Goal: Task Accomplishment & Management: Manage account settings

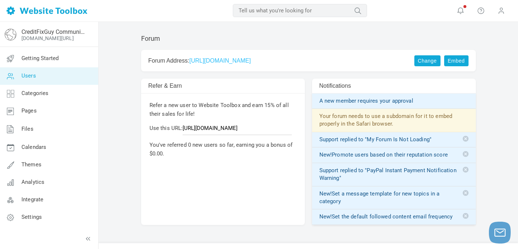
click at [30, 75] on span "Users" at bounding box center [28, 75] width 15 height 7
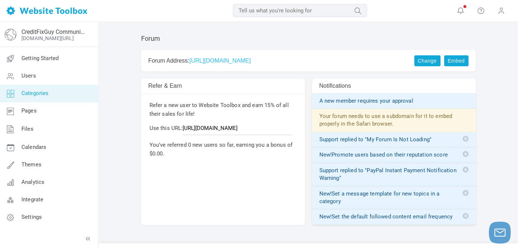
click at [31, 93] on span "Categories" at bounding box center [34, 93] width 27 height 7
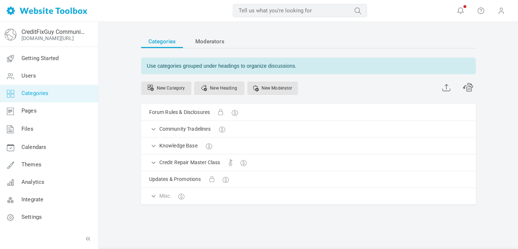
click at [31, 93] on span "Categories" at bounding box center [34, 93] width 27 height 7
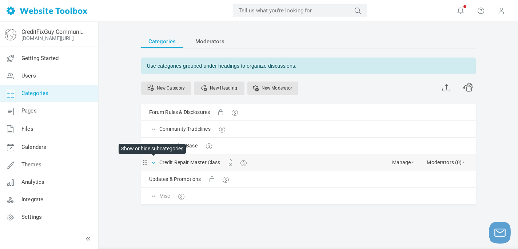
click at [152, 164] on span at bounding box center [153, 161] width 7 height 7
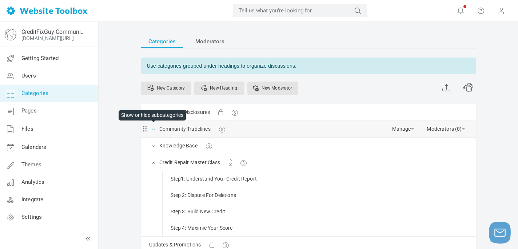
click at [151, 129] on span at bounding box center [153, 128] width 7 height 7
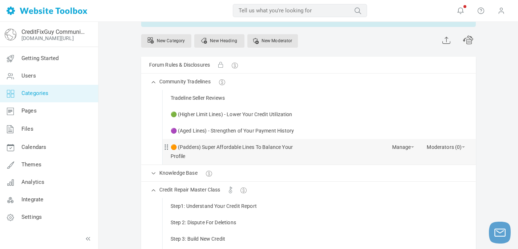
scroll to position [54, 0]
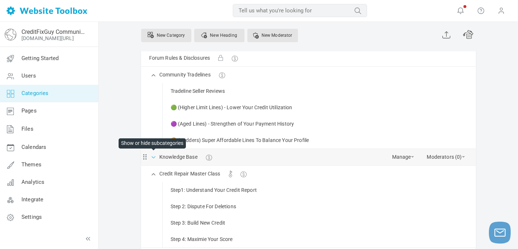
click at [153, 159] on span at bounding box center [153, 156] width 7 height 7
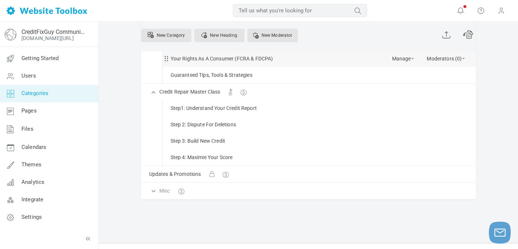
scroll to position [202, 0]
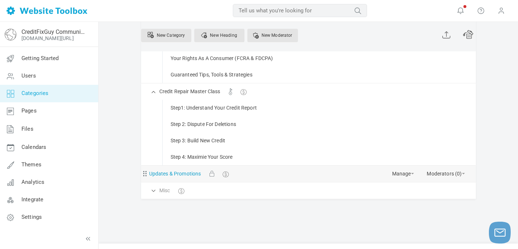
click at [185, 174] on link "Updates & Promotions" at bounding box center [175, 173] width 52 height 9
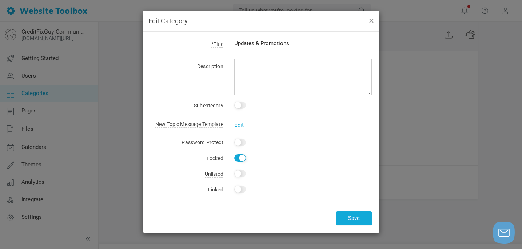
click at [370, 19] on button "button" at bounding box center [371, 20] width 6 height 8
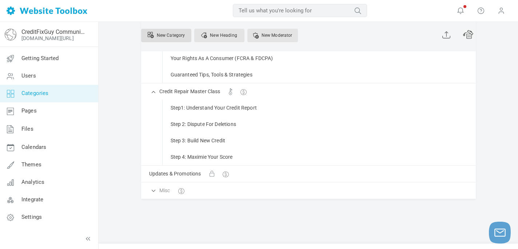
click at [176, 35] on link "New Category" at bounding box center [166, 35] width 50 height 13
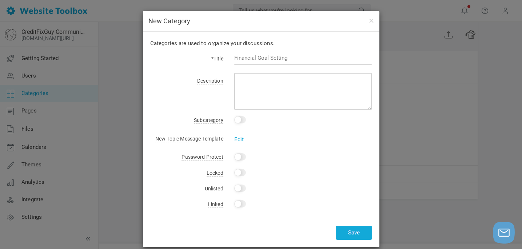
click at [238, 172] on input "Yes" at bounding box center [240, 172] width 12 height 7
checkbox input "true"
click at [243, 57] on input "text" at bounding box center [303, 58] width 138 height 14
click at [372, 21] on button "button" at bounding box center [371, 20] width 6 height 8
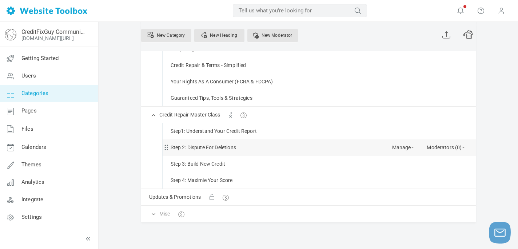
scroll to position [172, 0]
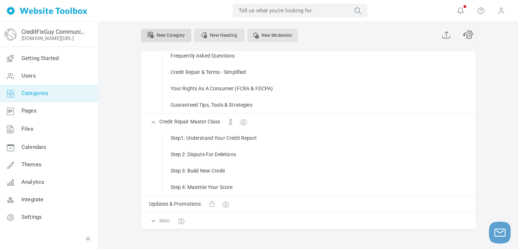
click at [169, 36] on link "New Category" at bounding box center [166, 35] width 50 height 13
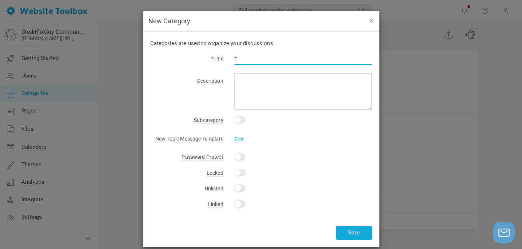
type input "F"
click at [370, 21] on button "button" at bounding box center [371, 20] width 6 height 8
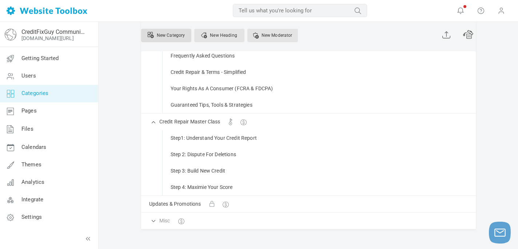
click at [170, 36] on link "New Category" at bounding box center [166, 35] width 50 height 13
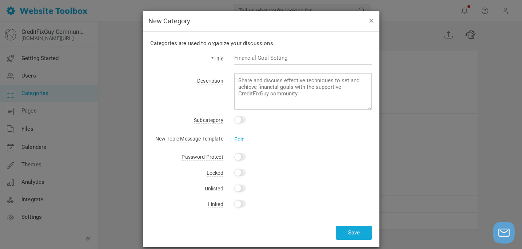
click at [372, 21] on button "button" at bounding box center [371, 20] width 6 height 8
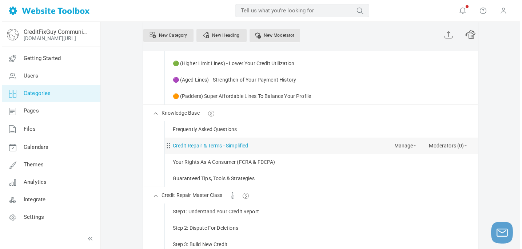
scroll to position [100, 0]
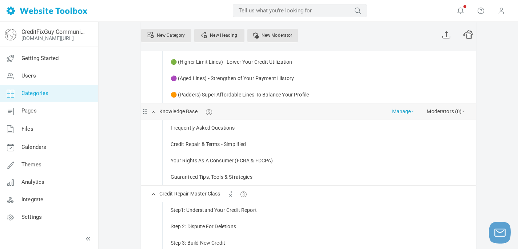
click at [411, 112] on span at bounding box center [412, 110] width 3 height 1
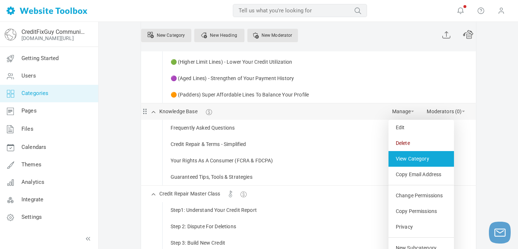
click at [423, 159] on link "View Category" at bounding box center [420, 159] width 65 height 16
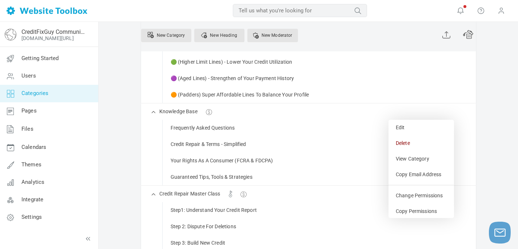
click at [501, 75] on div "Categories Moderators Use categories grouped under headings to organize discuss…" at bounding box center [308, 144] width 419 height 444
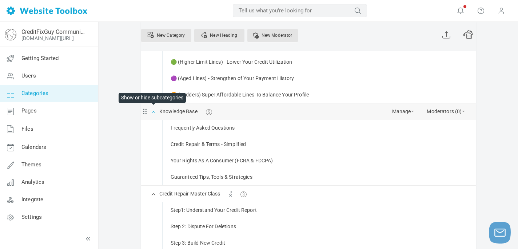
click at [152, 112] on span at bounding box center [153, 110] width 7 height 7
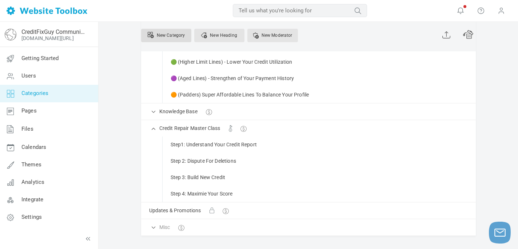
click at [168, 37] on link "New Category" at bounding box center [166, 35] width 50 height 13
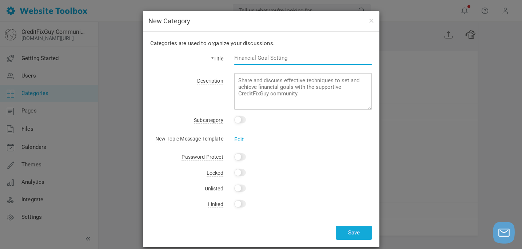
click at [246, 57] on input "text" at bounding box center [303, 58] width 138 height 14
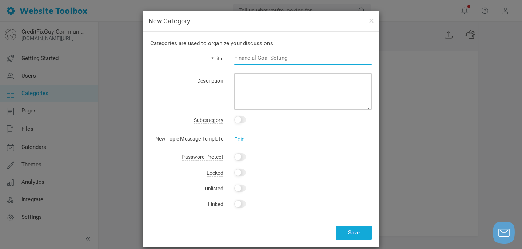
paste input "🏛️ Inner Circle Library – Access every premium guide and resource we’ve ever re…"
click at [258, 57] on input "🏛️ Inner Circle Library – Access every premium guide and resource we’ve ever re…" at bounding box center [303, 58] width 138 height 14
drag, startPoint x: 292, startPoint y: 57, endPoint x: 423, endPoint y: 68, distance: 131.6
click at [423, 68] on div "New Category Categories are used to organize your discussions. *Title 🏛️ Inner …" at bounding box center [261, 124] width 522 height 249
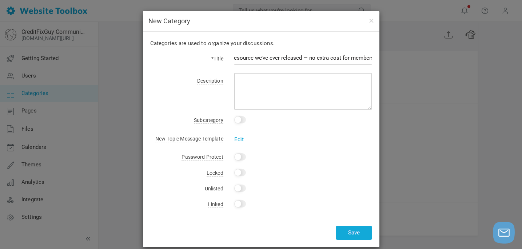
scroll to position [0, 0]
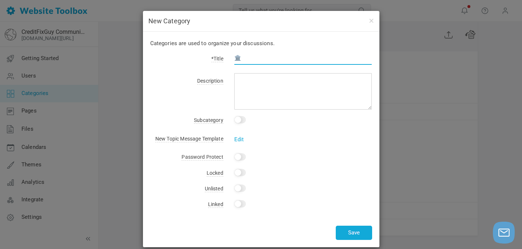
type input "🏛️"
paste input "🏛️ Inner Circle Library"
type input "🏛️ Inner Circle Library"
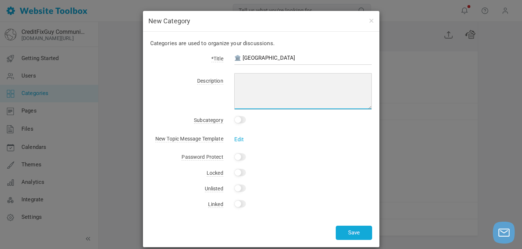
click at [261, 89] on textarea at bounding box center [303, 91] width 138 height 36
paste textarea "Enjoy complimentary access to every paid guide, book, and blueprint as part of …"
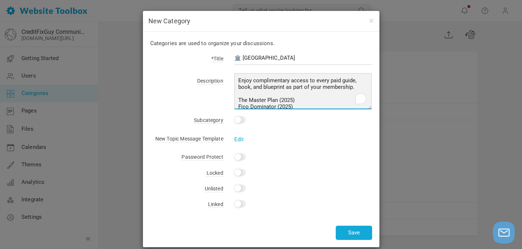
click at [278, 100] on textarea "Enjoy complimentary access to every paid guide, book, and blueprint as part of …" at bounding box center [303, 91] width 138 height 36
click at [306, 104] on textarea "Enjoy complimentary access to every paid guide, book, and blueprint as part of …" at bounding box center [303, 91] width 138 height 36
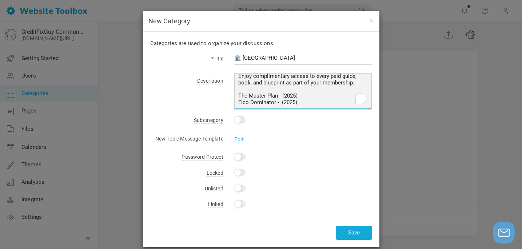
click at [336, 86] on textarea "Enjoy complimentary access to every paid guide, book, and blueprint as part of …" at bounding box center [303, 91] width 138 height 36
click at [277, 101] on textarea "Enjoy complimentary access to every paid guide, book, and blueprint as part of …" at bounding box center [303, 91] width 138 height 36
click at [301, 101] on textarea "Enjoy complimentary access to every paid guide, book, and blueprint as part of …" at bounding box center [303, 91] width 138 height 36
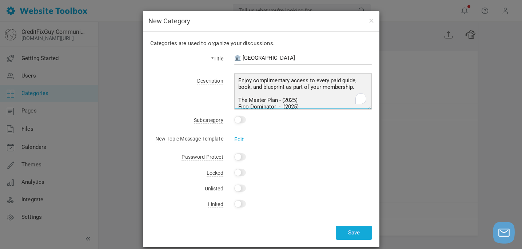
type textarea "Enjoy complimentary access to every paid guide, book, and blueprint as part of …"
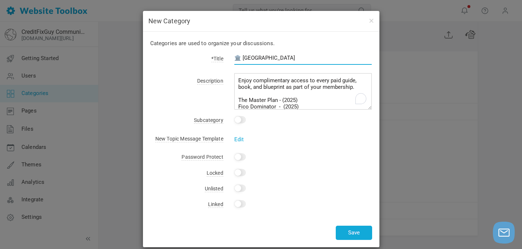
click at [298, 57] on input "🏛️ Inner Circle Library" at bounding box center [303, 58] width 138 height 14
type input "🏛️ Inner Circle Library - F"
drag, startPoint x: 302, startPoint y: 56, endPoint x: 164, endPoint y: 65, distance: 138.8
click at [157, 74] on div "Categories are used to organize your discussions. *Title 🏛️ Inner Circle Librar…" at bounding box center [261, 139] width 236 height 215
drag, startPoint x: 297, startPoint y: 57, endPoint x: 229, endPoint y: 57, distance: 68.0
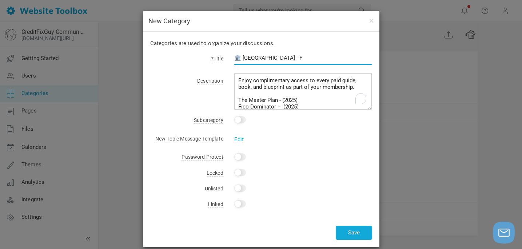
click at [229, 57] on div "🏛️ Inner Circle Library - F" at bounding box center [297, 61] width 149 height 17
paste input "⚡ The Backdoor Library – Everything that used to cost money is tucked back here…"
click at [298, 56] on input "⚡ The Backdoor Library – Everything that used to cost money is tucked back here…" at bounding box center [303, 58] width 138 height 14
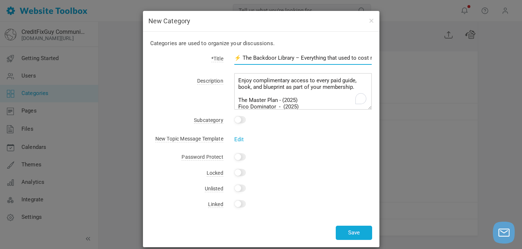
drag, startPoint x: 298, startPoint y: 58, endPoint x: 419, endPoint y: 81, distance: 124.0
click at [423, 81] on div "New Category Categories are used to organize your discussions. *Title ⚡ The Bac…" at bounding box center [261, 124] width 522 height 249
type input "⚡ The Backdoor Library – Everything that used to cost money is tucked back here…"
drag, startPoint x: 294, startPoint y: 59, endPoint x: 412, endPoint y: 72, distance: 118.5
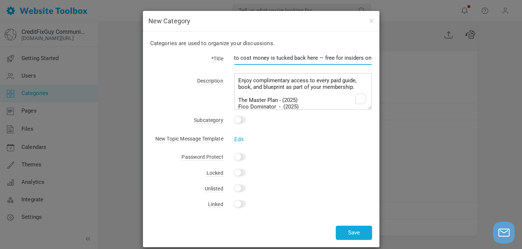
click at [412, 72] on div "New Category Categories are used to organize your discussions. *Title ⚡ The Bac…" at bounding box center [261, 124] width 522 height 249
click at [273, 57] on input "⚡ The Backdoor Library – Everything that used to cost money is tucked back here…" at bounding box center [303, 58] width 138 height 14
click at [319, 57] on input "⚡ The Backdoor Library – Everything that used to cost money is tucked back here…" at bounding box center [303, 58] width 138 height 14
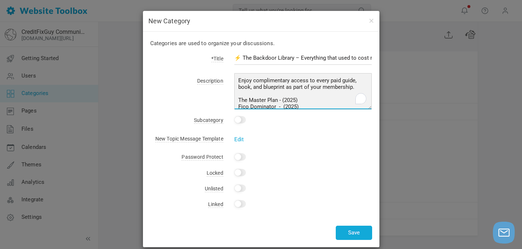
click at [305, 105] on textarea "Enjoy complimentary access to every paid guide, book, and blueprint as part of …" at bounding box center [303, 91] width 138 height 36
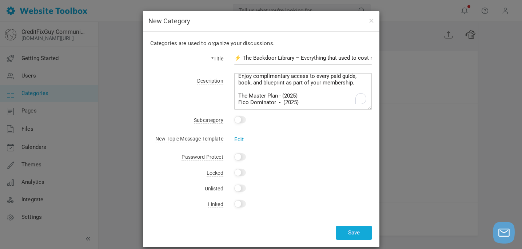
click at [238, 140] on link "Edit" at bounding box center [239, 139] width 10 height 7
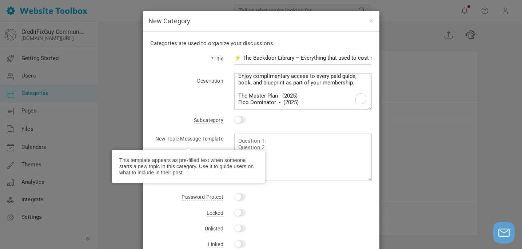
click at [201, 140] on span "New Topic Message Template" at bounding box center [189, 139] width 68 height 7
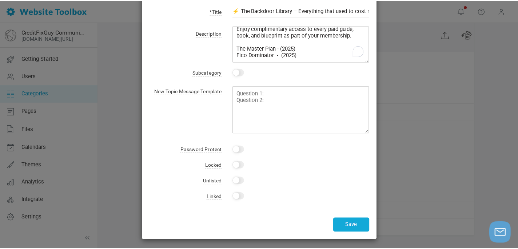
scroll to position [0, 0]
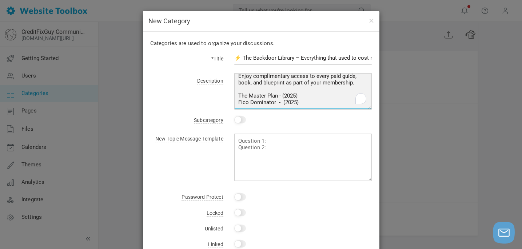
click at [307, 98] on textarea "Enjoy complimentary access to every paid guide, book, and blueprint as part of …" at bounding box center [303, 91] width 138 height 36
type textarea "Enjoy complimentary access to every paid guide, book, and blueprint as part of …"
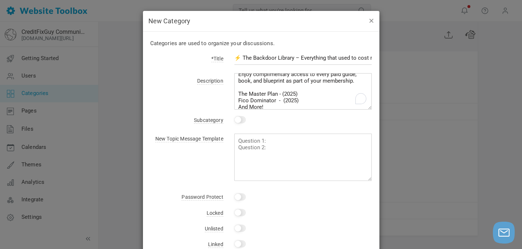
click at [370, 21] on button "button" at bounding box center [371, 20] width 6 height 8
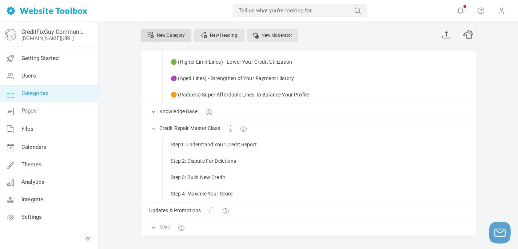
click at [158, 34] on link "New Category" at bounding box center [166, 35] width 50 height 13
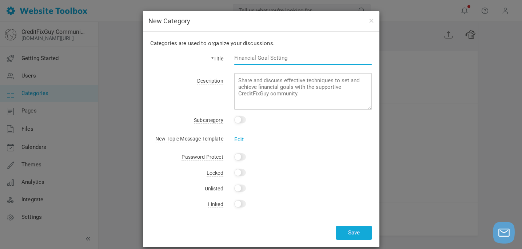
click at [251, 55] on input "text" at bounding box center [303, 58] width 138 height 14
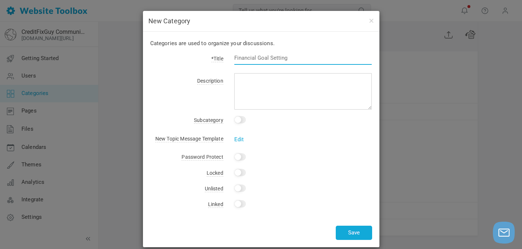
paste input "⚡ The Backdoor Library"
type input "⚡ The Backdoor Library"
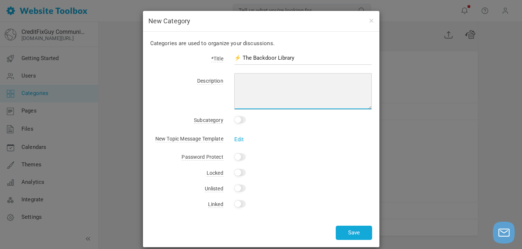
click at [255, 84] on textarea at bounding box center [303, 91] width 138 height 36
paste textarea "Where the real ones get in. Every paid guide, blueprint, and playbook that’s ev…"
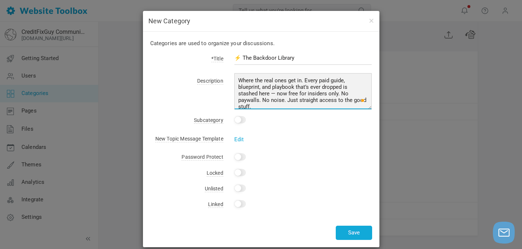
drag, startPoint x: 257, startPoint y: 104, endPoint x: 338, endPoint y: 92, distance: 81.9
click at [338, 92] on textarea "Where the real ones get in. Every paid guide, blueprint, and playbook that’s ev…" at bounding box center [303, 91] width 138 height 36
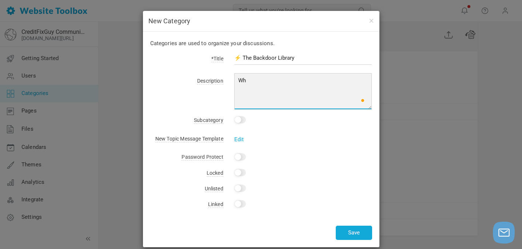
type textarea "W"
paste textarea "Access every premium guide and resource we’ve ever released — no extra cost for…"
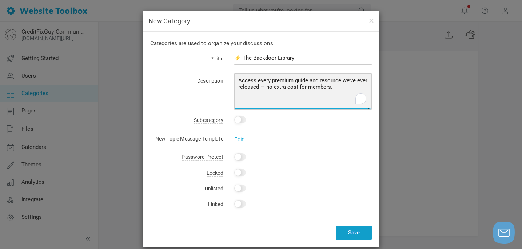
type textarea "Access every premium guide and resource we’ve ever released — no extra cost for…"
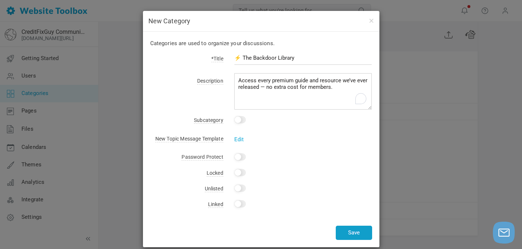
click at [350, 231] on button "Save" at bounding box center [353, 232] width 36 height 14
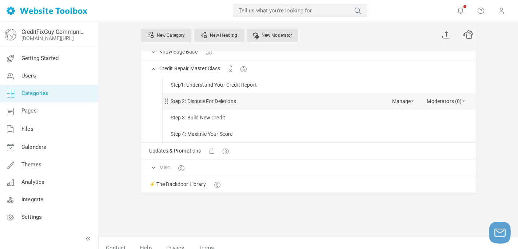
scroll to position [168, 0]
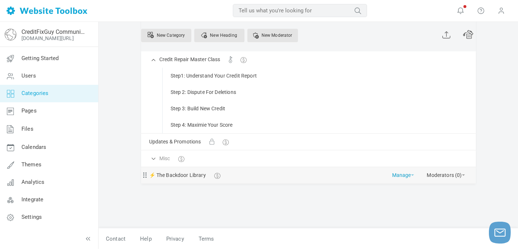
click at [411, 175] on span at bounding box center [412, 174] width 3 height 1
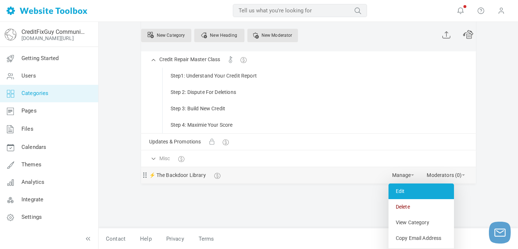
click at [401, 192] on link "Edit" at bounding box center [420, 191] width 65 height 16
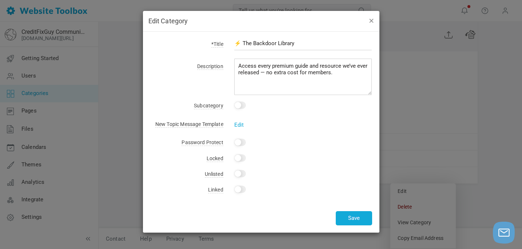
click at [369, 21] on button "button" at bounding box center [371, 20] width 6 height 8
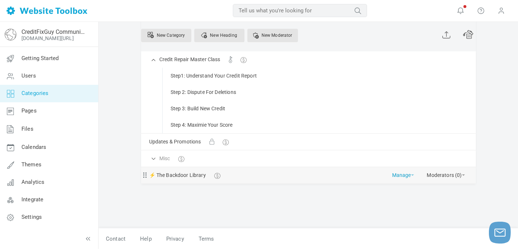
click at [403, 174] on link "Manage" at bounding box center [403, 173] width 22 height 13
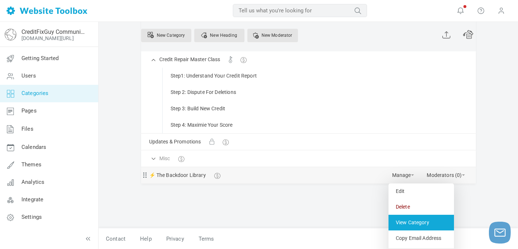
click at [418, 225] on link "View Category" at bounding box center [420, 222] width 65 height 16
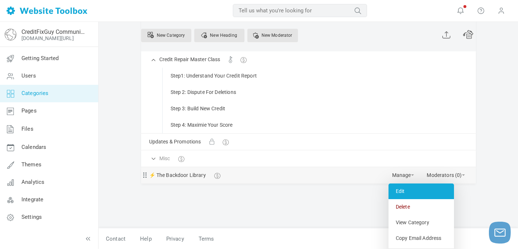
click at [401, 191] on link "Edit" at bounding box center [420, 191] width 65 height 16
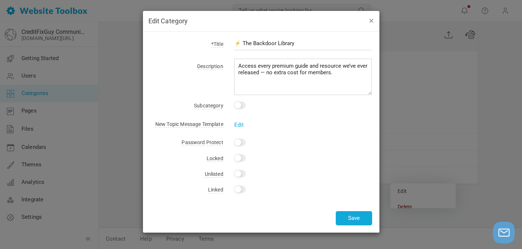
click at [369, 21] on button "button" at bounding box center [371, 20] width 6 height 8
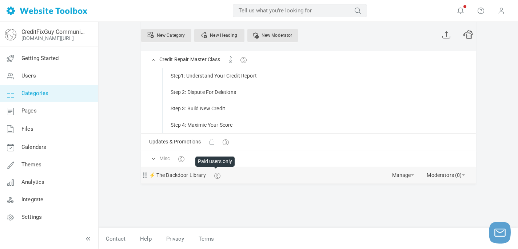
click at [217, 176] on span at bounding box center [216, 173] width 5 height 5
click at [406, 176] on link "Manage" at bounding box center [403, 173] width 22 height 13
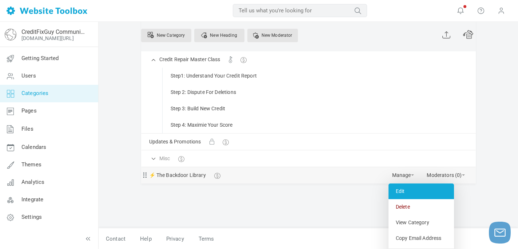
click at [400, 193] on link "Edit" at bounding box center [420, 191] width 65 height 16
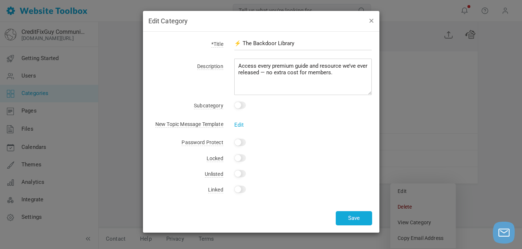
click at [371, 21] on button "button" at bounding box center [371, 20] width 6 height 8
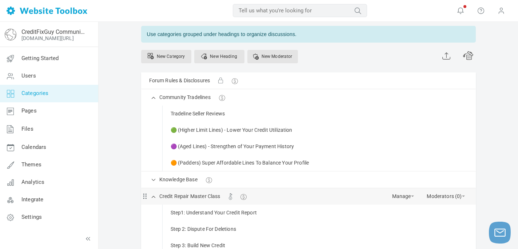
scroll to position [0, 0]
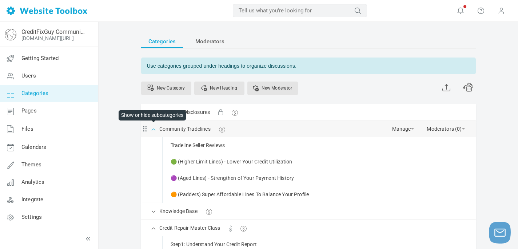
click at [152, 129] on span at bounding box center [153, 128] width 7 height 7
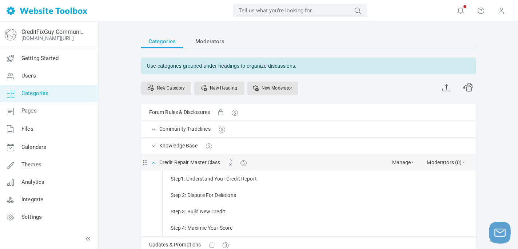
click at [152, 162] on span at bounding box center [153, 161] width 7 height 7
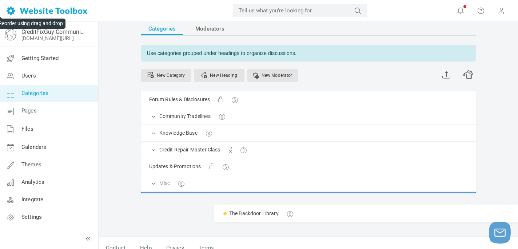
scroll to position [28, 0]
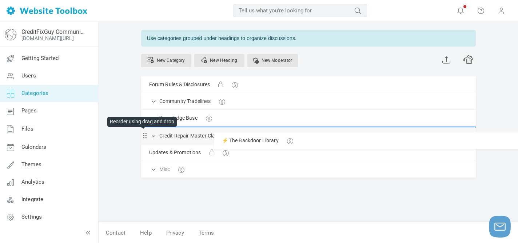
drag, startPoint x: 144, startPoint y: 200, endPoint x: 142, endPoint y: 132, distance: 68.0
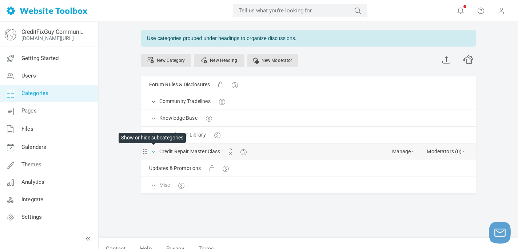
click at [150, 152] on span at bounding box center [153, 150] width 7 height 7
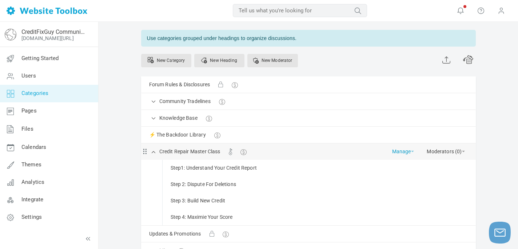
click at [409, 152] on link "Manage" at bounding box center [403, 149] width 22 height 13
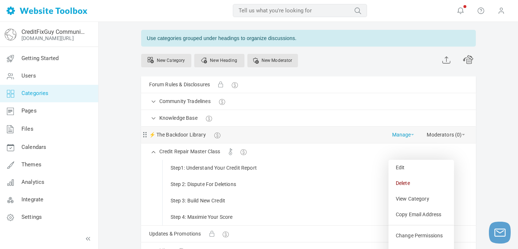
click at [413, 134] on span at bounding box center [412, 134] width 3 height 1
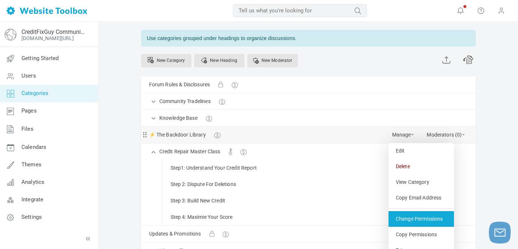
click at [421, 220] on link "Change Permissions" at bounding box center [420, 219] width 65 height 16
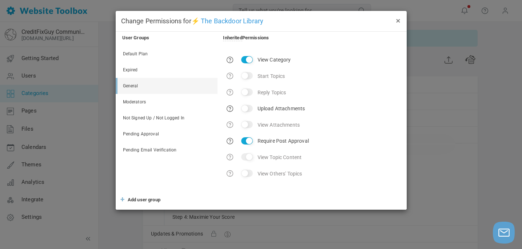
click at [398, 20] on button "×" at bounding box center [398, 20] width 6 height 8
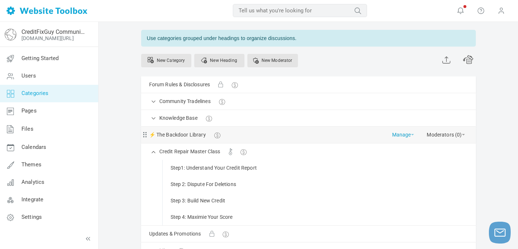
click at [411, 134] on span at bounding box center [412, 134] width 3 height 1
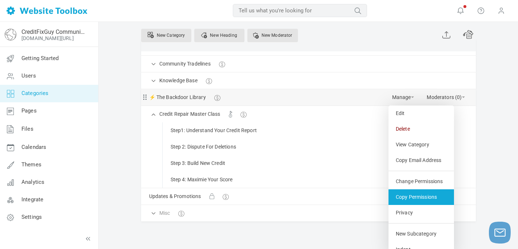
scroll to position [65, 0]
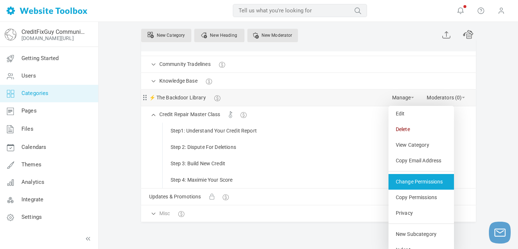
click at [413, 181] on link "Change Permissions" at bounding box center [420, 182] width 65 height 16
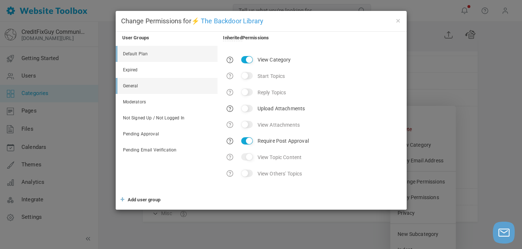
click at [136, 54] on link "Default Plan" at bounding box center [167, 54] width 100 height 16
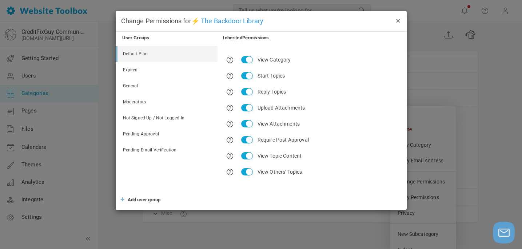
click at [397, 19] on button "×" at bounding box center [398, 20] width 6 height 8
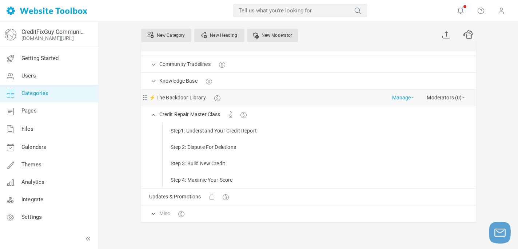
click at [411, 97] on span at bounding box center [412, 97] width 3 height 1
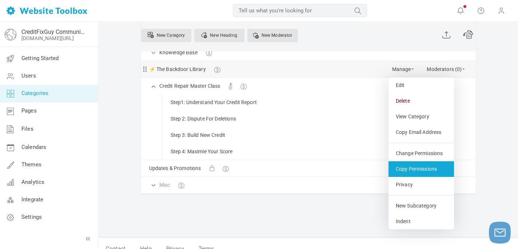
scroll to position [103, 0]
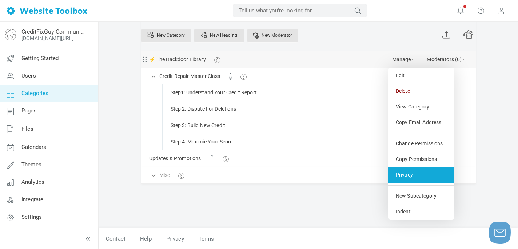
click at [403, 176] on link "Privacy" at bounding box center [420, 175] width 65 height 16
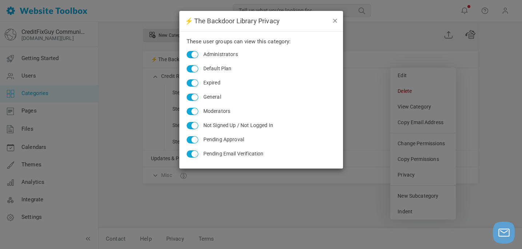
click at [334, 20] on button "button" at bounding box center [334, 20] width 6 height 8
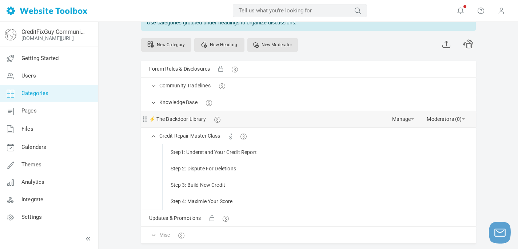
scroll to position [44, 0]
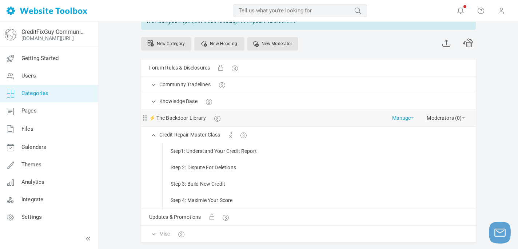
click at [411, 119] on link "Manage" at bounding box center [403, 116] width 22 height 13
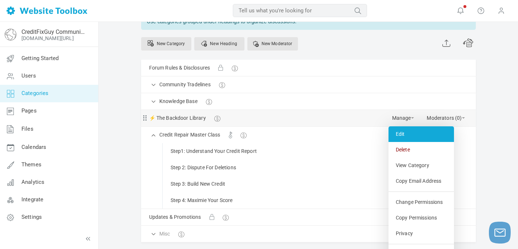
click at [400, 134] on link "Edit" at bounding box center [420, 134] width 65 height 16
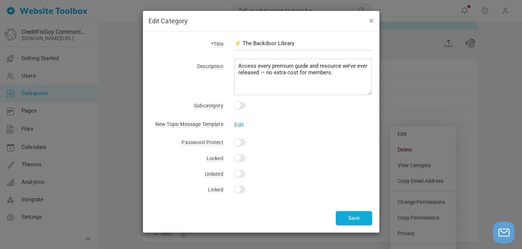
click at [371, 20] on button "button" at bounding box center [371, 20] width 6 height 8
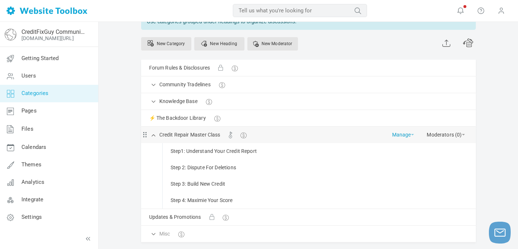
click at [411, 134] on span at bounding box center [412, 134] width 3 height 1
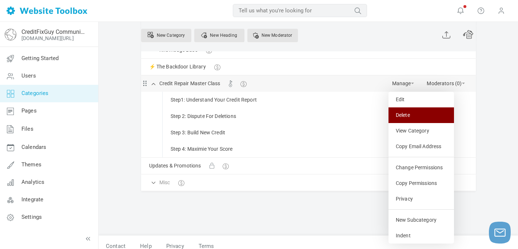
scroll to position [103, 0]
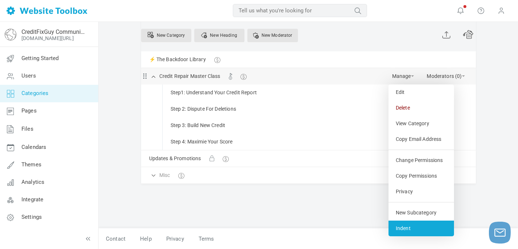
click at [409, 230] on link "Indent" at bounding box center [420, 228] width 65 height 16
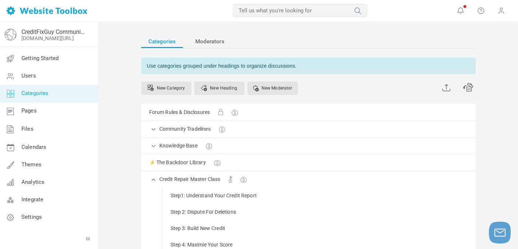
click at [161, 41] on span "Categories" at bounding box center [162, 41] width 28 height 13
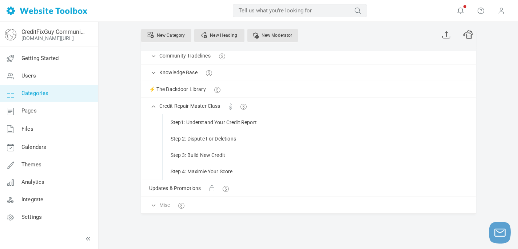
scroll to position [73, 0]
click at [399, 88] on link "Manage" at bounding box center [403, 87] width 22 height 13
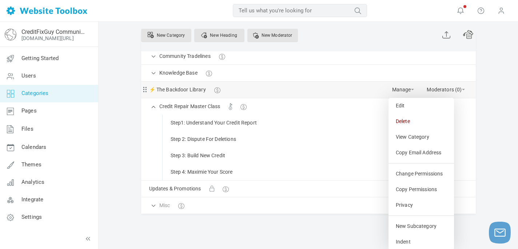
click at [414, 91] on div "⚡ The Backdoor Library Manage Edit Delete View Category Copy Email Address Chan…" at bounding box center [308, 89] width 334 height 16
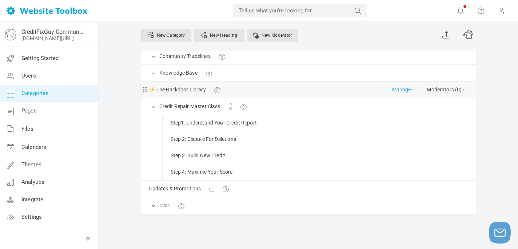
click at [410, 88] on link "Manage" at bounding box center [403, 87] width 22 height 13
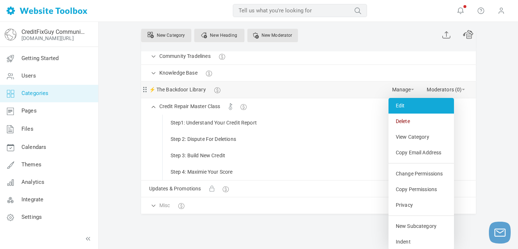
click at [406, 108] on link "Edit" at bounding box center [420, 106] width 65 height 16
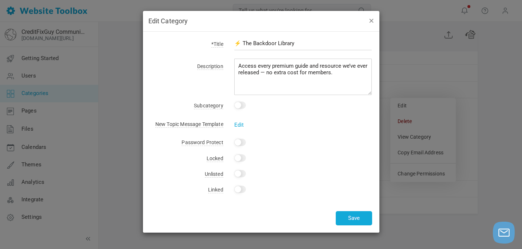
click at [371, 21] on button "button" at bounding box center [371, 20] width 6 height 8
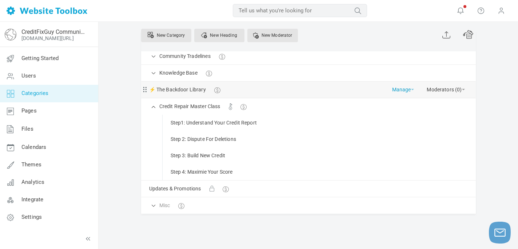
click at [412, 91] on link "Manage" at bounding box center [403, 87] width 22 height 13
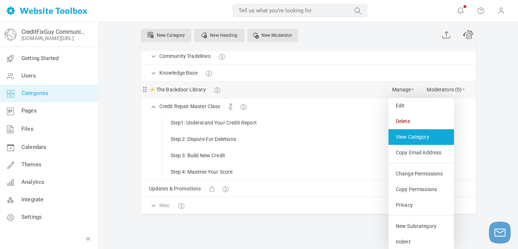
click at [410, 134] on link "View Category" at bounding box center [420, 137] width 65 height 16
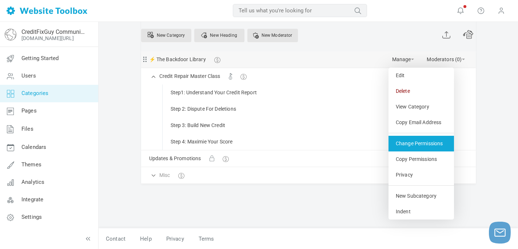
click at [410, 141] on link "Change Permissions" at bounding box center [420, 144] width 65 height 16
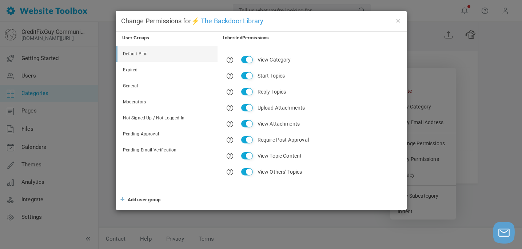
click at [136, 55] on link "Default Plan" at bounding box center [167, 54] width 100 height 16
click at [133, 68] on link "Expired" at bounding box center [167, 70] width 100 height 16
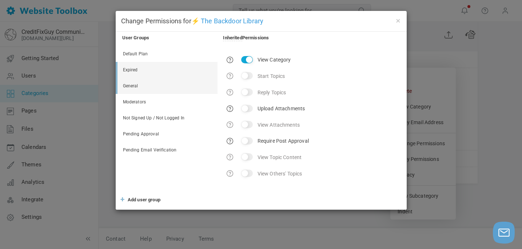
click at [133, 85] on link "General" at bounding box center [167, 86] width 100 height 16
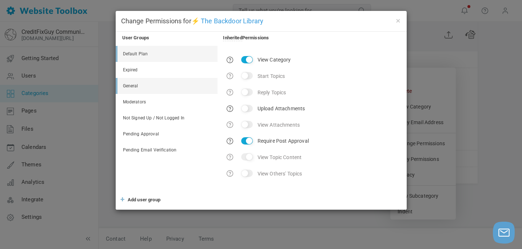
click at [138, 51] on link "Default Plan" at bounding box center [167, 54] width 100 height 16
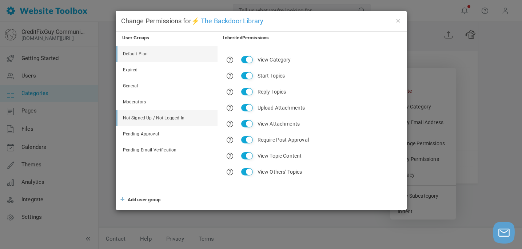
click at [149, 114] on link "Not Signed Up / Not Logged In" at bounding box center [167, 118] width 100 height 16
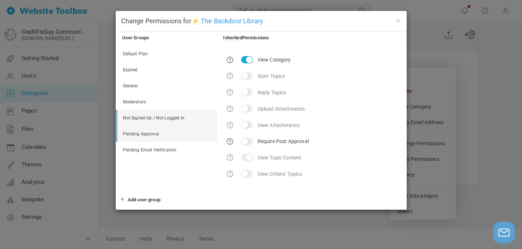
click at [148, 134] on link "Pending Approval" at bounding box center [167, 134] width 100 height 16
click at [250, 139] on input "Require Post Approval" at bounding box center [247, 140] width 12 height 7
checkbox input "false"
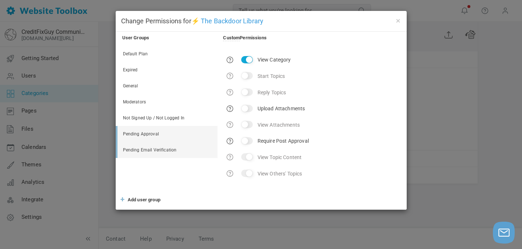
click at [152, 149] on link "Pending Email Verification" at bounding box center [167, 150] width 100 height 16
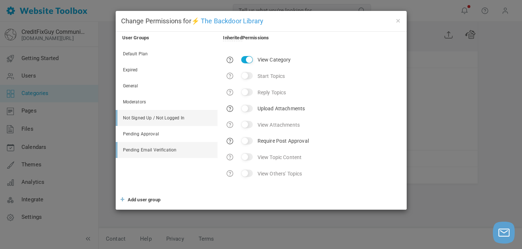
click at [141, 116] on link "Not Signed Up / Not Logged In" at bounding box center [167, 118] width 100 height 16
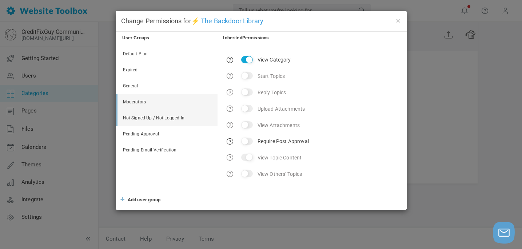
click at [132, 100] on link "Moderators" at bounding box center [167, 102] width 100 height 16
click at [247, 106] on input "Upload Attachments" at bounding box center [247, 108] width 12 height 7
checkbox input "false"
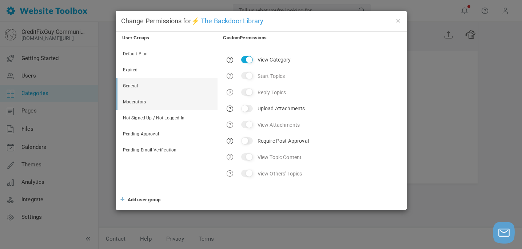
click at [138, 88] on link "General" at bounding box center [167, 86] width 100 height 16
click at [249, 141] on input "Require Post Approval" at bounding box center [247, 140] width 12 height 7
checkbox input "false"
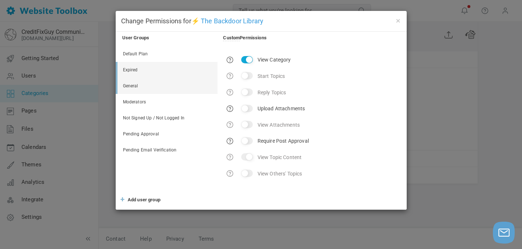
click at [138, 71] on link "Expired" at bounding box center [167, 70] width 100 height 16
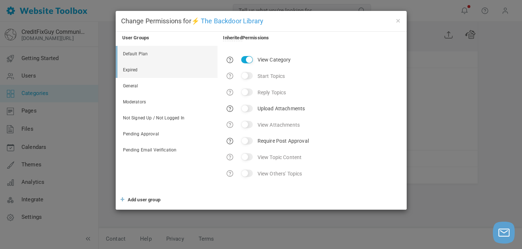
click at [136, 55] on link "Default Plan" at bounding box center [167, 54] width 100 height 16
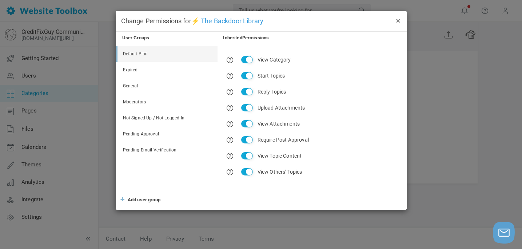
click at [398, 19] on button "×" at bounding box center [398, 20] width 6 height 8
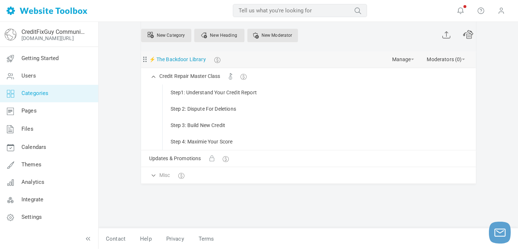
click at [177, 59] on link "⚡ The Backdoor Library" at bounding box center [177, 59] width 57 height 9
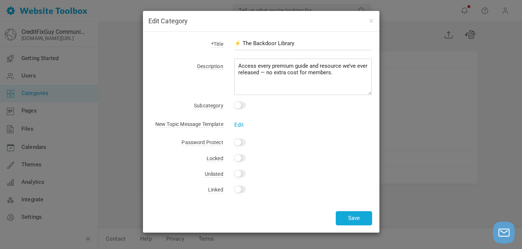
click at [239, 156] on input "Yes" at bounding box center [240, 157] width 12 height 7
checkbox input "true"
click at [356, 218] on button "Save" at bounding box center [353, 218] width 36 height 14
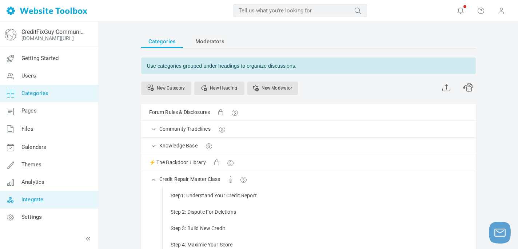
click at [34, 200] on span "Integrate" at bounding box center [32, 199] width 22 height 7
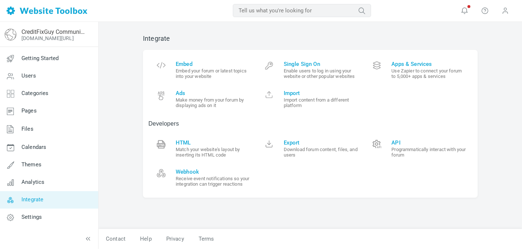
click at [34, 200] on span "Integrate" at bounding box center [32, 199] width 22 height 7
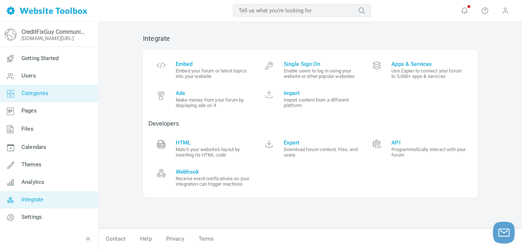
click at [35, 93] on span "Categories" at bounding box center [34, 93] width 27 height 7
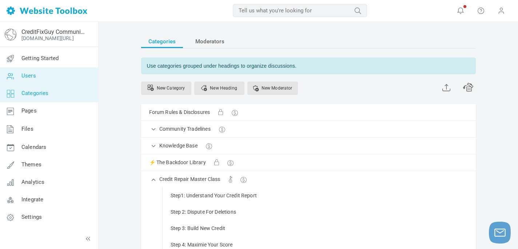
click at [32, 78] on span "Users" at bounding box center [28, 75] width 15 height 7
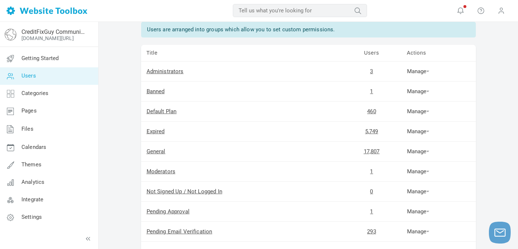
scroll to position [32, 0]
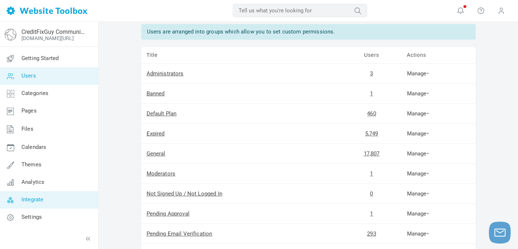
click at [41, 199] on span "Integrate" at bounding box center [32, 199] width 22 height 7
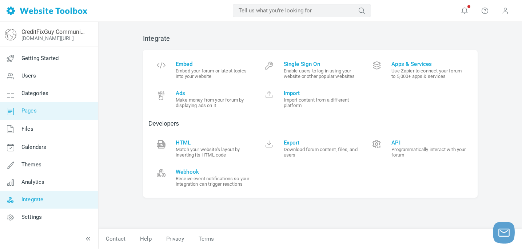
click at [27, 109] on span "Pages" at bounding box center [28, 110] width 15 height 7
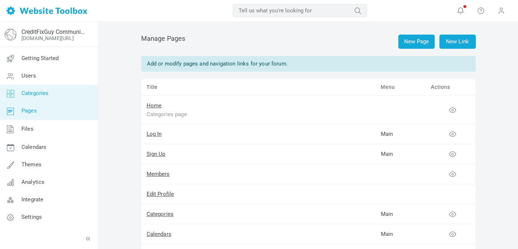
click at [39, 92] on span "Categories" at bounding box center [34, 93] width 27 height 7
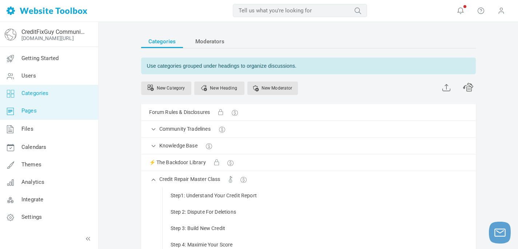
click at [31, 112] on span "Pages" at bounding box center [28, 110] width 15 height 7
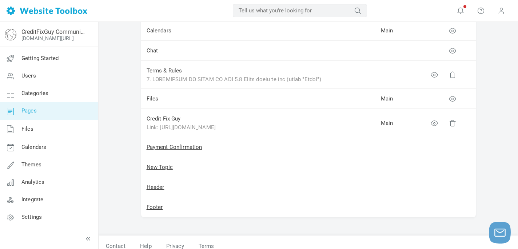
scroll to position [210, 0]
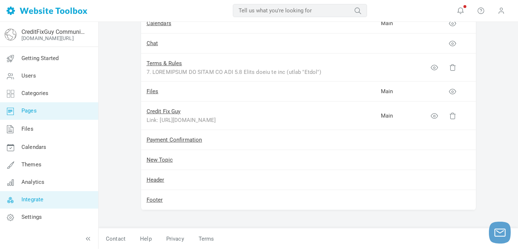
click at [39, 199] on span "Integrate" at bounding box center [32, 199] width 22 height 7
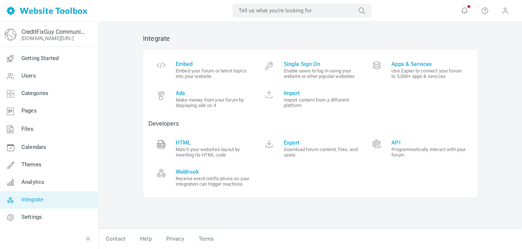
click at [29, 222] on link "Settings" at bounding box center [49, 216] width 99 height 17
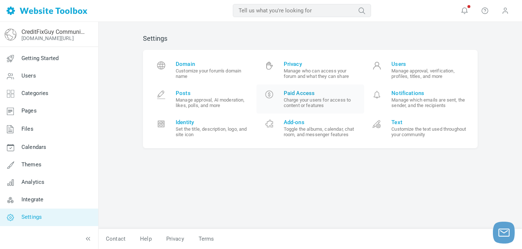
click at [301, 94] on span "Paid Access" at bounding box center [321, 93] width 75 height 7
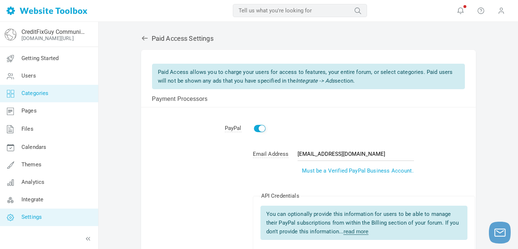
click at [37, 94] on span "Categories" at bounding box center [34, 93] width 27 height 7
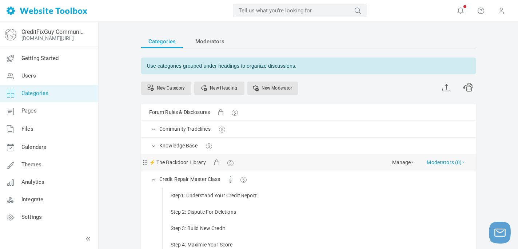
click at [462, 162] on span at bounding box center [463, 161] width 3 height 1
click at [406, 164] on link "Manage" at bounding box center [403, 160] width 22 height 13
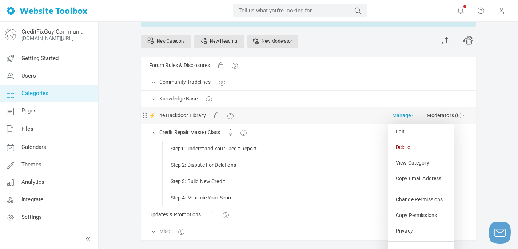
scroll to position [48, 0]
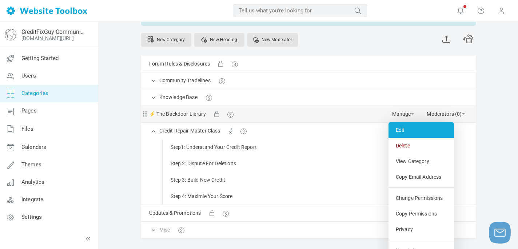
click at [401, 129] on link "Edit" at bounding box center [420, 130] width 65 height 16
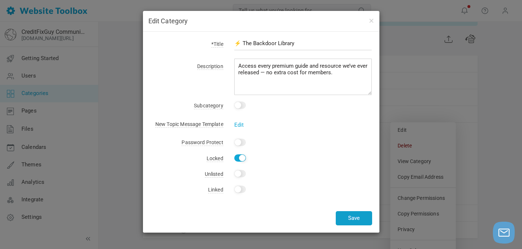
click at [356, 221] on button "Save" at bounding box center [353, 218] width 36 height 14
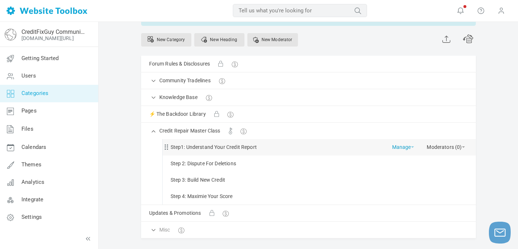
click at [410, 147] on link "Manage" at bounding box center [403, 145] width 22 height 13
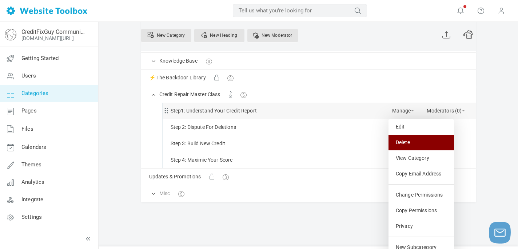
scroll to position [86, 0]
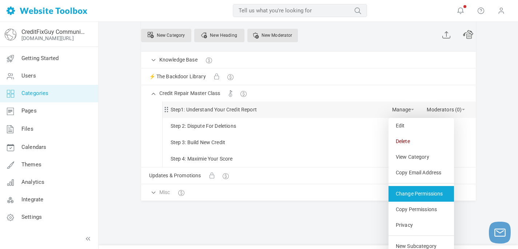
click at [406, 196] on link "Change Permissions" at bounding box center [420, 194] width 65 height 16
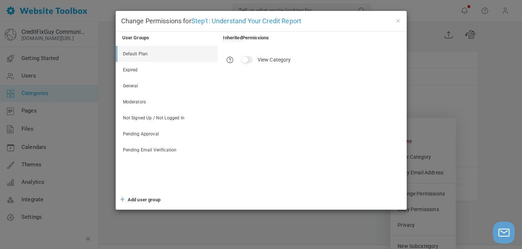
click at [246, 60] on input "View Category" at bounding box center [247, 59] width 12 height 7
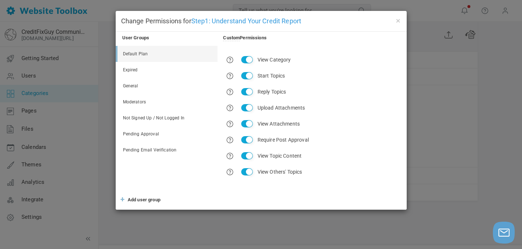
click at [246, 60] on input "View Category" at bounding box center [247, 59] width 12 height 7
checkbox input "false"
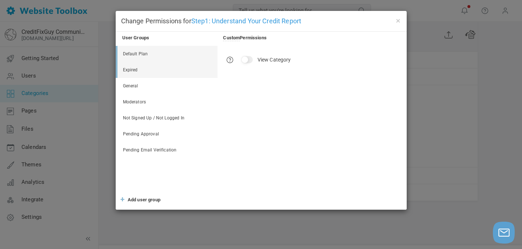
click at [128, 72] on link "Expired" at bounding box center [167, 70] width 100 height 16
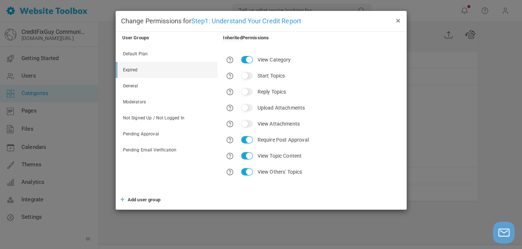
click at [397, 20] on button "×" at bounding box center [398, 20] width 6 height 8
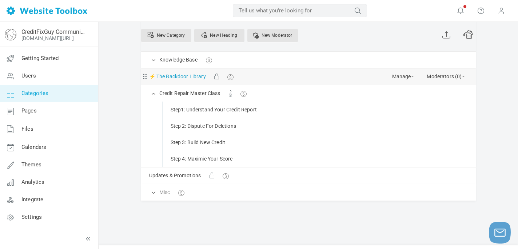
click at [173, 76] on link "⚡ The Backdoor Library" at bounding box center [177, 76] width 57 height 9
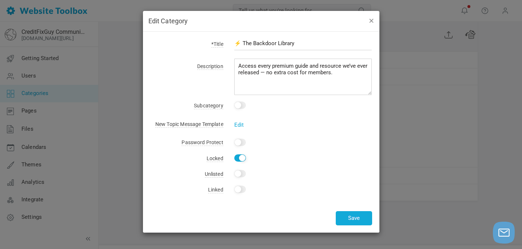
click at [369, 20] on button "button" at bounding box center [371, 20] width 6 height 8
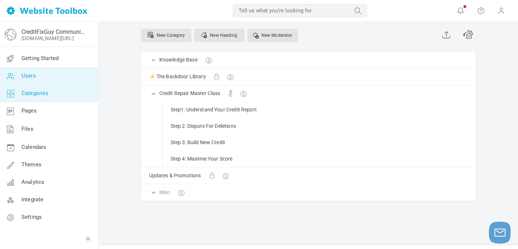
click at [29, 75] on span "Users" at bounding box center [28, 75] width 15 height 7
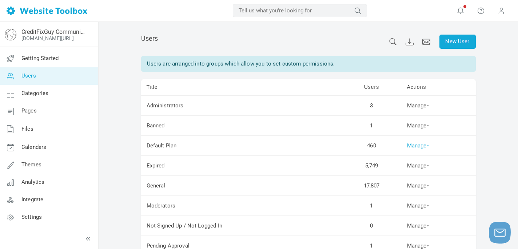
click at [429, 145] on span at bounding box center [427, 145] width 3 height 1
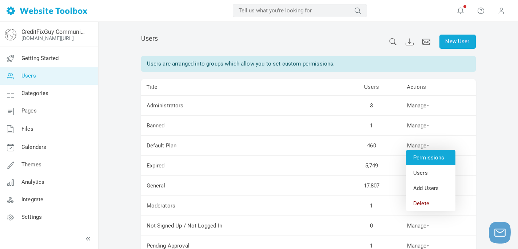
click at [429, 156] on link "Permissions" at bounding box center [430, 157] width 49 height 15
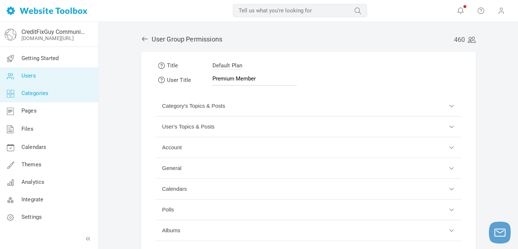
click at [35, 92] on span "Categories" at bounding box center [34, 93] width 27 height 7
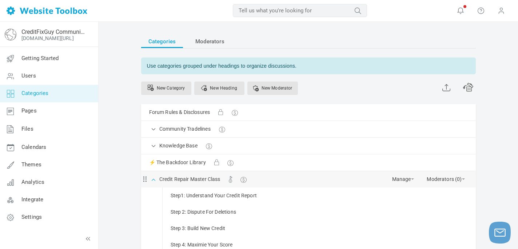
click at [153, 179] on span at bounding box center [153, 178] width 7 height 7
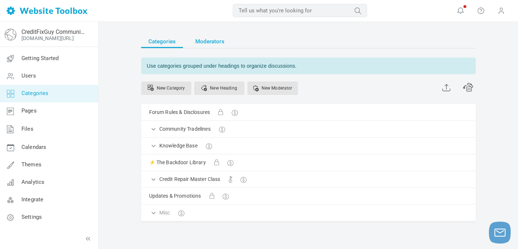
click at [208, 44] on span "Moderators" at bounding box center [209, 41] width 29 height 13
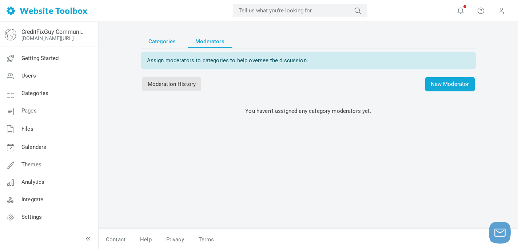
click at [160, 41] on span "Categories" at bounding box center [162, 41] width 28 height 13
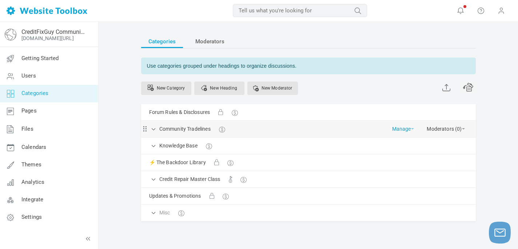
click at [412, 129] on span at bounding box center [412, 128] width 3 height 1
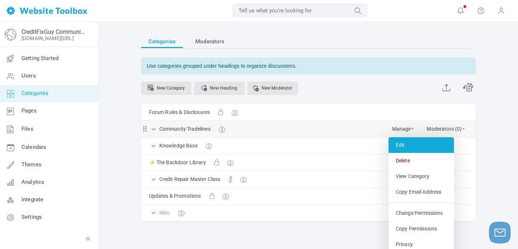
click at [396, 144] on link "Edit" at bounding box center [420, 145] width 65 height 16
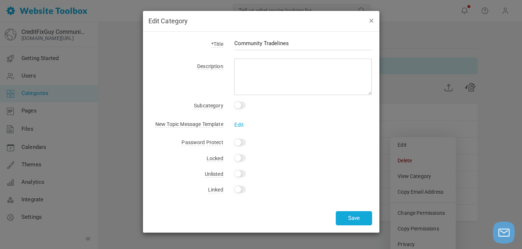
click at [370, 20] on button "button" at bounding box center [371, 20] width 6 height 8
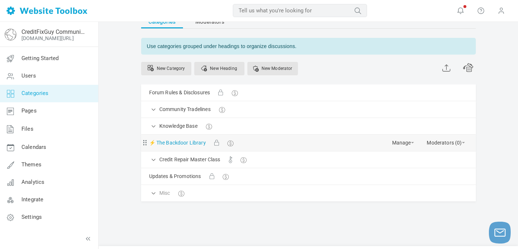
scroll to position [20, 0]
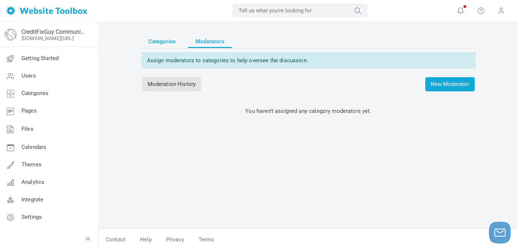
click at [162, 43] on span "Categories" at bounding box center [162, 41] width 28 height 13
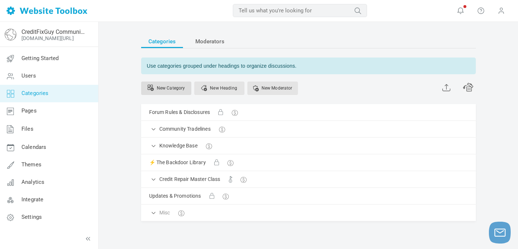
click at [170, 89] on link "New Category" at bounding box center [166, 87] width 50 height 13
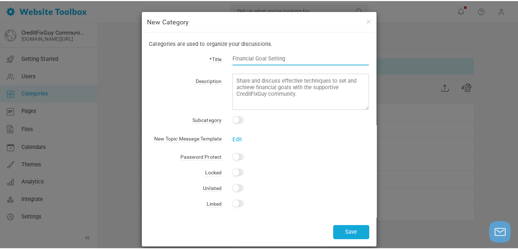
scroll to position [9, 0]
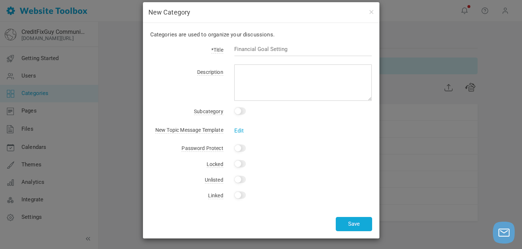
click at [238, 109] on input "Yes" at bounding box center [240, 110] width 12 height 7
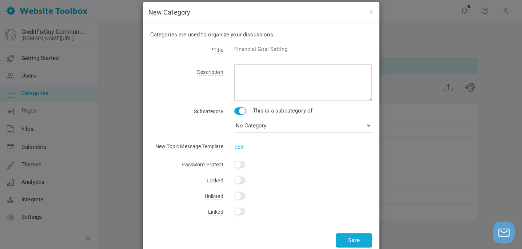
click at [238, 109] on input "Yes" at bounding box center [240, 110] width 12 height 7
checkbox input "false"
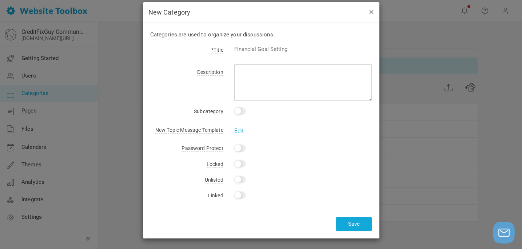
click at [371, 12] on button "button" at bounding box center [371, 12] width 6 height 8
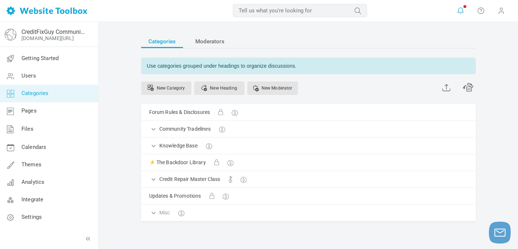
click at [463, 11] on icon at bounding box center [460, 11] width 7 height 8
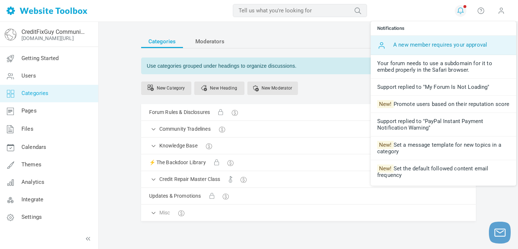
click at [438, 45] on link "A new member requires your approval" at bounding box center [442, 45] width 145 height 19
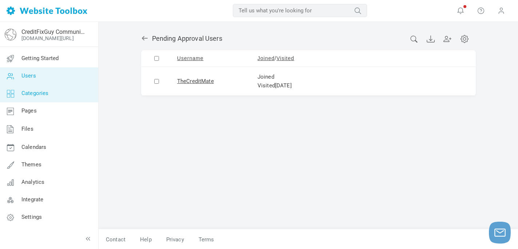
click at [42, 93] on span "Categories" at bounding box center [34, 93] width 27 height 7
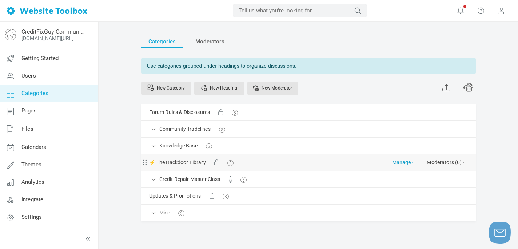
click at [402, 163] on link "Manage" at bounding box center [403, 160] width 22 height 13
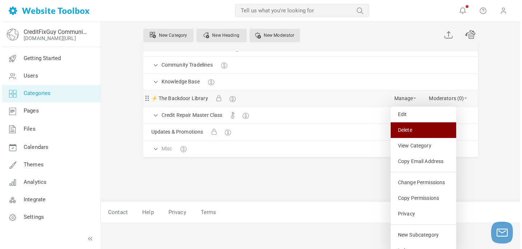
scroll to position [73, 0]
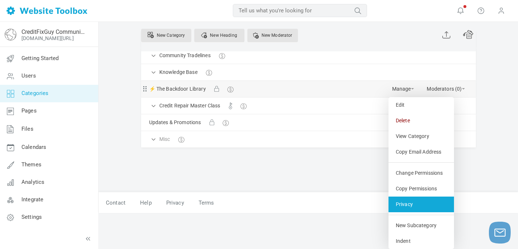
click at [403, 203] on link "Privacy" at bounding box center [420, 204] width 65 height 16
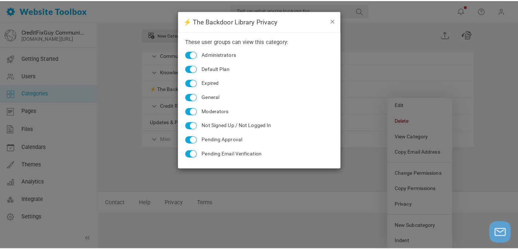
scroll to position [37, 0]
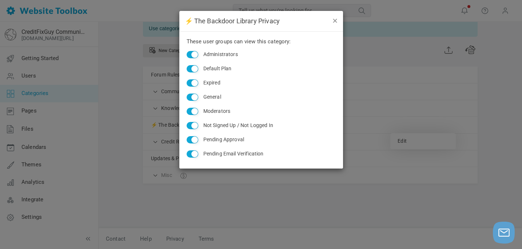
click at [332, 18] on button "button" at bounding box center [334, 20] width 6 height 8
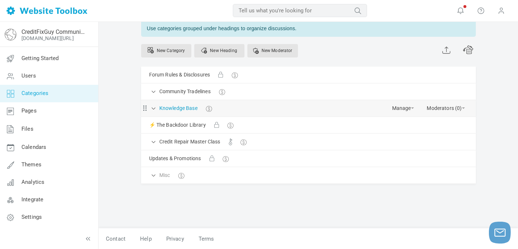
click at [186, 110] on link "Knowledge Base" at bounding box center [178, 108] width 38 height 9
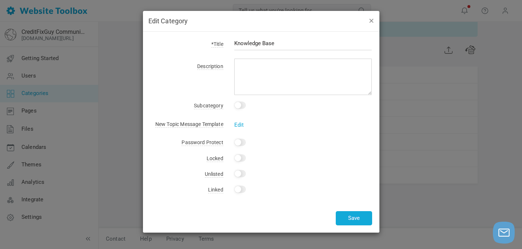
click at [370, 20] on button "button" at bounding box center [371, 20] width 6 height 8
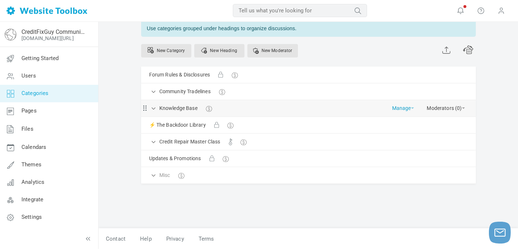
click at [401, 110] on link "Manage" at bounding box center [403, 106] width 22 height 13
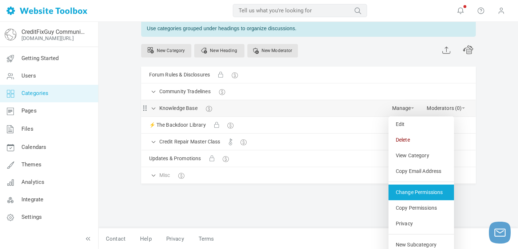
click at [414, 192] on link "Change Permissions" at bounding box center [420, 192] width 65 height 16
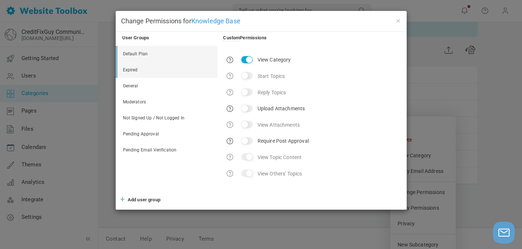
click at [135, 55] on link "Default Plan" at bounding box center [167, 54] width 100 height 16
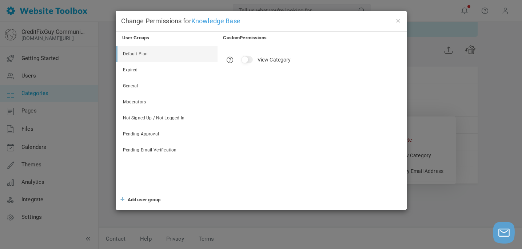
click at [245, 61] on input "View Category" at bounding box center [247, 59] width 12 height 7
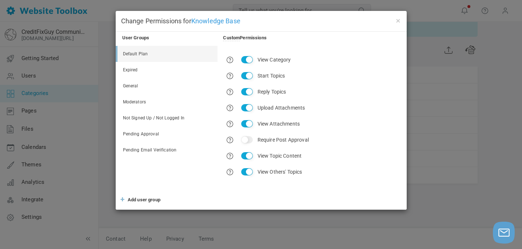
click at [245, 61] on input "View Category" at bounding box center [247, 59] width 12 height 7
checkbox input "false"
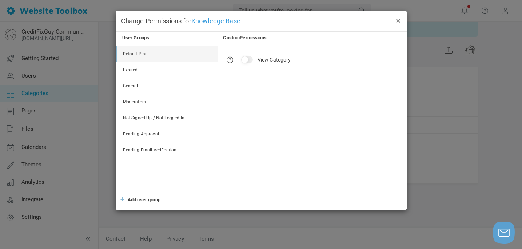
click at [398, 21] on button "×" at bounding box center [398, 20] width 6 height 8
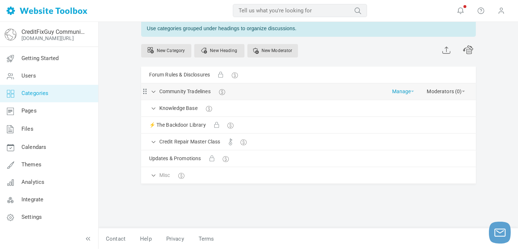
click at [401, 91] on link "Manage" at bounding box center [403, 89] width 22 height 13
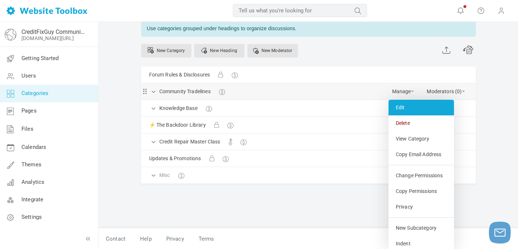
click at [403, 105] on link "Edit" at bounding box center [420, 108] width 65 height 16
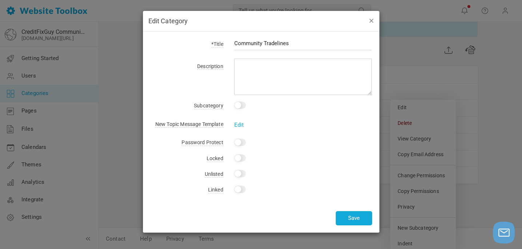
click at [371, 20] on button "button" at bounding box center [371, 20] width 6 height 8
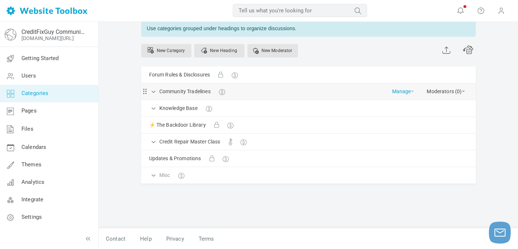
click at [396, 92] on link "Manage" at bounding box center [403, 89] width 22 height 13
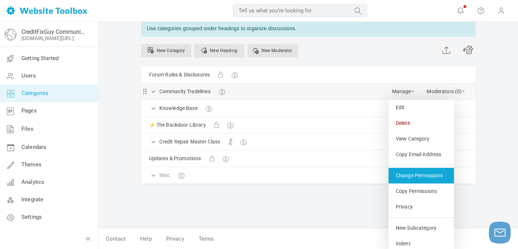
click at [420, 175] on link "Change Permissions" at bounding box center [420, 176] width 65 height 16
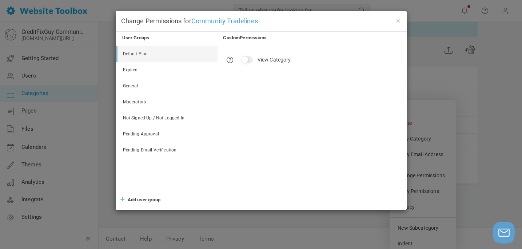
click at [145, 52] on link "Default Plan" at bounding box center [167, 54] width 100 height 16
click at [245, 57] on input "View Category" at bounding box center [247, 59] width 12 height 7
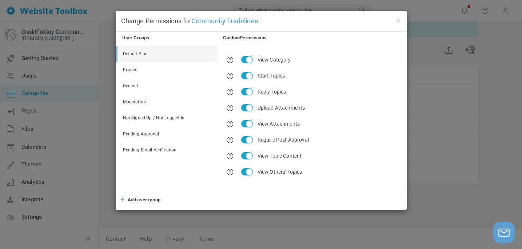
click at [245, 57] on input "View Category" at bounding box center [247, 59] width 12 height 7
checkbox input "false"
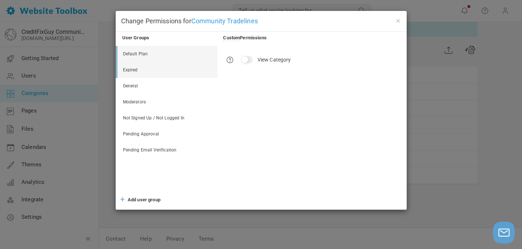
click at [132, 68] on link "Expired" at bounding box center [167, 70] width 100 height 16
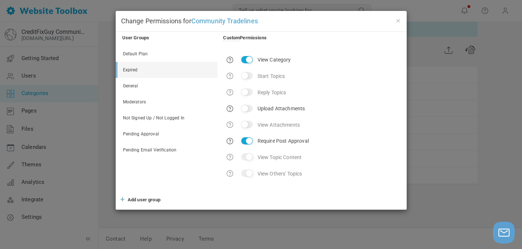
click at [248, 141] on input "Require Post Approval" at bounding box center [247, 140] width 12 height 7
checkbox input "false"
click at [137, 117] on link "Not Signed Up / Not Logged In" at bounding box center [167, 118] width 100 height 16
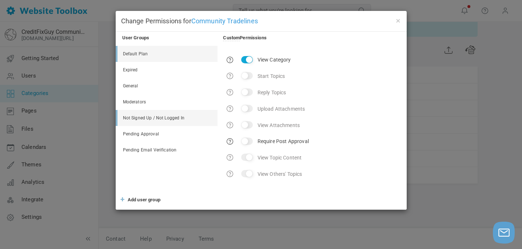
click at [137, 53] on link "Default Plan" at bounding box center [167, 54] width 100 height 16
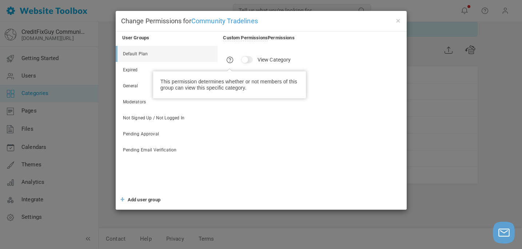
click at [229, 59] on span at bounding box center [229, 59] width 7 height 7
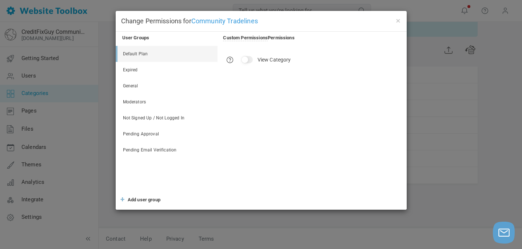
click at [248, 59] on input "View Category" at bounding box center [247, 59] width 12 height 7
checkbox input "true"
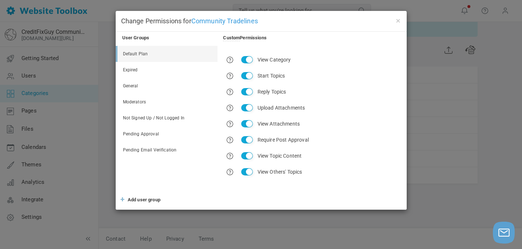
click at [430, 86] on div "× Change Permissions for Community Tradelines User Groups Custom Permissions De…" at bounding box center [261, 124] width 522 height 249
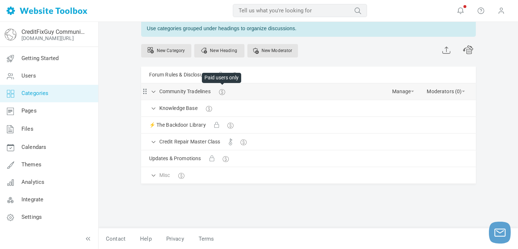
click at [221, 91] on span at bounding box center [221, 90] width 5 height 5
click at [192, 92] on link "Community Tradelines" at bounding box center [184, 91] width 51 height 9
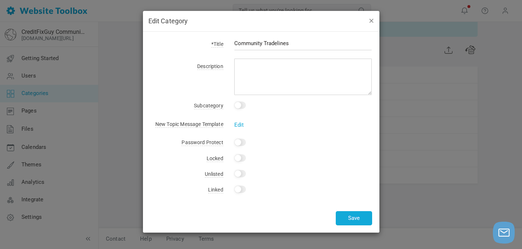
click at [369, 21] on button "button" at bounding box center [371, 20] width 6 height 8
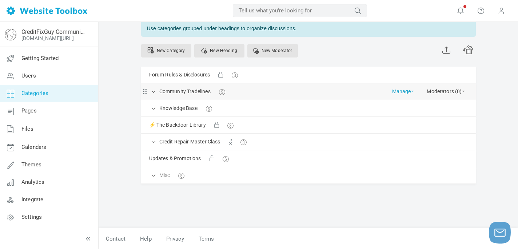
click at [411, 91] on span at bounding box center [412, 91] width 3 height 1
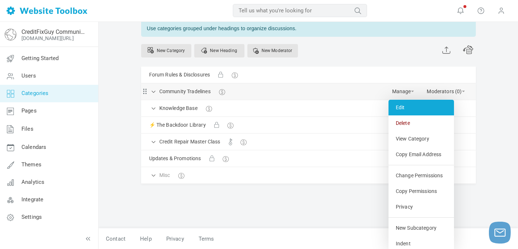
click at [402, 107] on link "Edit" at bounding box center [420, 108] width 65 height 16
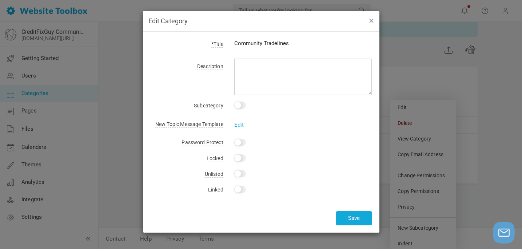
click at [370, 21] on button "button" at bounding box center [371, 20] width 6 height 8
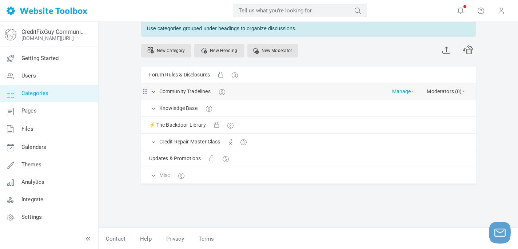
click at [413, 92] on link "Manage" at bounding box center [403, 89] width 22 height 13
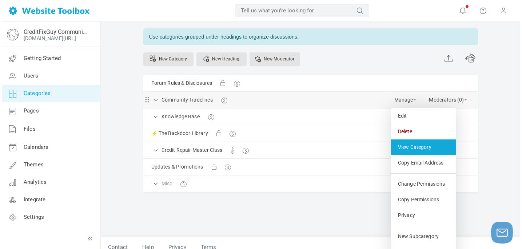
scroll to position [40, 0]
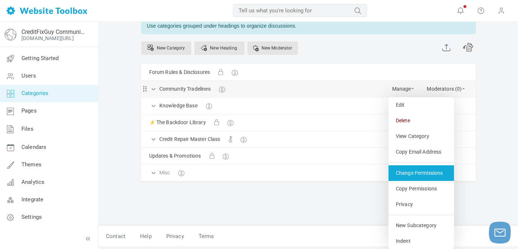
click at [424, 171] on link "Change Permissions" at bounding box center [420, 173] width 65 height 16
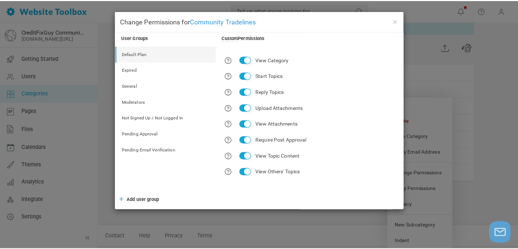
scroll to position [37, 0]
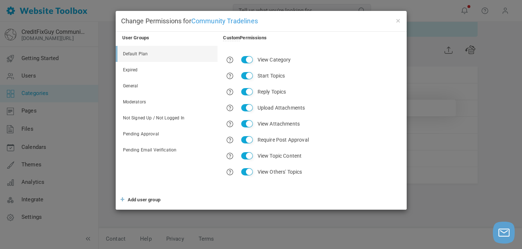
click at [246, 60] on input "View Category" at bounding box center [247, 59] width 12 height 7
checkbox input "false"
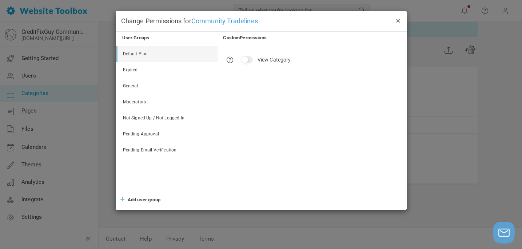
click at [398, 19] on button "×" at bounding box center [398, 20] width 6 height 8
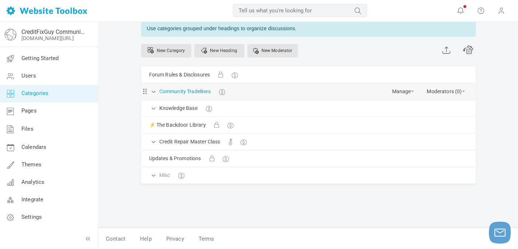
click at [170, 92] on link "Community Tradelines" at bounding box center [184, 91] width 51 height 9
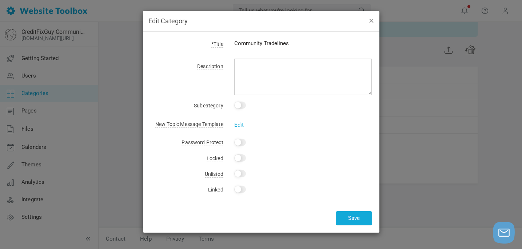
click at [370, 20] on button "button" at bounding box center [371, 20] width 6 height 8
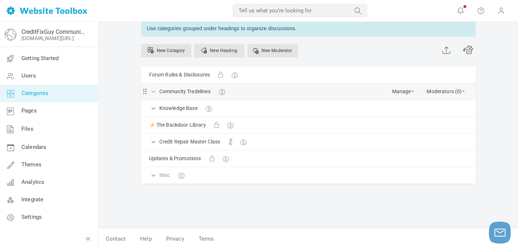
click at [152, 90] on span at bounding box center [153, 90] width 7 height 7
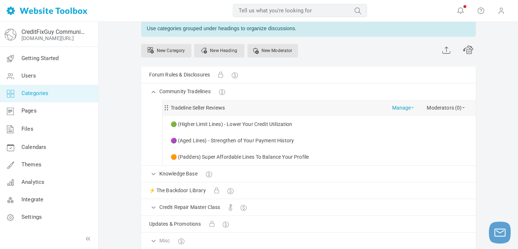
click at [409, 109] on link "Manage" at bounding box center [403, 106] width 22 height 13
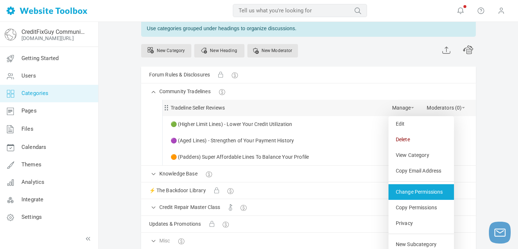
click at [425, 191] on link "Change Permissions" at bounding box center [420, 192] width 65 height 16
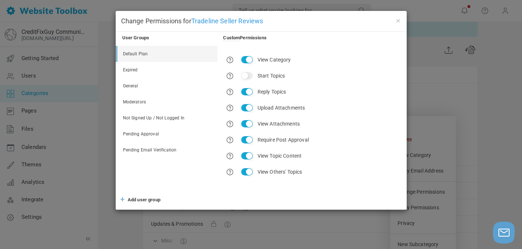
click at [244, 77] on input "Start Topics" at bounding box center [247, 75] width 12 height 7
checkbox input "true"
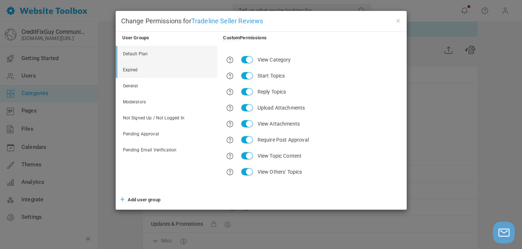
click at [125, 69] on link "Expired" at bounding box center [167, 70] width 100 height 16
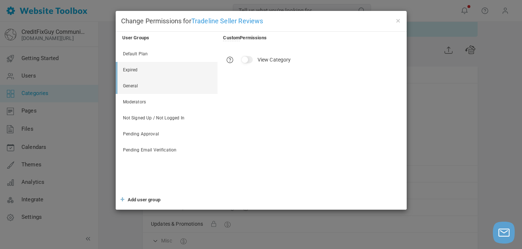
click at [133, 83] on link "General" at bounding box center [167, 86] width 100 height 16
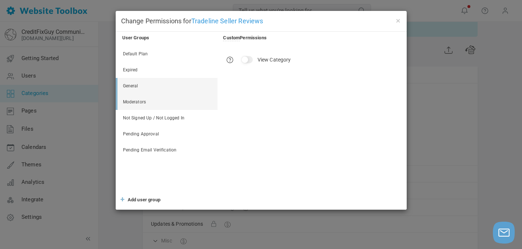
click at [138, 102] on link "Moderators" at bounding box center [167, 102] width 100 height 16
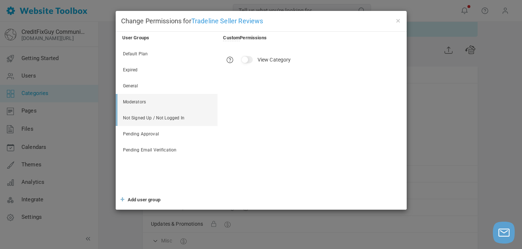
click at [145, 113] on link "Not Signed Up / Not Logged In" at bounding box center [167, 118] width 100 height 16
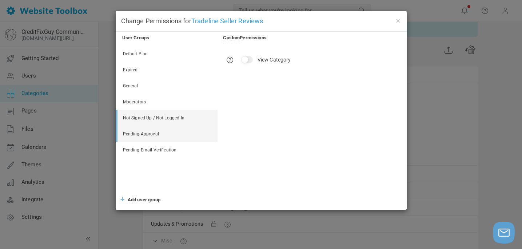
click at [146, 132] on link "Pending Approval" at bounding box center [167, 134] width 100 height 16
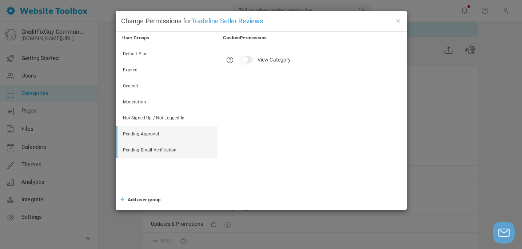
click at [154, 146] on link "Pending Email Verification" at bounding box center [167, 150] width 100 height 16
click at [399, 22] on button "×" at bounding box center [398, 20] width 6 height 8
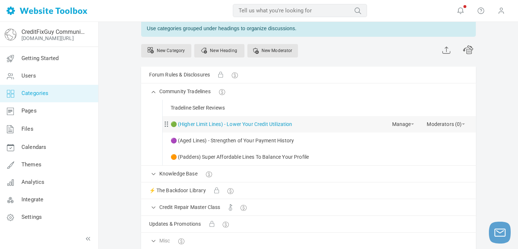
click at [245, 126] on link "🟢 (Higher Limit Lines) - Lower Your Credit Utilization" at bounding box center [231, 124] width 122 height 9
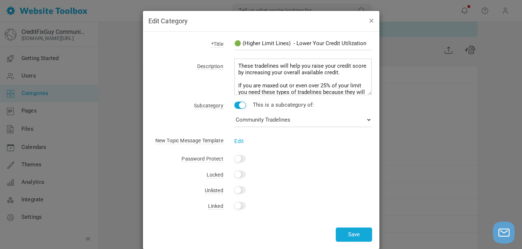
click at [369, 22] on button "button" at bounding box center [371, 20] width 6 height 8
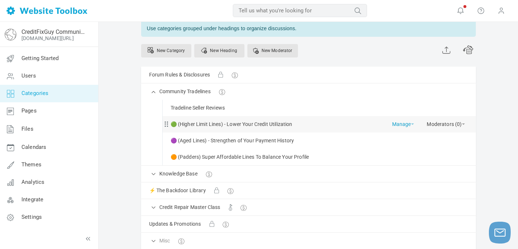
click at [411, 124] on span at bounding box center [412, 123] width 3 height 1
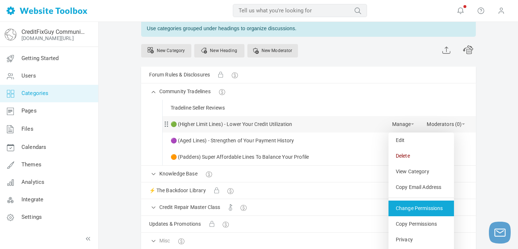
click at [414, 205] on link "Change Permissions" at bounding box center [420, 208] width 65 height 16
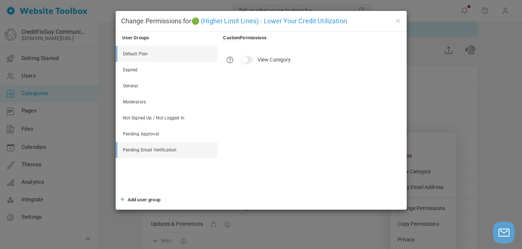
click at [137, 54] on link "Default Plan" at bounding box center [167, 54] width 100 height 16
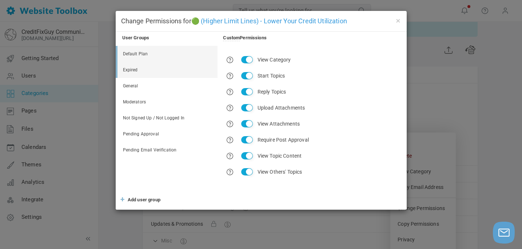
click at [135, 71] on link "Expired" at bounding box center [167, 70] width 100 height 16
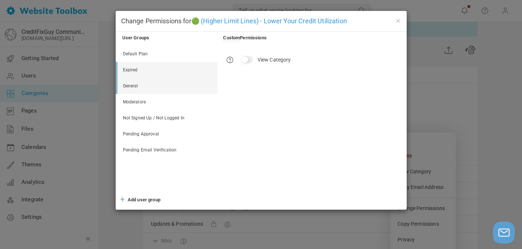
click at [133, 85] on link "General" at bounding box center [167, 86] width 100 height 16
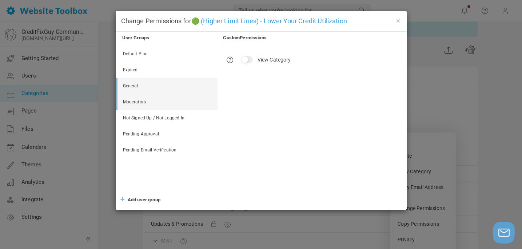
click at [136, 102] on link "Moderators" at bounding box center [167, 102] width 100 height 16
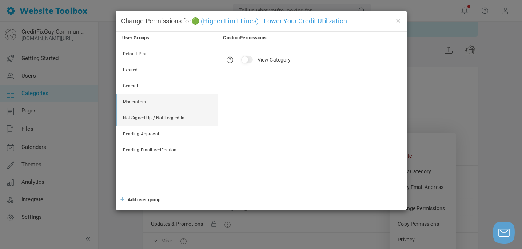
click at [144, 116] on link "Not Signed Up / Not Logged In" at bounding box center [167, 118] width 100 height 16
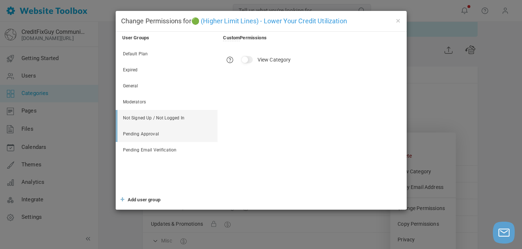
click at [146, 131] on link "Pending Approval" at bounding box center [167, 134] width 100 height 16
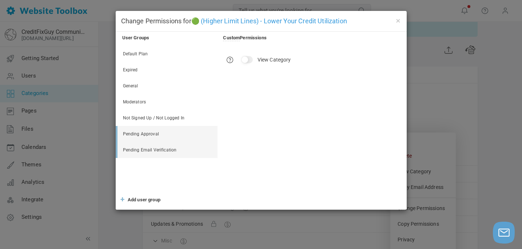
click at [151, 151] on link "Pending Email Verification" at bounding box center [167, 150] width 100 height 16
click at [324, 23] on span "🟢 (Higher Limit Lines) - Lower Your Credit Utilization" at bounding box center [269, 21] width 156 height 8
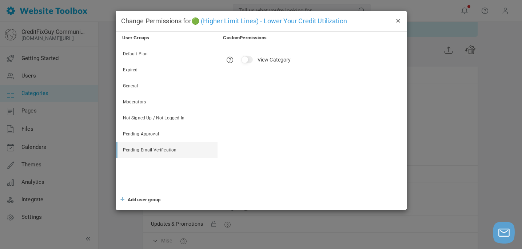
click at [398, 19] on button "×" at bounding box center [398, 20] width 6 height 8
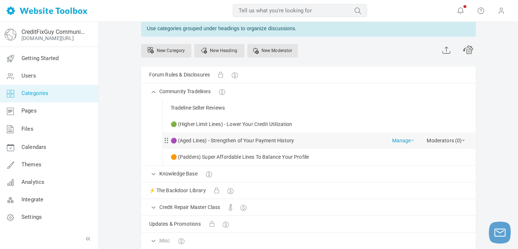
click at [412, 140] on span at bounding box center [412, 140] width 3 height 1
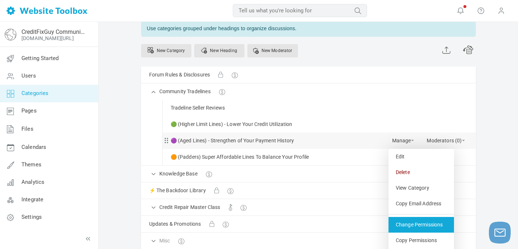
click at [425, 222] on link "Change Permissions" at bounding box center [420, 225] width 65 height 16
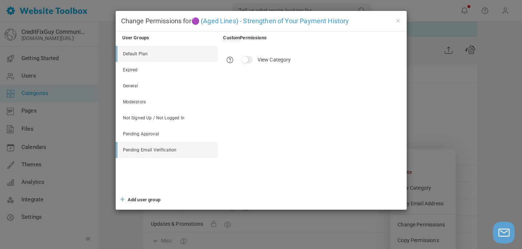
click at [135, 50] on link "Default Plan" at bounding box center [167, 54] width 100 height 16
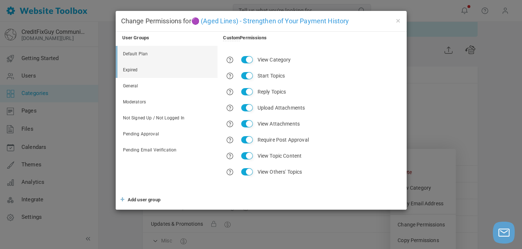
click at [137, 69] on link "Expired" at bounding box center [167, 70] width 100 height 16
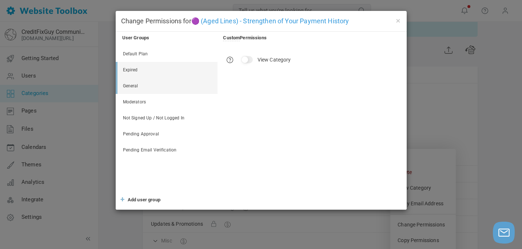
click at [136, 85] on link "General" at bounding box center [167, 86] width 100 height 16
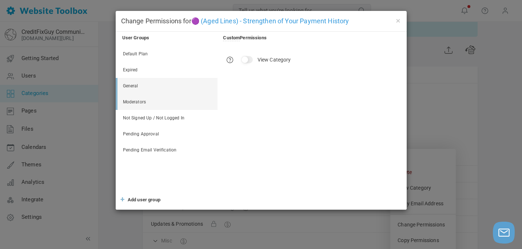
click at [138, 100] on link "Moderators" at bounding box center [167, 102] width 100 height 16
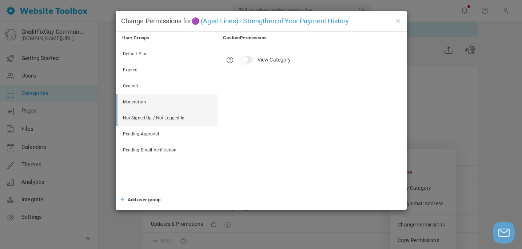
click at [144, 114] on link "Not Signed Up / Not Logged In" at bounding box center [167, 118] width 100 height 16
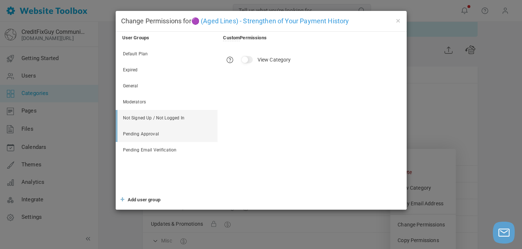
click at [146, 134] on link "Pending Approval" at bounding box center [167, 134] width 100 height 16
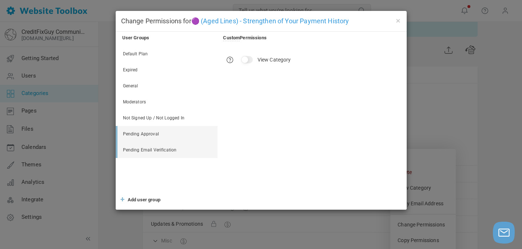
click at [152, 149] on link "Pending Email Verification" at bounding box center [167, 150] width 100 height 16
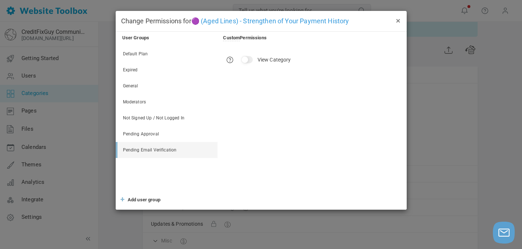
click at [397, 21] on button "×" at bounding box center [398, 20] width 6 height 8
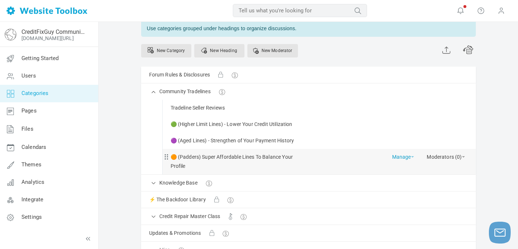
click at [411, 156] on link "Manage" at bounding box center [403, 155] width 22 height 13
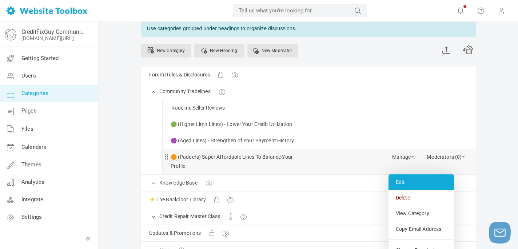
click at [402, 178] on link "Edit" at bounding box center [420, 182] width 65 height 16
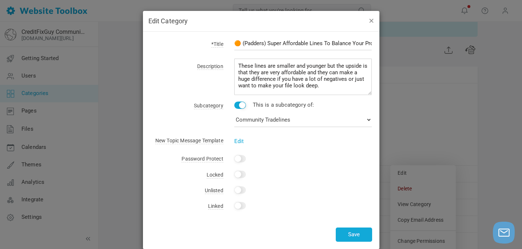
click at [372, 20] on button "button" at bounding box center [371, 20] width 6 height 8
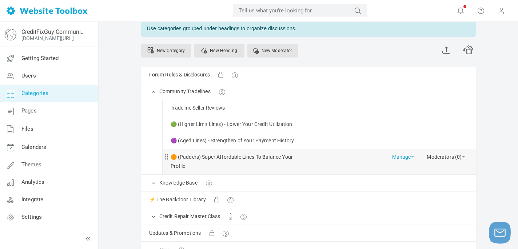
click at [413, 157] on span at bounding box center [412, 156] width 3 height 1
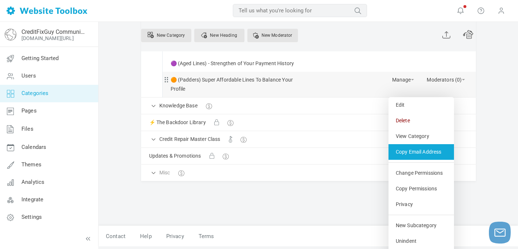
scroll to position [125, 0]
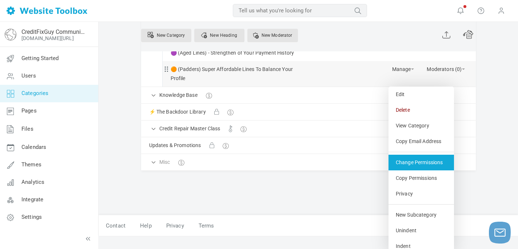
click at [403, 166] on link "Change Permissions" at bounding box center [420, 162] width 65 height 16
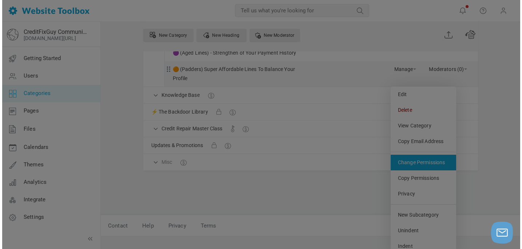
scroll to position [121, 0]
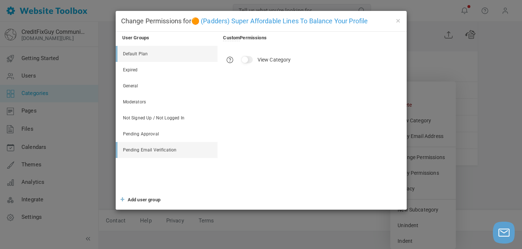
click at [151, 52] on link "Default Plan" at bounding box center [167, 54] width 100 height 16
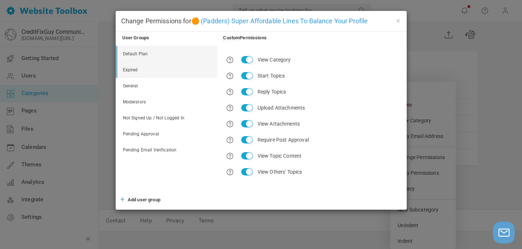
click at [139, 72] on link "Expired" at bounding box center [167, 70] width 100 height 16
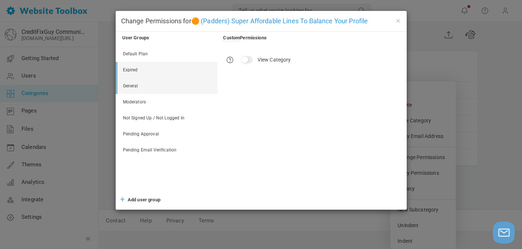
click at [138, 83] on link "General" at bounding box center [167, 86] width 100 height 16
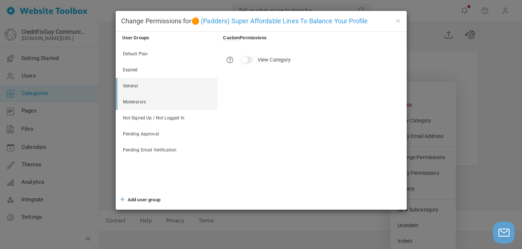
click at [137, 100] on link "Moderators" at bounding box center [167, 102] width 100 height 16
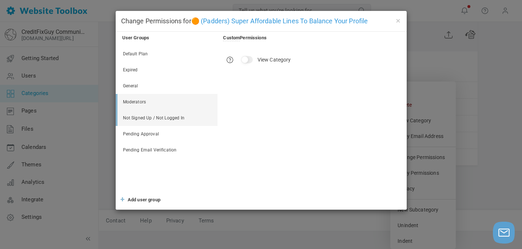
click at [145, 117] on link "Not Signed Up / Not Logged In" at bounding box center [167, 118] width 100 height 16
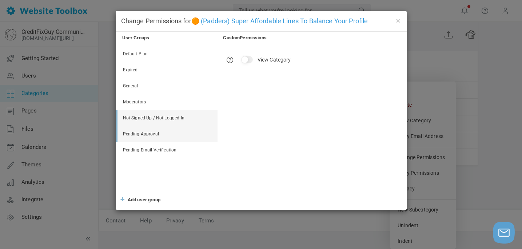
click at [146, 133] on link "Pending Approval" at bounding box center [167, 134] width 100 height 16
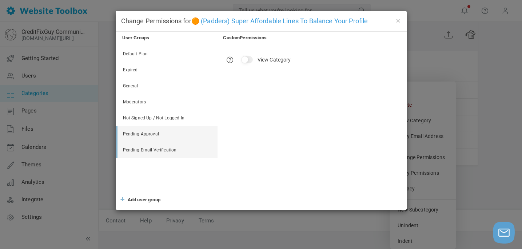
click at [153, 147] on link "Pending Email Verification" at bounding box center [167, 150] width 100 height 16
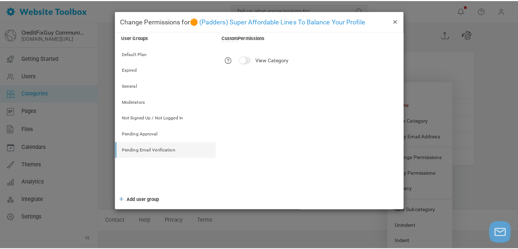
scroll to position [103, 0]
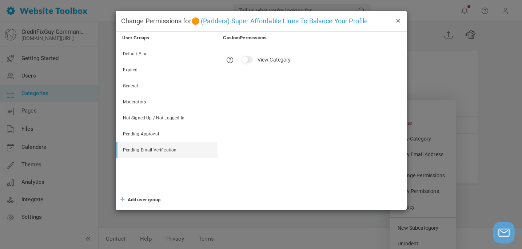
click at [398, 19] on button "×" at bounding box center [398, 20] width 6 height 8
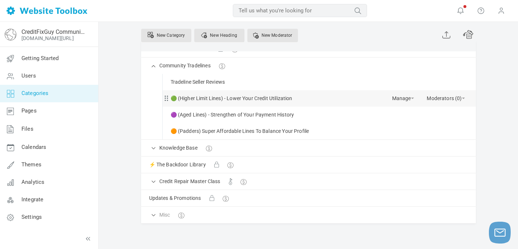
scroll to position [52, 0]
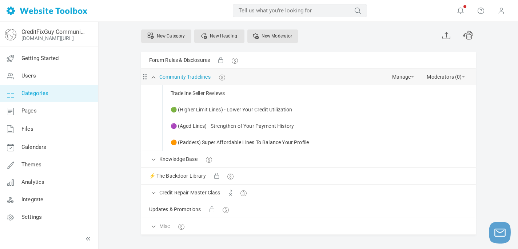
click at [198, 78] on link "Community Tradelines" at bounding box center [184, 76] width 51 height 9
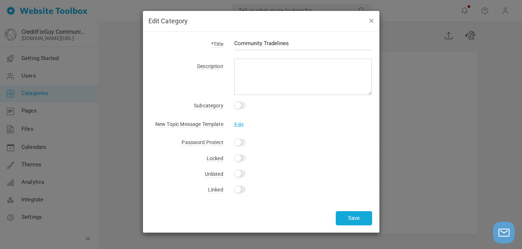
click at [371, 19] on button "button" at bounding box center [371, 20] width 6 height 8
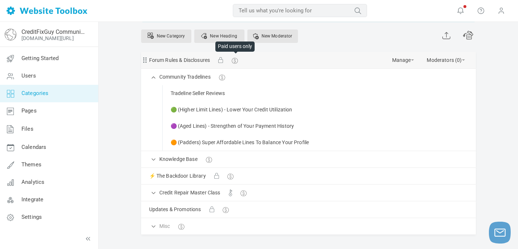
click at [236, 60] on span at bounding box center [234, 58] width 5 height 5
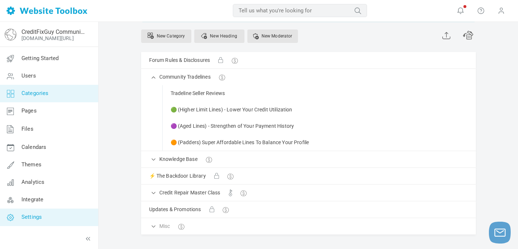
click at [36, 212] on link "Settings" at bounding box center [49, 216] width 99 height 17
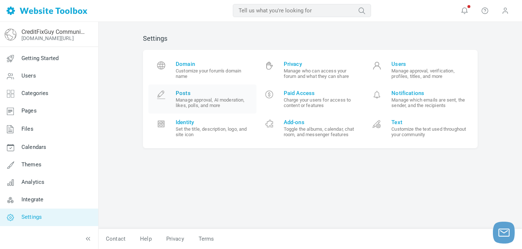
click at [197, 95] on span "Posts" at bounding box center [213, 93] width 75 height 7
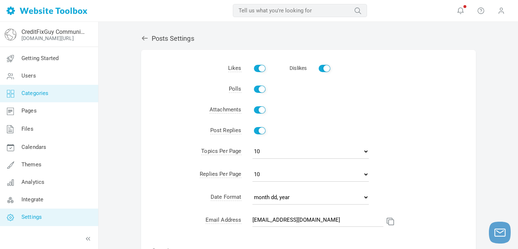
click at [35, 95] on span "Categories" at bounding box center [34, 93] width 27 height 7
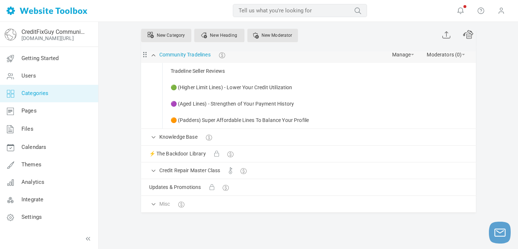
scroll to position [103, 0]
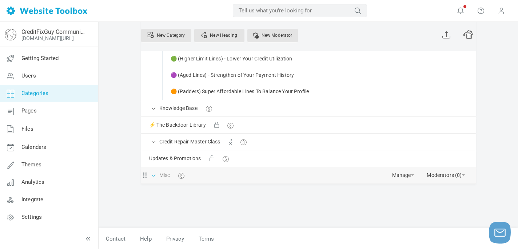
click at [156, 175] on span at bounding box center [153, 174] width 7 height 7
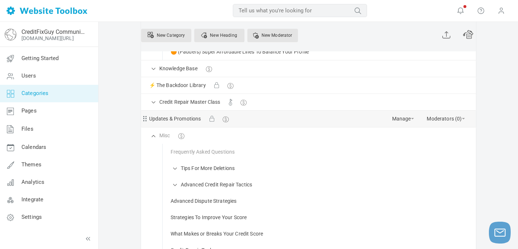
scroll to position [144, 0]
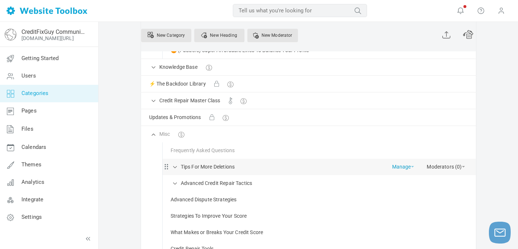
click at [403, 166] on link "Manage" at bounding box center [403, 164] width 22 height 13
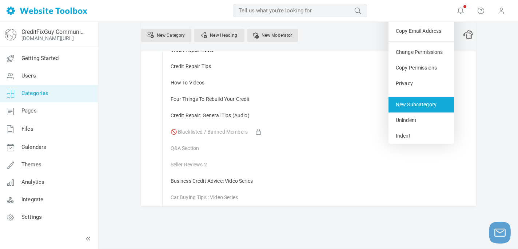
scroll to position [342, 0]
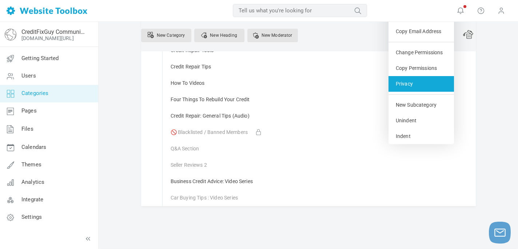
click at [405, 83] on link "Privacy" at bounding box center [420, 84] width 65 height 16
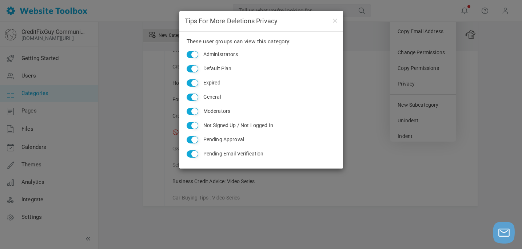
click at [197, 55] on input "Administrators" at bounding box center [192, 54] width 12 height 7
click at [197, 83] on input "Expired" at bounding box center [192, 82] width 12 height 7
checkbox input "false"
click at [194, 97] on input "General" at bounding box center [192, 96] width 12 height 7
checkbox input "false"
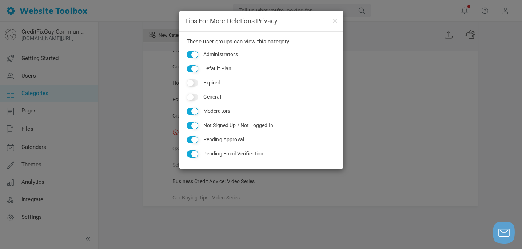
click at [196, 108] on input "Moderators" at bounding box center [192, 111] width 12 height 7
checkbox input "false"
click at [197, 126] on input "Not Signed Up / Not Logged In" at bounding box center [192, 125] width 12 height 7
checkbox input "false"
click at [197, 138] on input "Pending Approval" at bounding box center [192, 139] width 12 height 7
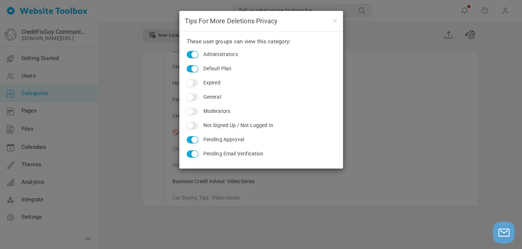
checkbox input "false"
click at [196, 155] on input "Pending Email Verification" at bounding box center [192, 153] width 12 height 7
checkbox input "false"
click at [337, 20] on button "button" at bounding box center [334, 20] width 6 height 8
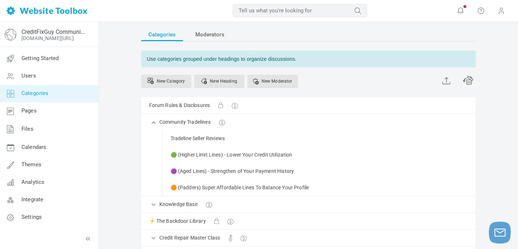
scroll to position [9, 0]
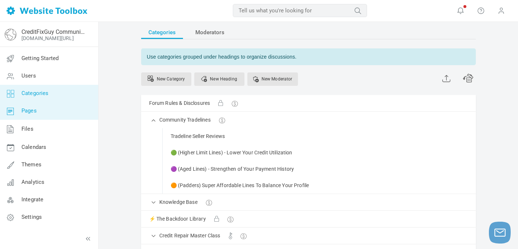
click at [24, 113] on span "Pages" at bounding box center [28, 110] width 15 height 7
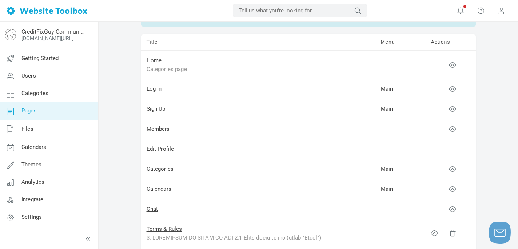
scroll to position [47, 0]
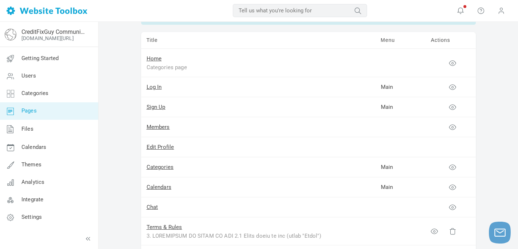
click at [158, 131] on td "Members" at bounding box center [258, 127] width 234 height 20
click at [157, 126] on link "Members" at bounding box center [157, 127] width 23 height 7
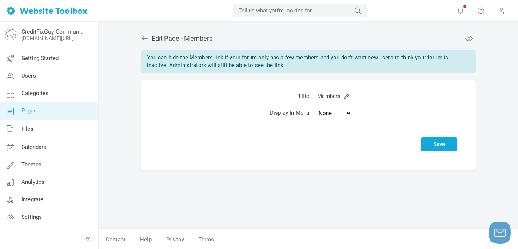
click at [346, 112] on select "None Main Menu" at bounding box center [334, 113] width 34 height 15
click at [28, 130] on span "Files" at bounding box center [27, 128] width 12 height 7
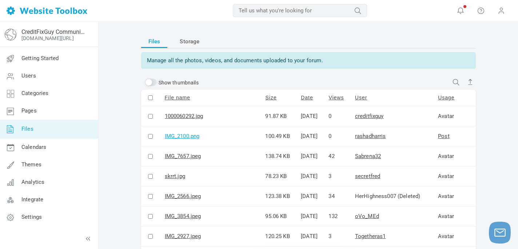
click at [184, 135] on div "IMG_2100.png" at bounding box center [182, 136] width 35 height 9
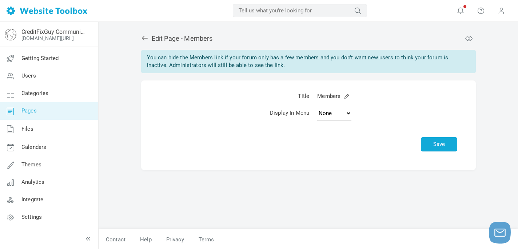
click at [28, 113] on span "Pages" at bounding box center [28, 110] width 15 height 7
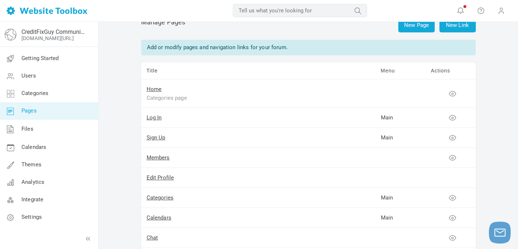
scroll to position [16, 0]
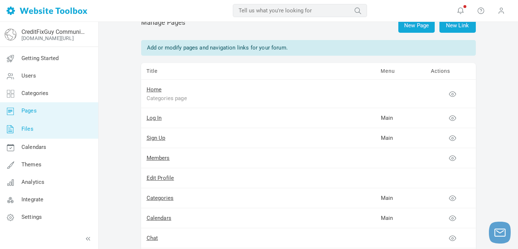
click at [27, 131] on span "Files" at bounding box center [27, 128] width 12 height 7
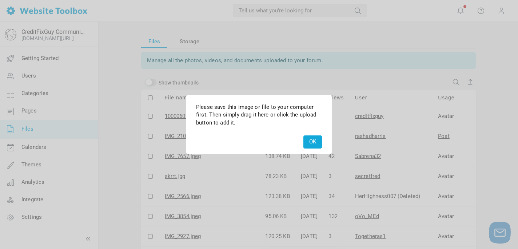
click at [312, 144] on button "OK" at bounding box center [312, 141] width 19 height 13
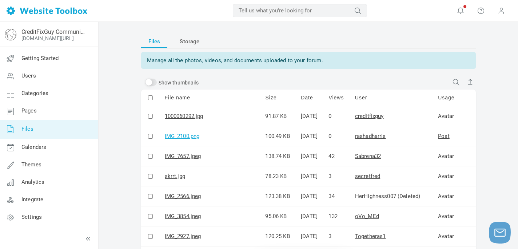
click at [186, 138] on div "IMG_2100.png" at bounding box center [182, 136] width 35 height 9
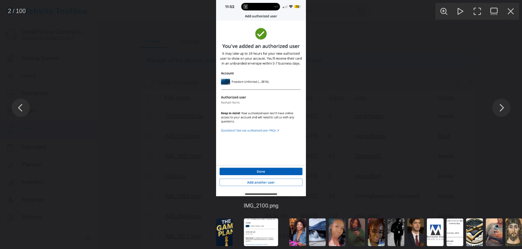
click at [265, 112] on img "You can close this modal content with the ESC key" at bounding box center [261, 98] width 90 height 196
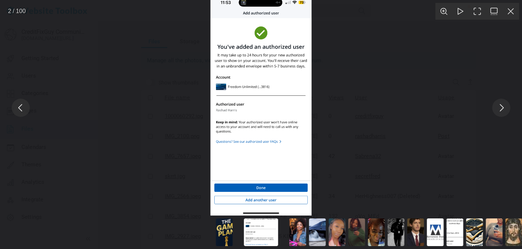
click at [503, 106] on button "You can close this modal content with the ESC key" at bounding box center [501, 108] width 18 height 18
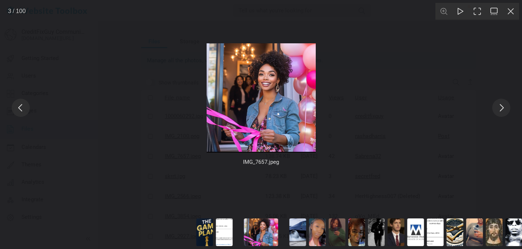
click at [503, 106] on button "You can close this modal content with the ESC key" at bounding box center [501, 108] width 18 height 18
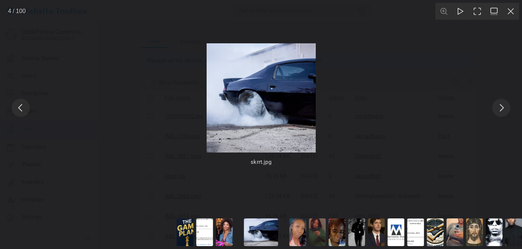
click at [503, 106] on button "You can close this modal content with the ESC key" at bounding box center [501, 108] width 18 height 18
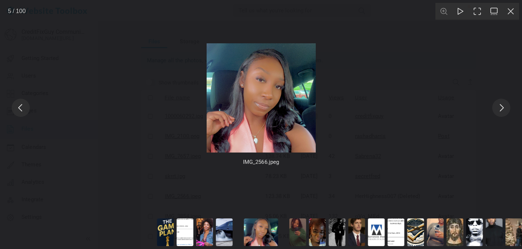
click at [503, 106] on button "You can close this modal content with the ESC key" at bounding box center [501, 108] width 18 height 18
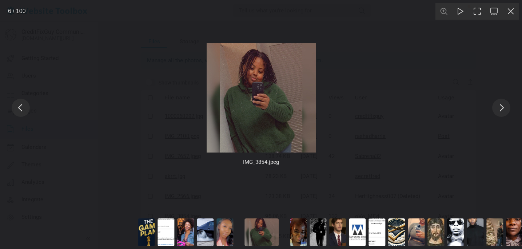
click at [503, 106] on button "You can close this modal content with the ESC key" at bounding box center [501, 108] width 18 height 18
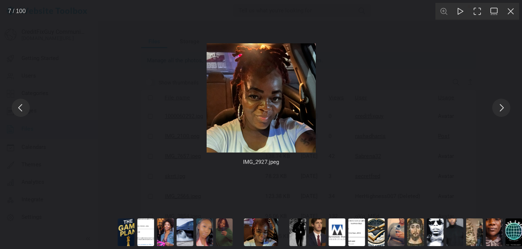
click at [503, 106] on button "You can close this modal content with the ESC key" at bounding box center [501, 108] width 18 height 18
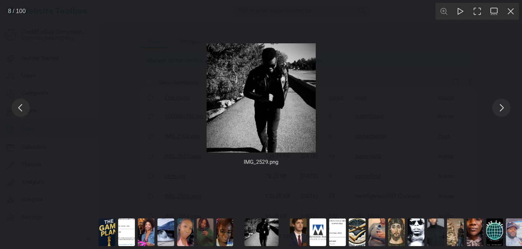
click at [503, 106] on button "You can close this modal content with the ESC key" at bounding box center [501, 108] width 18 height 18
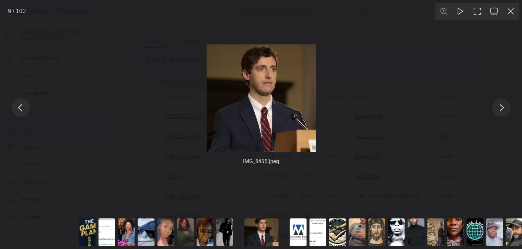
click at [503, 106] on button "You can close this modal content with the ESC key" at bounding box center [501, 108] width 18 height 18
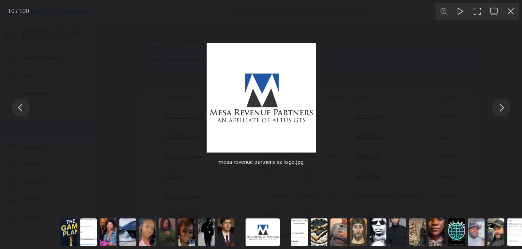
click at [503, 106] on button "You can close this modal content with the ESC key" at bounding box center [501, 108] width 18 height 18
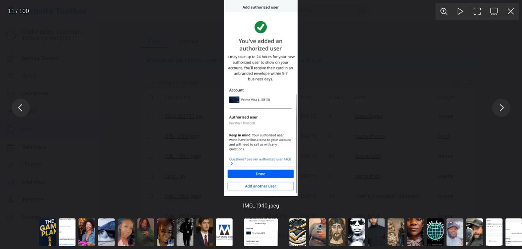
click at [503, 106] on button "You can close this modal content with the ESC key" at bounding box center [501, 108] width 18 height 18
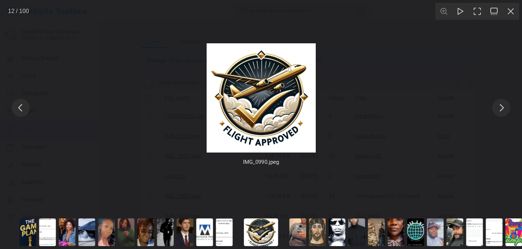
click at [503, 106] on button "You can close this modal content with the ESC key" at bounding box center [501, 108] width 18 height 18
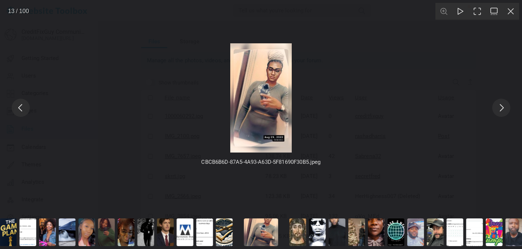
click at [503, 106] on button "You can close this modal content with the ESC key" at bounding box center [501, 108] width 18 height 18
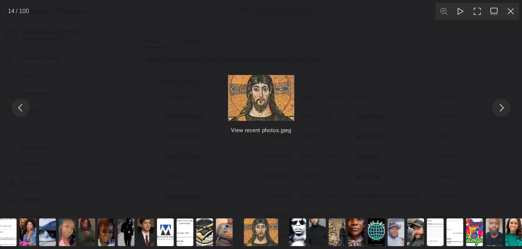
click at [503, 106] on button "You can close this modal content with the ESC key" at bounding box center [501, 108] width 18 height 18
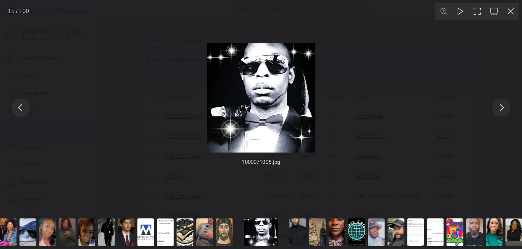
click at [503, 106] on button "You can close this modal content with the ESC key" at bounding box center [501, 108] width 18 height 18
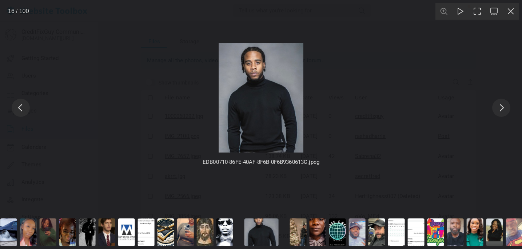
click at [503, 106] on button "You can close this modal content with the ESC key" at bounding box center [501, 108] width 18 height 18
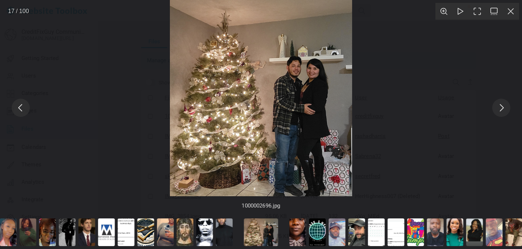
click at [19, 108] on button "You can close this modal content with the ESC key" at bounding box center [21, 108] width 18 height 18
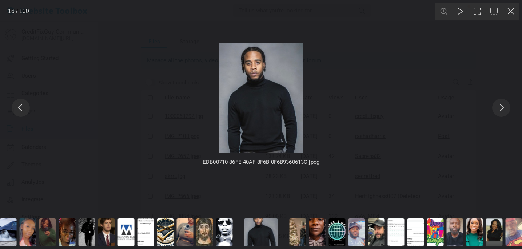
click at [499, 105] on button "You can close this modal content with the ESC key" at bounding box center [501, 108] width 18 height 18
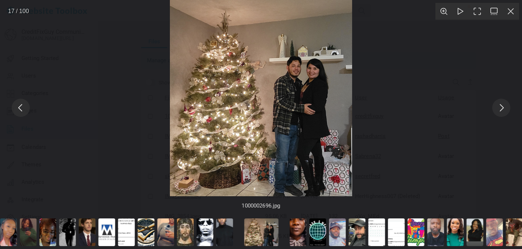
click at [499, 105] on button "You can close this modal content with the ESC key" at bounding box center [501, 108] width 18 height 18
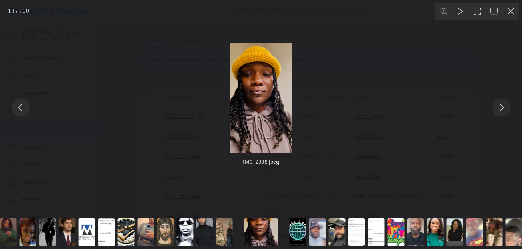
click at [499, 105] on button "You can close this modal content with the ESC key" at bounding box center [501, 108] width 18 height 18
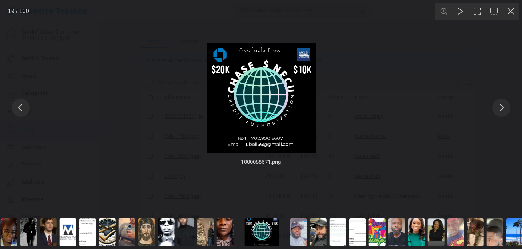
click at [499, 105] on button "You can close this modal content with the ESC key" at bounding box center [501, 108] width 18 height 18
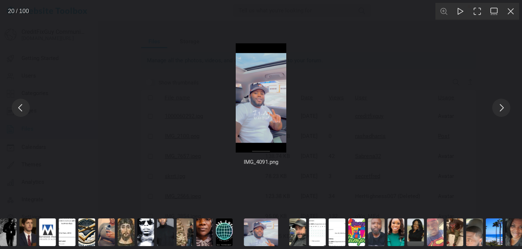
click at [499, 105] on button "You can close this modal content with the ESC key" at bounding box center [501, 108] width 18 height 18
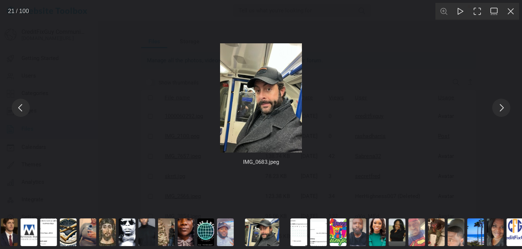
click at [499, 105] on button "You can close this modal content with the ESC key" at bounding box center [501, 108] width 18 height 18
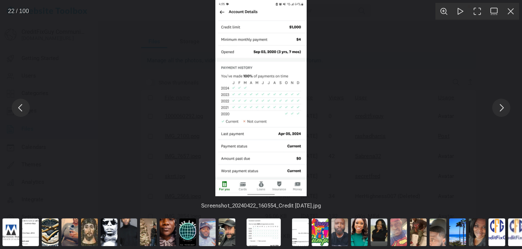
click at [499, 105] on button "You can close this modal content with the ESC key" at bounding box center [501, 108] width 18 height 18
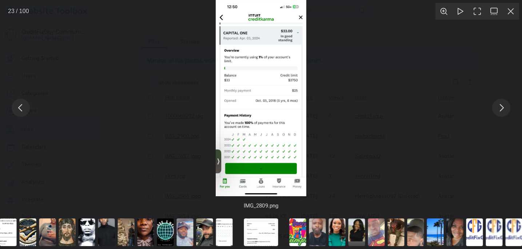
click at [27, 114] on button "You can close this modal content with the ESC key" at bounding box center [21, 108] width 18 height 18
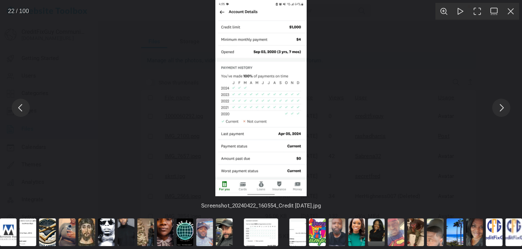
click at [506, 107] on button "You can close this modal content with the ESC key" at bounding box center [501, 108] width 18 height 18
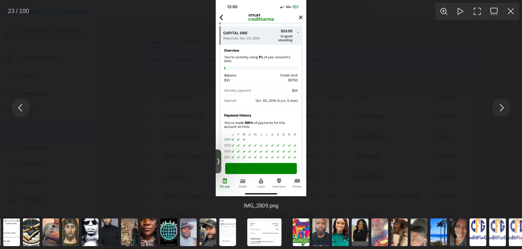
click at [506, 107] on button "You can close this modal content with the ESC key" at bounding box center [501, 108] width 18 height 18
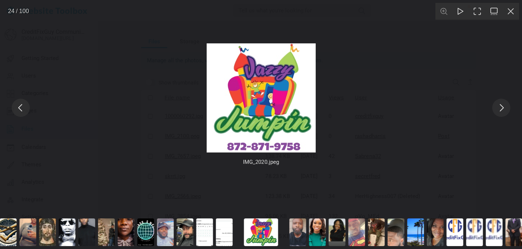
click at [506, 107] on button "You can close this modal content with the ESC key" at bounding box center [501, 108] width 18 height 18
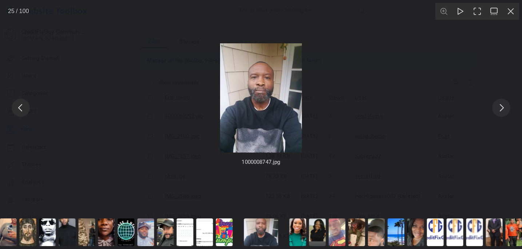
click at [506, 107] on button "You can close this modal content with the ESC key" at bounding box center [501, 108] width 18 height 18
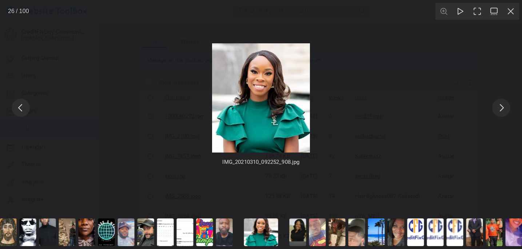
click at [506, 107] on button "You can close this modal content with the ESC key" at bounding box center [501, 108] width 18 height 18
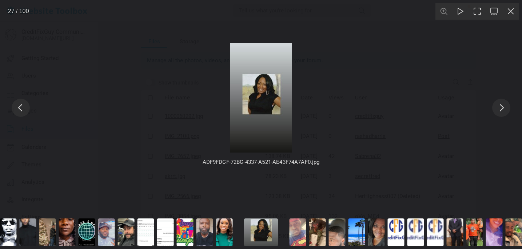
click at [506, 107] on button "You can close this modal content with the ESC key" at bounding box center [501, 108] width 18 height 18
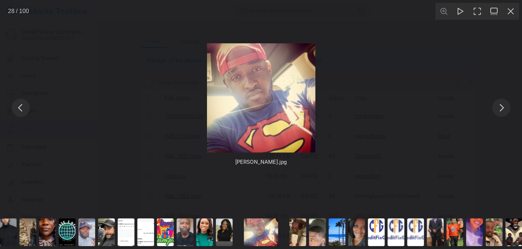
click at [506, 107] on button "You can close this modal content with the ESC key" at bounding box center [501, 108] width 18 height 18
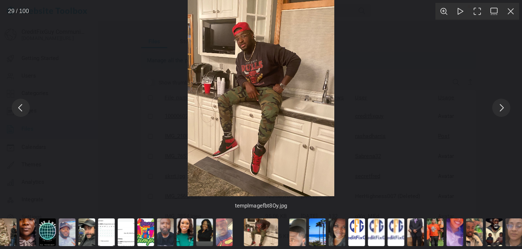
click at [506, 107] on button "You can close this modal content with the ESC key" at bounding box center [501, 108] width 18 height 18
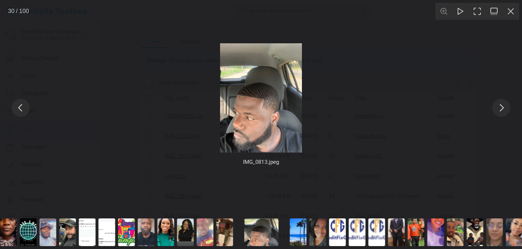
click at [506, 107] on button "You can close this modal content with the ESC key" at bounding box center [501, 108] width 18 height 18
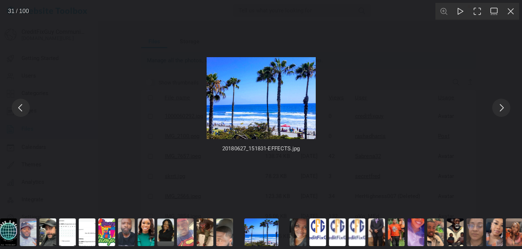
click at [506, 107] on button "You can close this modal content with the ESC key" at bounding box center [501, 108] width 18 height 18
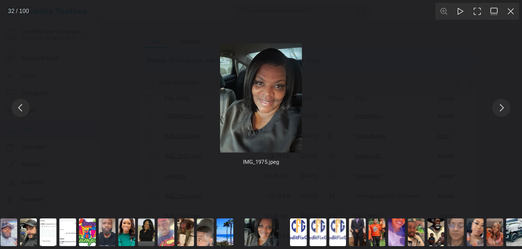
click at [506, 107] on button "You can close this modal content with the ESC key" at bounding box center [501, 108] width 18 height 18
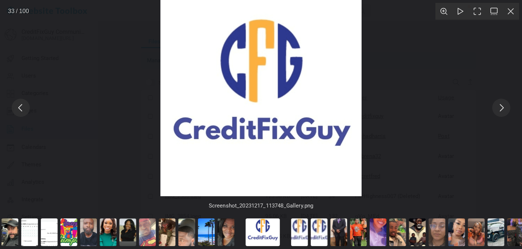
click at [506, 107] on button "You can close this modal content with the ESC key" at bounding box center [501, 108] width 18 height 18
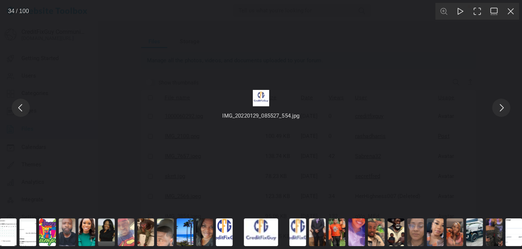
click at [506, 107] on button "You can close this modal content with the ESC key" at bounding box center [501, 108] width 18 height 18
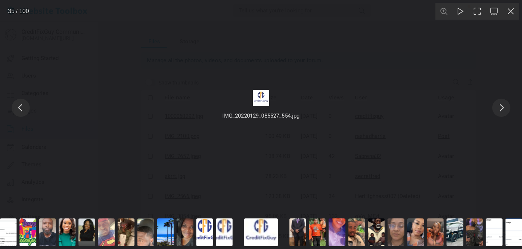
click at [506, 107] on button "You can close this modal content with the ESC key" at bounding box center [501, 108] width 18 height 18
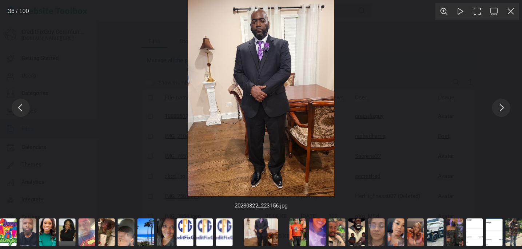
click at [506, 107] on button "You can close this modal content with the ESC key" at bounding box center [501, 108] width 18 height 18
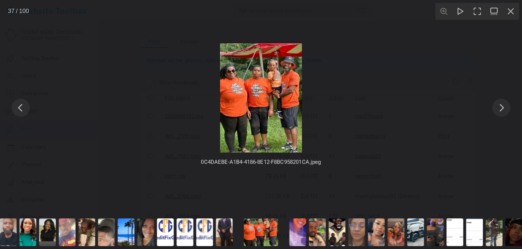
click at [506, 107] on button "You can close this modal content with the ESC key" at bounding box center [501, 108] width 18 height 18
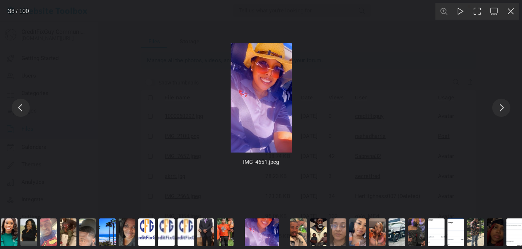
click at [506, 107] on button "You can close this modal content with the ESC key" at bounding box center [501, 108] width 18 height 18
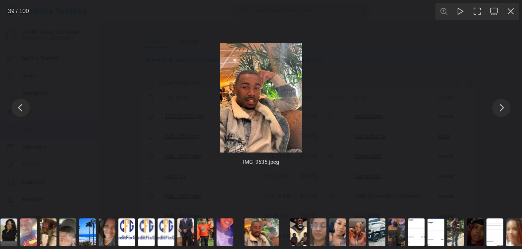
click at [506, 107] on button "You can close this modal content with the ESC key" at bounding box center [501, 108] width 18 height 18
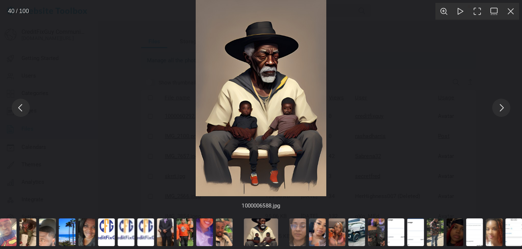
click at [506, 107] on button "You can close this modal content with the ESC key" at bounding box center [501, 108] width 18 height 18
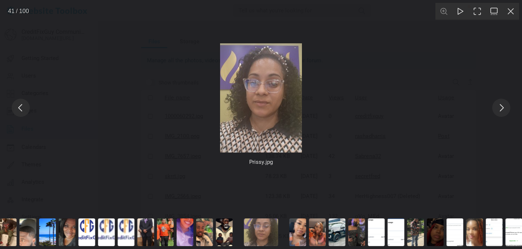
click at [506, 107] on button "You can close this modal content with the ESC key" at bounding box center [501, 108] width 18 height 18
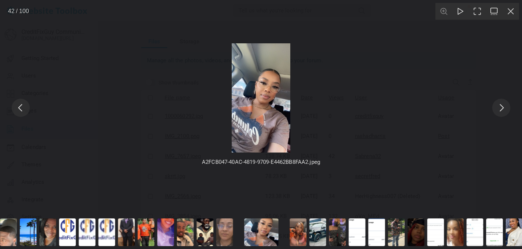
click at [506, 107] on button "You can close this modal content with the ESC key" at bounding box center [501, 108] width 18 height 18
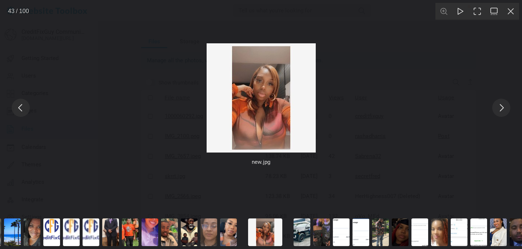
click at [506, 107] on button "You can close this modal content with the ESC key" at bounding box center [501, 108] width 18 height 18
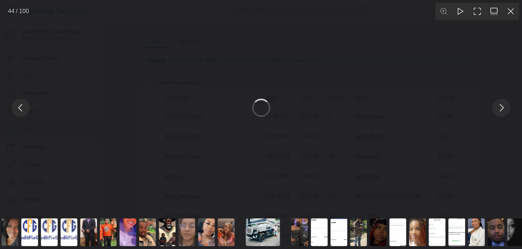
click at [506, 107] on button "You can close this modal content with the ESC key" at bounding box center [501, 108] width 18 height 18
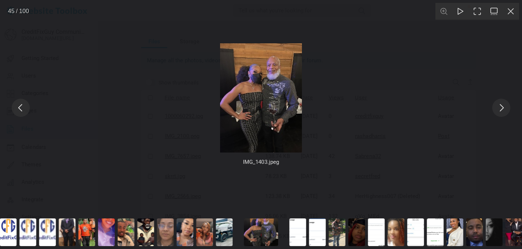
click at [506, 107] on button "You can close this modal content with the ESC key" at bounding box center [501, 108] width 18 height 18
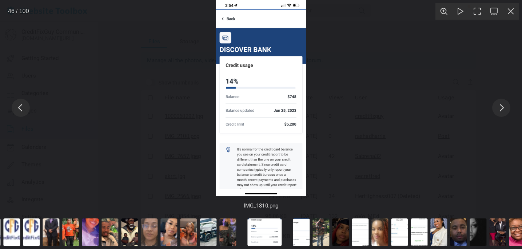
click at [506, 107] on button "You can close this modal content with the ESC key" at bounding box center [501, 108] width 18 height 18
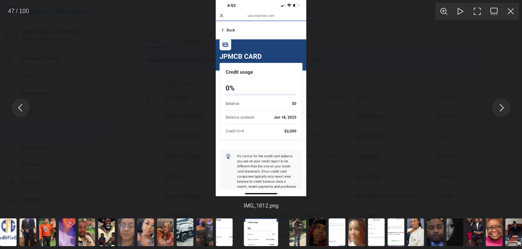
click at [506, 107] on button "You can close this modal content with the ESC key" at bounding box center [501, 108] width 18 height 18
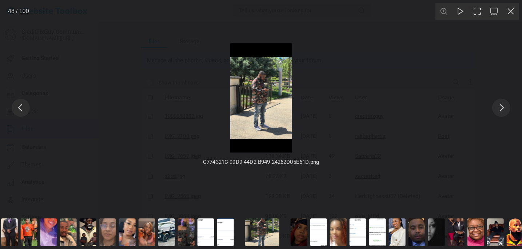
click at [506, 107] on button "You can close this modal content with the ESC key" at bounding box center [501, 108] width 18 height 18
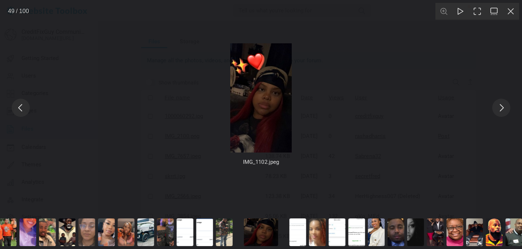
click at [506, 107] on button "You can close this modal content with the ESC key" at bounding box center [501, 108] width 18 height 18
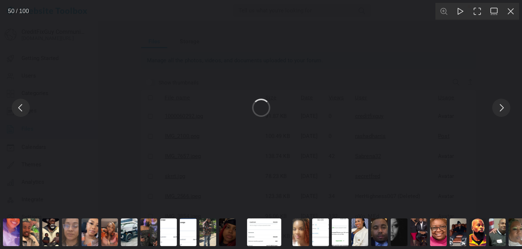
click at [506, 107] on button "You can close this modal content with the ESC key" at bounding box center [501, 108] width 18 height 18
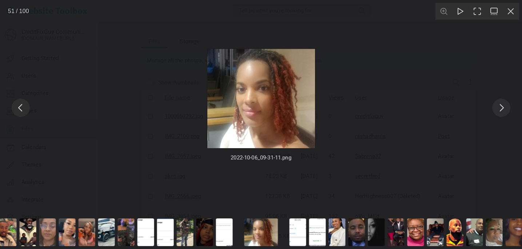
click at [506, 107] on button "You can close this modal content with the ESC key" at bounding box center [501, 108] width 18 height 18
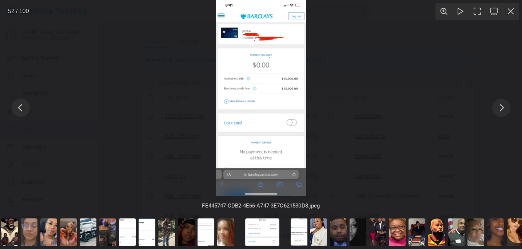
click at [506, 107] on button "You can close this modal content with the ESC key" at bounding box center [501, 108] width 18 height 18
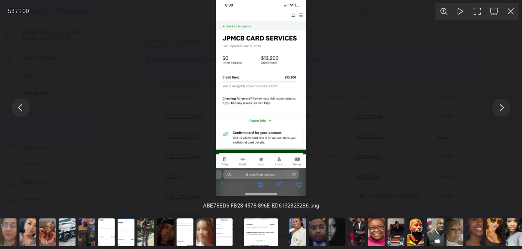
click at [506, 107] on button "You can close this modal content with the ESC key" at bounding box center [501, 108] width 18 height 18
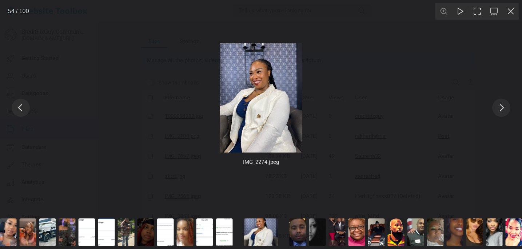
click at [506, 107] on button "You can close this modal content with the ESC key" at bounding box center [501, 108] width 18 height 18
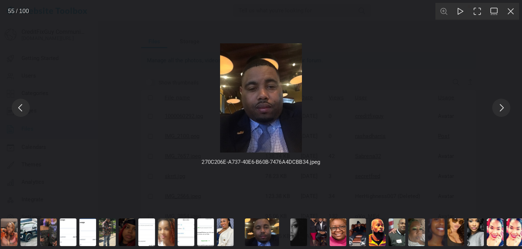
click at [506, 107] on button "You can close this modal content with the ESC key" at bounding box center [501, 108] width 18 height 18
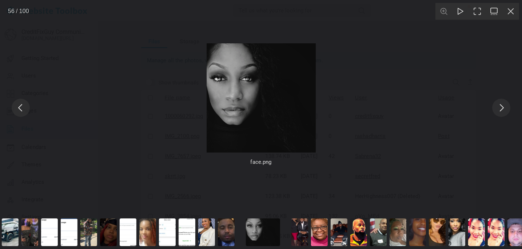
click at [506, 107] on button "You can close this modal content with the ESC key" at bounding box center [501, 108] width 18 height 18
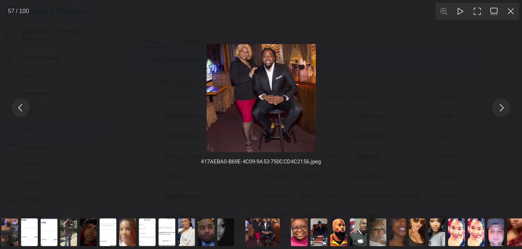
click at [506, 107] on button "You can close this modal content with the ESC key" at bounding box center [501, 108] width 18 height 18
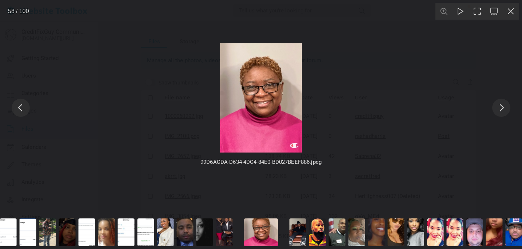
click at [506, 107] on button "You can close this modal content with the ESC key" at bounding box center [501, 108] width 18 height 18
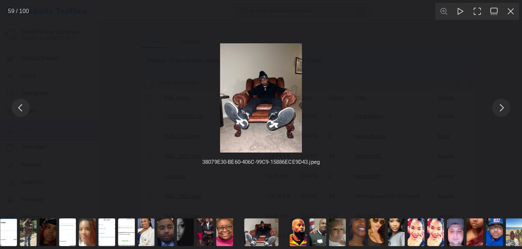
click at [506, 107] on button "You can close this modal content with the ESC key" at bounding box center [501, 108] width 18 height 18
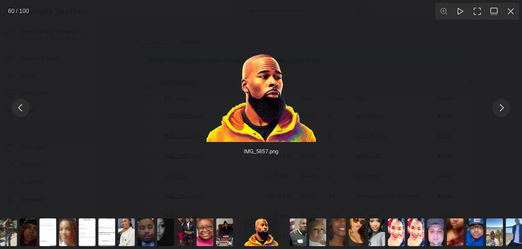
click at [506, 107] on button "You can close this modal content with the ESC key" at bounding box center [501, 108] width 18 height 18
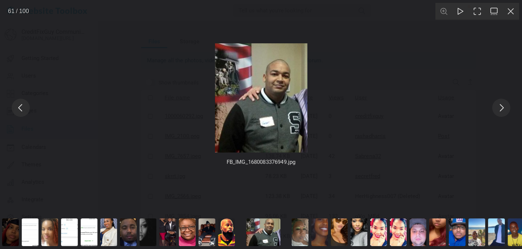
click at [506, 107] on button "You can close this modal content with the ESC key" at bounding box center [501, 108] width 18 height 18
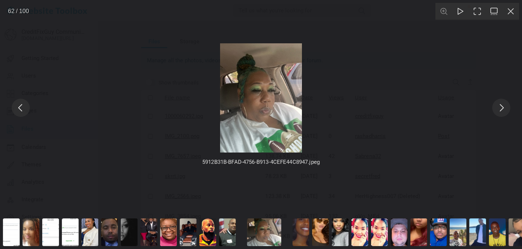
click at [506, 107] on button "You can close this modal content with the ESC key" at bounding box center [501, 108] width 18 height 18
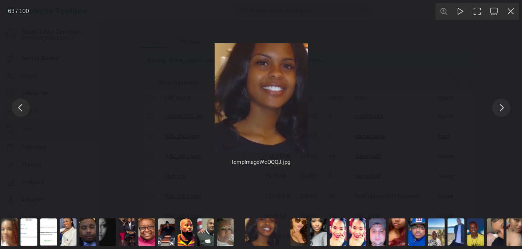
click at [506, 107] on button "You can close this modal content with the ESC key" at bounding box center [501, 108] width 18 height 18
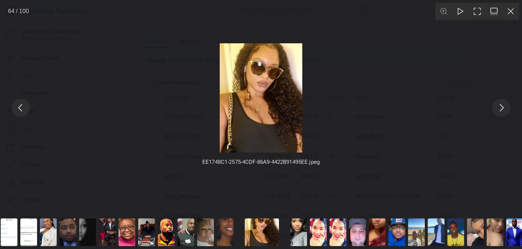
click at [506, 107] on button "You can close this modal content with the ESC key" at bounding box center [501, 108] width 18 height 18
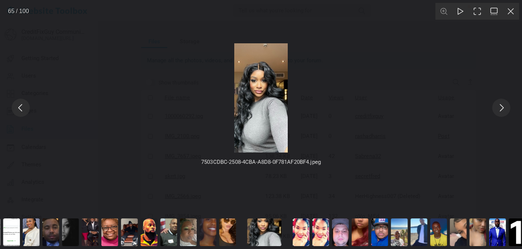
click at [506, 107] on button "You can close this modal content with the ESC key" at bounding box center [501, 108] width 18 height 18
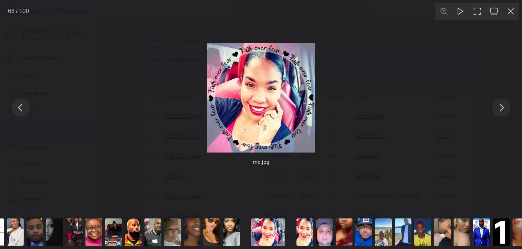
click at [506, 107] on button "You can close this modal content with the ESC key" at bounding box center [501, 108] width 18 height 18
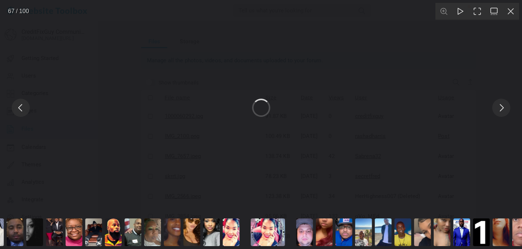
click at [506, 107] on button "You can close this modal content with the ESC key" at bounding box center [501, 108] width 18 height 18
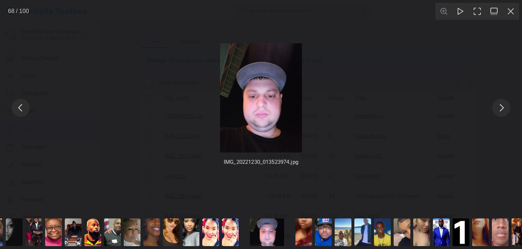
click at [506, 107] on button "You can close this modal content with the ESC key" at bounding box center [501, 108] width 18 height 18
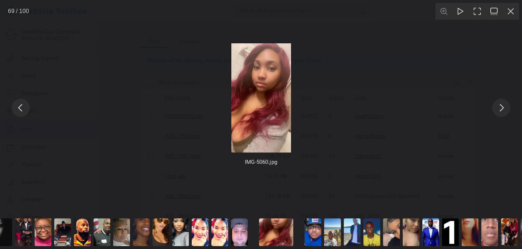
click at [506, 107] on button "You can close this modal content with the ESC key" at bounding box center [501, 108] width 18 height 18
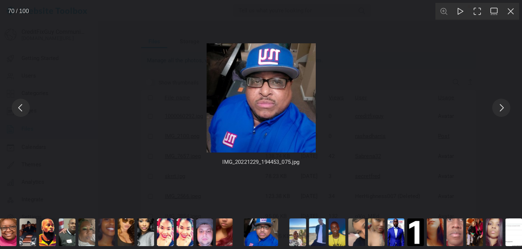
click at [506, 107] on button "You can close this modal content with the ESC key" at bounding box center [501, 108] width 18 height 18
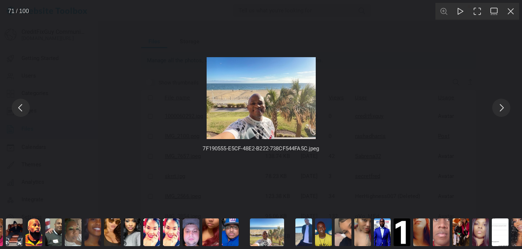
click at [506, 107] on button "You can close this modal content with the ESC key" at bounding box center [501, 108] width 18 height 18
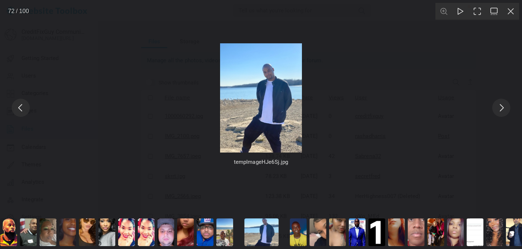
click at [506, 107] on button "You can close this modal content with the ESC key" at bounding box center [501, 108] width 18 height 18
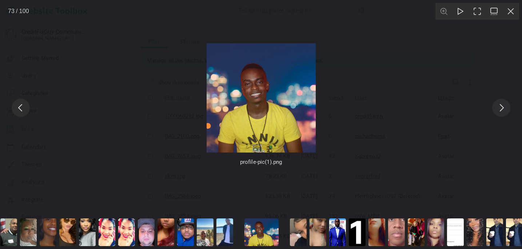
click at [506, 107] on button "You can close this modal content with the ESC key" at bounding box center [501, 108] width 18 height 18
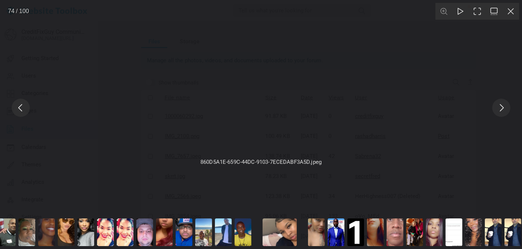
click at [506, 107] on button "You can close this modal content with the ESC key" at bounding box center [501, 108] width 18 height 18
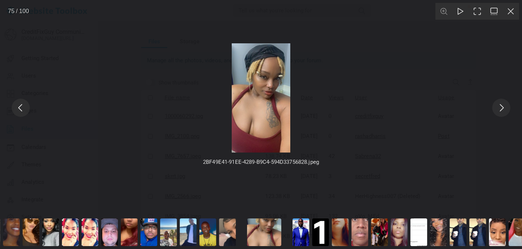
click at [506, 107] on button "You can close this modal content with the ESC key" at bounding box center [501, 108] width 18 height 18
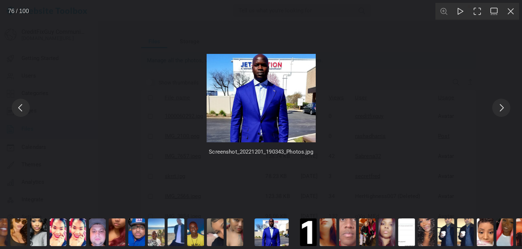
click at [506, 107] on button "You can close this modal content with the ESC key" at bounding box center [501, 108] width 18 height 18
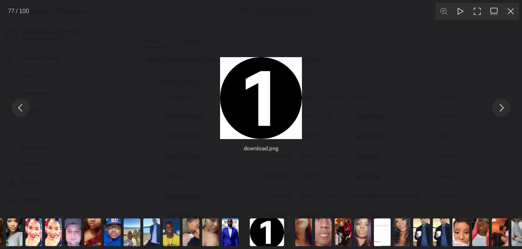
click at [506, 107] on button "You can close this modal content with the ESC key" at bounding box center [501, 108] width 18 height 18
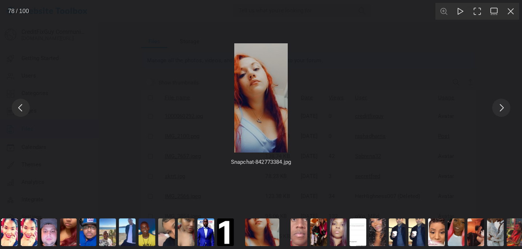
click at [506, 107] on button "You can close this modal content with the ESC key" at bounding box center [501, 108] width 18 height 18
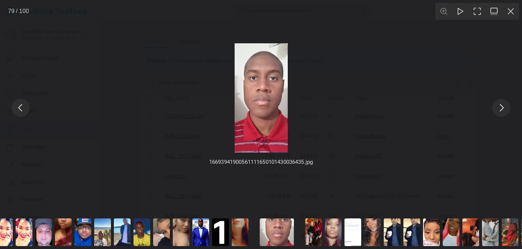
click at [506, 107] on button "You can close this modal content with the ESC key" at bounding box center [501, 108] width 18 height 18
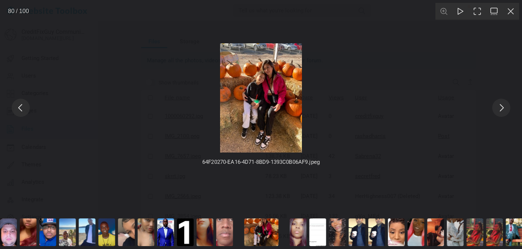
click at [506, 107] on button "You can close this modal content with the ESC key" at bounding box center [501, 108] width 18 height 18
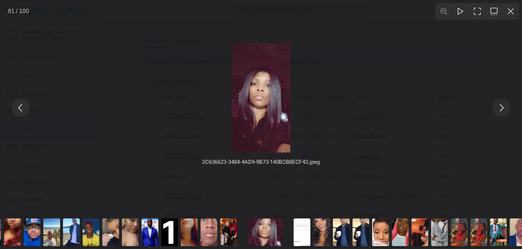
click at [506, 107] on button "You can close this modal content with the ESC key" at bounding box center [501, 108] width 18 height 18
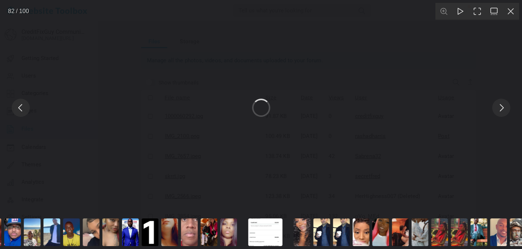
click at [506, 107] on button "You can close this modal content with the ESC key" at bounding box center [501, 108] width 18 height 18
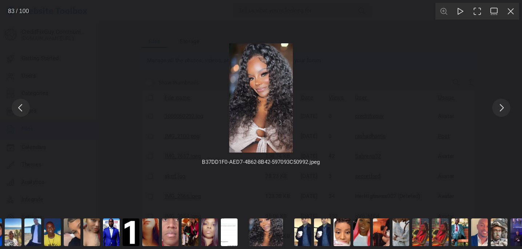
click at [506, 107] on button "You can close this modal content with the ESC key" at bounding box center [501, 108] width 18 height 18
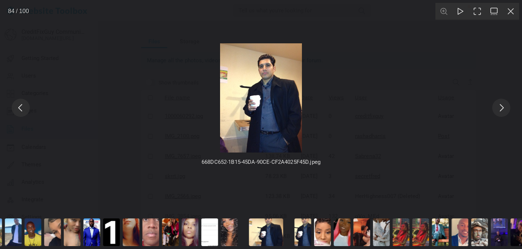
click at [506, 107] on button "You can close this modal content with the ESC key" at bounding box center [501, 108] width 18 height 18
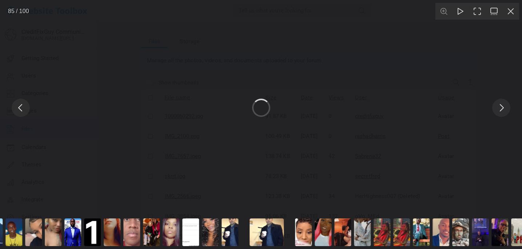
click at [506, 107] on button "You can close this modal content with the ESC key" at bounding box center [501, 108] width 18 height 18
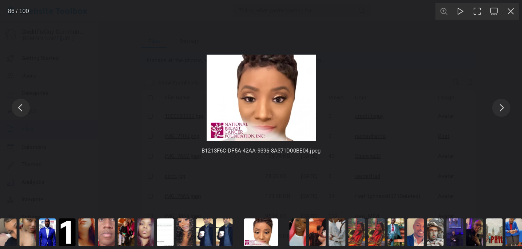
click at [19, 110] on button "You can close this modal content with the ESC key" at bounding box center [21, 108] width 18 height 18
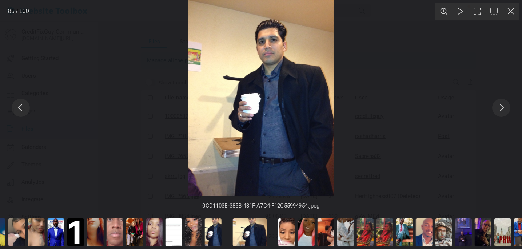
click at [19, 110] on button "You can close this modal content with the ESC key" at bounding box center [21, 108] width 18 height 18
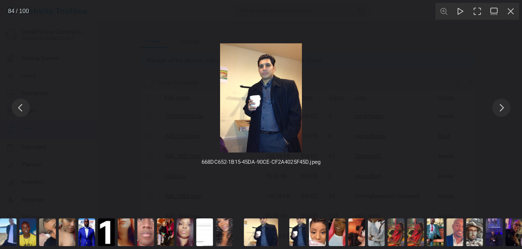
click at [19, 110] on button "You can close this modal content with the ESC key" at bounding box center [21, 108] width 18 height 18
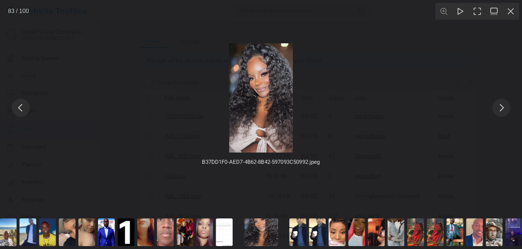
click at [506, 106] on button "You can close this modal content with the ESC key" at bounding box center [501, 108] width 18 height 18
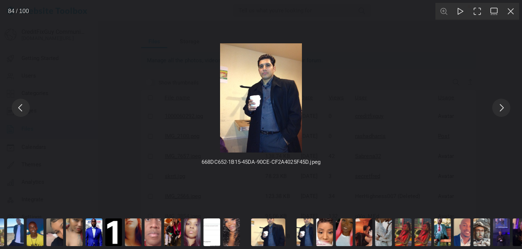
click at [506, 106] on button "You can close this modal content with the ESC key" at bounding box center [501, 108] width 18 height 18
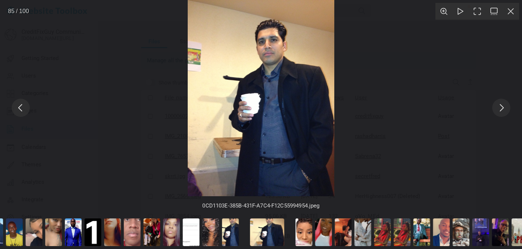
click at [506, 106] on button "You can close this modal content with the ESC key" at bounding box center [501, 108] width 18 height 18
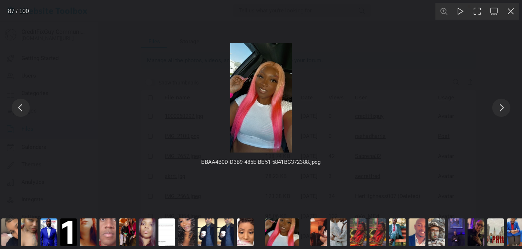
click at [506, 106] on button "You can close this modal content with the ESC key" at bounding box center [501, 108] width 18 height 18
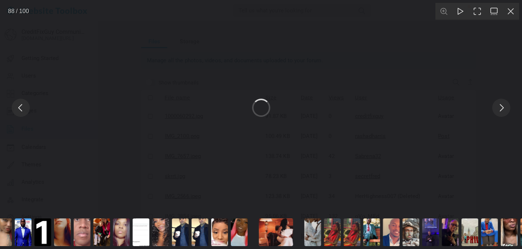
click at [506, 106] on button "You can close this modal content with the ESC key" at bounding box center [501, 108] width 18 height 18
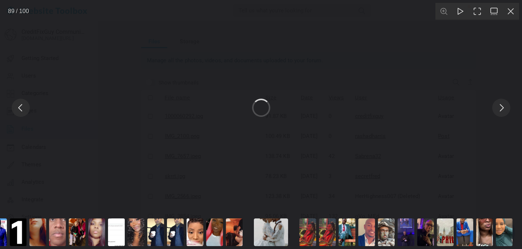
click at [506, 106] on button "You can close this modal content with the ESC key" at bounding box center [501, 108] width 18 height 18
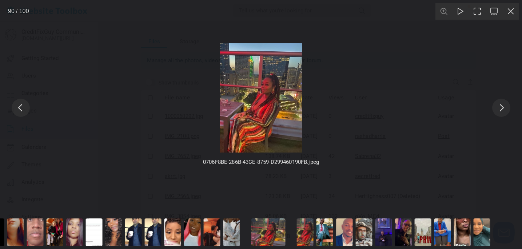
click at [506, 106] on button "You can close this modal content with the ESC key" at bounding box center [501, 108] width 18 height 18
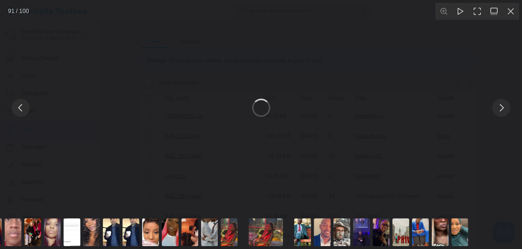
click at [506, 106] on button "You can close this modal content with the ESC key" at bounding box center [501, 108] width 18 height 18
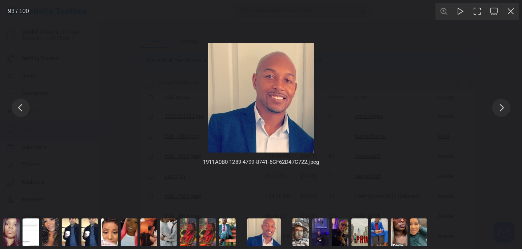
click at [506, 106] on button "You can close this modal content with the ESC key" at bounding box center [501, 108] width 18 height 18
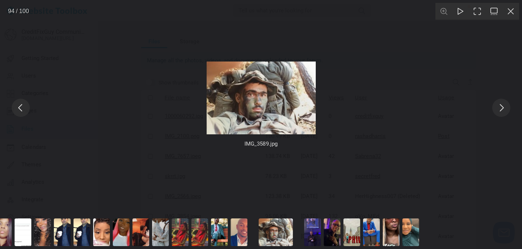
click at [506, 106] on button "You can close this modal content with the ESC key" at bounding box center [501, 108] width 18 height 18
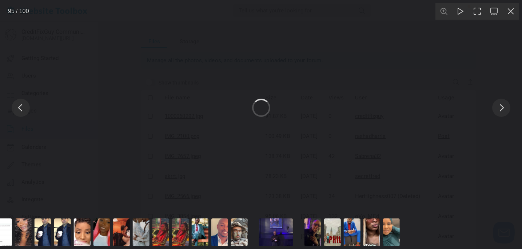
click at [506, 106] on button "You can close this modal content with the ESC key" at bounding box center [501, 108] width 18 height 18
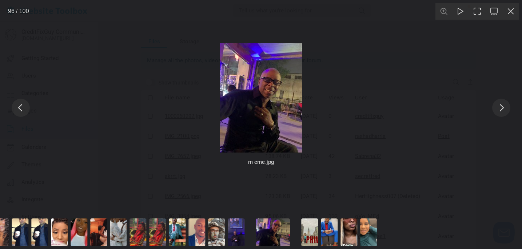
click at [506, 106] on button "You can close this modal content with the ESC key" at bounding box center [501, 108] width 18 height 18
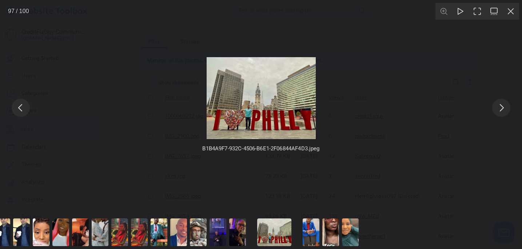
click at [506, 106] on button "You can close this modal content with the ESC key" at bounding box center [501, 108] width 18 height 18
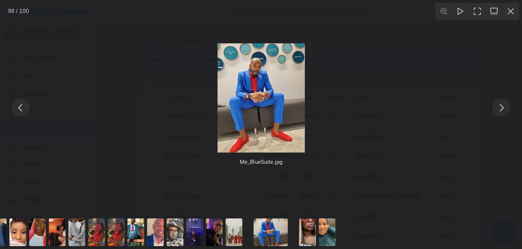
click at [506, 106] on button "You can close this modal content with the ESC key" at bounding box center [501, 108] width 18 height 18
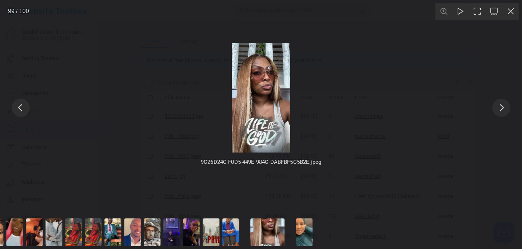
click at [506, 106] on button "You can close this modal content with the ESC key" at bounding box center [501, 108] width 18 height 18
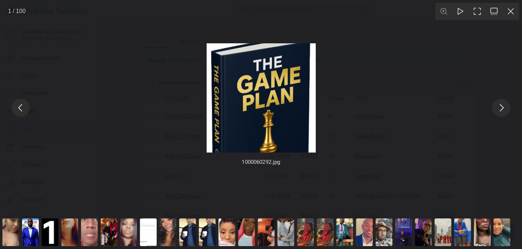
click at [506, 106] on button "You can close this modal content with the ESC key" at bounding box center [501, 108] width 18 height 18
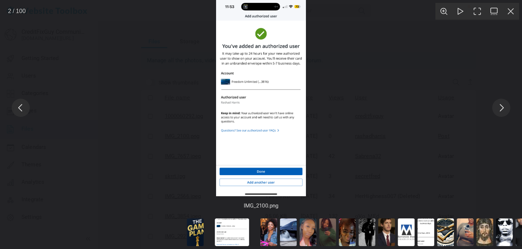
click at [506, 106] on button "You can close this modal content with the ESC key" at bounding box center [501, 108] width 18 height 18
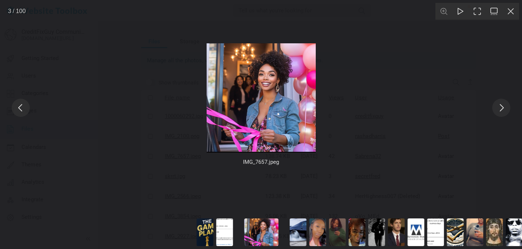
click at [506, 106] on button "You can close this modal content with the ESC key" at bounding box center [501, 108] width 18 height 18
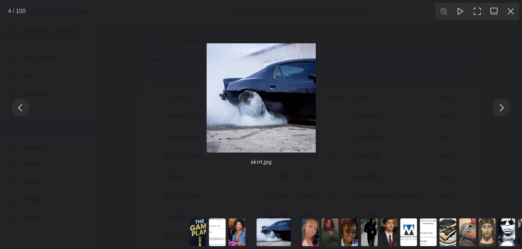
click at [506, 106] on button "You can close this modal content with the ESC key" at bounding box center [501, 108] width 18 height 18
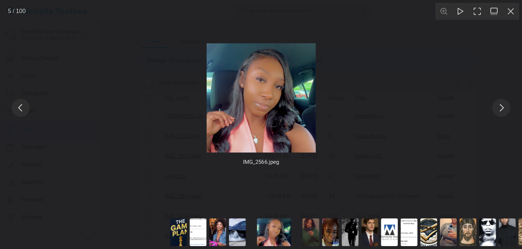
click at [506, 106] on button "You can close this modal content with the ESC key" at bounding box center [501, 108] width 18 height 18
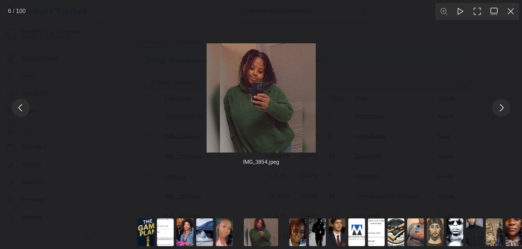
click at [513, 13] on button "You can close this modal content with the ESC key" at bounding box center [510, 11] width 17 height 17
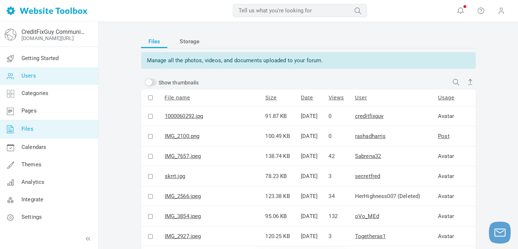
click at [27, 79] on span "Users" at bounding box center [28, 75] width 15 height 7
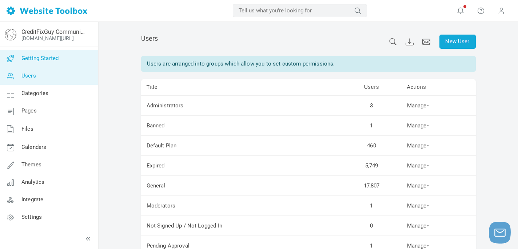
click at [45, 57] on span "Getting Started" at bounding box center [39, 58] width 37 height 7
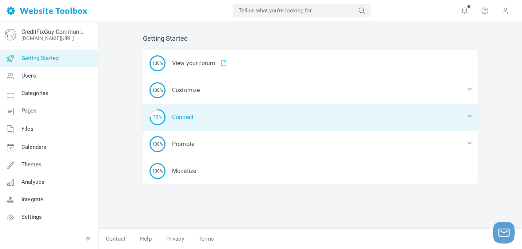
click at [469, 117] on icon at bounding box center [469, 115] width 7 height 7
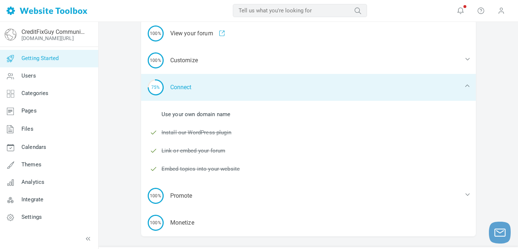
scroll to position [48, 0]
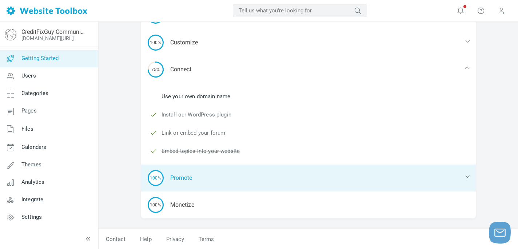
click at [469, 176] on icon at bounding box center [466, 176] width 7 height 7
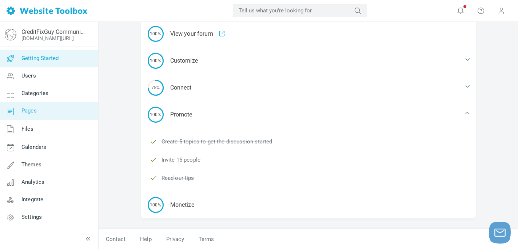
scroll to position [0, 0]
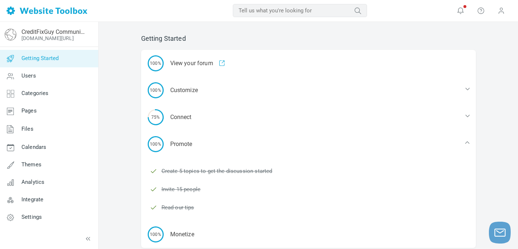
click at [31, 55] on span "Getting Started" at bounding box center [39, 58] width 37 height 7
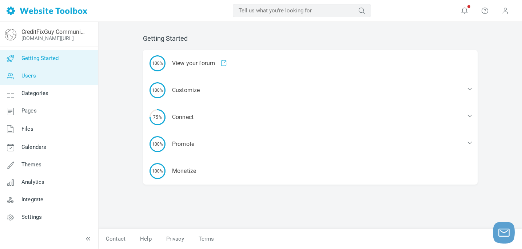
click at [29, 78] on span "Users" at bounding box center [28, 75] width 15 height 7
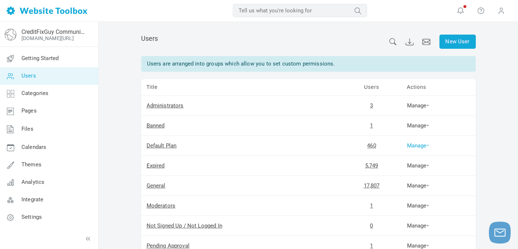
click at [427, 145] on span at bounding box center [427, 145] width 3 height 1
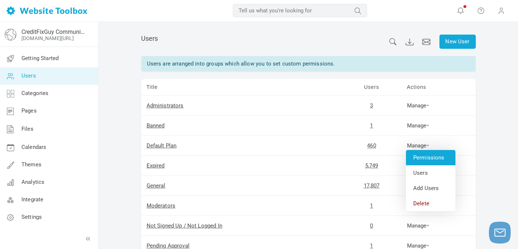
click at [424, 157] on link "Permissions" at bounding box center [430, 157] width 49 height 15
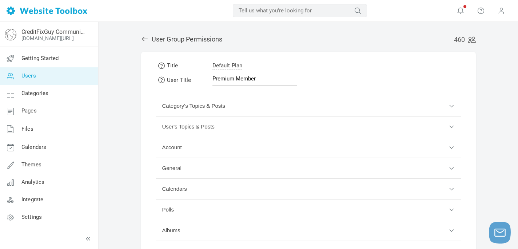
click at [27, 77] on span "Users" at bounding box center [28, 75] width 15 height 7
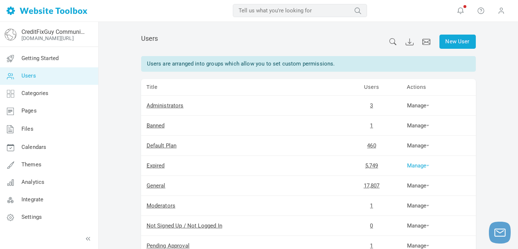
click at [414, 166] on link "Manage" at bounding box center [418, 165] width 23 height 7
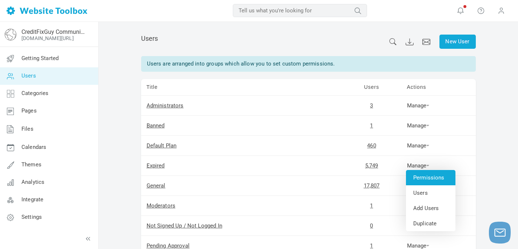
click at [421, 175] on link "Permissions" at bounding box center [430, 177] width 49 height 15
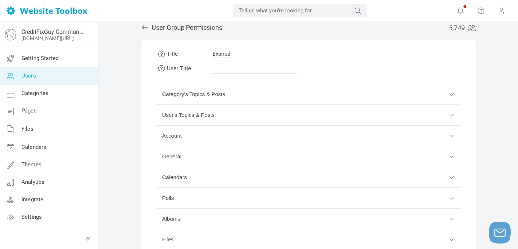
scroll to position [11, 0]
click at [450, 98] on button "Category's Topics & Posts" at bounding box center [308, 94] width 305 height 21
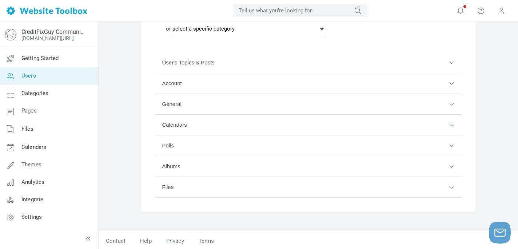
scroll to position [260, 0]
click at [451, 145] on button "Polls" at bounding box center [308, 144] width 305 height 21
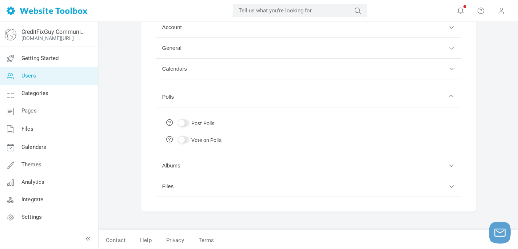
scroll to position [121, 0]
click at [23, 75] on span "Users" at bounding box center [28, 75] width 15 height 7
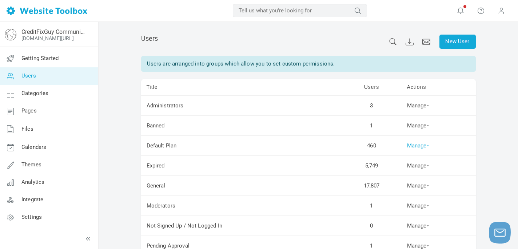
click at [413, 148] on link "Manage" at bounding box center [418, 145] width 23 height 7
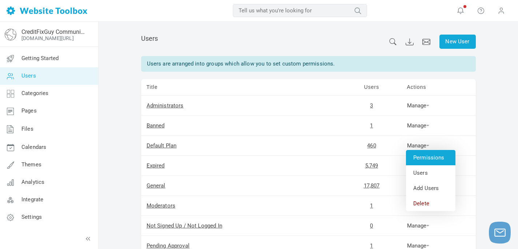
click at [419, 160] on link "Permissions" at bounding box center [430, 157] width 49 height 15
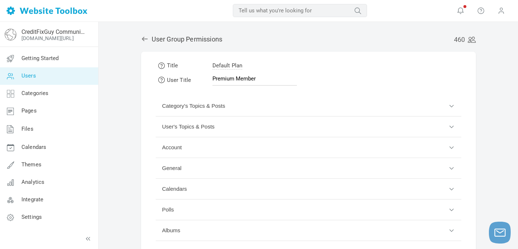
click at [451, 168] on button "General" at bounding box center [308, 168] width 305 height 21
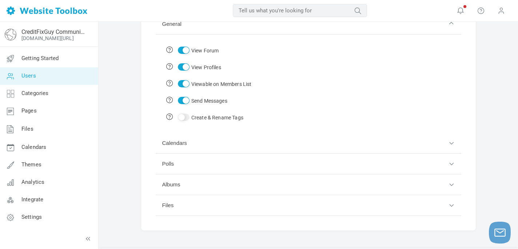
scroll to position [171, 0]
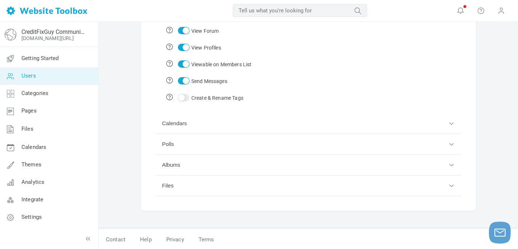
click at [25, 77] on span "Users" at bounding box center [28, 75] width 15 height 7
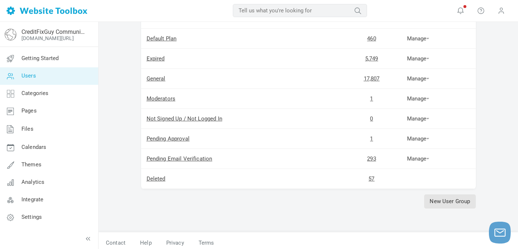
scroll to position [108, 0]
click at [426, 158] on link "Manage" at bounding box center [418, 157] width 23 height 7
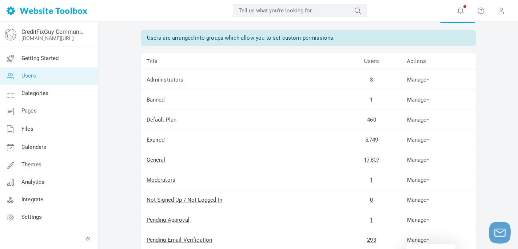
scroll to position [25, 0]
click at [426, 119] on link "Manage" at bounding box center [418, 120] width 23 height 7
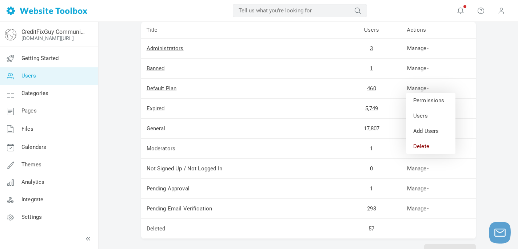
scroll to position [62, 0]
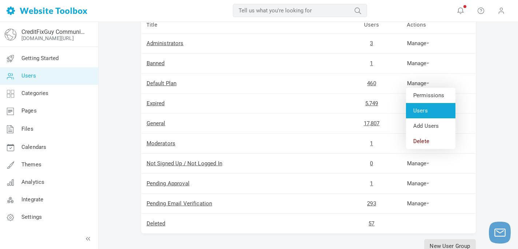
click at [418, 114] on link "Users" at bounding box center [430, 110] width 49 height 15
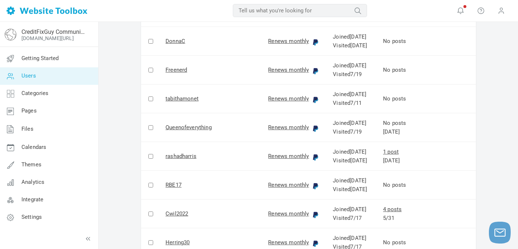
scroll to position [1178, 0]
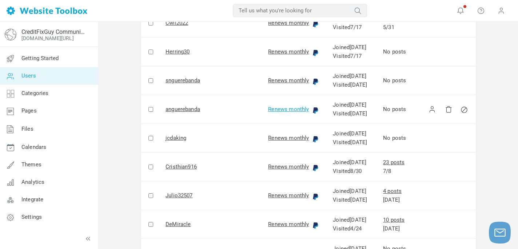
click at [268, 110] on link "Renews monthly" at bounding box center [290, 109] width 44 height 9
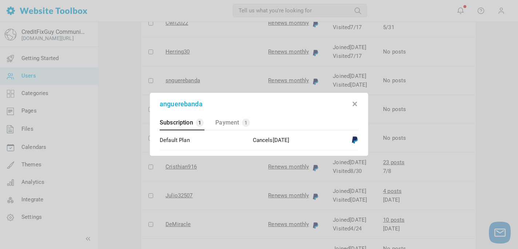
click at [355, 105] on button "button" at bounding box center [354, 102] width 7 height 7
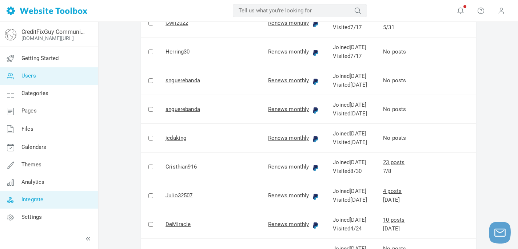
click at [35, 201] on span "Integrate" at bounding box center [32, 199] width 22 height 7
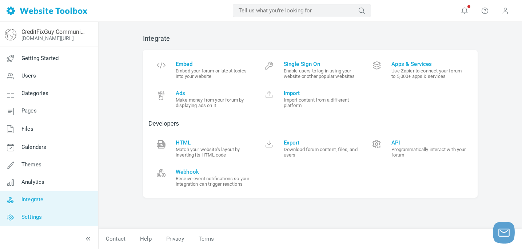
click at [33, 215] on span "Settings" at bounding box center [31, 216] width 20 height 7
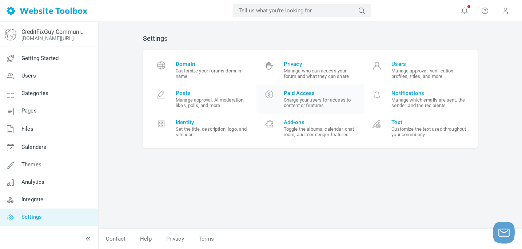
click at [293, 90] on span "Paid Access" at bounding box center [321, 93] width 75 height 7
click at [294, 95] on span "Paid Access" at bounding box center [321, 93] width 75 height 7
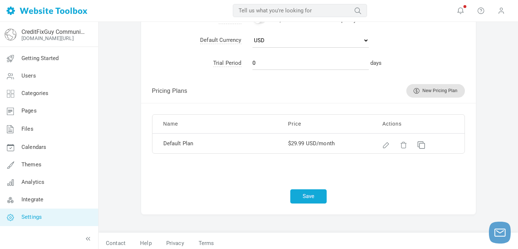
scroll to position [377, 0]
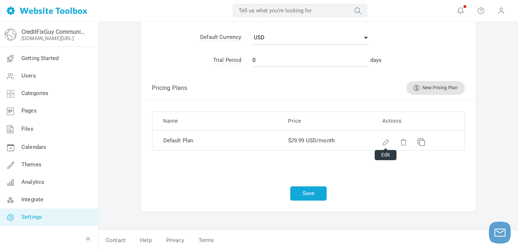
click at [383, 141] on div at bounding box center [384, 140] width 5 height 5
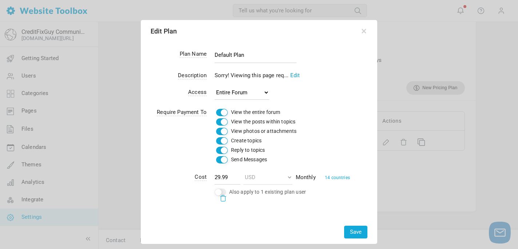
click at [294, 75] on link "Edit" at bounding box center [295, 75] width 10 height 7
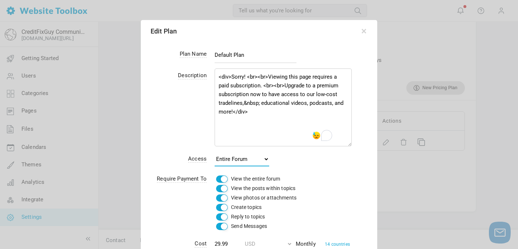
click at [264, 160] on select "Entire Forum Specific Categories" at bounding box center [241, 159] width 55 height 15
click at [214, 152] on select "Entire Forum Specific Categories" at bounding box center [241, 159] width 55 height 15
click at [364, 33] on button "button" at bounding box center [363, 29] width 7 height 7
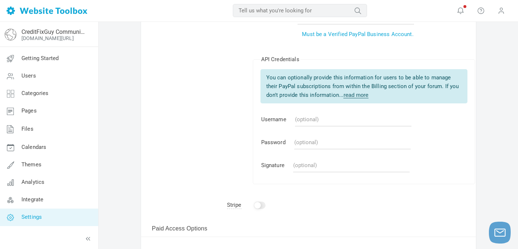
scroll to position [0, 0]
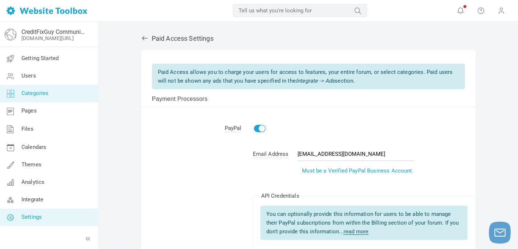
click at [34, 94] on span "Categories" at bounding box center [34, 93] width 27 height 7
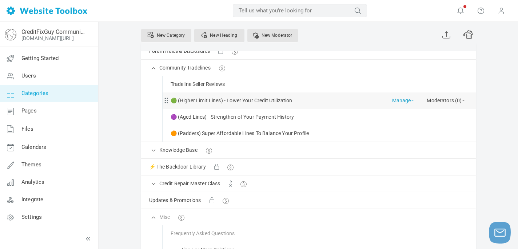
scroll to position [66, 0]
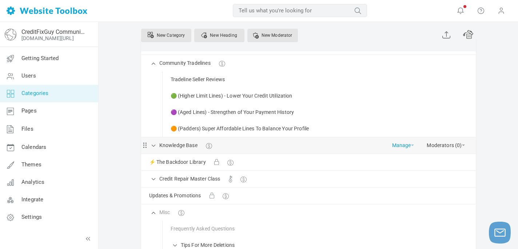
click at [397, 145] on link "Manage" at bounding box center [403, 143] width 22 height 13
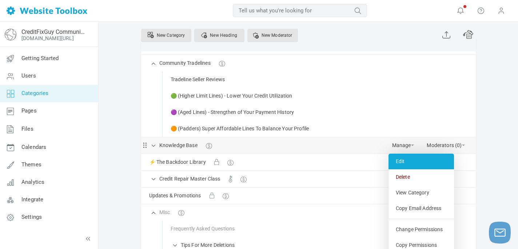
click at [403, 158] on link "Edit" at bounding box center [420, 161] width 65 height 16
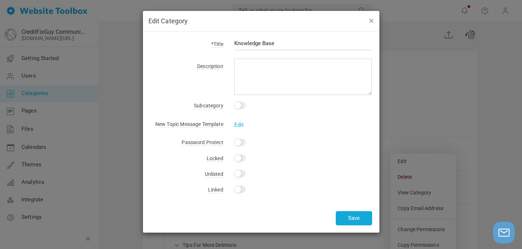
click at [370, 22] on button "button" at bounding box center [371, 20] width 6 height 8
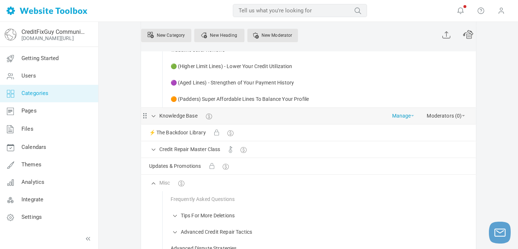
scroll to position [99, 0]
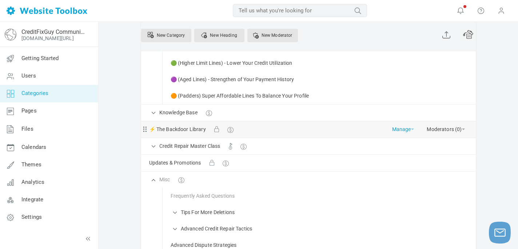
click at [402, 130] on link "Manage" at bounding box center [403, 127] width 22 height 13
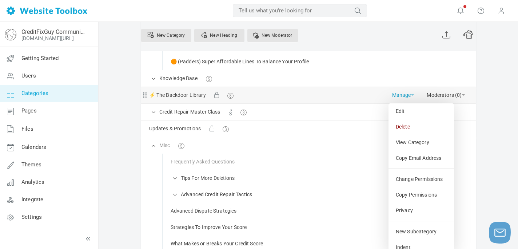
scroll to position [135, 0]
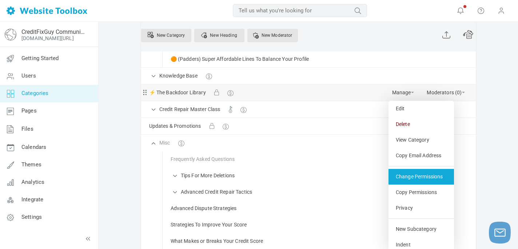
click at [423, 178] on link "Change Permissions" at bounding box center [420, 177] width 65 height 16
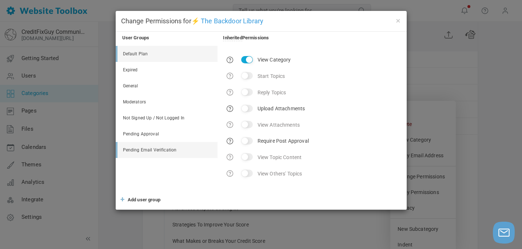
click at [137, 55] on link "Default Plan" at bounding box center [167, 54] width 100 height 16
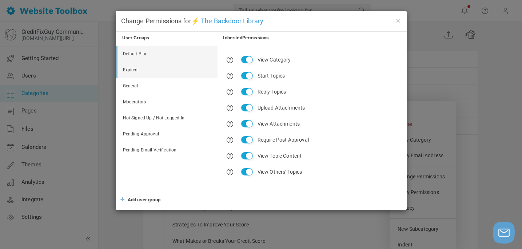
click at [133, 69] on link "Expired" at bounding box center [167, 70] width 100 height 16
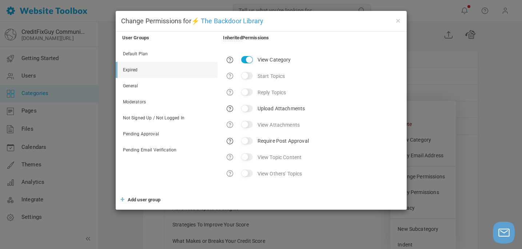
click at [133, 71] on link "Expired" at bounding box center [167, 70] width 100 height 16
click at [159, 118] on link "Not Signed Up / Not Logged In" at bounding box center [167, 118] width 100 height 16
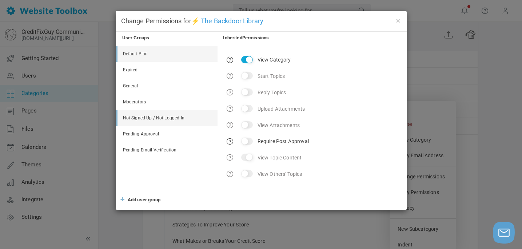
click at [143, 52] on link "Default Plan" at bounding box center [167, 54] width 100 height 16
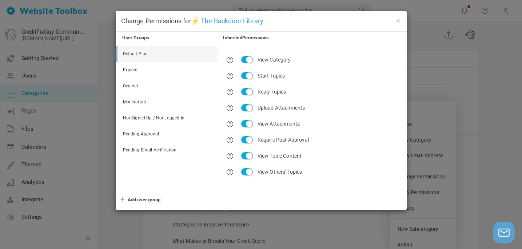
click at [153, 54] on link "Default Plan" at bounding box center [167, 54] width 100 height 16
click at [250, 60] on input "View Category" at bounding box center [247, 59] width 12 height 7
checkbox input "false"
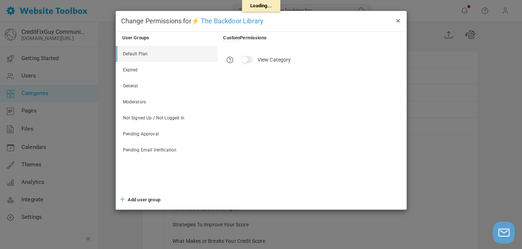
click at [399, 21] on button "×" at bounding box center [398, 20] width 6 height 8
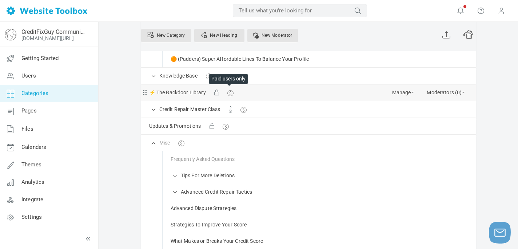
click at [230, 92] on span at bounding box center [229, 91] width 5 height 5
click at [396, 92] on link "Manage" at bounding box center [403, 90] width 22 height 13
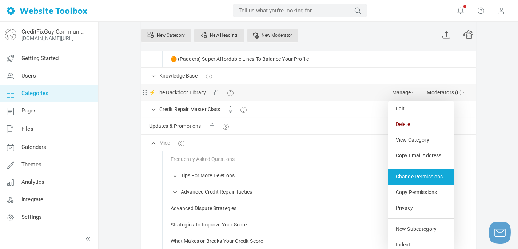
click at [427, 172] on link "Change Permissions" at bounding box center [420, 177] width 65 height 16
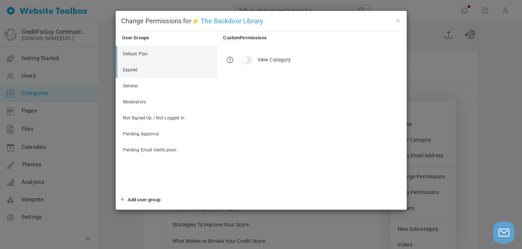
click at [129, 69] on link "Expired" at bounding box center [167, 70] width 100 height 16
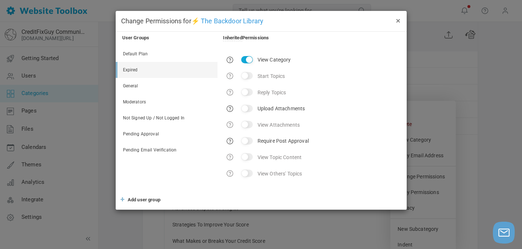
click at [396, 20] on button "×" at bounding box center [398, 20] width 6 height 8
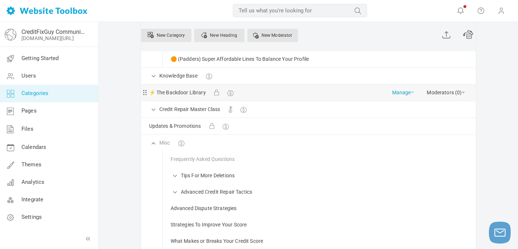
click at [402, 93] on link "Manage" at bounding box center [403, 90] width 22 height 13
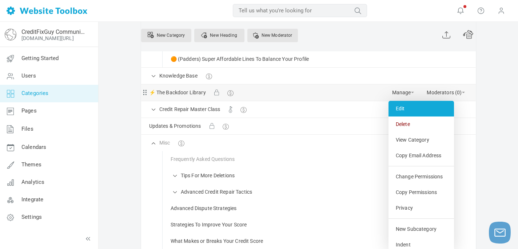
click at [402, 109] on link "Edit" at bounding box center [420, 109] width 65 height 16
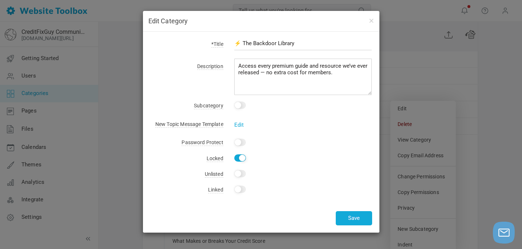
click at [239, 157] on input "Yes" at bounding box center [240, 157] width 12 height 7
checkbox input "false"
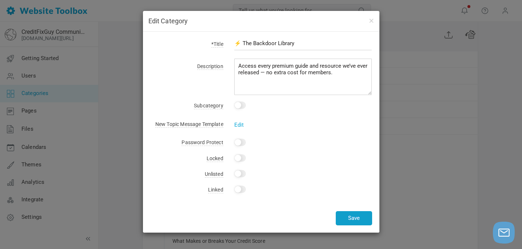
click at [353, 216] on button "Save" at bounding box center [353, 218] width 36 height 14
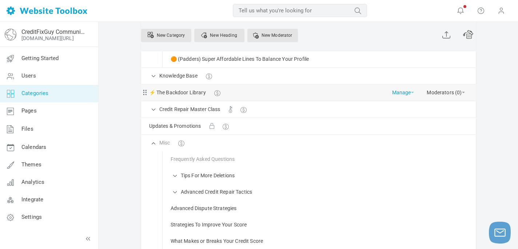
click at [405, 94] on link "Manage" at bounding box center [403, 90] width 22 height 13
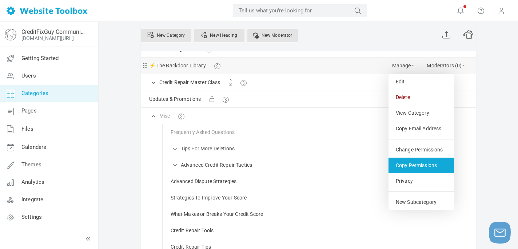
scroll to position [160, 0]
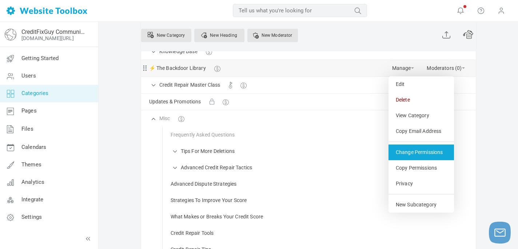
click at [414, 150] on link "Change Permissions" at bounding box center [420, 152] width 65 height 16
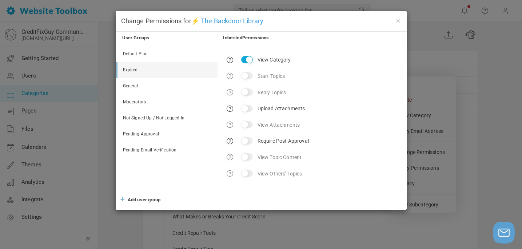
click at [248, 57] on input "View Category" at bounding box center [247, 59] width 12 height 7
checkbox input "false"
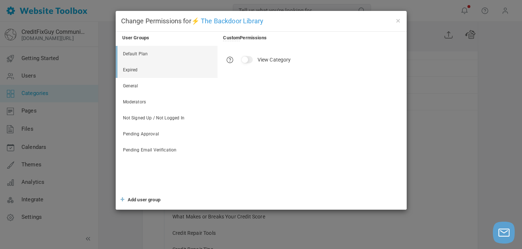
click at [143, 58] on link "Default Plan" at bounding box center [167, 54] width 100 height 16
click at [398, 20] on button "×" at bounding box center [398, 20] width 6 height 8
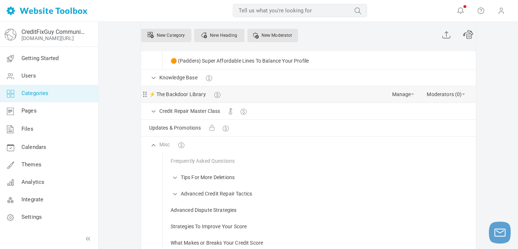
scroll to position [126, 0]
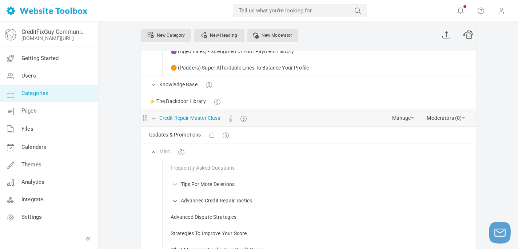
click at [187, 118] on link "Credit Repair Master Class" at bounding box center [189, 117] width 61 height 9
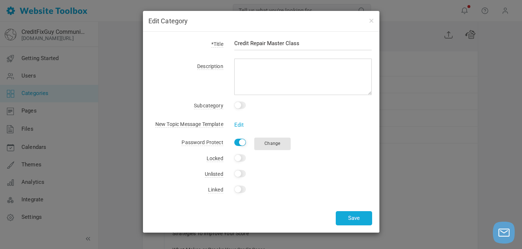
click at [241, 141] on input "Yes" at bounding box center [240, 141] width 12 height 7
checkbox input "false"
click at [355, 221] on button "Save" at bounding box center [353, 218] width 36 height 14
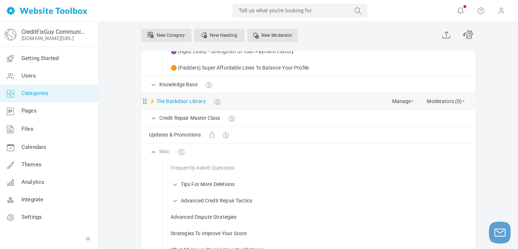
click at [160, 104] on link "⚡ The Backdoor Library" at bounding box center [177, 101] width 57 height 9
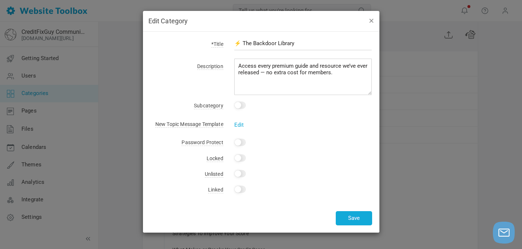
click at [371, 21] on button "button" at bounding box center [371, 20] width 6 height 8
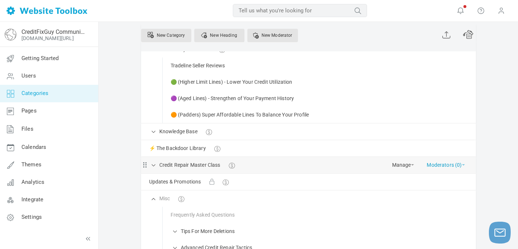
scroll to position [78, 0]
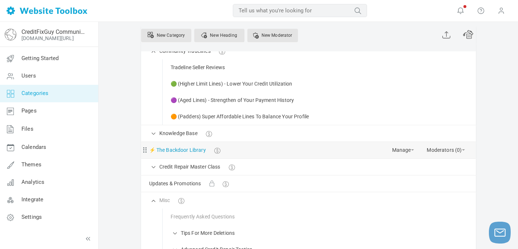
click at [175, 151] on link "⚡ The Backdoor Library" at bounding box center [177, 149] width 57 height 9
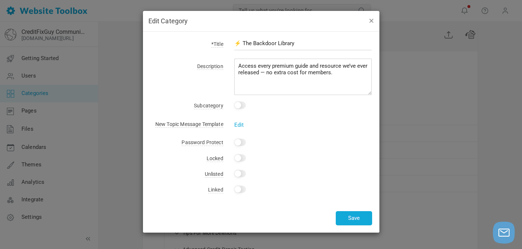
click at [368, 20] on button "button" at bounding box center [371, 20] width 6 height 8
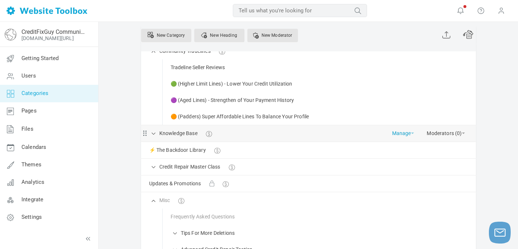
click at [408, 133] on link "Manage" at bounding box center [403, 131] width 22 height 13
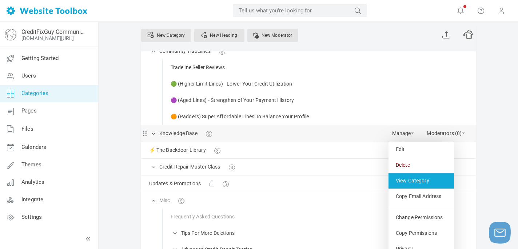
click at [405, 186] on link "View Category" at bounding box center [420, 181] width 65 height 16
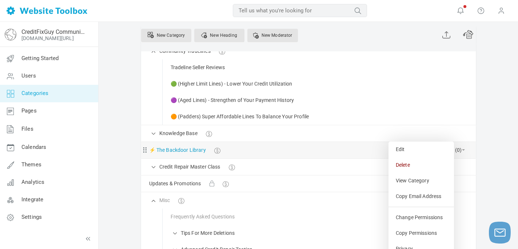
click at [190, 153] on link "⚡ The Backdoor Library" at bounding box center [177, 149] width 57 height 9
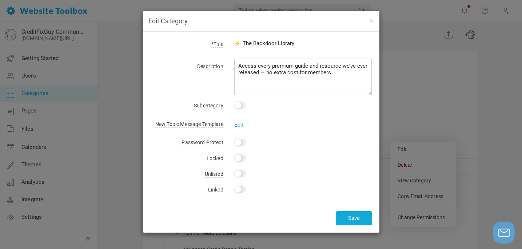
click at [489, 80] on div "Edit Category *Title ⚡ The Backdoor Library Description Access every premium gu…" at bounding box center [261, 124] width 522 height 249
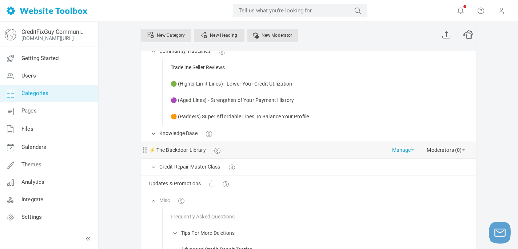
click at [406, 149] on link "Manage" at bounding box center [403, 148] width 22 height 13
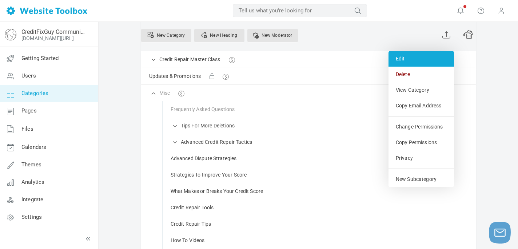
scroll to position [187, 0]
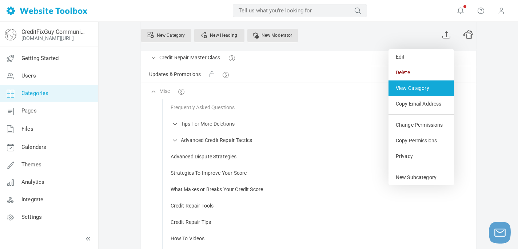
click at [406, 86] on link "View Category" at bounding box center [420, 88] width 65 height 16
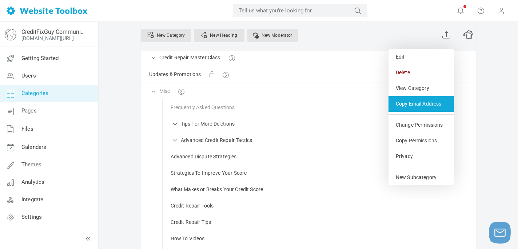
click at [430, 102] on link "Copy Email Address" at bounding box center [420, 104] width 65 height 16
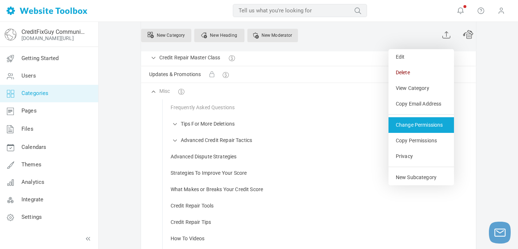
click at [417, 128] on link "Change Permissions" at bounding box center [420, 125] width 65 height 16
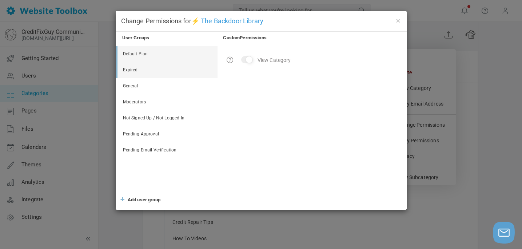
click at [137, 52] on link "Default Plan" at bounding box center [167, 54] width 100 height 16
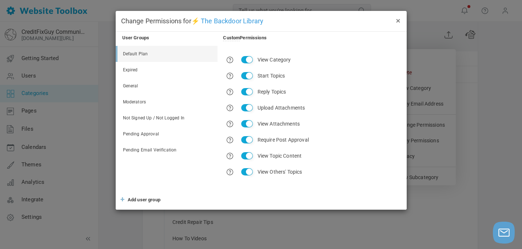
click at [399, 19] on button "×" at bounding box center [398, 20] width 6 height 8
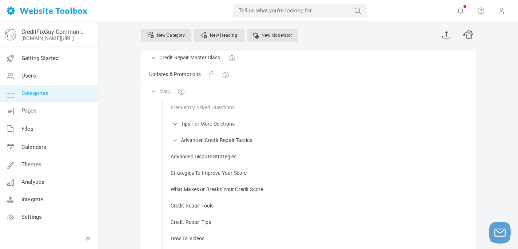
click at [43, 93] on span "Categories" at bounding box center [34, 93] width 27 height 7
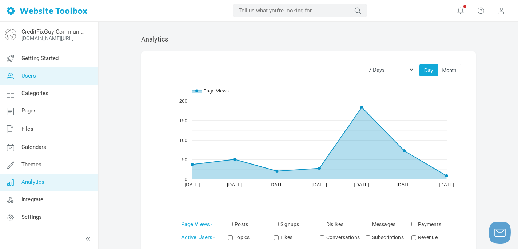
click at [30, 73] on span "Users" at bounding box center [28, 75] width 15 height 7
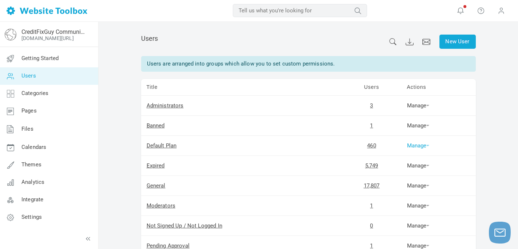
click at [415, 146] on link "Manage" at bounding box center [418, 145] width 23 height 7
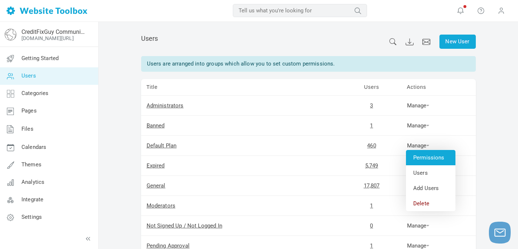
click at [429, 155] on link "Permissions" at bounding box center [430, 157] width 49 height 15
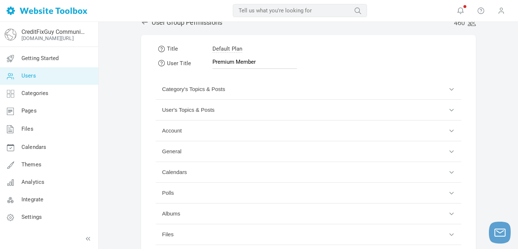
scroll to position [25, 0]
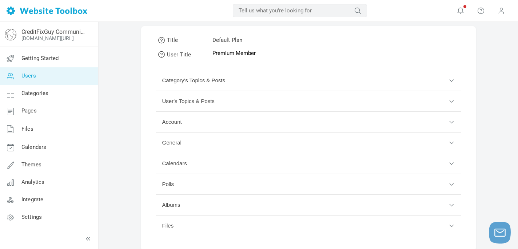
click at [449, 80] on button "Category's Topics & Posts" at bounding box center [308, 80] width 305 height 21
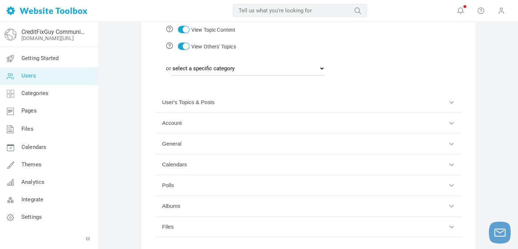
scroll to position [222, 0]
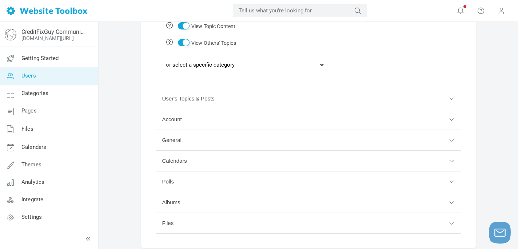
click at [450, 118] on button "Account" at bounding box center [308, 119] width 305 height 21
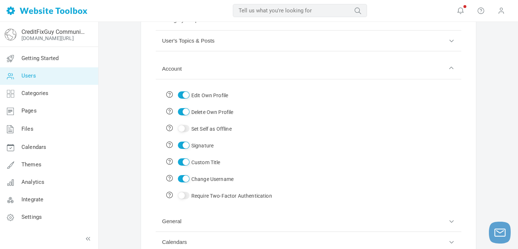
scroll to position [85, 0]
click at [182, 127] on input "Set Self as Offline" at bounding box center [184, 129] width 12 height 7
checkbox input "true"
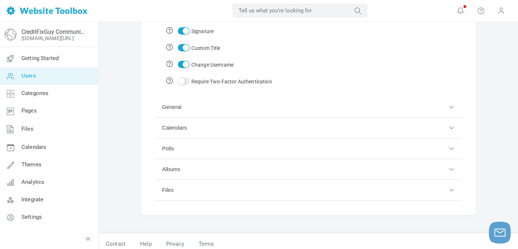
scroll to position [204, 0]
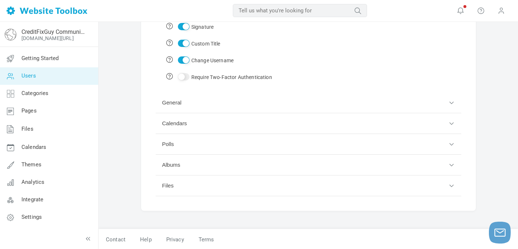
click at [323, 106] on button "General" at bounding box center [308, 102] width 305 height 21
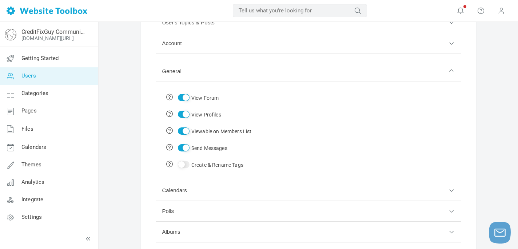
scroll to position [103, 0]
click at [182, 163] on input "Create & Rename Tags" at bounding box center [184, 164] width 12 height 7
checkbox input "true"
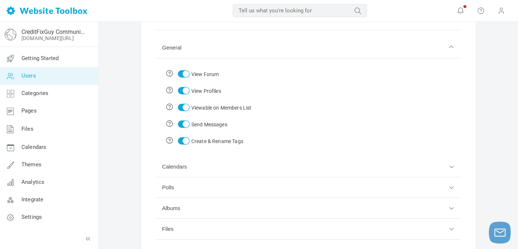
scroll to position [171, 0]
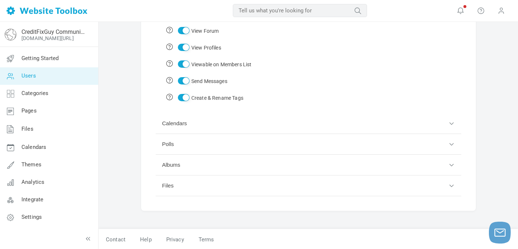
click at [241, 124] on button "Calendars" at bounding box center [308, 123] width 305 height 21
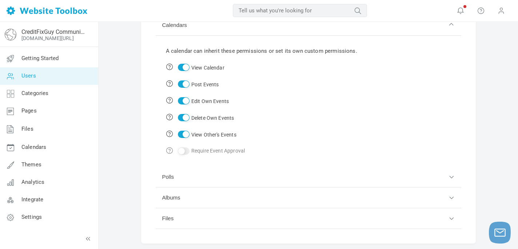
click at [181, 178] on button "Polls" at bounding box center [308, 176] width 305 height 21
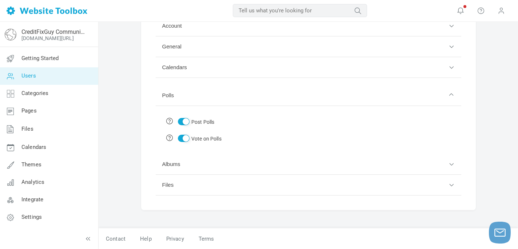
scroll to position [121, 0]
click at [220, 167] on button "Albums" at bounding box center [308, 164] width 305 height 21
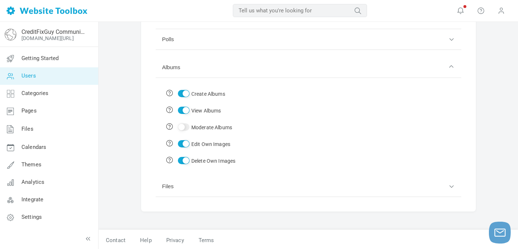
scroll to position [171, 0]
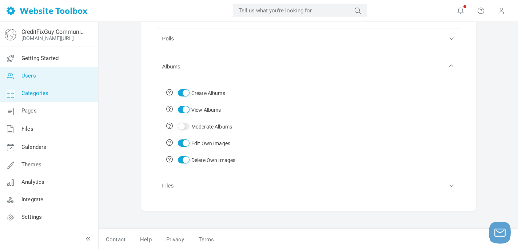
click at [32, 92] on span "Categories" at bounding box center [34, 93] width 27 height 7
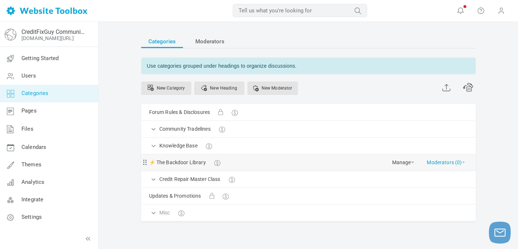
click at [455, 164] on link "Moderators (0)" at bounding box center [445, 160] width 38 height 13
click at [399, 161] on link "Manage" at bounding box center [403, 160] width 22 height 13
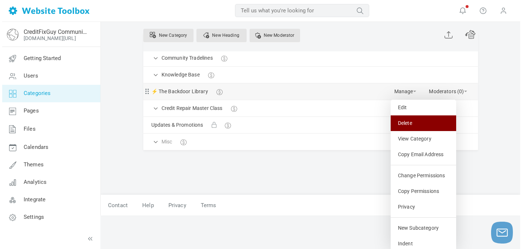
scroll to position [73, 0]
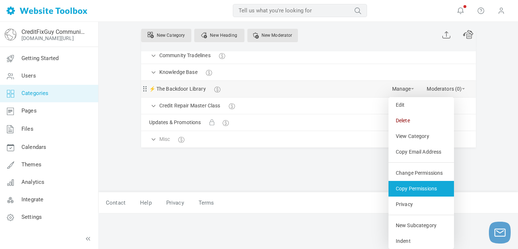
click at [408, 191] on link "Copy Permissions" at bounding box center [420, 189] width 65 height 16
select select
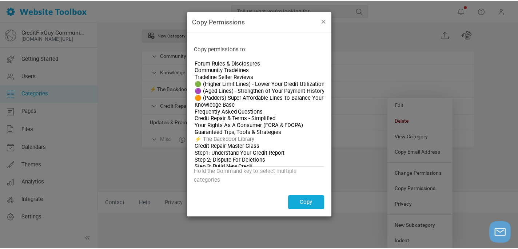
scroll to position [37, 0]
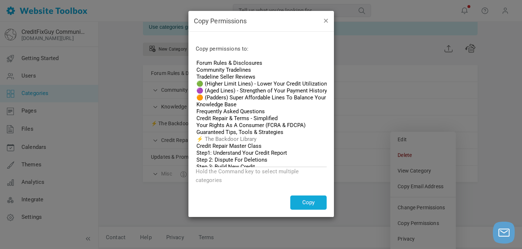
click at [324, 20] on button "button" at bounding box center [325, 20] width 6 height 8
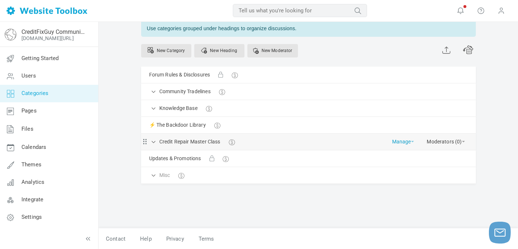
click at [407, 141] on link "Manage" at bounding box center [403, 139] width 22 height 13
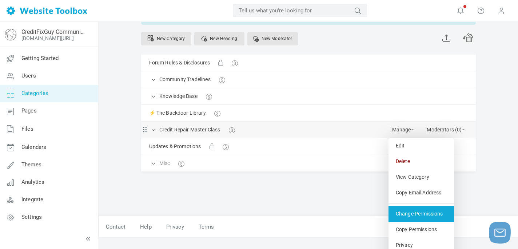
scroll to position [90, 0]
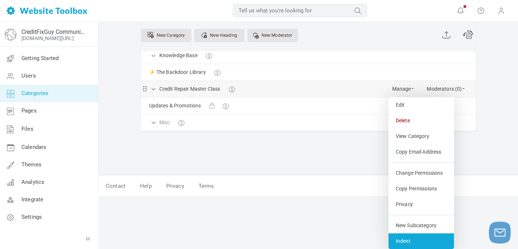
click at [408, 237] on link "Indent" at bounding box center [420, 241] width 65 height 16
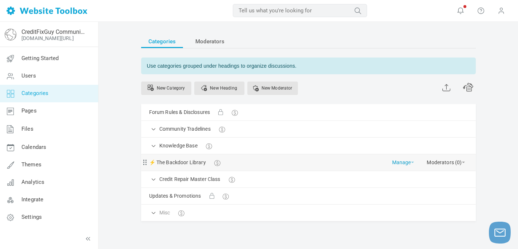
click at [411, 162] on span at bounding box center [412, 161] width 3 height 1
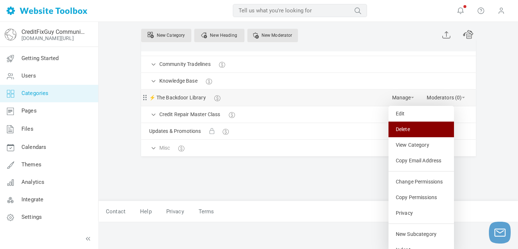
scroll to position [73, 0]
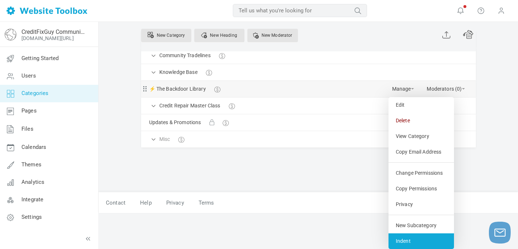
click at [403, 240] on link "Indent" at bounding box center [420, 241] width 65 height 16
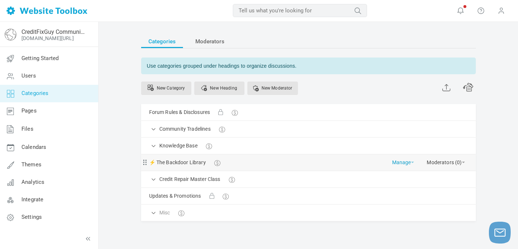
click at [403, 161] on link "Manage" at bounding box center [403, 160] width 22 height 13
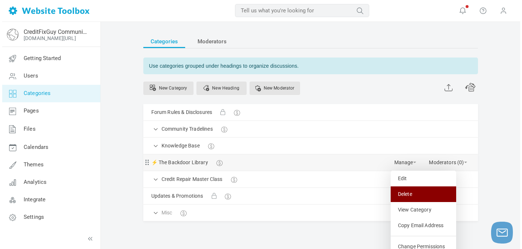
scroll to position [73, 0]
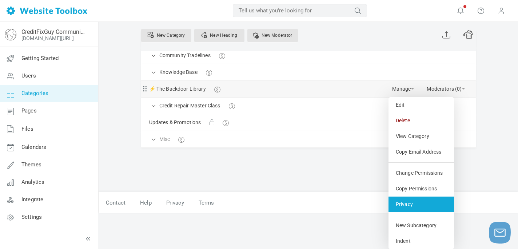
click at [407, 206] on link "Privacy" at bounding box center [420, 204] width 65 height 16
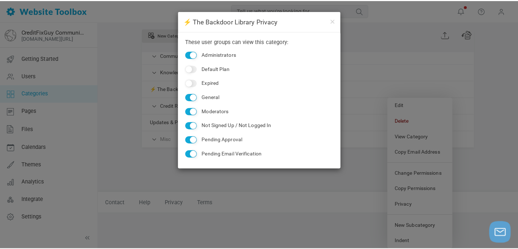
scroll to position [37, 0]
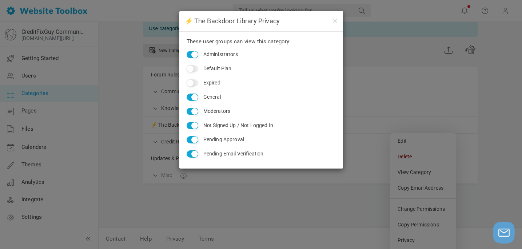
click at [190, 67] on input "Default Plan" at bounding box center [192, 68] width 12 height 7
checkbox input "true"
click at [193, 98] on input "General" at bounding box center [192, 96] width 12 height 7
checkbox input "false"
click at [193, 83] on input "Expired" at bounding box center [192, 82] width 12 height 7
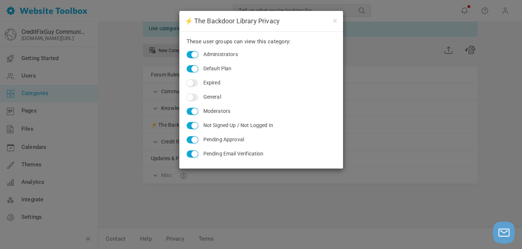
checkbox input "true"
click at [192, 97] on input "General" at bounding box center [192, 96] width 12 height 7
checkbox input "true"
click at [336, 20] on button "button" at bounding box center [334, 20] width 6 height 8
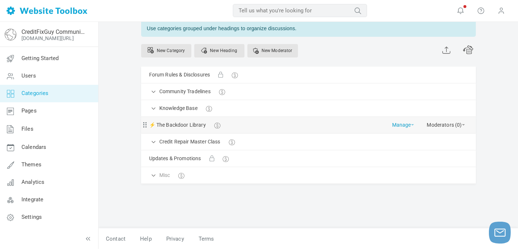
click at [402, 124] on link "Manage" at bounding box center [403, 123] width 22 height 13
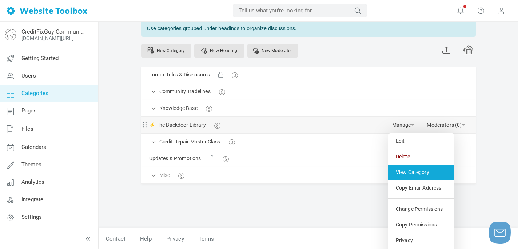
click at [409, 174] on link "View Category" at bounding box center [420, 172] width 65 height 16
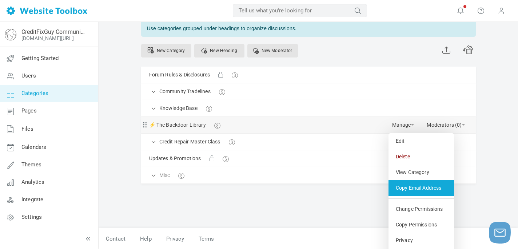
click at [422, 189] on link "Copy Email Address" at bounding box center [420, 188] width 65 height 16
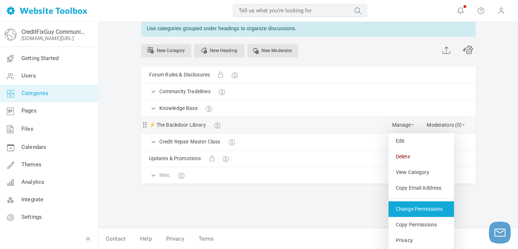
click at [421, 205] on link "Change Permissions" at bounding box center [420, 209] width 65 height 16
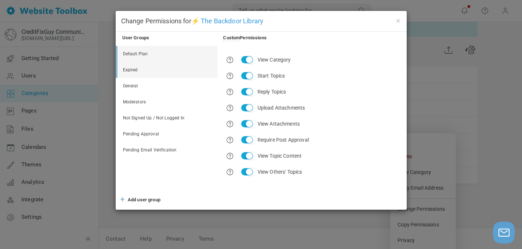
click at [133, 69] on link "Expired" at bounding box center [167, 70] width 100 height 16
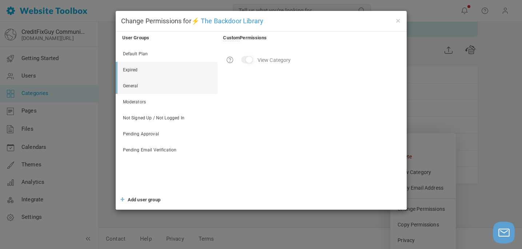
click at [134, 85] on link "General" at bounding box center [167, 86] width 100 height 16
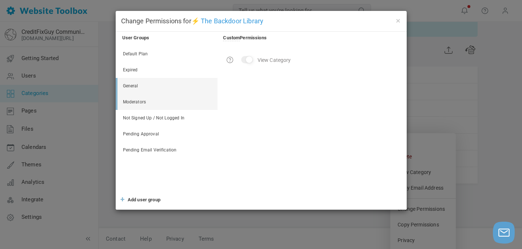
click at [136, 102] on link "Moderators" at bounding box center [167, 102] width 100 height 16
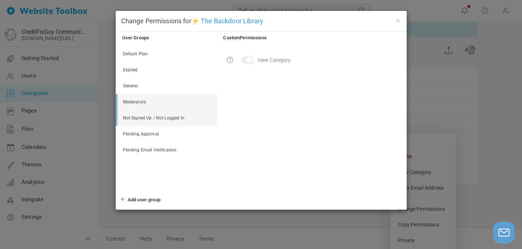
click at [144, 114] on link "Not Signed Up / Not Logged In" at bounding box center [167, 118] width 100 height 16
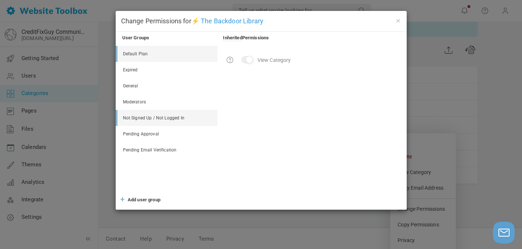
click at [140, 51] on link "Default Plan" at bounding box center [167, 54] width 100 height 16
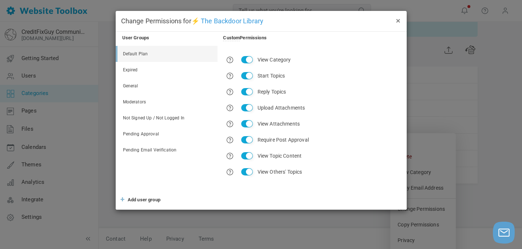
click at [398, 20] on button "×" at bounding box center [398, 20] width 6 height 8
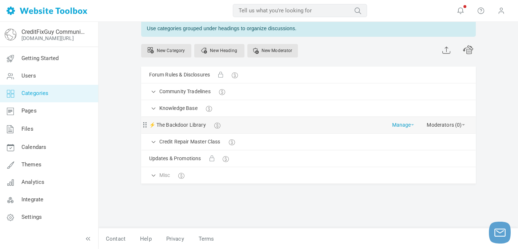
click at [402, 124] on link "Manage" at bounding box center [403, 123] width 22 height 13
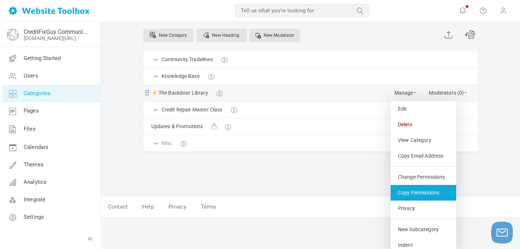
scroll to position [73, 0]
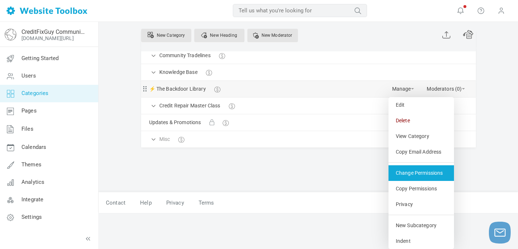
click at [412, 177] on link "Change Permissions" at bounding box center [420, 173] width 65 height 16
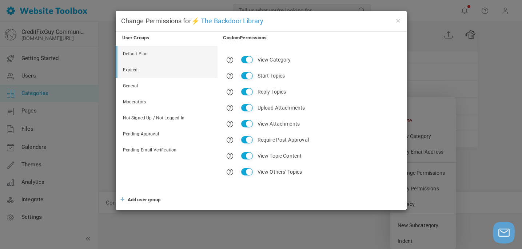
click at [131, 68] on link "Expired" at bounding box center [167, 70] width 100 height 16
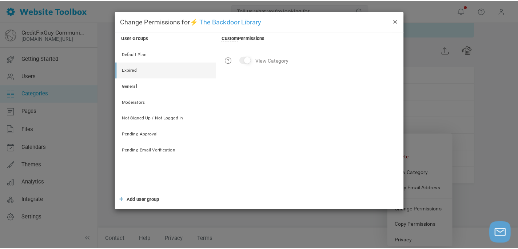
scroll to position [37, 0]
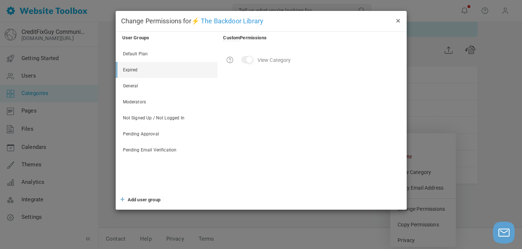
click at [398, 18] on button "×" at bounding box center [398, 20] width 6 height 8
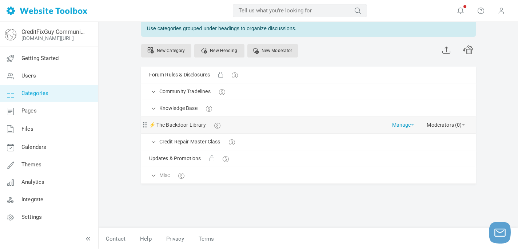
click at [401, 123] on link "Manage" at bounding box center [403, 123] width 22 height 13
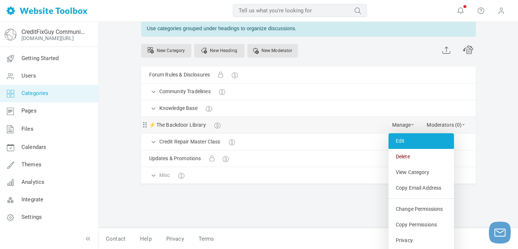
click at [401, 142] on link "Edit" at bounding box center [420, 141] width 65 height 16
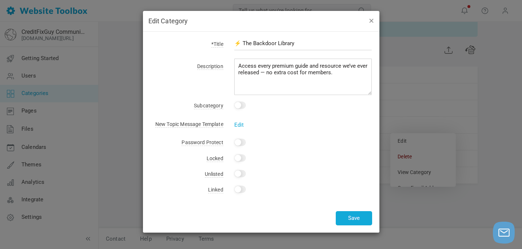
click at [373, 20] on button "button" at bounding box center [371, 20] width 6 height 8
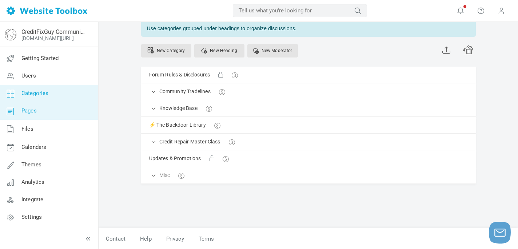
click at [38, 111] on link "Pages" at bounding box center [49, 110] width 99 height 17
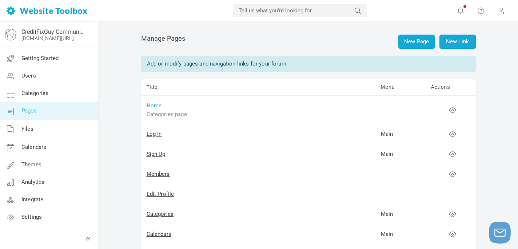
click at [155, 105] on link "Home" at bounding box center [153, 105] width 15 height 7
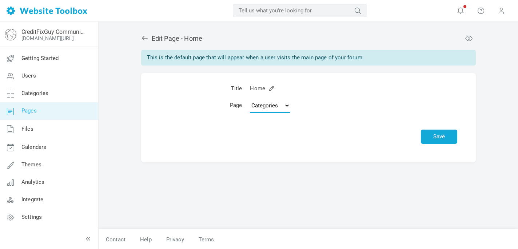
click at [283, 105] on select "Topics Categories Custom Page" at bounding box center [270, 105] width 40 height 15
click at [274, 91] on link at bounding box center [271, 87] width 5 height 5
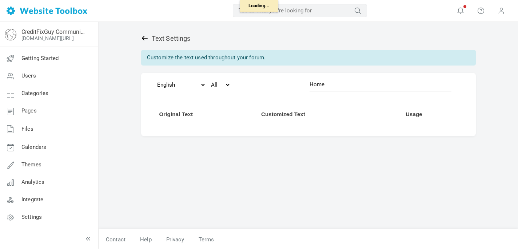
click at [144, 39] on icon at bounding box center [144, 38] width 7 height 7
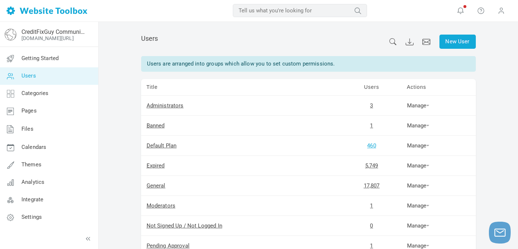
click at [372, 145] on link "460" at bounding box center [371, 145] width 9 height 7
click at [417, 147] on link "Manage" at bounding box center [418, 145] width 23 height 7
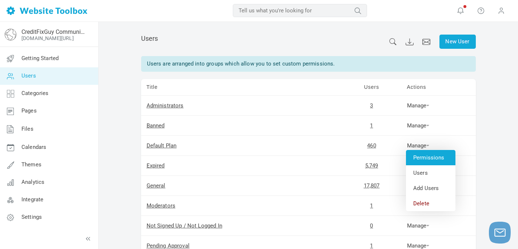
click at [425, 153] on link "Permissions" at bounding box center [430, 157] width 49 height 15
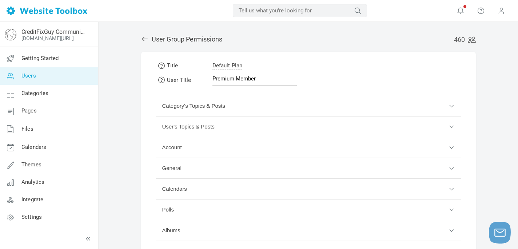
click at [447, 105] on button "Category's Topics & Posts" at bounding box center [308, 106] width 305 height 21
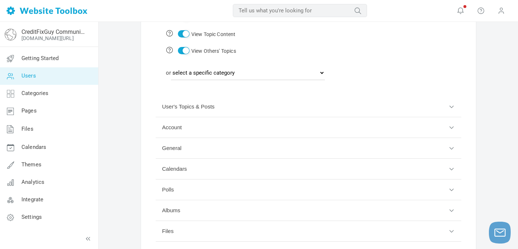
scroll to position [218, 0]
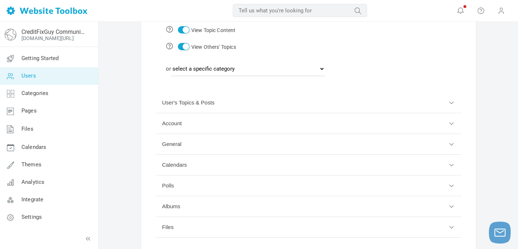
click at [447, 102] on button "User's Topics & Posts" at bounding box center [308, 102] width 305 height 21
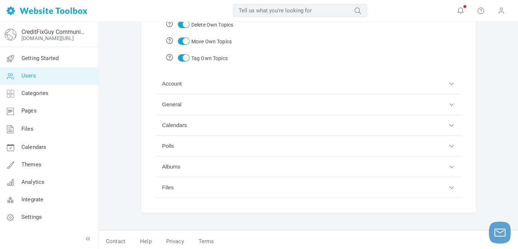
scroll to position [186, 0]
click at [450, 83] on button "Account" at bounding box center [308, 83] width 305 height 21
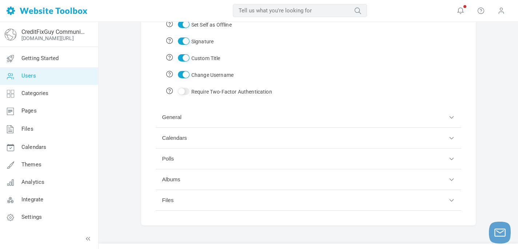
scroll to position [204, 0]
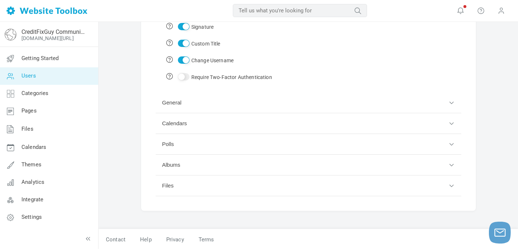
click at [451, 185] on button "Files" at bounding box center [308, 185] width 305 height 21
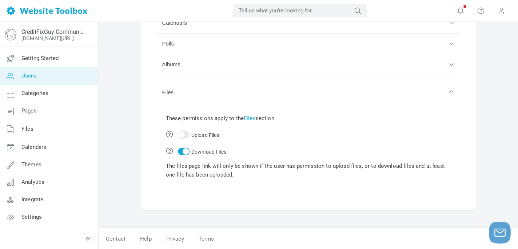
scroll to position [165, 0]
click at [181, 133] on input "Upload Files" at bounding box center [184, 135] width 12 height 7
checkbox input "true"
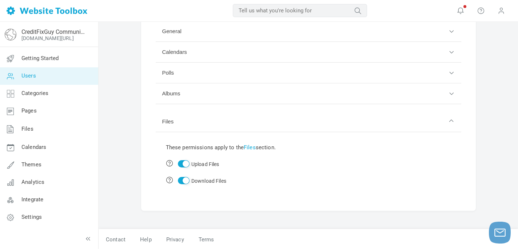
click at [450, 92] on button "Albums" at bounding box center [308, 93] width 305 height 21
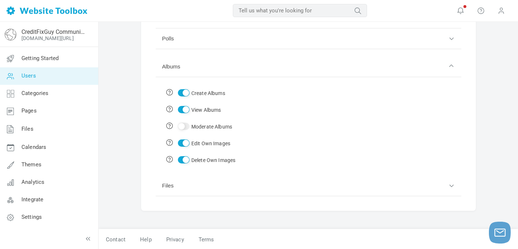
scroll to position [0, 0]
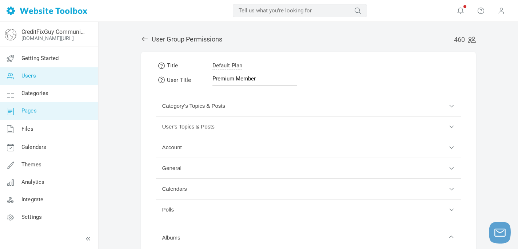
click at [31, 110] on span "Pages" at bounding box center [28, 110] width 15 height 7
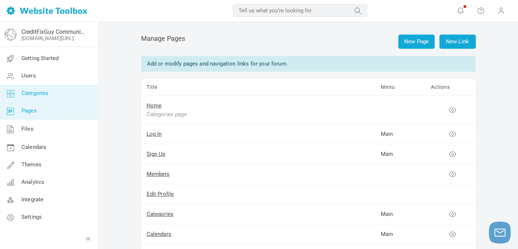
click at [36, 93] on span "Categories" at bounding box center [34, 93] width 27 height 7
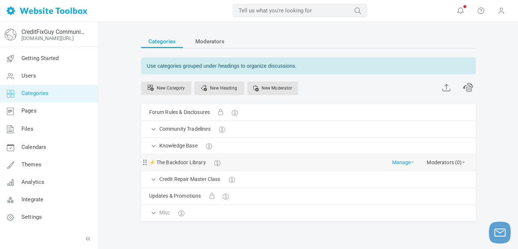
click at [402, 161] on link "Manage" at bounding box center [403, 160] width 22 height 13
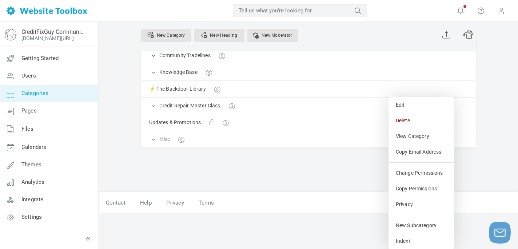
scroll to position [37, 0]
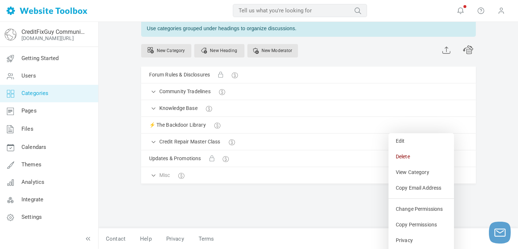
click at [271, 148] on div "Categories Moderators Use categories grouped under headings to organize discuss…" at bounding box center [308, 103] width 334 height 212
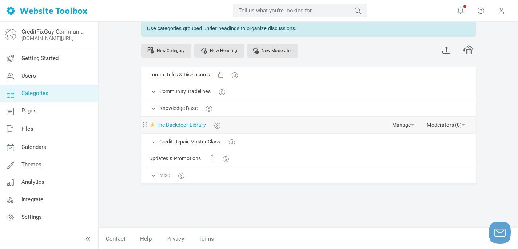
click at [164, 124] on link "⚡ The Backdoor Library" at bounding box center [177, 124] width 57 height 9
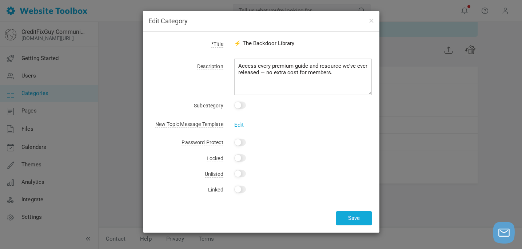
click at [240, 103] on input "Yes" at bounding box center [240, 104] width 12 height 7
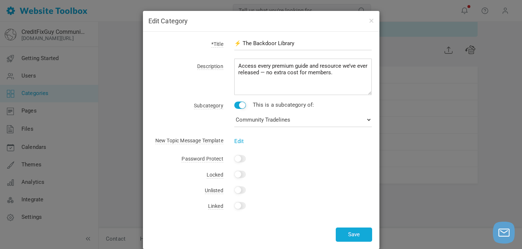
click at [240, 103] on input "Yes" at bounding box center [240, 104] width 12 height 7
checkbox input "false"
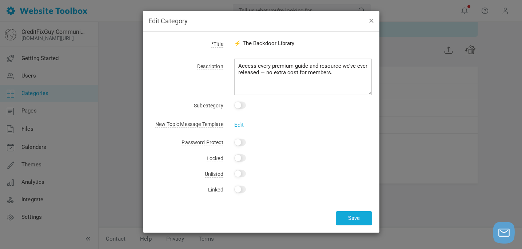
click at [372, 21] on button "button" at bounding box center [371, 20] width 6 height 8
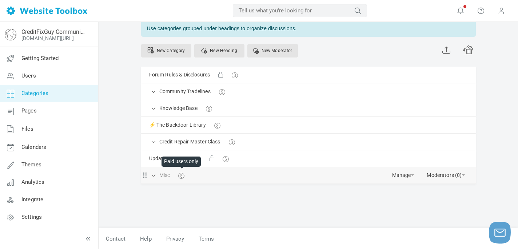
scroll to position [0, 0]
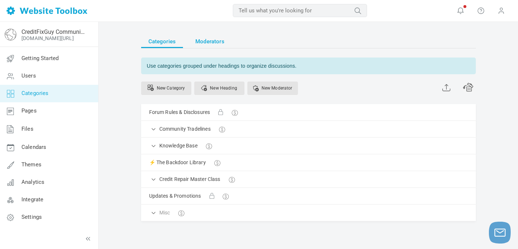
click at [208, 42] on span "Moderators" at bounding box center [209, 41] width 29 height 13
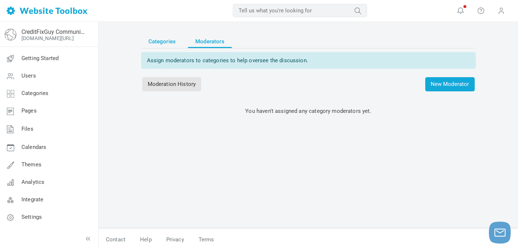
click at [161, 43] on span "Categories" at bounding box center [162, 41] width 28 height 13
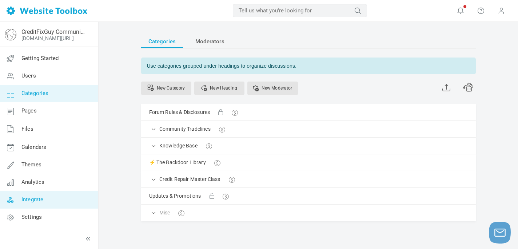
click at [33, 199] on span "Integrate" at bounding box center [32, 199] width 22 height 7
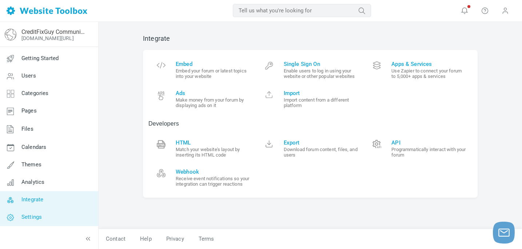
click at [32, 216] on span "Settings" at bounding box center [31, 216] width 20 height 7
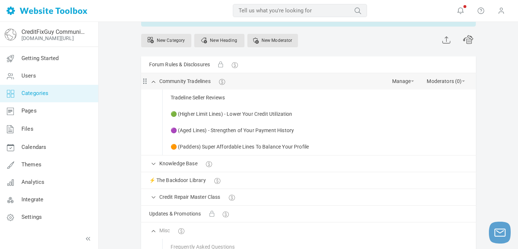
scroll to position [48, 0]
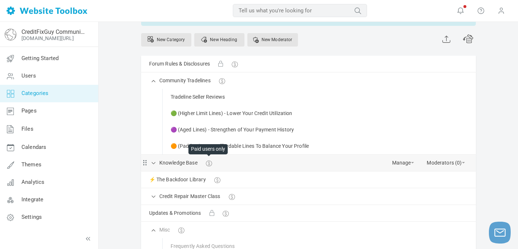
click at [208, 163] on span at bounding box center [208, 161] width 5 height 5
click at [209, 162] on span at bounding box center [208, 161] width 5 height 5
click at [153, 161] on span at bounding box center [153, 161] width 7 height 7
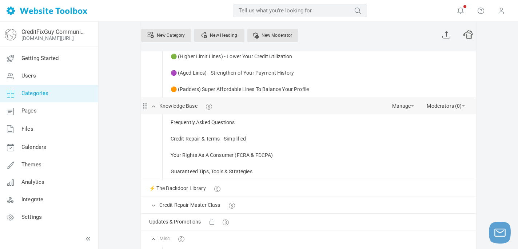
scroll to position [106, 0]
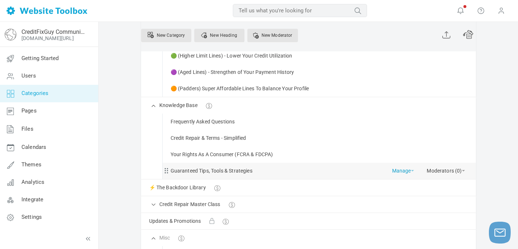
click at [399, 171] on link "Manage" at bounding box center [403, 168] width 22 height 13
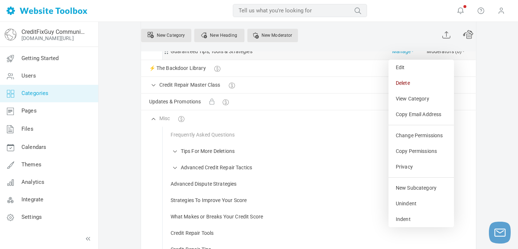
scroll to position [226, 0]
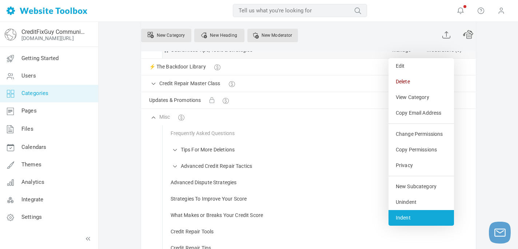
click at [405, 217] on link "Indent" at bounding box center [420, 218] width 65 height 16
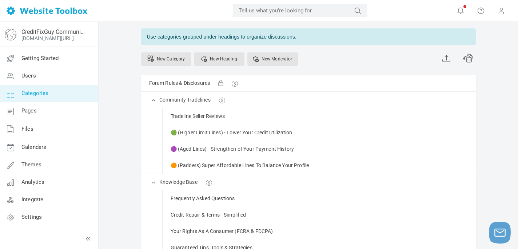
scroll to position [27, 0]
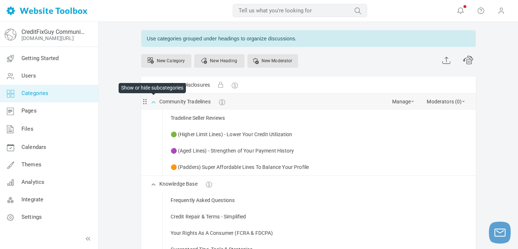
click at [150, 103] on span at bounding box center [153, 100] width 7 height 7
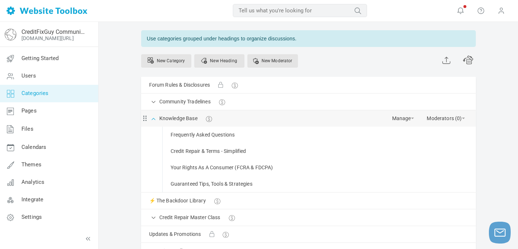
click at [156, 119] on span at bounding box center [153, 117] width 7 height 7
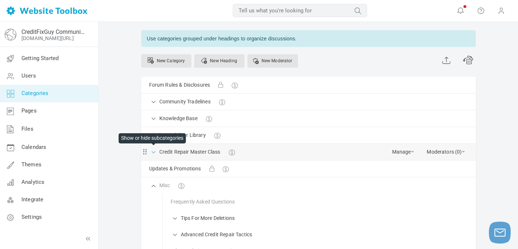
click at [153, 153] on span at bounding box center [153, 151] width 7 height 7
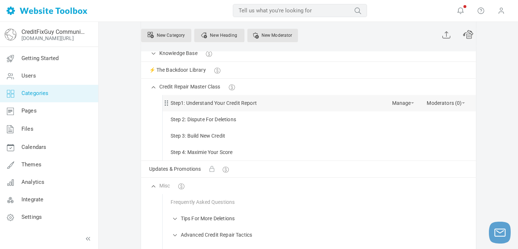
scroll to position [93, 0]
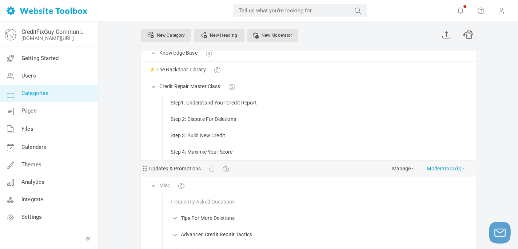
click at [463, 170] on link "Moderators (0)" at bounding box center [445, 166] width 38 height 13
click at [411, 169] on span at bounding box center [412, 168] width 3 height 1
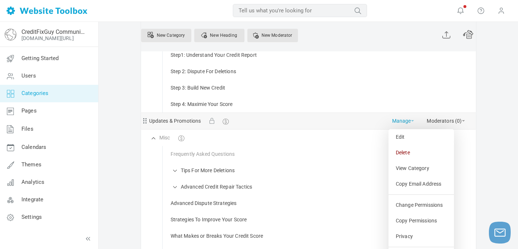
scroll to position [142, 0]
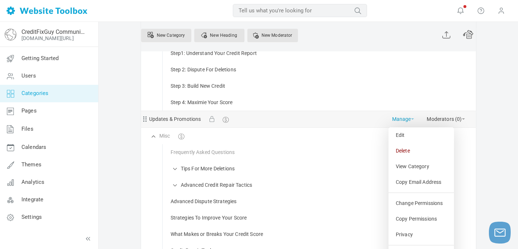
click at [410, 169] on link "View Category" at bounding box center [420, 166] width 65 height 16
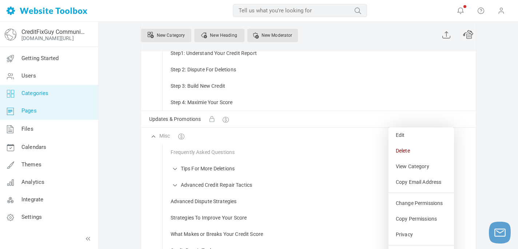
click at [27, 110] on span "Pages" at bounding box center [28, 110] width 15 height 7
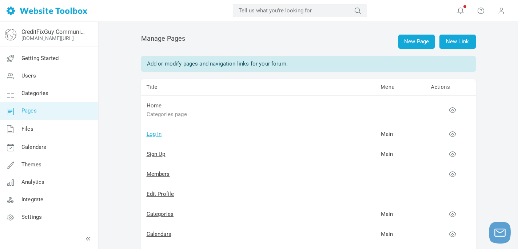
click at [158, 136] on link "Log In" at bounding box center [153, 133] width 15 height 7
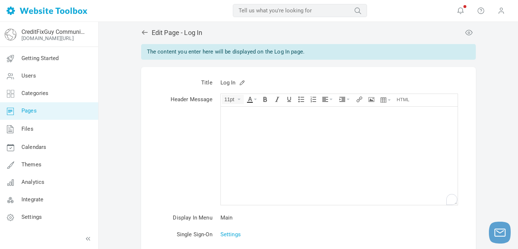
scroll to position [8, 0]
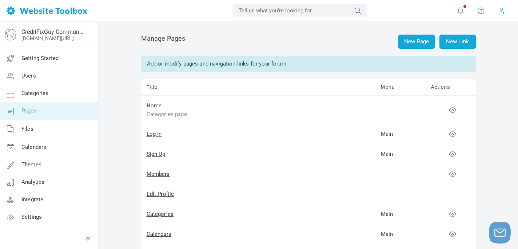
click at [500, 10] on span at bounding box center [500, 11] width 7 height 8
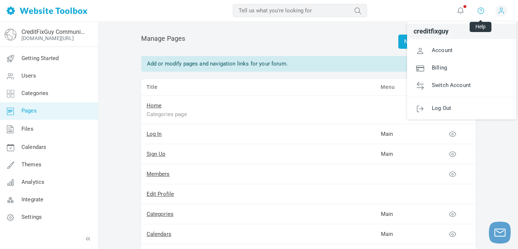
click at [478, 10] on icon at bounding box center [480, 11] width 7 height 8
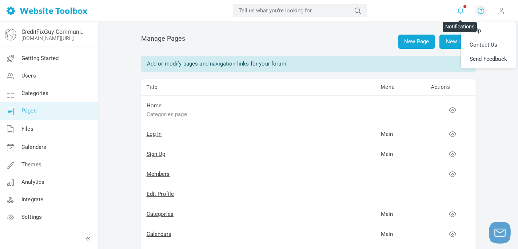
click at [461, 12] on icon at bounding box center [460, 11] width 7 height 8
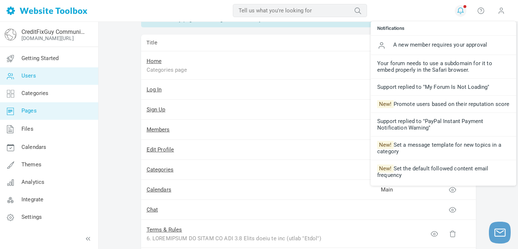
scroll to position [47, 0]
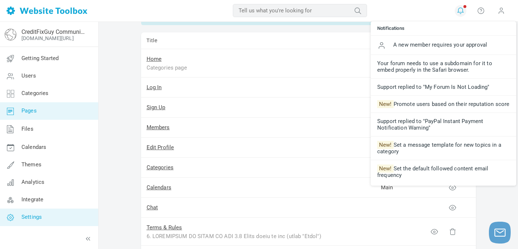
click at [33, 217] on span "Settings" at bounding box center [31, 216] width 20 height 7
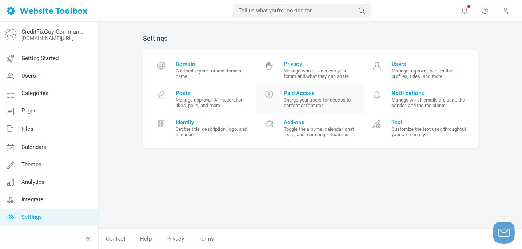
click at [301, 98] on small "Charge your users for access to content or features" at bounding box center [321, 102] width 75 height 11
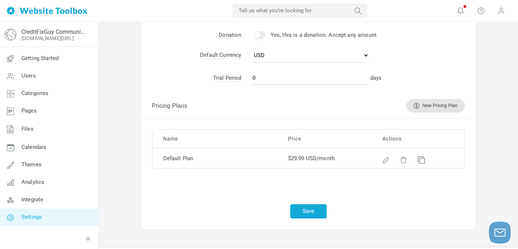
scroll to position [355, 0]
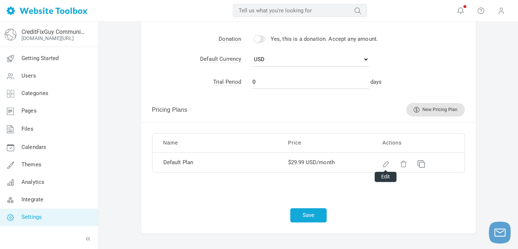
click at [385, 162] on div at bounding box center [384, 162] width 5 height 5
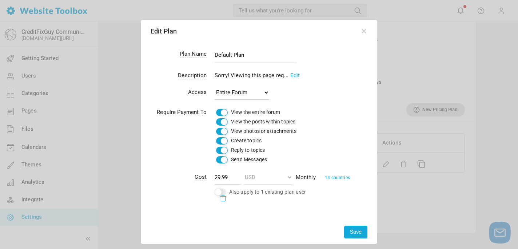
click at [223, 111] on input "View the entire forum" at bounding box center [222, 112] width 12 height 7
checkbox input "true"
drag, startPoint x: 363, startPoint y: 31, endPoint x: 357, endPoint y: 35, distance: 7.4
click at [357, 35] on div "Edit Plan" at bounding box center [259, 31] width 234 height 20
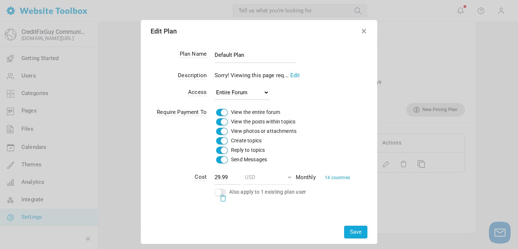
click at [362, 33] on button "button" at bounding box center [363, 29] width 7 height 7
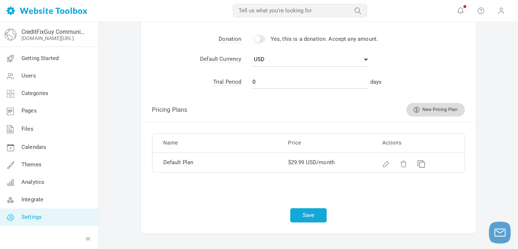
click at [430, 108] on div "New Pricing Plan" at bounding box center [435, 109] width 58 height 13
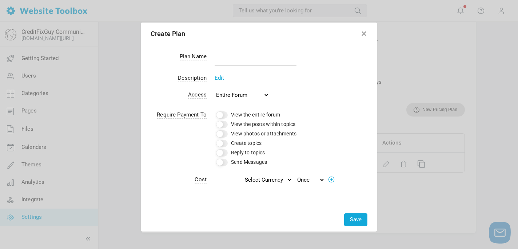
click at [363, 34] on button "button" at bounding box center [363, 32] width 7 height 7
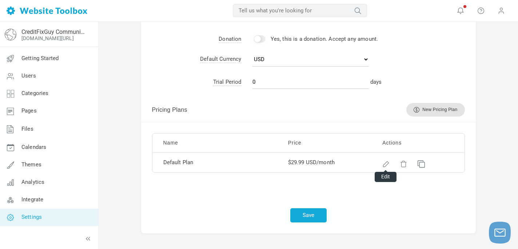
click at [385, 160] on div at bounding box center [384, 162] width 5 height 5
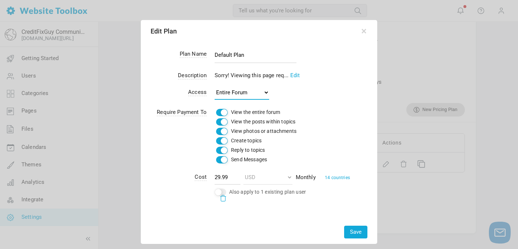
click at [266, 90] on select "Entire Forum Specific Categories" at bounding box center [241, 92] width 55 height 15
select select "specific"
click at [214, 85] on select "Entire Forum Specific Categories" at bounding box center [241, 92] width 55 height 15
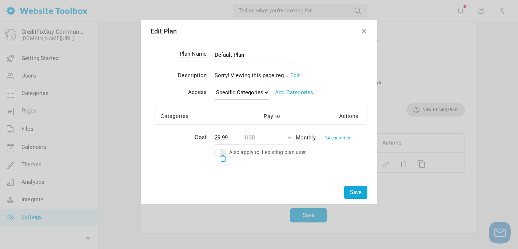
click at [362, 31] on button "button" at bounding box center [363, 29] width 7 height 7
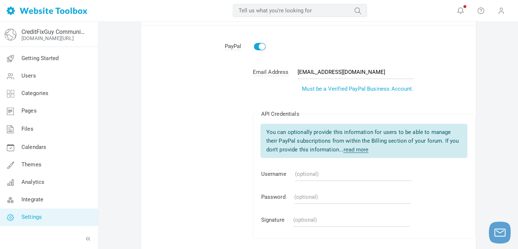
scroll to position [0, 0]
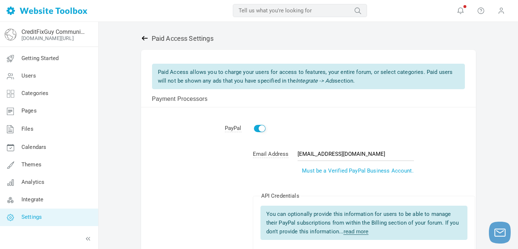
click at [142, 36] on icon at bounding box center [144, 38] width 7 height 7
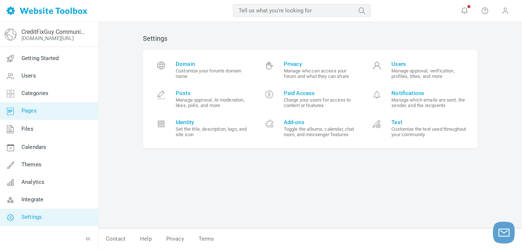
click at [30, 113] on span "Pages" at bounding box center [28, 110] width 15 height 7
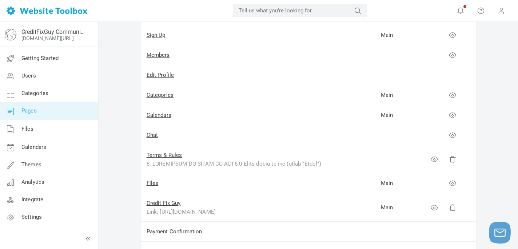
scroll to position [143, 0]
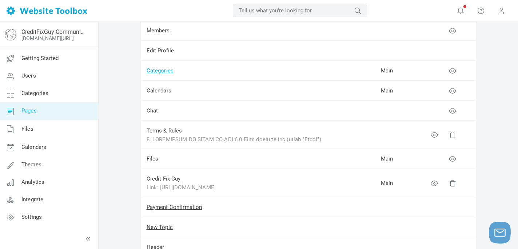
click at [162, 69] on link "Categories" at bounding box center [159, 70] width 27 height 7
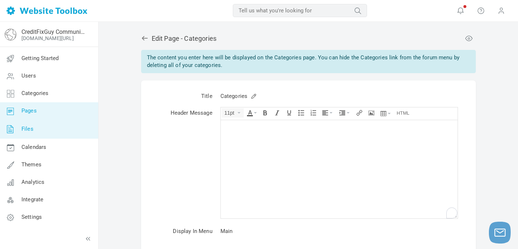
click at [25, 131] on span "Files" at bounding box center [27, 128] width 12 height 7
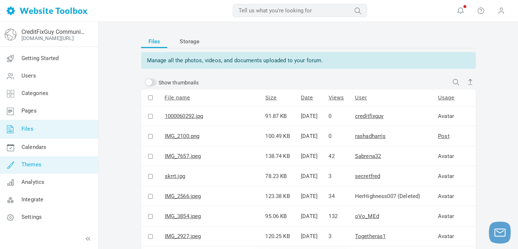
click at [26, 162] on span "Themes" at bounding box center [31, 164] width 20 height 7
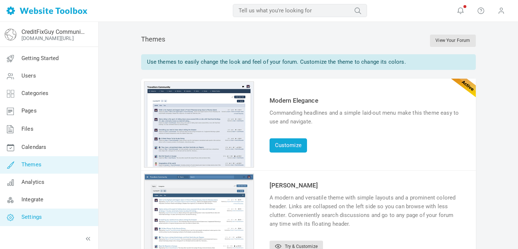
click at [32, 213] on span "Settings" at bounding box center [31, 216] width 20 height 7
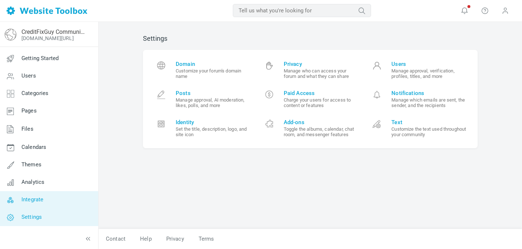
click at [31, 197] on span "Integrate" at bounding box center [32, 199] width 22 height 7
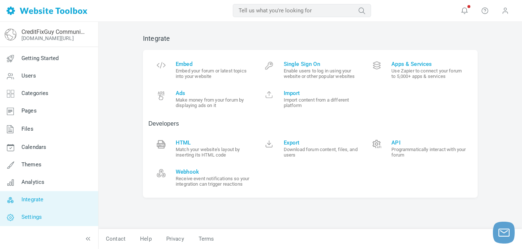
click at [32, 216] on span "Settings" at bounding box center [31, 216] width 20 height 7
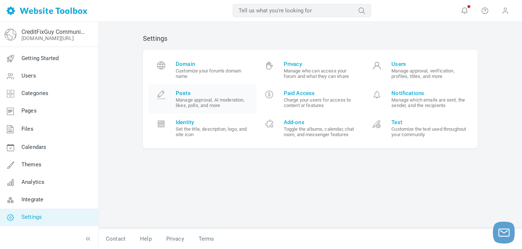
click at [202, 102] on small "Manage approval, AI moderation, likes, polls, and more" at bounding box center [213, 102] width 75 height 11
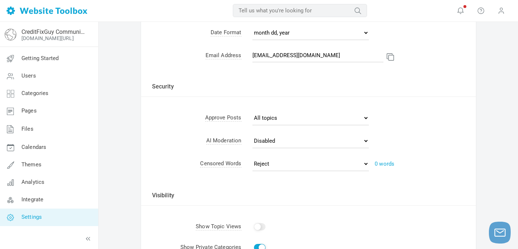
scroll to position [165, 0]
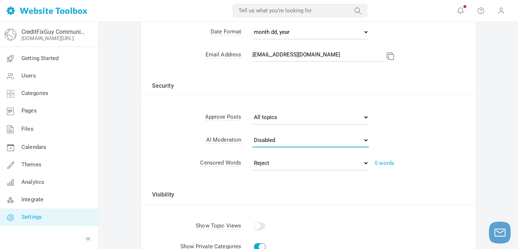
click at [363, 137] on select "Disabled Require Approval Reject" at bounding box center [310, 140] width 116 height 15
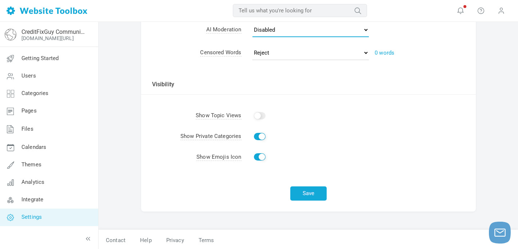
scroll to position [275, 0]
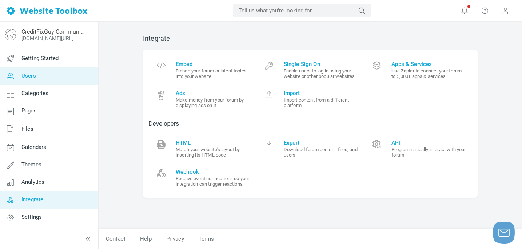
click at [26, 77] on span "Users" at bounding box center [28, 75] width 15 height 7
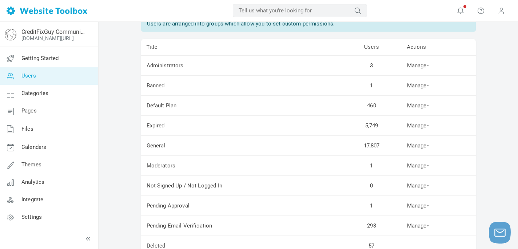
scroll to position [42, 0]
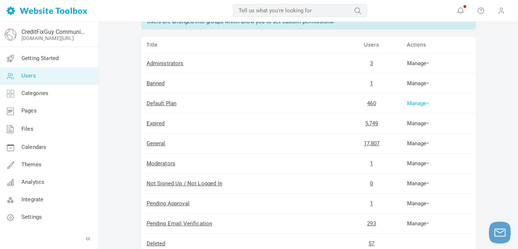
click at [428, 104] on link "Manage" at bounding box center [418, 103] width 23 height 7
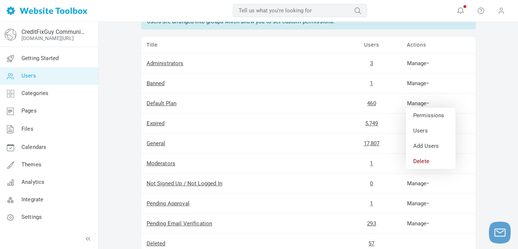
click at [474, 146] on td "Manage Permissions Users Add Users Duplicate" at bounding box center [438, 143] width 74 height 20
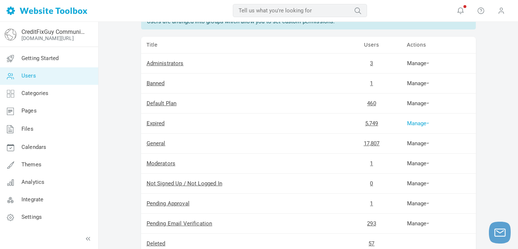
click at [426, 124] on span at bounding box center [427, 122] width 3 height 1
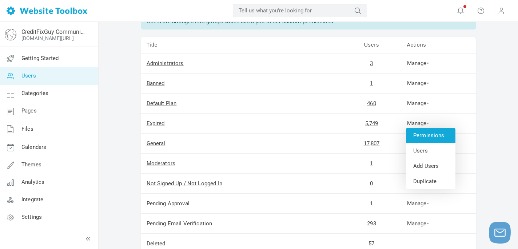
click at [426, 136] on link "Permissions" at bounding box center [430, 135] width 49 height 15
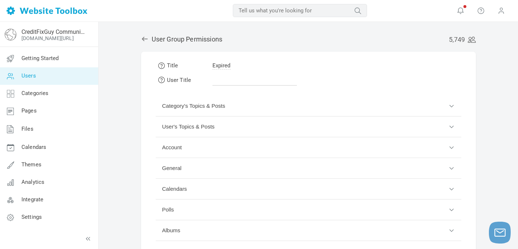
click at [450, 107] on button "Category's Topics & Posts" at bounding box center [308, 106] width 305 height 21
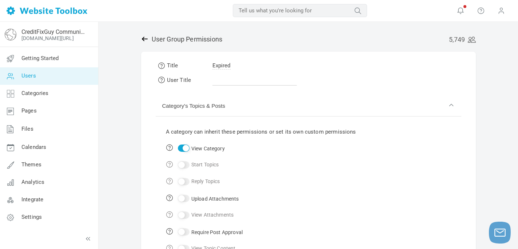
click at [141, 40] on icon at bounding box center [144, 38] width 7 height 7
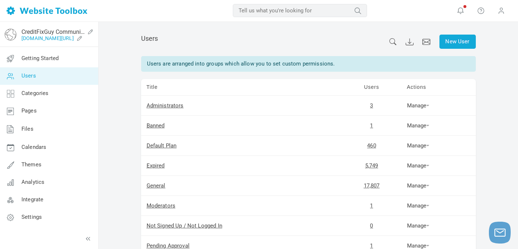
click at [50, 35] on link "[DOMAIN_NAME][URL]" at bounding box center [47, 38] width 52 height 6
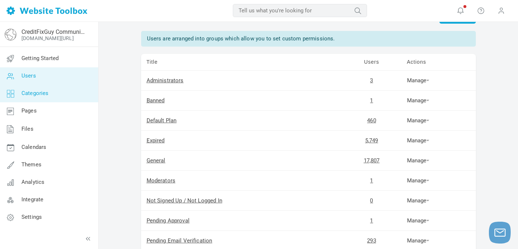
scroll to position [27, 0]
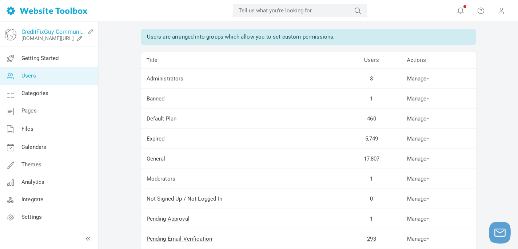
click at [36, 35] on link "CreditFixGuy Community Forum" at bounding box center [52, 31] width 63 height 7
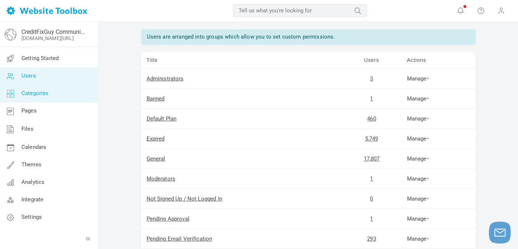
click at [38, 95] on span "Categories" at bounding box center [34, 93] width 27 height 7
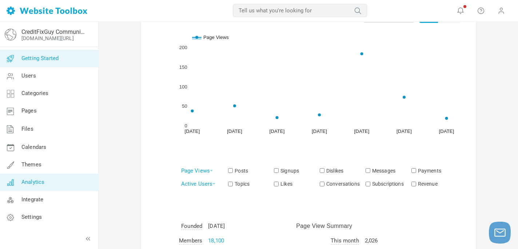
scroll to position [54, 0]
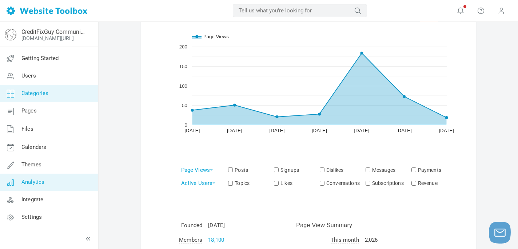
click at [32, 97] on link "Categories" at bounding box center [49, 93] width 99 height 17
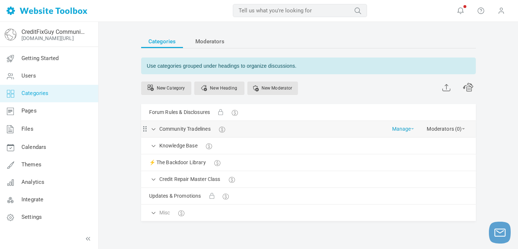
click at [399, 129] on link "Manage" at bounding box center [403, 127] width 22 height 13
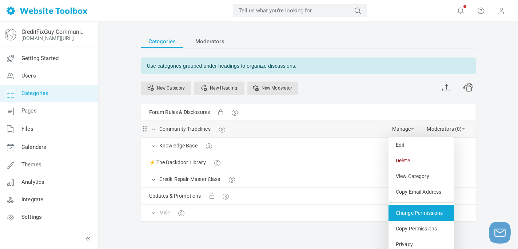
click at [424, 211] on link "Change Permissions" at bounding box center [420, 213] width 65 height 16
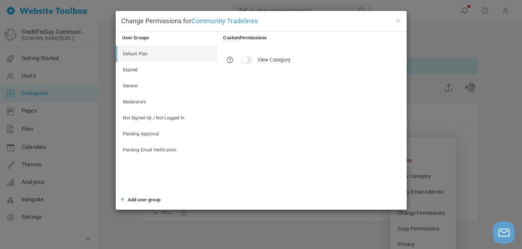
click at [138, 199] on span "Add user group" at bounding box center [144, 199] width 33 height 5
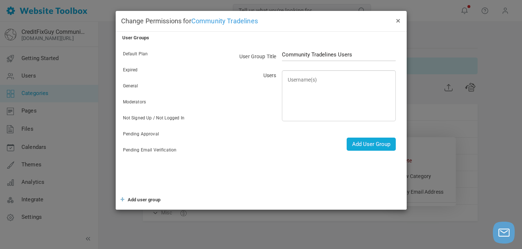
click at [398, 19] on button "×" at bounding box center [398, 20] width 6 height 8
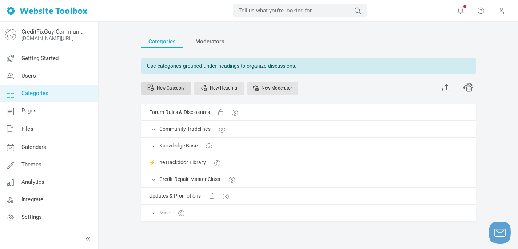
click at [172, 92] on link "New Category" at bounding box center [166, 87] width 50 height 13
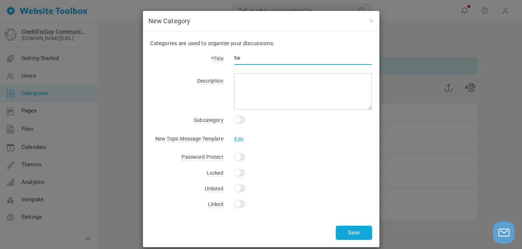
type input "tw"
click at [239, 120] on input "Yes" at bounding box center [240, 119] width 12 height 7
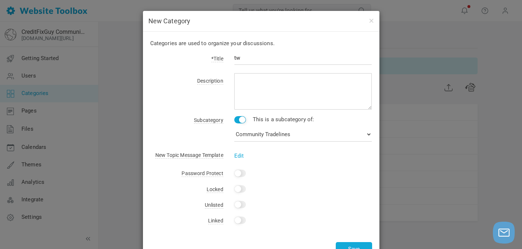
click at [239, 120] on input "Yes" at bounding box center [240, 119] width 12 height 7
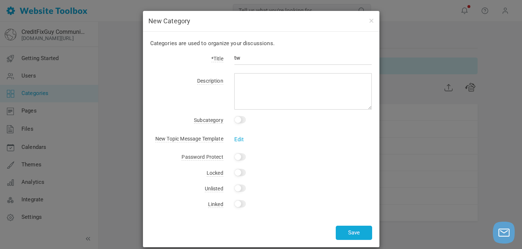
click at [239, 122] on input "Yes" at bounding box center [240, 119] width 12 height 7
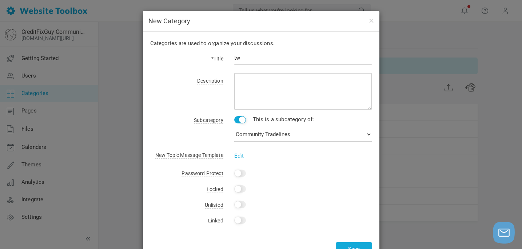
click at [239, 122] on input "Yes" at bounding box center [240, 119] width 12 height 7
checkbox input "false"
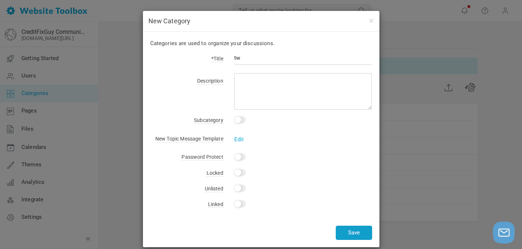
click at [357, 236] on button "Save" at bounding box center [353, 232] width 36 height 14
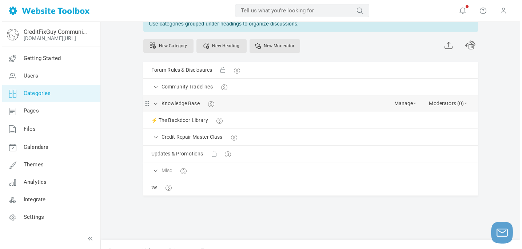
scroll to position [54, 0]
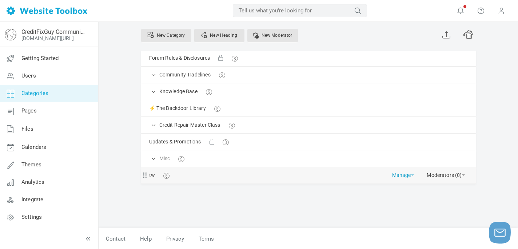
click at [408, 176] on link "Manage" at bounding box center [403, 173] width 22 height 13
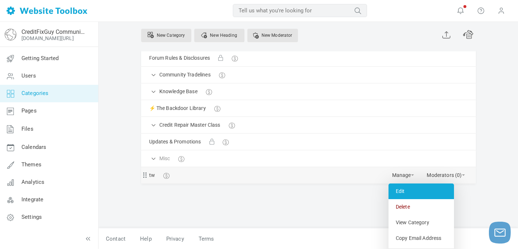
click at [400, 194] on link "Edit" at bounding box center [420, 191] width 65 height 16
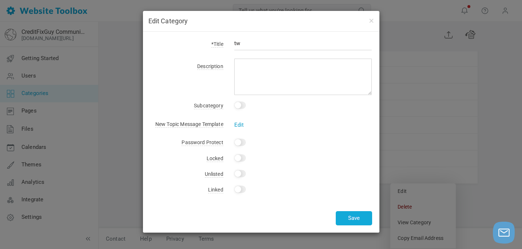
click at [235, 124] on link "Edit" at bounding box center [239, 124] width 10 height 7
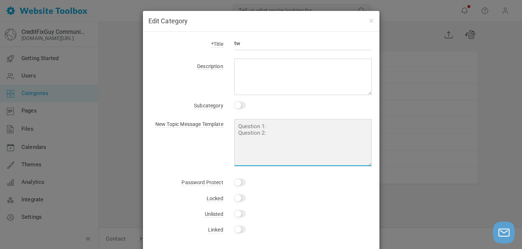
drag, startPoint x: 274, startPoint y: 134, endPoint x: 204, endPoint y: 110, distance: 74.9
click at [204, 39] on form "*Title tw Description Subcategory Yes This is a subcategory of: No Category For…" at bounding box center [261, 39] width 222 height 0
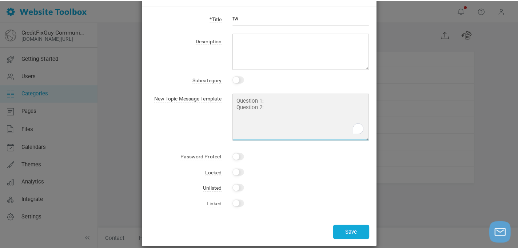
scroll to position [33, 0]
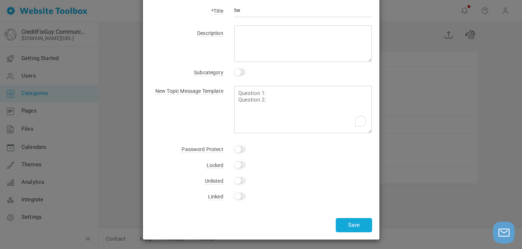
click at [238, 194] on input "Yes" at bounding box center [240, 195] width 12 height 7
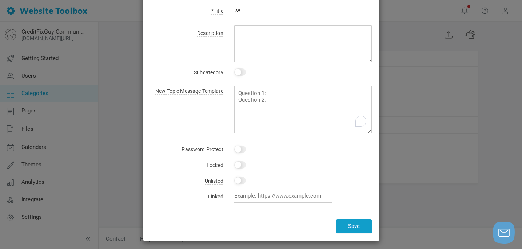
checkbox input "false"
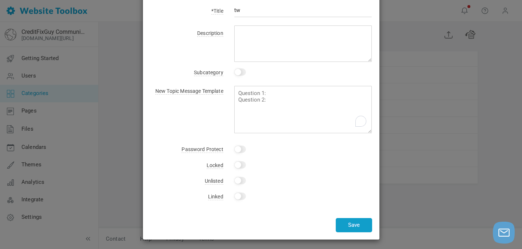
click at [353, 228] on button "Save" at bounding box center [353, 225] width 36 height 14
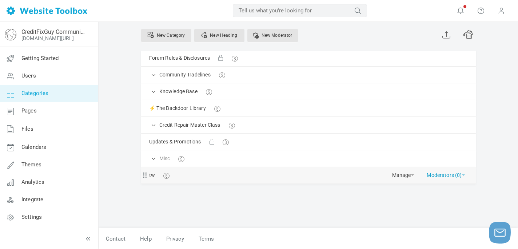
click at [446, 175] on link "Moderators (0)" at bounding box center [445, 173] width 38 height 13
click at [400, 176] on link "Manage" at bounding box center [403, 173] width 22 height 13
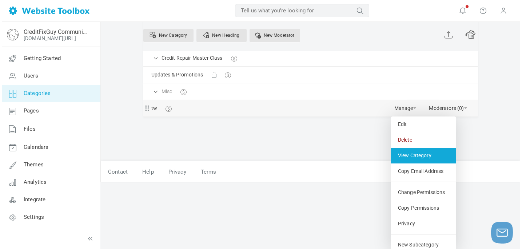
scroll to position [125, 0]
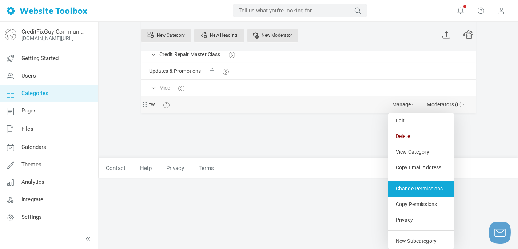
click at [417, 190] on link "Change Permissions" at bounding box center [420, 189] width 65 height 16
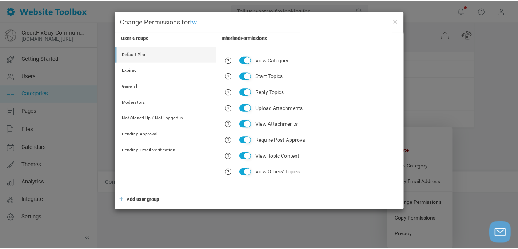
scroll to position [54, 0]
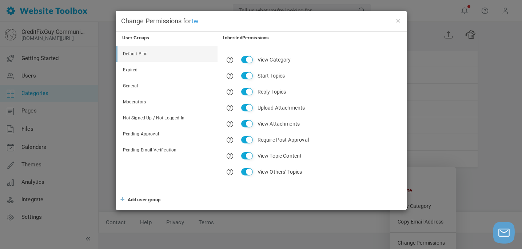
click at [248, 58] on input "View Category" at bounding box center [247, 59] width 12 height 7
checkbox input "false"
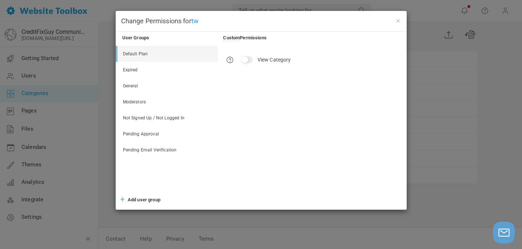
click at [436, 101] on div "× Change Permissions for tw User Groups Custom Permissions Default Plan Expired…" at bounding box center [261, 124] width 522 height 249
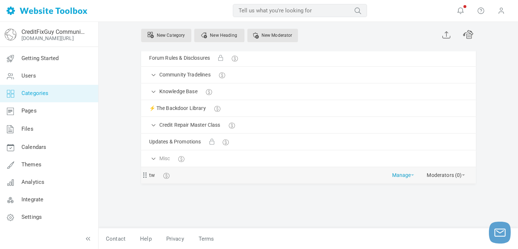
click at [399, 176] on link "Manage" at bounding box center [403, 173] width 22 height 13
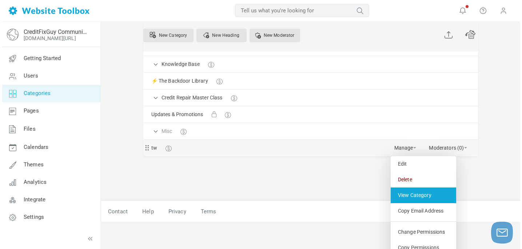
scroll to position [125, 0]
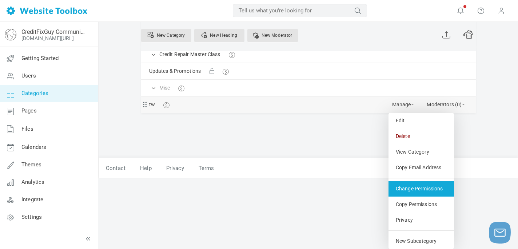
click at [410, 187] on link "Change Permissions" at bounding box center [420, 189] width 65 height 16
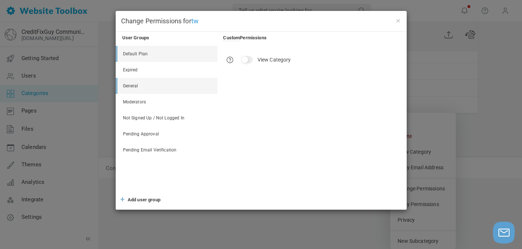
click at [140, 86] on link "General" at bounding box center [167, 86] width 100 height 16
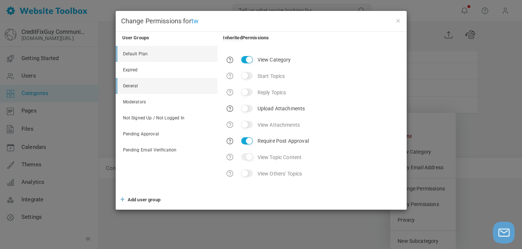
click at [156, 53] on link "Default Plan" at bounding box center [167, 54] width 100 height 16
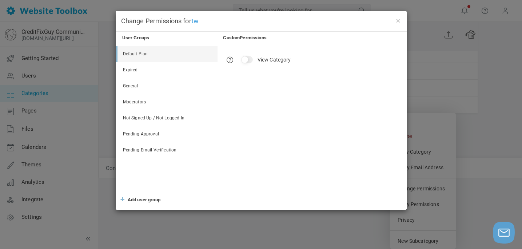
scroll to position [54, 0]
click at [244, 59] on input "View Category" at bounding box center [247, 59] width 12 height 7
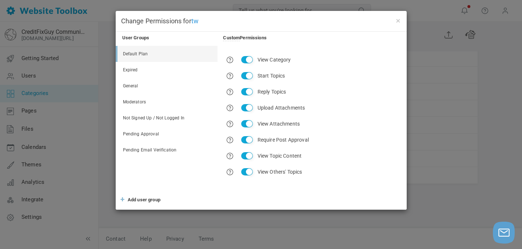
click at [244, 59] on input "View Category" at bounding box center [247, 59] width 12 height 7
checkbox input "false"
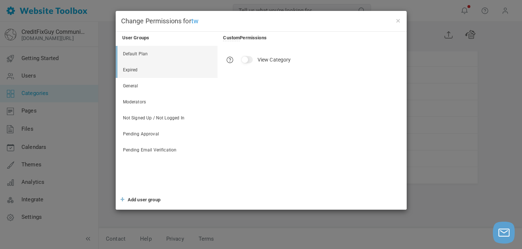
click at [136, 69] on link "Expired" at bounding box center [167, 70] width 100 height 16
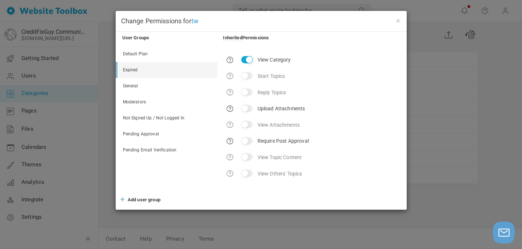
click at [249, 58] on input "View Category" at bounding box center [247, 59] width 12 height 7
checkbox input "false"
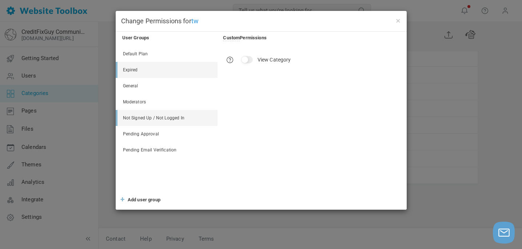
click at [173, 120] on link "Not Signed Up / Not Logged In" at bounding box center [167, 118] width 100 height 16
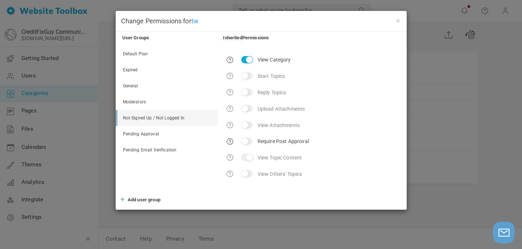
click at [250, 58] on input "View Category" at bounding box center [247, 59] width 12 height 7
checkbox input "false"
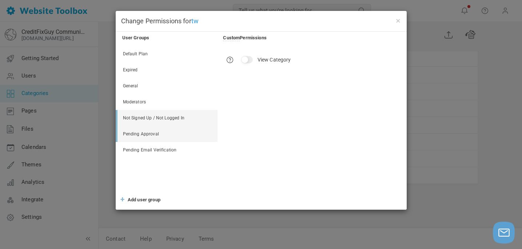
click at [145, 131] on link "Pending Approval" at bounding box center [167, 134] width 100 height 16
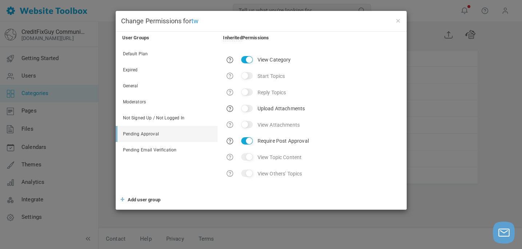
click at [248, 61] on input "View Category" at bounding box center [247, 59] width 12 height 7
checkbox input "false"
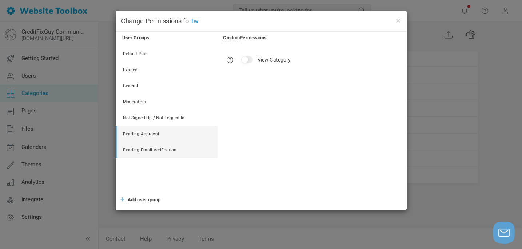
click at [150, 153] on link "Pending Email Verification" at bounding box center [167, 150] width 100 height 16
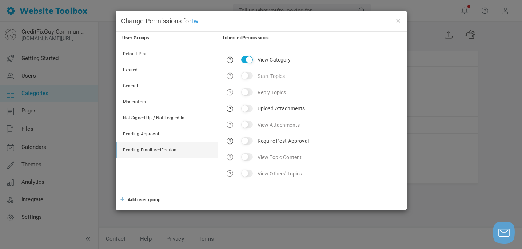
click at [248, 56] on input "View Category" at bounding box center [247, 59] width 12 height 7
checkbox input "false"
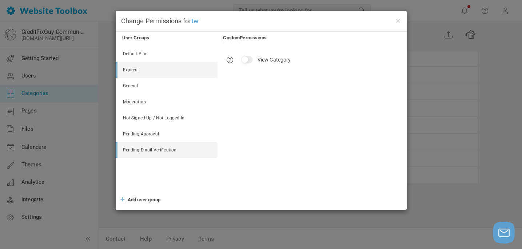
click at [134, 67] on link "Expired" at bounding box center [167, 70] width 100 height 16
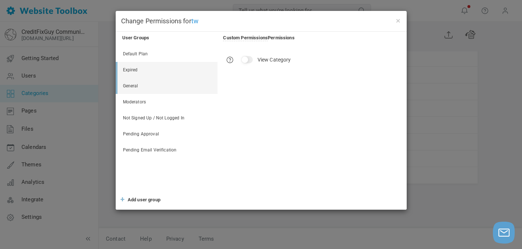
click at [132, 91] on link "General" at bounding box center [167, 86] width 100 height 16
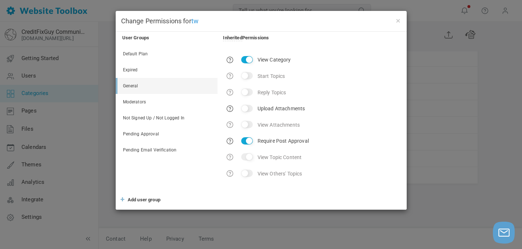
click at [247, 59] on input "View Category" at bounding box center [247, 59] width 12 height 7
checkbox input "false"
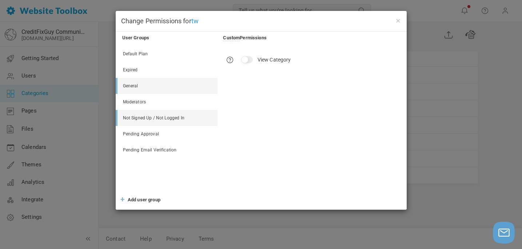
click at [163, 118] on link "Not Signed Up / Not Logged In" at bounding box center [167, 118] width 100 height 16
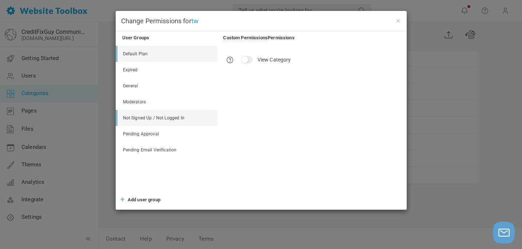
click at [145, 51] on link "Default Plan" at bounding box center [167, 54] width 100 height 16
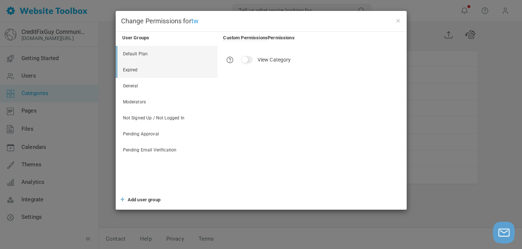
click at [135, 69] on link "Expired" at bounding box center [167, 70] width 100 height 16
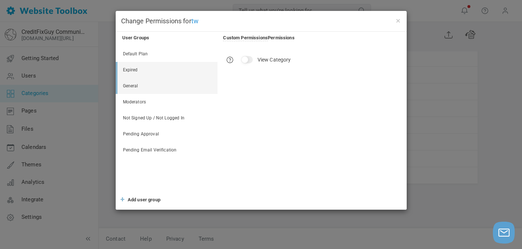
click at [132, 85] on link "General" at bounding box center [167, 86] width 100 height 16
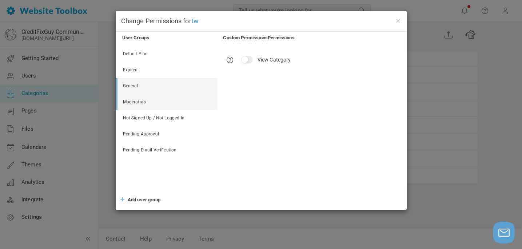
click at [132, 97] on link "Moderators" at bounding box center [167, 102] width 100 height 16
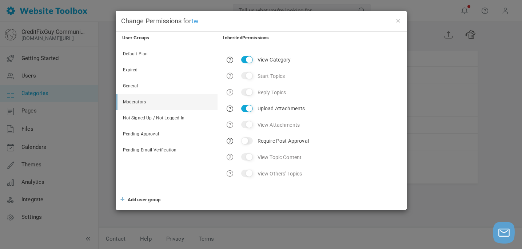
click at [249, 60] on input "View Category" at bounding box center [247, 59] width 12 height 7
checkbox input "false"
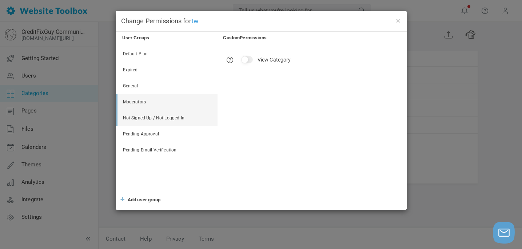
click at [162, 121] on link "Not Signed Up / Not Logged In" at bounding box center [167, 118] width 100 height 16
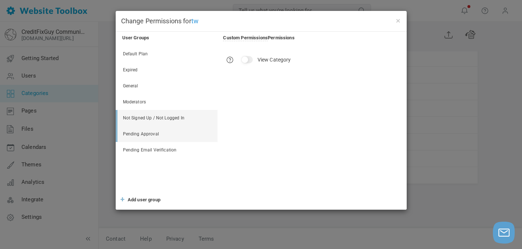
click at [147, 132] on link "Pending Approval" at bounding box center [167, 134] width 100 height 16
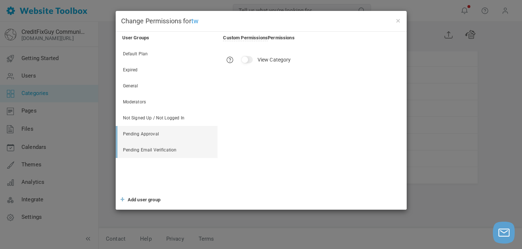
click at [151, 148] on link "Pending Email Verification" at bounding box center [167, 150] width 100 height 16
click at [398, 24] on button "×" at bounding box center [398, 20] width 6 height 8
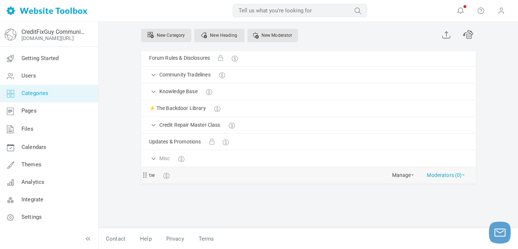
click at [461, 174] on link "Moderators (0)" at bounding box center [445, 173] width 38 height 13
click at [440, 194] on link "Add Moderator" at bounding box center [445, 191] width 53 height 16
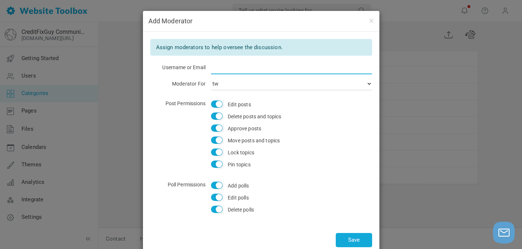
click at [240, 65] on input "text" at bounding box center [291, 67] width 161 height 14
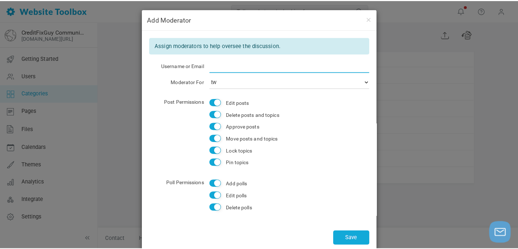
scroll to position [16, 0]
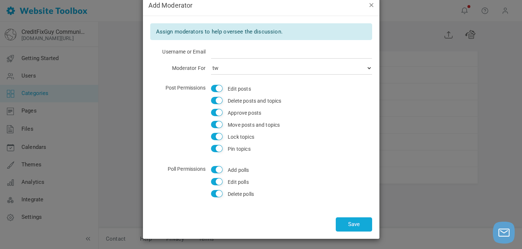
click at [369, 5] on button "button" at bounding box center [371, 5] width 6 height 8
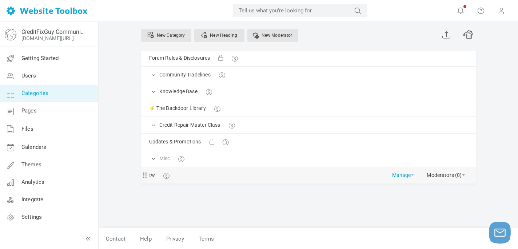
click at [402, 177] on link "Manage" at bounding box center [403, 173] width 22 height 13
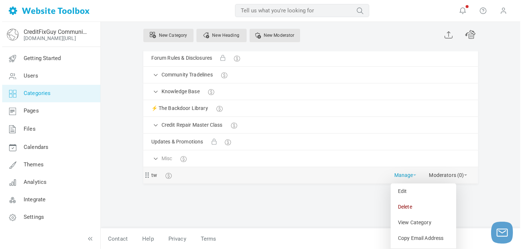
scroll to position [125, 0]
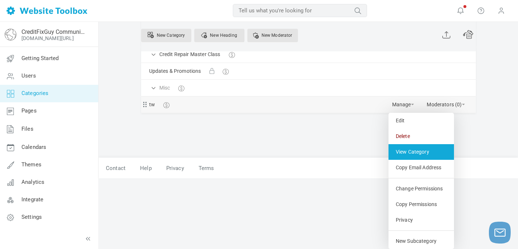
click at [421, 151] on link "View Category" at bounding box center [420, 152] width 65 height 16
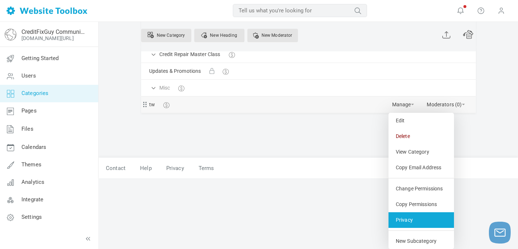
click at [403, 226] on link "Privacy" at bounding box center [420, 220] width 65 height 16
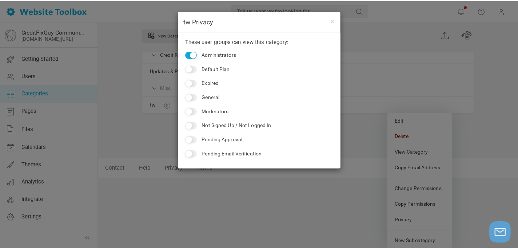
scroll to position [54, 0]
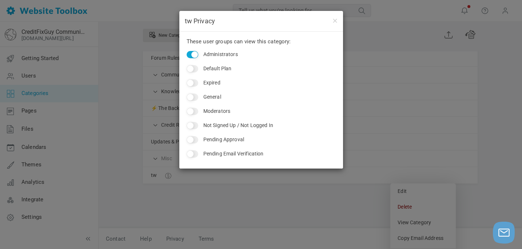
click at [194, 53] on input "Administrators" at bounding box center [192, 54] width 12 height 7
click at [193, 70] on input "Default Plan" at bounding box center [192, 68] width 12 height 7
checkbox input "true"
click at [386, 96] on div "tw Privacy These user groups can view this category: Administrators Default Pla…" at bounding box center [261, 124] width 522 height 249
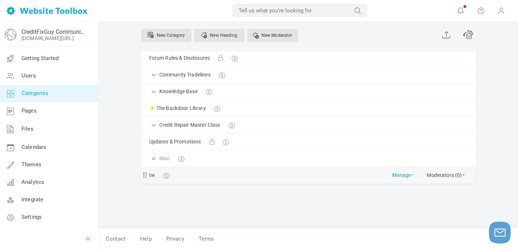
click at [405, 174] on link "Manage" at bounding box center [403, 173] width 22 height 13
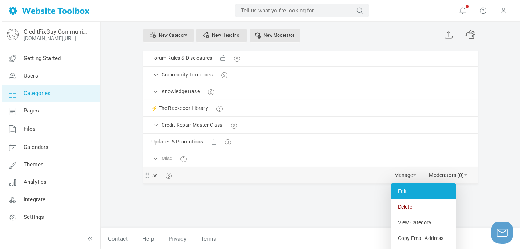
scroll to position [125, 0]
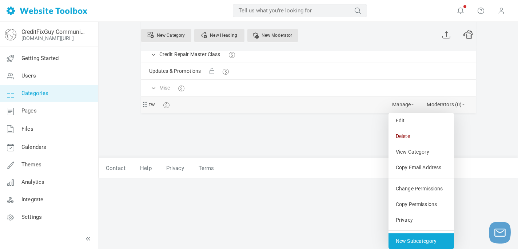
click at [414, 239] on link "New Subcategory" at bounding box center [420, 241] width 65 height 16
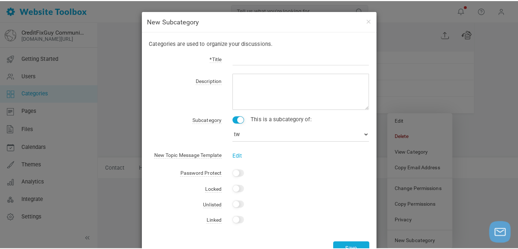
scroll to position [54, 0]
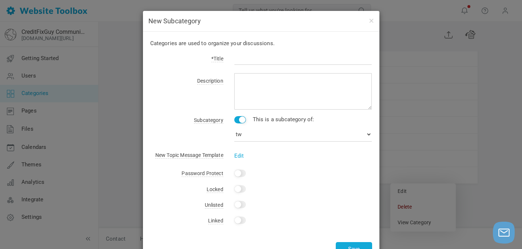
click at [242, 118] on input "Yes" at bounding box center [240, 119] width 12 height 7
checkbox input "false"
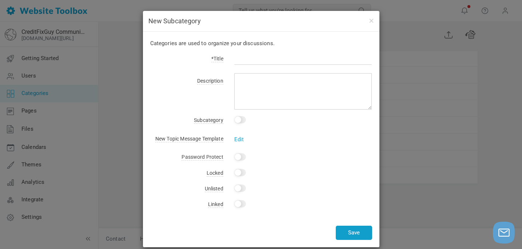
click at [351, 230] on button "Save" at bounding box center [353, 232] width 36 height 14
click at [370, 19] on button "button" at bounding box center [371, 20] width 6 height 8
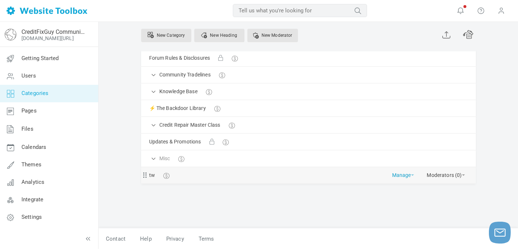
click at [413, 176] on link "Manage" at bounding box center [403, 173] width 22 height 13
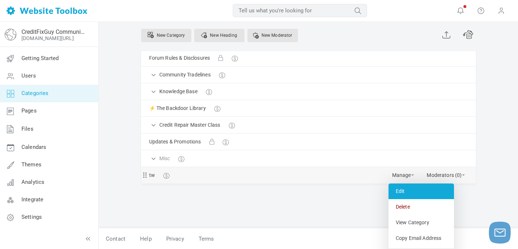
click at [394, 194] on link "Edit" at bounding box center [420, 191] width 65 height 16
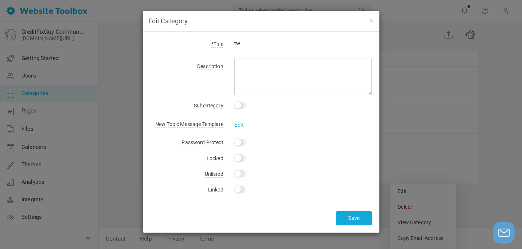
click at [243, 122] on link "Edit" at bounding box center [239, 124] width 10 height 7
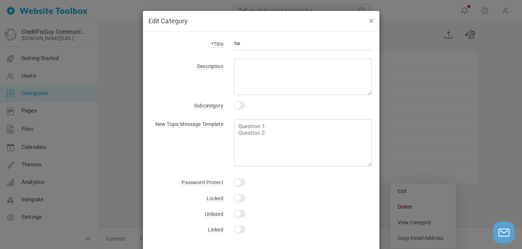
click at [372, 21] on button "button" at bounding box center [371, 20] width 6 height 8
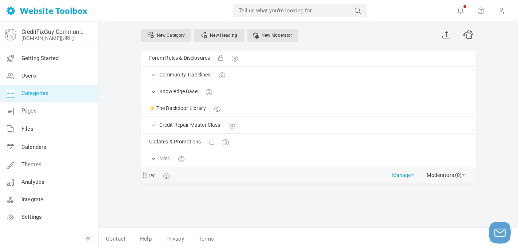
click at [410, 173] on link "Manage" at bounding box center [403, 173] width 22 height 13
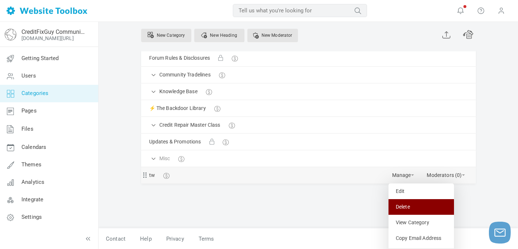
click at [403, 208] on link "Delete" at bounding box center [420, 207] width 65 height 16
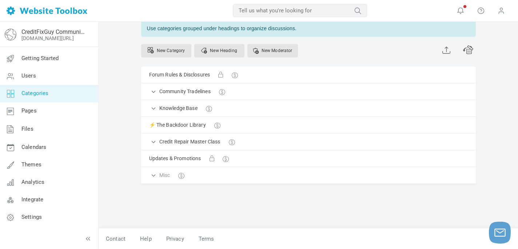
scroll to position [37, 0]
click at [399, 122] on link "Manage" at bounding box center [403, 123] width 22 height 13
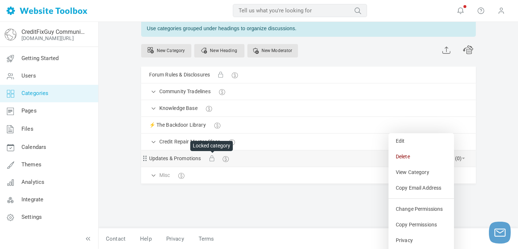
click at [210, 142] on body "Loading... MOST RELEVANT MOST RELEVANT Notifications A new member requires your…" at bounding box center [259, 95] width 518 height 264
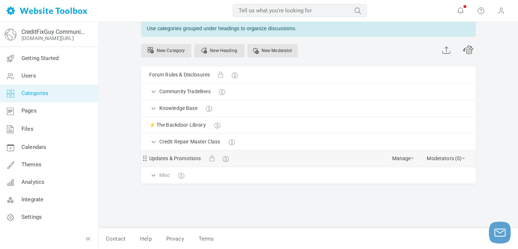
click at [211, 157] on span at bounding box center [211, 158] width 5 height 5
click at [402, 158] on link "Manage" at bounding box center [403, 156] width 22 height 13
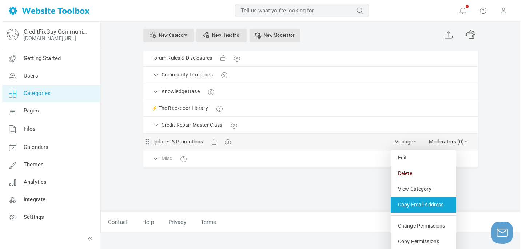
scroll to position [107, 0]
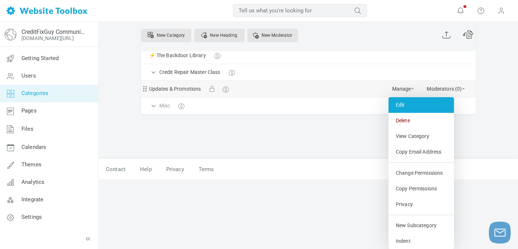
click at [397, 105] on link "Edit" at bounding box center [420, 105] width 65 height 16
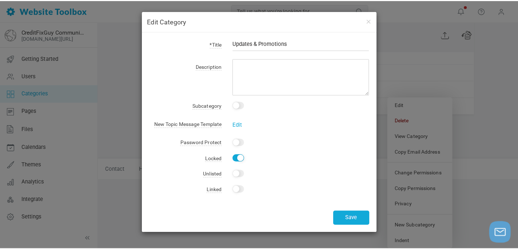
scroll to position [37, 0]
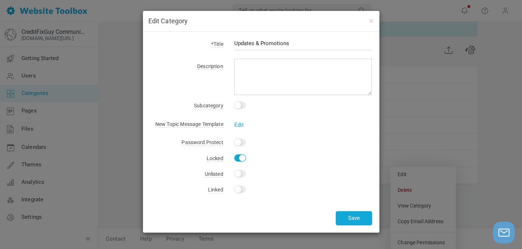
click at [238, 154] on input "Yes" at bounding box center [240, 157] width 12 height 7
checkbox input "false"
click at [350, 218] on button "Save" at bounding box center [353, 218] width 36 height 14
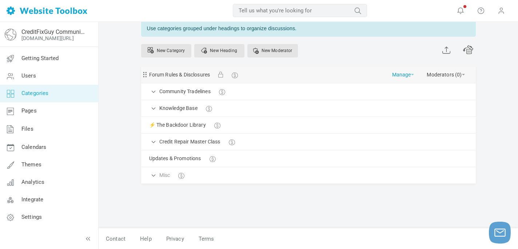
click at [402, 73] on link "Manage" at bounding box center [403, 73] width 22 height 13
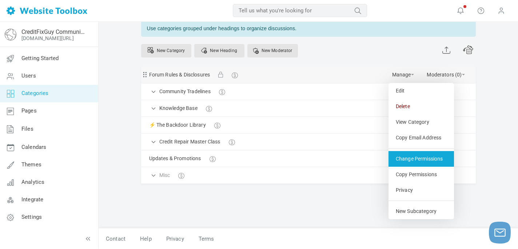
click at [414, 157] on link "Change Permissions" at bounding box center [420, 159] width 65 height 16
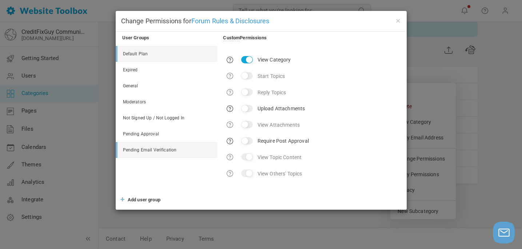
click at [146, 55] on link "Default Plan" at bounding box center [167, 54] width 100 height 16
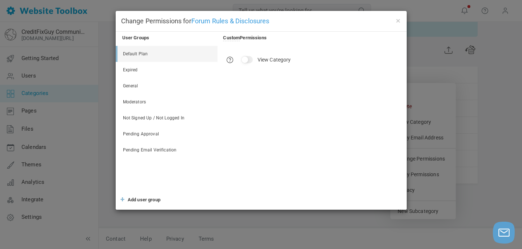
click at [248, 61] on input "View Category" at bounding box center [247, 59] width 12 height 7
checkbox input "true"
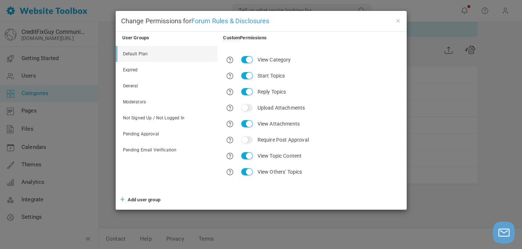
click at [423, 89] on div "× Change Permissions for Forum Rules & Disclosures User Groups Custom Permissio…" at bounding box center [261, 124] width 522 height 249
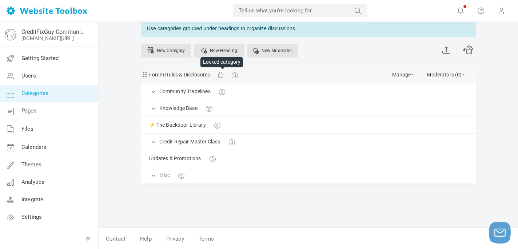
click at [222, 75] on span at bounding box center [220, 74] width 5 height 5
click at [168, 75] on link "Forum Rules & Disclosures" at bounding box center [179, 74] width 61 height 9
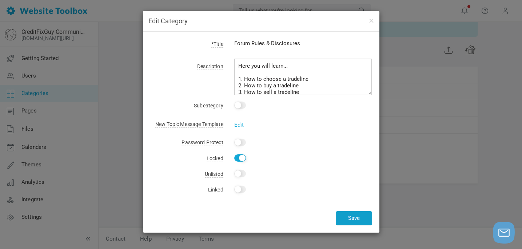
click at [354, 215] on button "Save" at bounding box center [353, 218] width 36 height 14
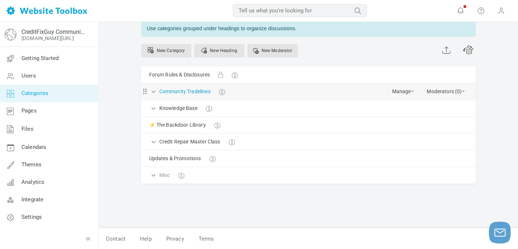
click at [189, 90] on link "Community Tradelines" at bounding box center [184, 91] width 51 height 9
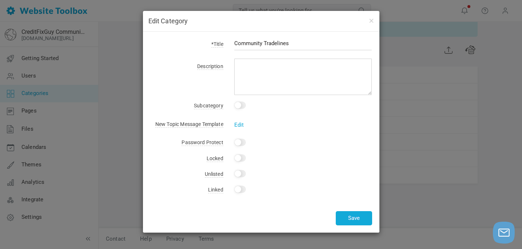
click at [240, 156] on input "Yes" at bounding box center [240, 157] width 12 height 7
checkbox input "false"
click at [355, 214] on button "Save" at bounding box center [353, 218] width 36 height 14
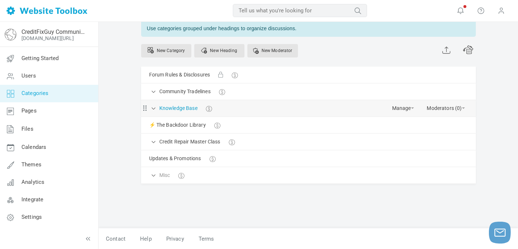
click at [193, 109] on link "Knowledge Base" at bounding box center [178, 108] width 38 height 9
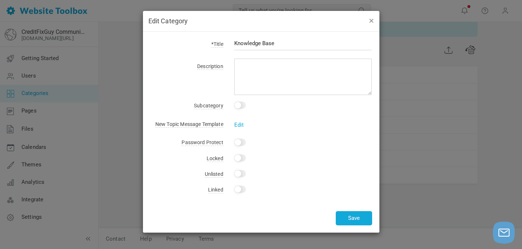
click at [372, 22] on button "button" at bounding box center [371, 20] width 6 height 8
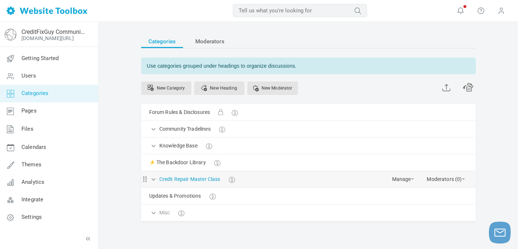
click at [200, 181] on link "Credit Repair Master Class" at bounding box center [189, 178] width 61 height 9
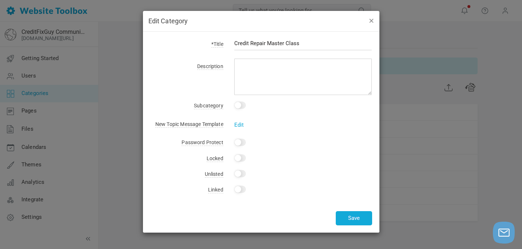
click at [371, 21] on button "button" at bounding box center [371, 20] width 6 height 8
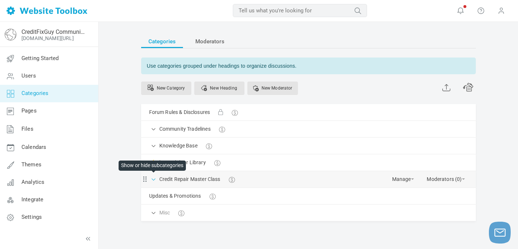
click at [154, 180] on span at bounding box center [153, 178] width 7 height 7
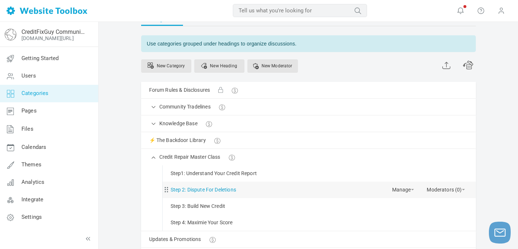
scroll to position [32, 0]
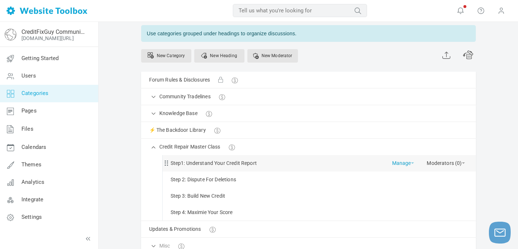
click at [397, 163] on link "Manage" at bounding box center [403, 161] width 22 height 13
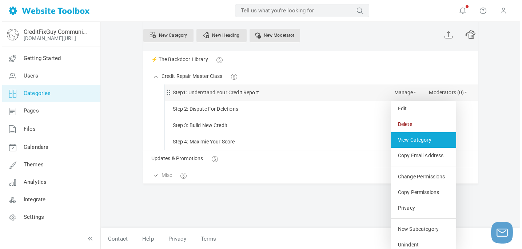
scroll to position [106, 0]
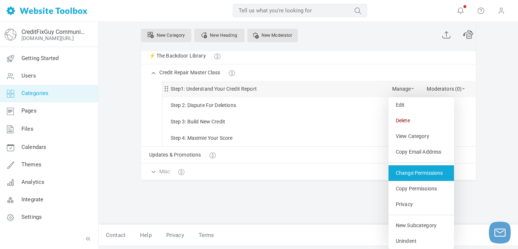
click at [406, 175] on link "Change Permissions" at bounding box center [420, 173] width 65 height 16
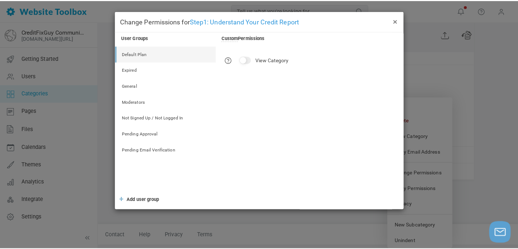
scroll to position [103, 0]
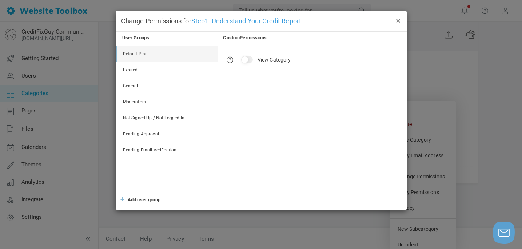
click at [399, 20] on button "×" at bounding box center [398, 20] width 6 height 8
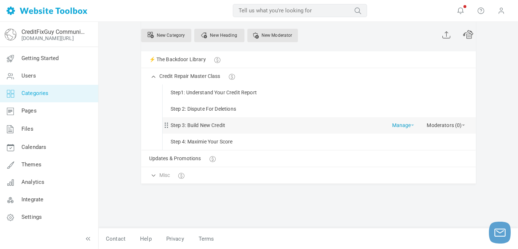
click at [399, 124] on link "Manage" at bounding box center [403, 123] width 22 height 13
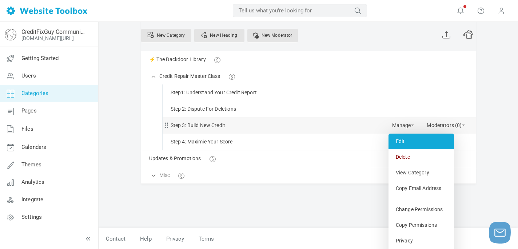
click at [405, 144] on link "Edit" at bounding box center [420, 141] width 65 height 16
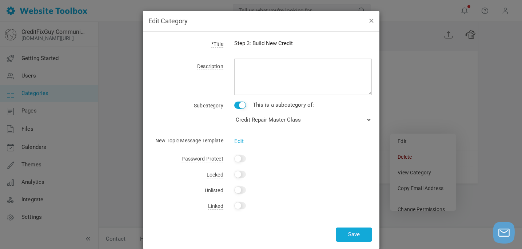
click at [371, 22] on button "button" at bounding box center [371, 20] width 6 height 8
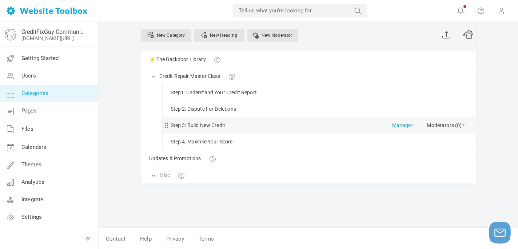
click at [405, 124] on link "Manage" at bounding box center [403, 123] width 22 height 13
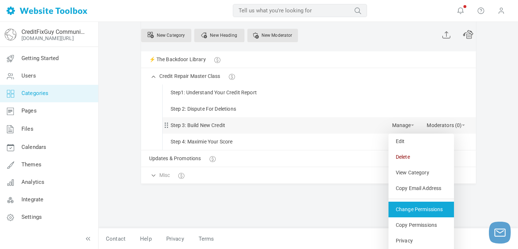
click at [419, 211] on link "Change Permissions" at bounding box center [420, 209] width 65 height 16
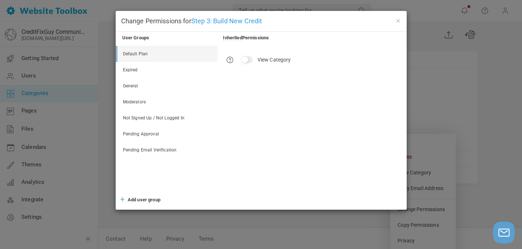
click at [246, 60] on input "View Category" at bounding box center [247, 59] width 12 height 7
checkbox input "true"
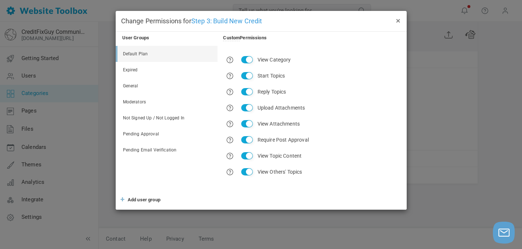
click at [398, 21] on button "×" at bounding box center [398, 20] width 6 height 8
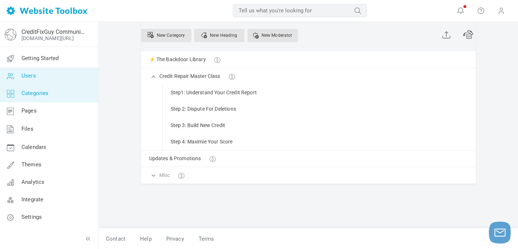
click at [31, 76] on span "Users" at bounding box center [28, 75] width 15 height 7
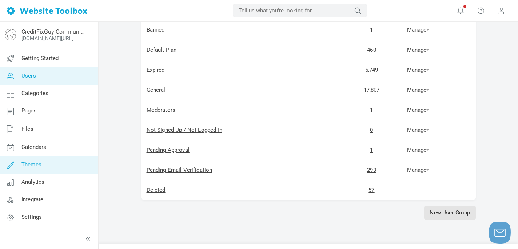
scroll to position [111, 0]
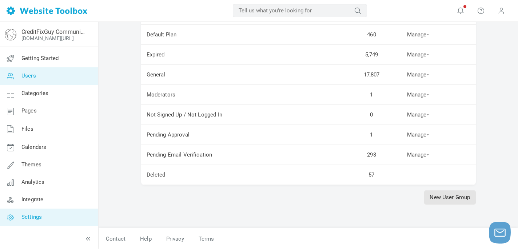
click at [27, 213] on span "Settings" at bounding box center [31, 216] width 20 height 7
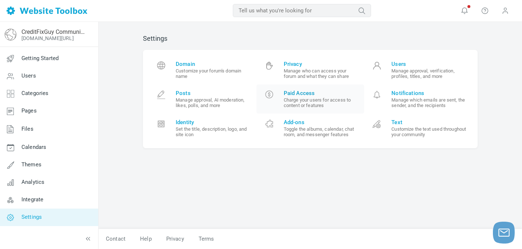
click at [303, 95] on span "Paid Access" at bounding box center [321, 93] width 75 height 7
click at [323, 68] on small "Manage who can access your forum and what they can share" at bounding box center [321, 73] width 75 height 11
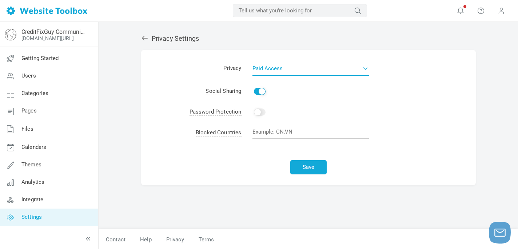
click at [363, 69] on button "Paid access" at bounding box center [310, 68] width 116 height 15
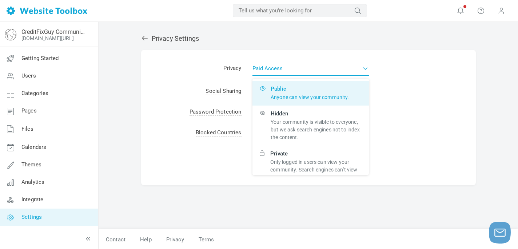
click at [363, 69] on button "Paid access" at bounding box center [310, 68] width 116 height 15
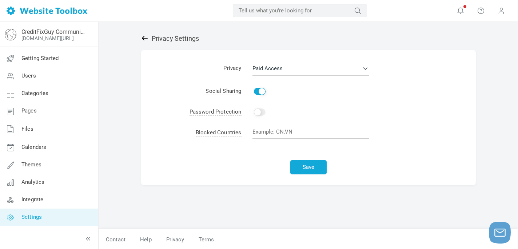
click at [143, 39] on icon at bounding box center [144, 38] width 7 height 7
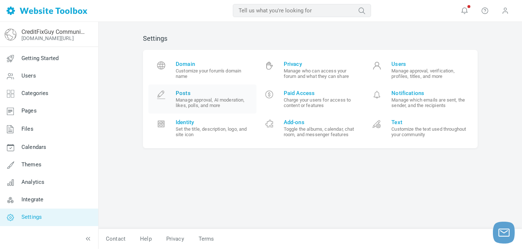
click at [204, 105] on small "Manage approval, AI moderation, likes, polls, and more" at bounding box center [213, 102] width 75 height 11
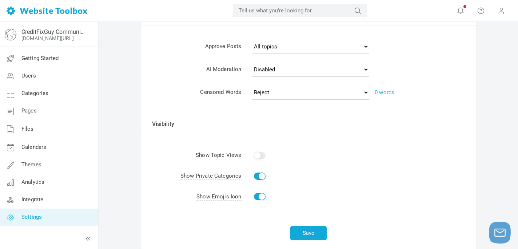
scroll to position [275, 0]
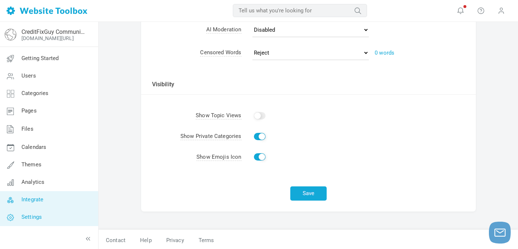
click at [40, 196] on span "Integrate" at bounding box center [32, 199] width 22 height 7
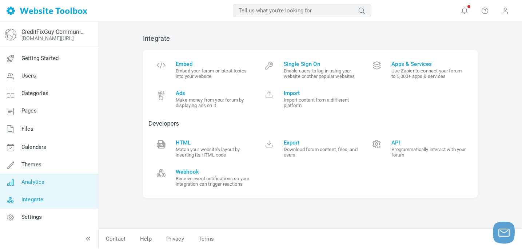
click at [39, 181] on span "Analytics" at bounding box center [32, 181] width 23 height 7
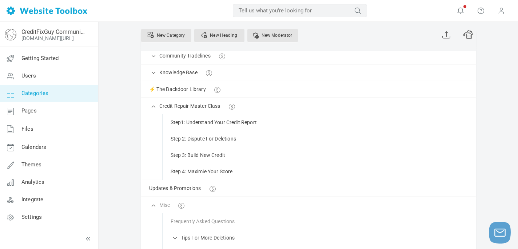
scroll to position [72, 0]
click at [191, 90] on link "⚡ The Backdoor Library" at bounding box center [177, 89] width 57 height 9
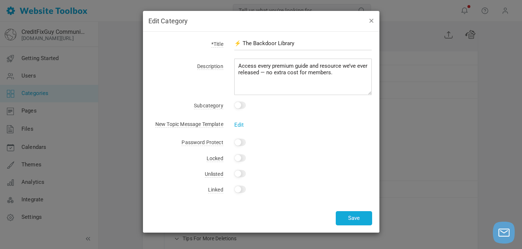
click at [370, 21] on button "button" at bounding box center [371, 20] width 6 height 8
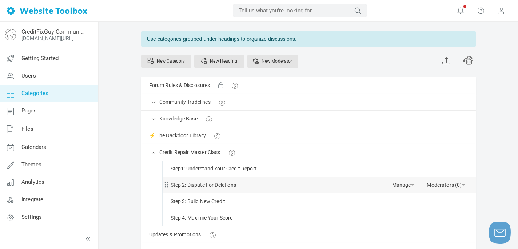
scroll to position [25, 0]
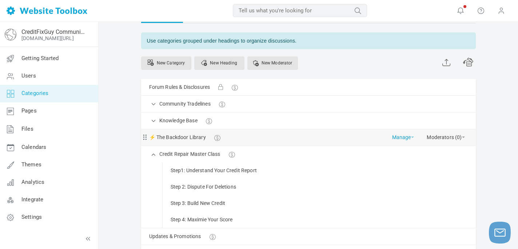
click at [412, 138] on link "Manage" at bounding box center [403, 135] width 22 height 13
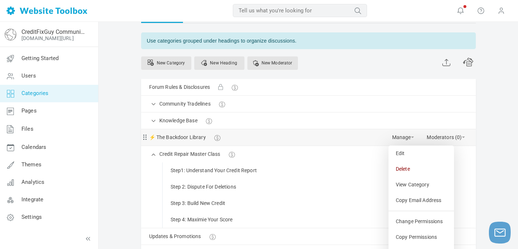
click at [233, 136] on div "⚡ The Backdoor Library Manage Edit Delete View Category Copy Email Address Chan…" at bounding box center [308, 137] width 334 height 16
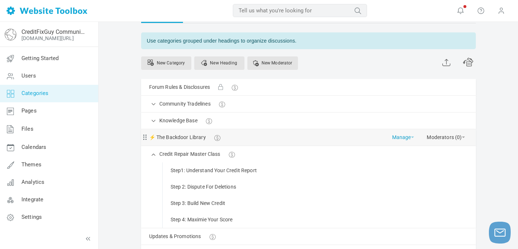
click at [412, 137] on span at bounding box center [412, 136] width 3 height 1
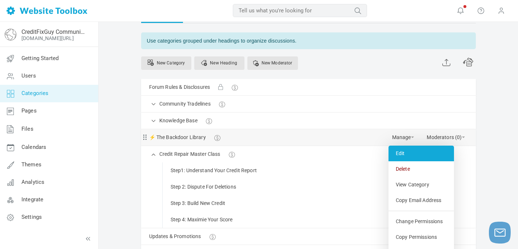
click at [401, 151] on link "Edit" at bounding box center [420, 153] width 65 height 16
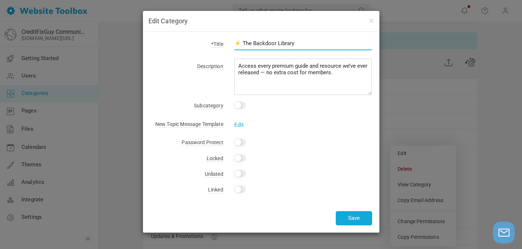
click at [274, 44] on input "⚡ The Backdoor Library" at bounding box center [303, 43] width 138 height 14
type input "⚡ The Paid Memeber Library"
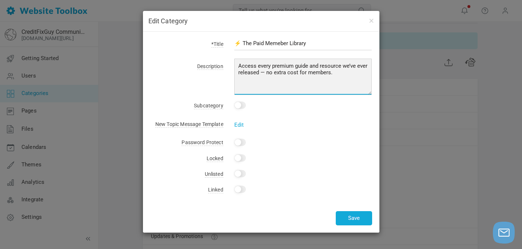
click at [346, 72] on textarea "Access every premium guide and resource we’ve ever released — no extra cost for…" at bounding box center [303, 77] width 138 height 36
click at [335, 83] on textarea "Access every premium guide and resource we’ve ever released — no extra cost for…" at bounding box center [303, 77] width 138 height 36
type textarea "Access every premium guide and resource we’ve ever released — no extra cost for…"
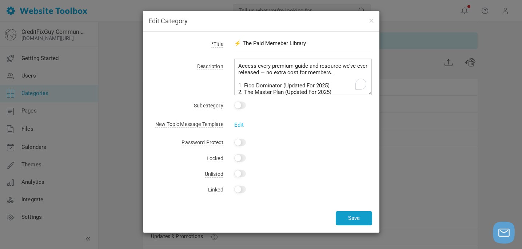
click at [351, 216] on button "Save" at bounding box center [353, 218] width 36 height 14
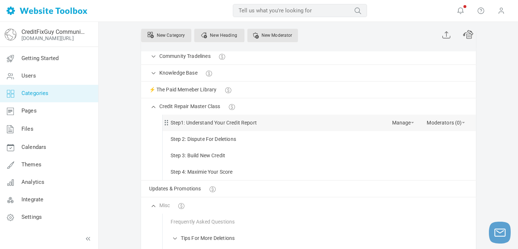
scroll to position [73, 0]
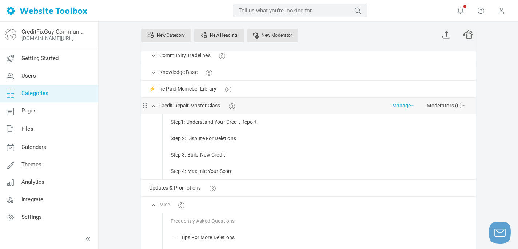
click at [410, 107] on link "Manage" at bounding box center [403, 103] width 22 height 13
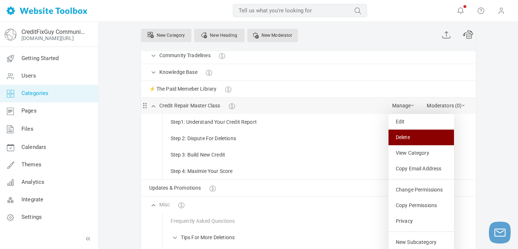
click at [402, 135] on link "Delete" at bounding box center [420, 137] width 65 height 16
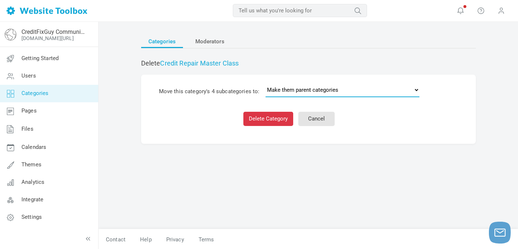
click at [415, 89] on select "Make them parent categories Forum Rules & Disclosures Community Tradelines Trad…" at bounding box center [342, 90] width 154 height 15
click at [265, 83] on select "Make them parent categories Forum Rules & Disclosures Community Tradelines Trad…" at bounding box center [342, 90] width 154 height 15
click at [317, 120] on link "Cancel" at bounding box center [316, 119] width 36 height 14
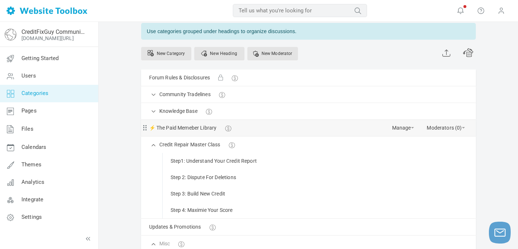
scroll to position [37, 0]
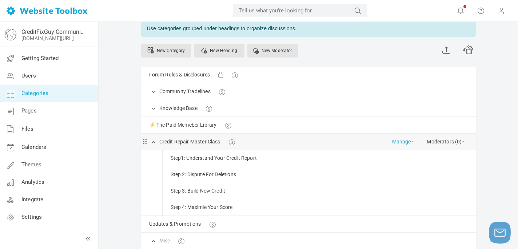
click at [411, 141] on span at bounding box center [412, 141] width 3 height 1
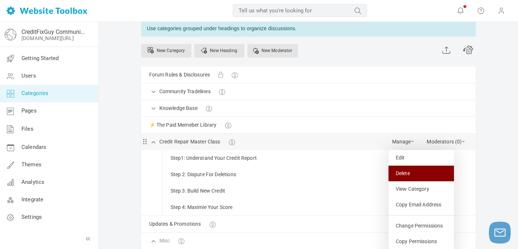
click at [402, 172] on link "Delete" at bounding box center [420, 173] width 65 height 16
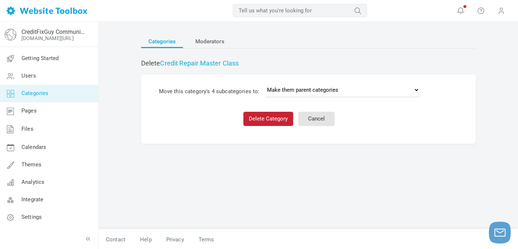
click at [266, 117] on button "Delete Category" at bounding box center [268, 119] width 50 height 14
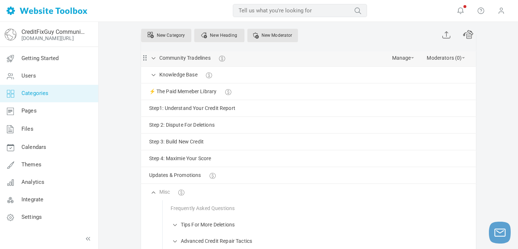
scroll to position [95, 0]
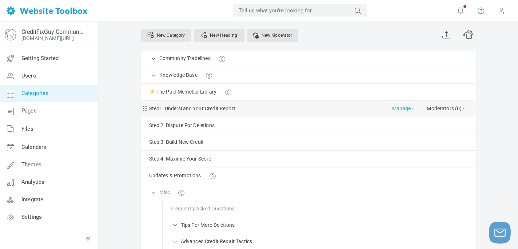
click at [411, 110] on link "Manage" at bounding box center [403, 106] width 22 height 13
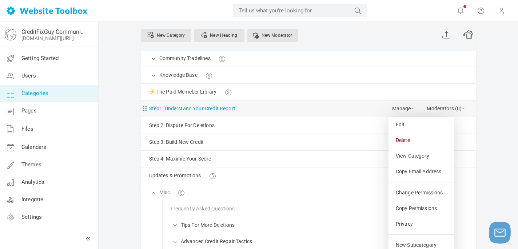
click at [222, 110] on link "Step1: Understand Your Credit Report" at bounding box center [192, 108] width 86 height 9
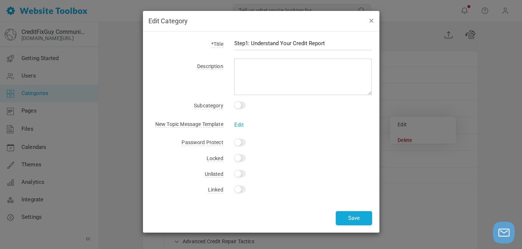
click at [370, 22] on button "button" at bounding box center [371, 20] width 6 height 8
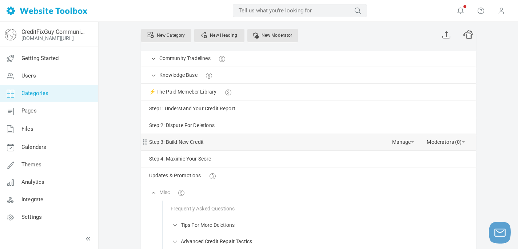
scroll to position [97, 0]
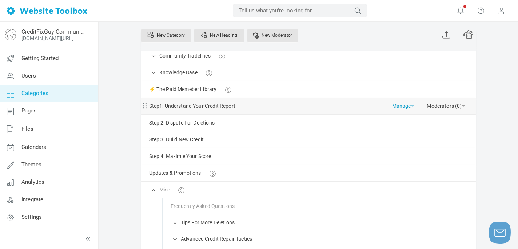
click at [412, 106] on span at bounding box center [412, 105] width 3 height 1
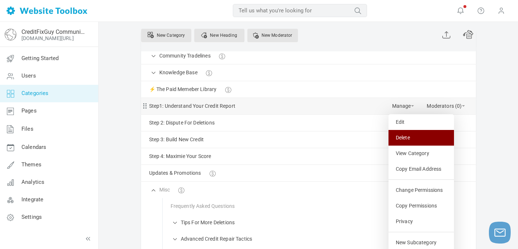
click at [403, 138] on link "Delete" at bounding box center [420, 138] width 65 height 16
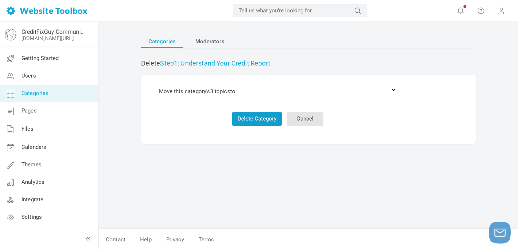
click at [260, 118] on button "Delete Category" at bounding box center [257, 119] width 50 height 14
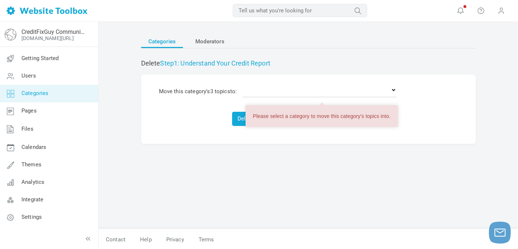
click at [441, 106] on form "Move this category's 3 topics to: Delete the topics Forum Rules & Disclosures C…" at bounding box center [308, 109] width 334 height 69
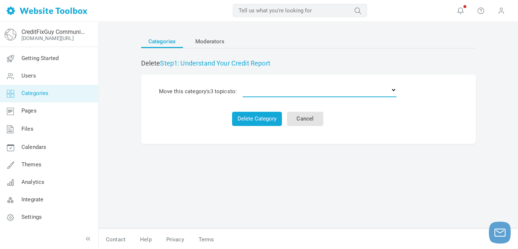
click at [395, 91] on select "Delete the topics Forum Rules & Disclosures Community Tradelines Tradeline Sell…" at bounding box center [319, 90] width 154 height 15
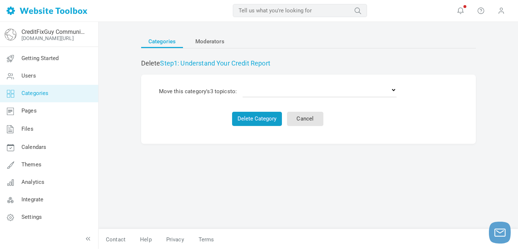
click at [258, 122] on button "Delete Category" at bounding box center [257, 119] width 50 height 14
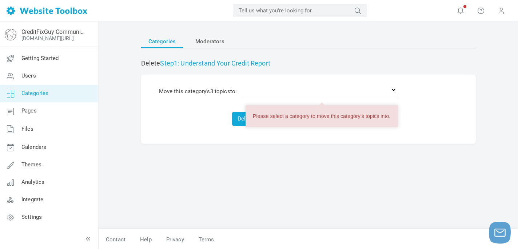
click at [339, 181] on div "Categories Moderators Delete Step1: Understand Your Credit Report Move this cat…" at bounding box center [308, 127] width 345 height 201
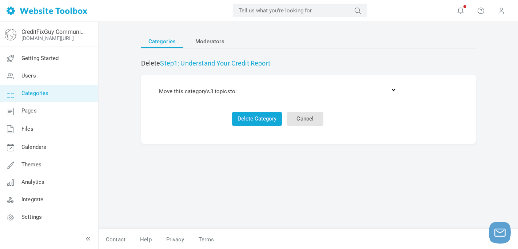
click at [165, 43] on span "Categories" at bounding box center [162, 41] width 28 height 13
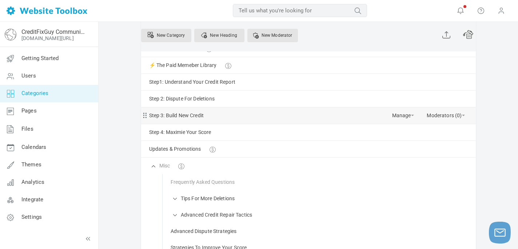
scroll to position [97, 0]
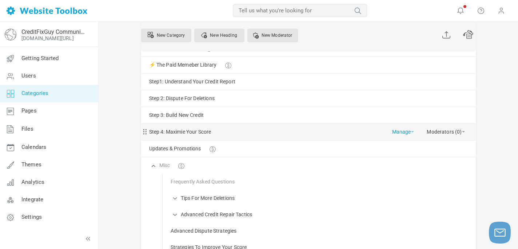
click at [412, 132] on span at bounding box center [412, 131] width 3 height 1
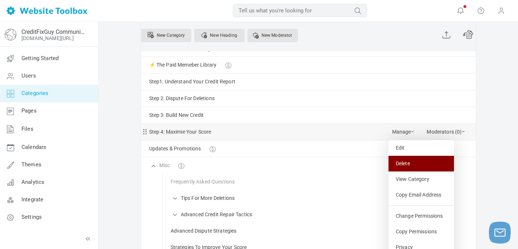
click at [403, 160] on link "Delete" at bounding box center [420, 164] width 65 height 16
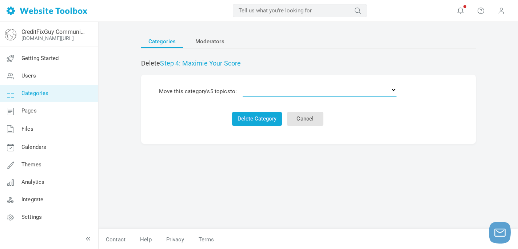
click at [396, 90] on select "Delete the topics Forum Rules & Disclosures Community Tradelines Tradeline Sell…" at bounding box center [319, 90] width 154 height 15
select select "954454"
click at [244, 83] on select "Delete the topics Forum Rules & Disclosures Community Tradelines Tradeline Sell…" at bounding box center [319, 90] width 154 height 15
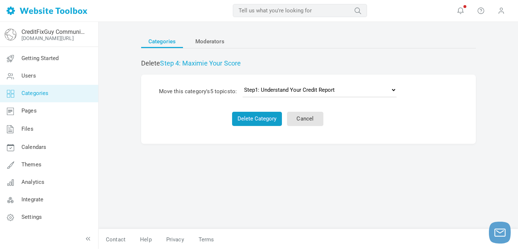
click at [259, 117] on button "Delete Category" at bounding box center [257, 119] width 50 height 14
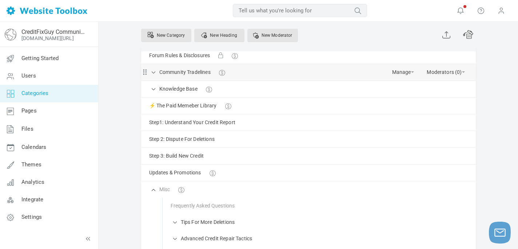
scroll to position [80, 0]
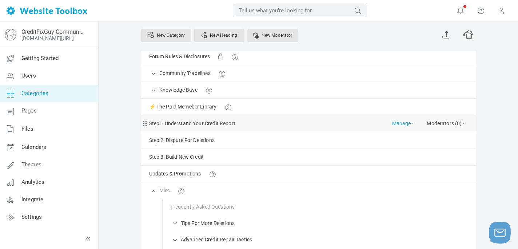
click at [412, 124] on span at bounding box center [412, 122] width 3 height 1
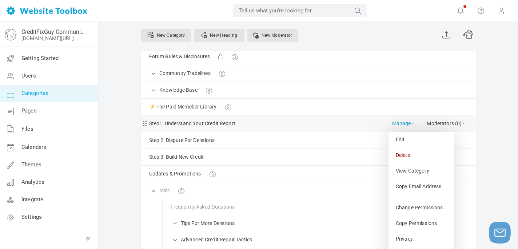
click at [411, 124] on span at bounding box center [412, 122] width 3 height 1
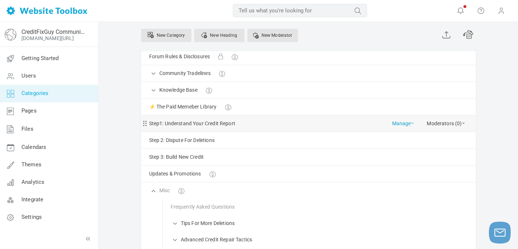
click at [411, 124] on span at bounding box center [412, 122] width 3 height 1
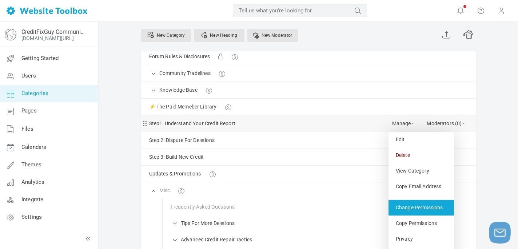
click at [422, 208] on link "Change Permissions" at bounding box center [420, 208] width 65 height 16
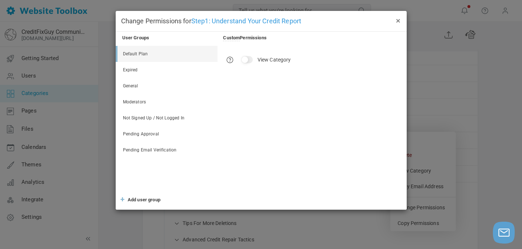
click at [397, 21] on button "×" at bounding box center [398, 20] width 6 height 8
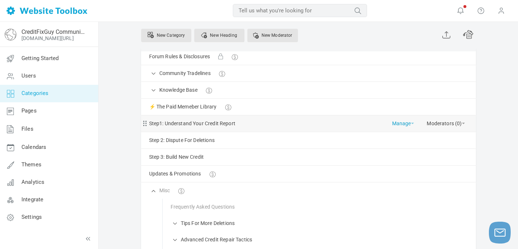
click at [413, 123] on span at bounding box center [412, 122] width 3 height 1
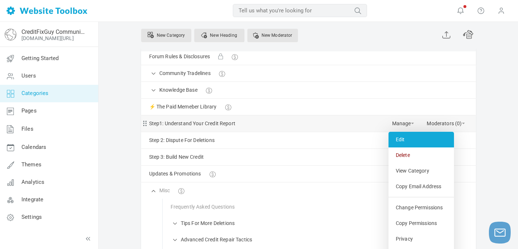
click at [400, 139] on link "Edit" at bounding box center [420, 140] width 65 height 16
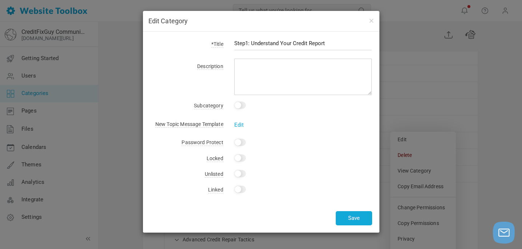
click at [241, 174] on input "Yes" at bounding box center [240, 173] width 12 height 7
checkbox input "true"
click at [347, 213] on button "Save" at bounding box center [353, 218] width 36 height 14
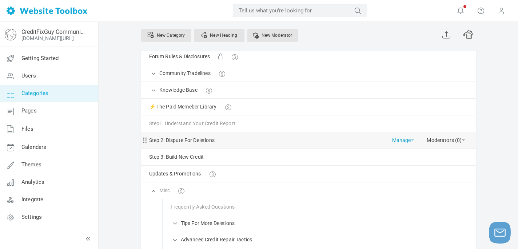
click at [413, 140] on span at bounding box center [412, 139] width 3 height 1
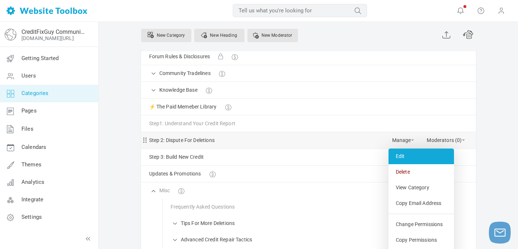
click at [401, 157] on link "Edit" at bounding box center [420, 156] width 65 height 16
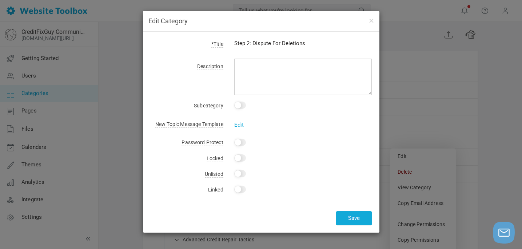
click at [239, 173] on input "Yes" at bounding box center [240, 173] width 12 height 7
checkbox input "true"
click at [354, 215] on button "Save" at bounding box center [353, 218] width 36 height 14
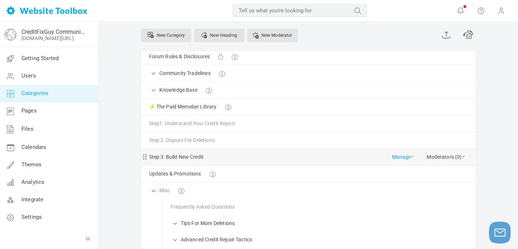
click at [412, 157] on span at bounding box center [412, 156] width 3 height 1
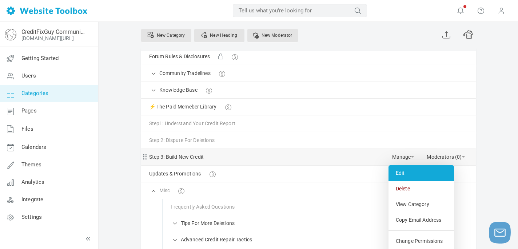
click at [403, 175] on link "Edit" at bounding box center [420, 173] width 65 height 16
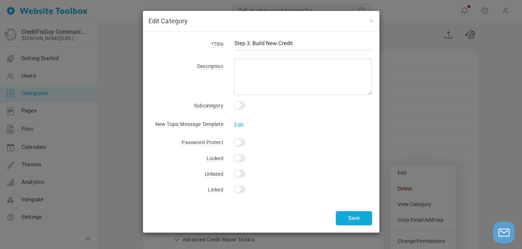
click at [238, 173] on input "Yes" at bounding box center [240, 173] width 12 height 7
checkbox input "true"
click at [353, 221] on button "Save" at bounding box center [353, 218] width 36 height 14
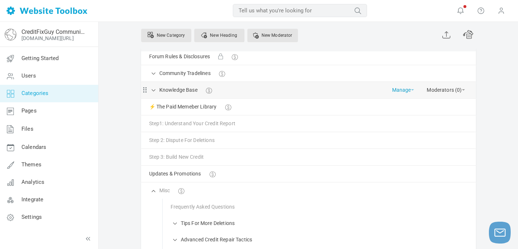
click at [413, 90] on span at bounding box center [412, 89] width 3 height 1
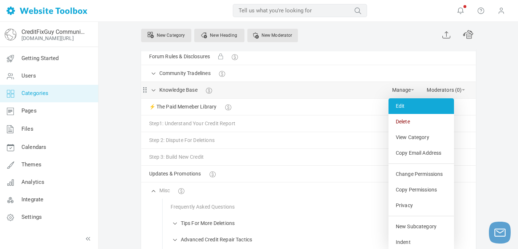
click at [399, 108] on link "Edit" at bounding box center [420, 106] width 65 height 16
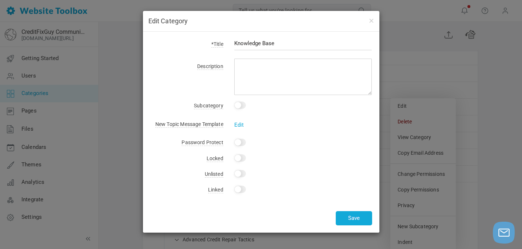
click at [240, 173] on input "Yes" at bounding box center [240, 173] width 12 height 7
checkbox input "true"
click at [353, 219] on button "Save" at bounding box center [353, 218] width 36 height 14
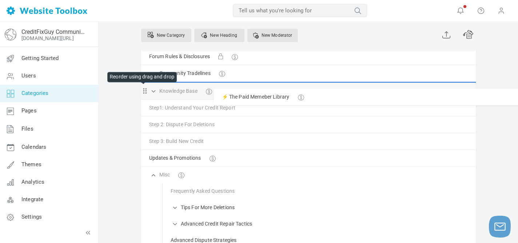
drag, startPoint x: 144, startPoint y: 108, endPoint x: 142, endPoint y: 88, distance: 19.8
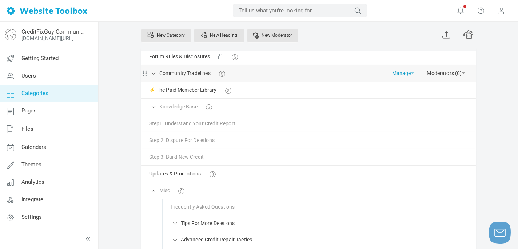
click at [411, 74] on link "Manage" at bounding box center [403, 71] width 22 height 13
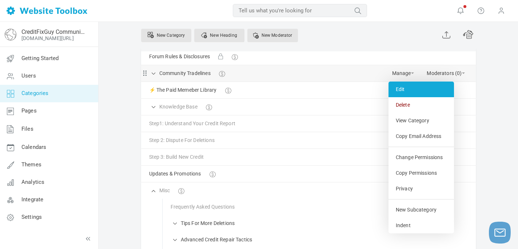
click at [402, 88] on link "Edit" at bounding box center [420, 89] width 65 height 16
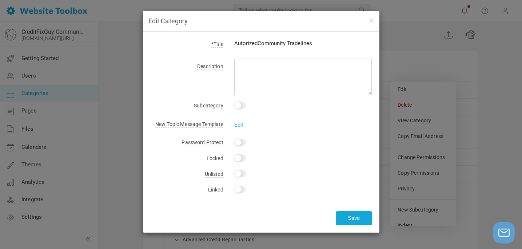
click at [305, 45] on input "AutorizedCommunity Tradelines" at bounding box center [303, 43] width 138 height 14
click at [258, 43] on input "AutorizedCommunity TradeLines" at bounding box center [303, 43] width 138 height 14
click at [294, 39] on input "Community Authorized TradeLines" at bounding box center [303, 43] width 138 height 14
drag, startPoint x: 265, startPoint y: 44, endPoint x: 205, endPoint y: 33, distance: 61.0
click at [206, 33] on div "*Title Community Authorized User TradeLines Description Subcategory Yes This is…" at bounding box center [261, 132] width 236 height 201
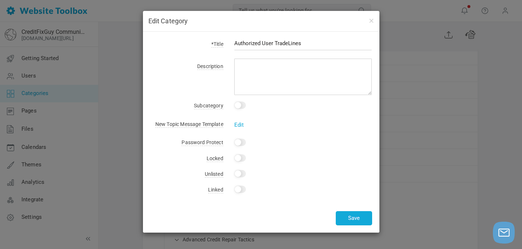
click at [303, 45] on input "Authorized User TradeLines" at bounding box center [303, 43] width 138 height 14
type input "Authorized User TradeLines"
click at [343, 217] on button "Save" at bounding box center [353, 218] width 36 height 14
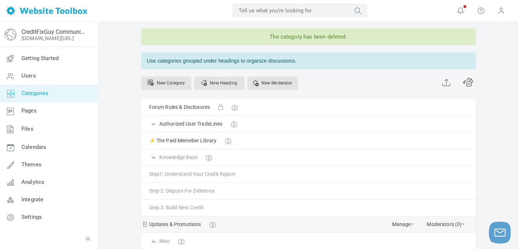
scroll to position [29, 0]
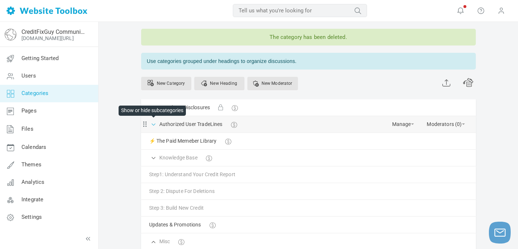
click at [154, 125] on span at bounding box center [153, 123] width 7 height 7
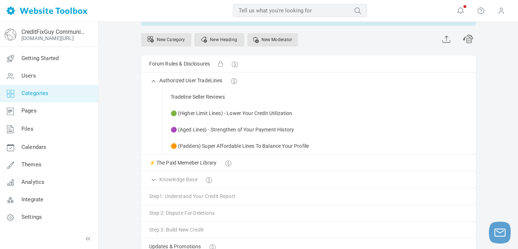
scroll to position [73, 0]
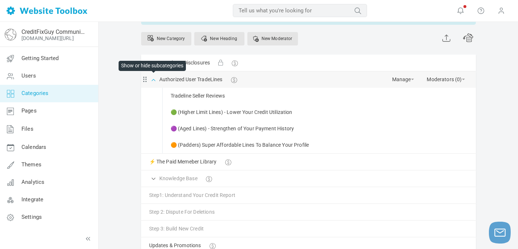
click at [152, 78] on span at bounding box center [153, 78] width 7 height 7
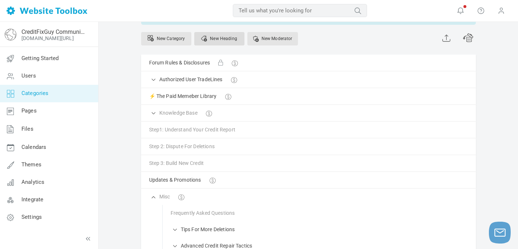
click at [221, 43] on link "New Heading" at bounding box center [219, 38] width 50 height 13
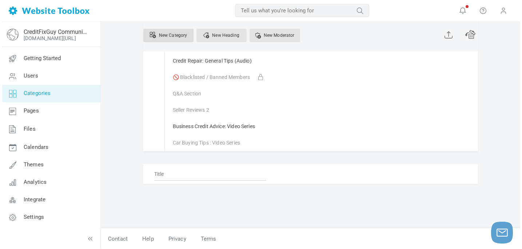
scroll to position [357, 0]
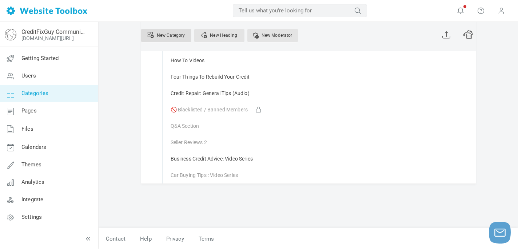
click at [171, 34] on link "New Category" at bounding box center [166, 35] width 50 height 13
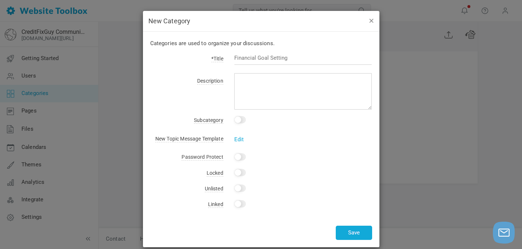
click at [371, 22] on button "button" at bounding box center [371, 20] width 6 height 8
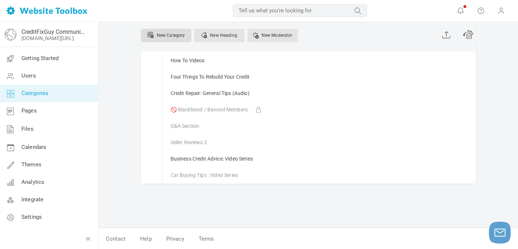
click at [167, 37] on link "New Category" at bounding box center [166, 35] width 50 height 13
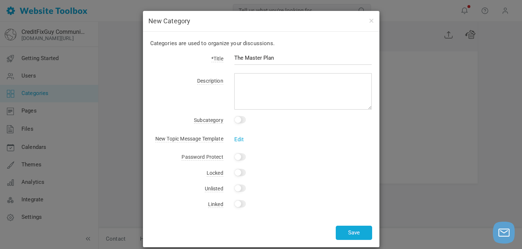
type input "The Master Plan"
click at [239, 117] on input "Yes" at bounding box center [240, 119] width 12 height 7
checkbox input "true"
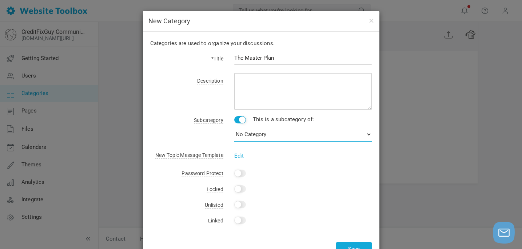
click at [314, 137] on select "No Category Forum Rules & Disclosures Authorized User TradeLines Tradeline Sell…" at bounding box center [303, 134] width 138 height 15
select select "988987"
click at [234, 127] on select "No Category Forum Rules & Disclosures Authorized User TradeLines Tradeline Sell…" at bounding box center [303, 134] width 138 height 15
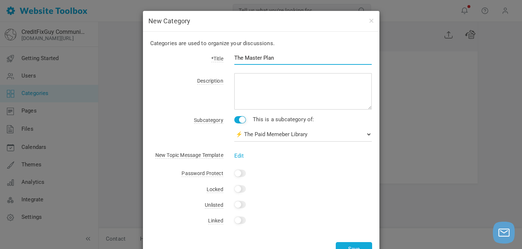
click at [286, 58] on input "The Master Plan" at bounding box center [303, 58] width 138 height 14
click at [279, 63] on input "The Master Plan" at bounding box center [303, 58] width 138 height 14
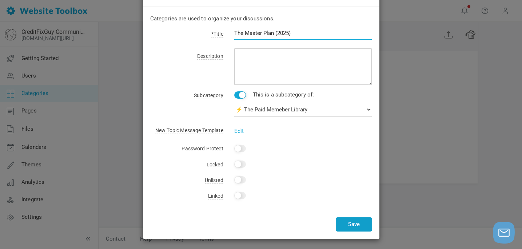
type input "The Master Plan (2025)"
click at [354, 223] on button "Save" at bounding box center [353, 224] width 36 height 14
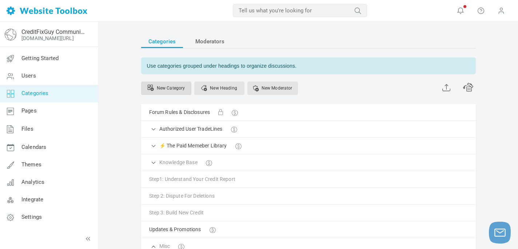
click at [169, 88] on link "New Category" at bounding box center [166, 87] width 50 height 13
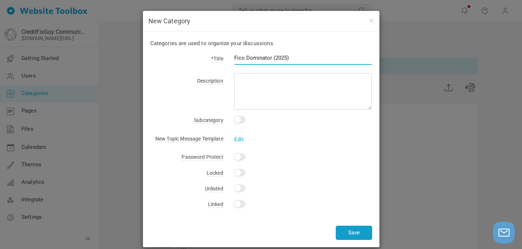
type input "Fico Dominator (2025)"
click at [350, 231] on button "Save" at bounding box center [353, 232] width 36 height 14
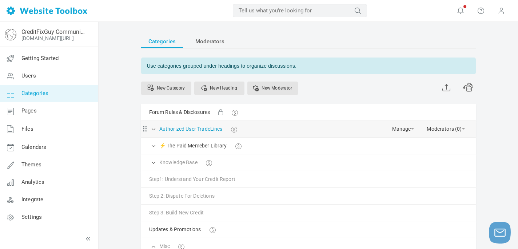
click at [214, 128] on link "Authorized User TradeLines" at bounding box center [190, 128] width 63 height 9
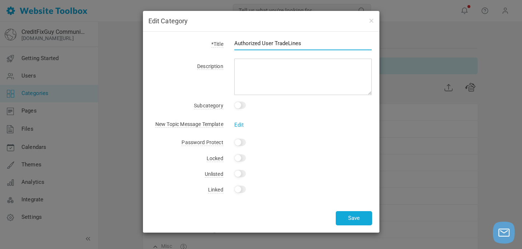
click at [290, 43] on input "Authorized User TradeLines" at bounding box center [303, 43] width 138 height 14
type input "Authorized User Trade-Lines"
click at [355, 218] on button "Save" at bounding box center [353, 218] width 36 height 14
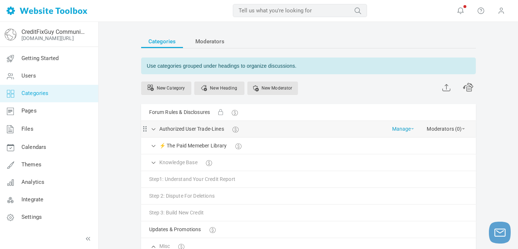
click at [410, 128] on link "Manage" at bounding box center [403, 127] width 22 height 13
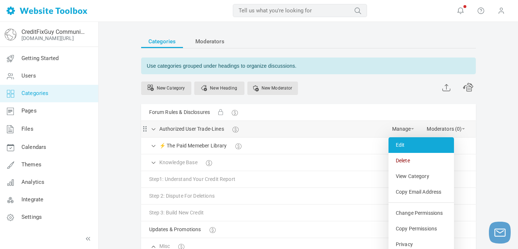
click at [401, 148] on link "Edit" at bounding box center [420, 145] width 65 height 16
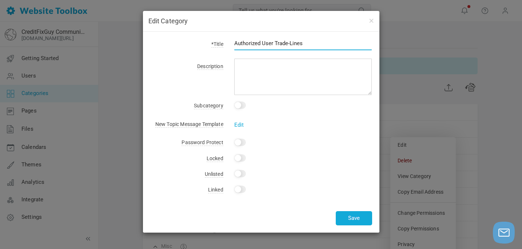
click at [305, 43] on input "Authorized User Trade-Lines" at bounding box center [303, 43] width 138 height 14
click at [314, 42] on input "Authorized User Trade-Lines (Our Community)" at bounding box center [303, 43] width 138 height 14
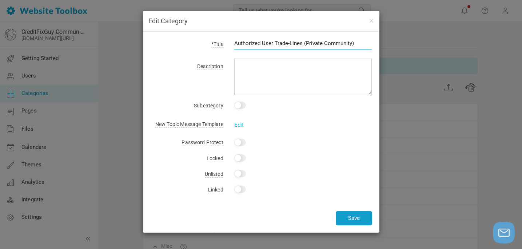
type input "Authorized User Trade-Lines (Private Community)"
click at [353, 219] on button "Save" at bounding box center [353, 218] width 36 height 14
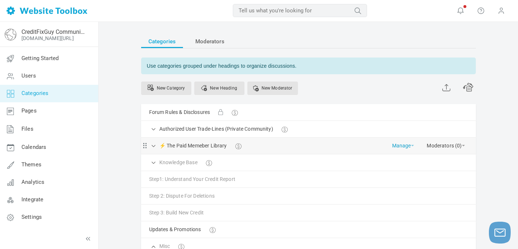
click at [410, 148] on link "Manage" at bounding box center [403, 143] width 22 height 13
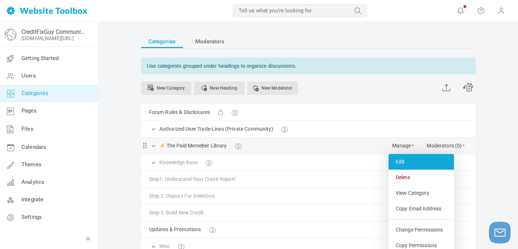
click at [401, 161] on link "Edit" at bounding box center [420, 162] width 65 height 16
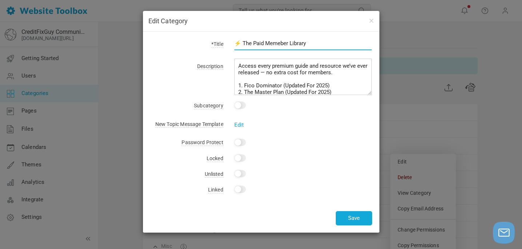
click at [277, 44] on input "⚡ The Paid Memeber Library" at bounding box center [303, 43] width 138 height 14
click at [316, 43] on input "⚡ The Paid Member Library" at bounding box center [303, 43] width 138 height 14
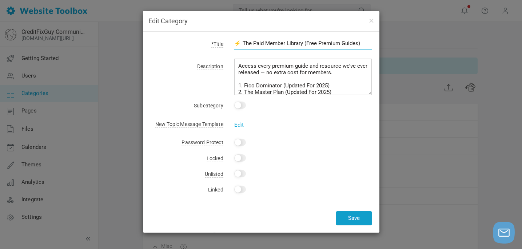
type input "⚡ The Paid Member Library (Free Premium Guides)"
click at [355, 220] on button "Save" at bounding box center [353, 218] width 36 height 14
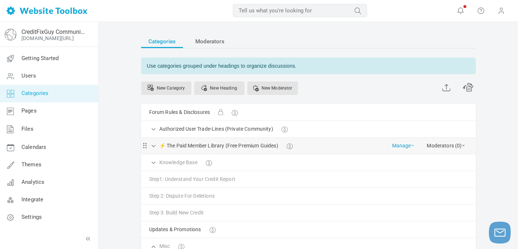
click at [411, 146] on span at bounding box center [412, 145] width 3 height 1
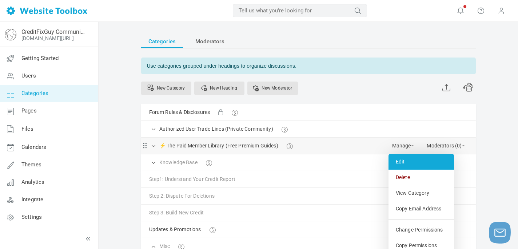
click at [399, 158] on link "Edit" at bounding box center [420, 162] width 65 height 16
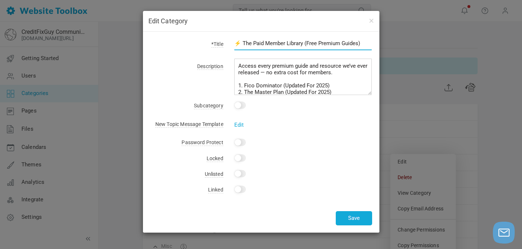
click at [262, 42] on div "⚡ The Paid Member Library (Free Premium Guides)" at bounding box center [297, 47] width 149 height 17
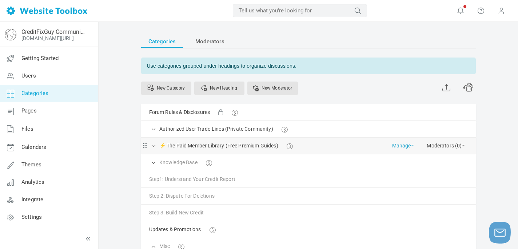
click at [411, 148] on link "Manage" at bounding box center [403, 143] width 22 height 13
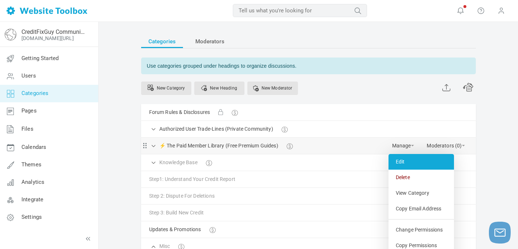
click at [397, 161] on link "Edit" at bounding box center [420, 162] width 65 height 16
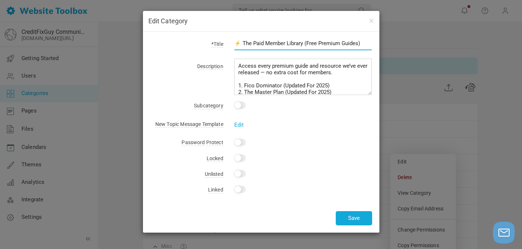
click at [262, 42] on input "⚡ The Paid Member Library (Free Premium Guides)" at bounding box center [303, 43] width 138 height 14
type input "⚡ CFG Member Library (Free Premium Guides)"
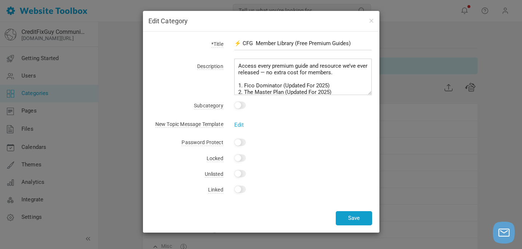
click at [349, 217] on button "Save" at bounding box center [353, 218] width 36 height 14
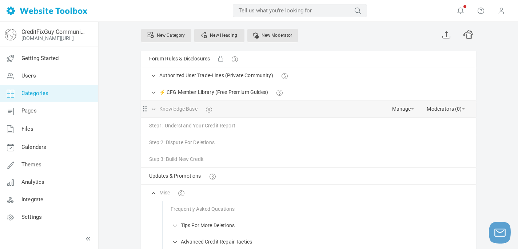
scroll to position [56, 0]
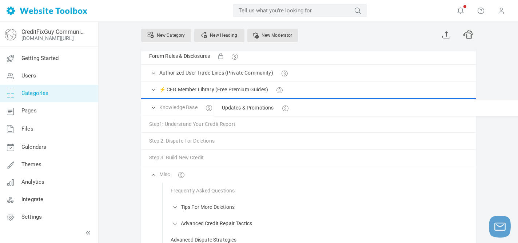
drag, startPoint x: 144, startPoint y: 175, endPoint x: 121, endPoint y: 99, distance: 79.1
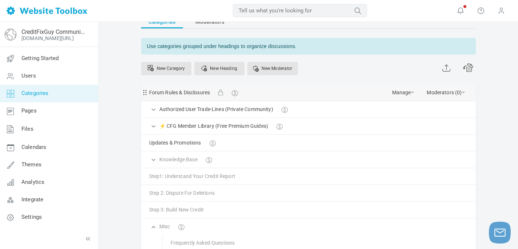
scroll to position [23, 0]
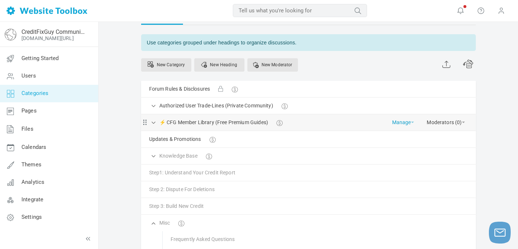
click at [402, 120] on link "Manage" at bounding box center [403, 120] width 22 height 13
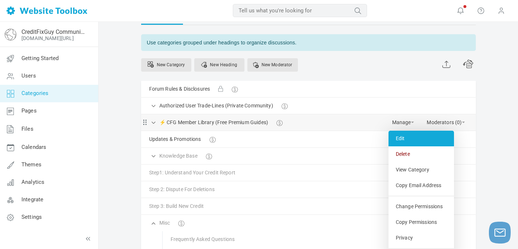
click at [403, 137] on link "Edit" at bounding box center [420, 138] width 65 height 16
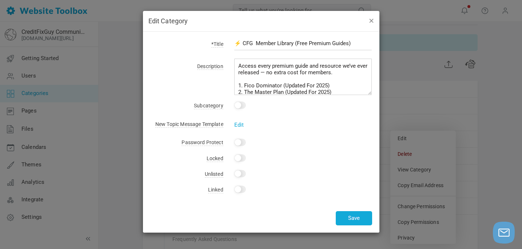
click at [371, 22] on button "button" at bounding box center [371, 20] width 6 height 8
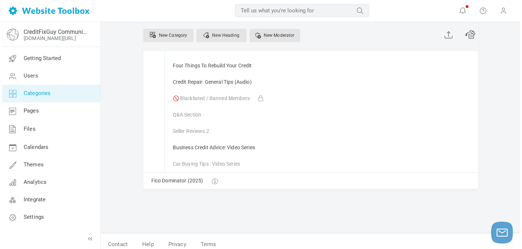
scroll to position [342, 0]
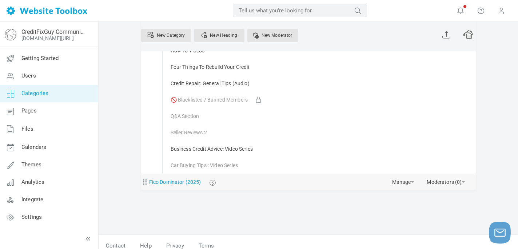
click at [182, 181] on link "Fico Dominator (2025)" at bounding box center [175, 181] width 52 height 9
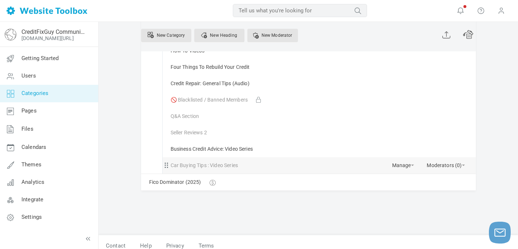
select select "988987"
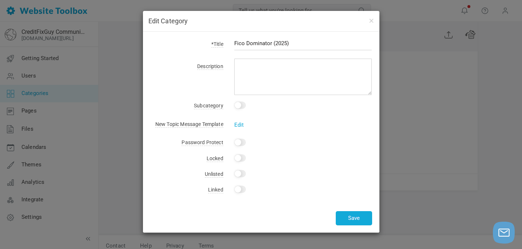
click at [239, 104] on input "Yes" at bounding box center [240, 104] width 12 height 7
checkbox input "true"
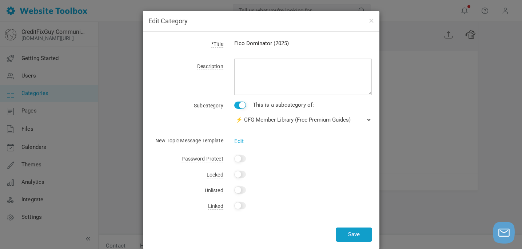
click at [356, 233] on button "Save" at bounding box center [353, 234] width 36 height 14
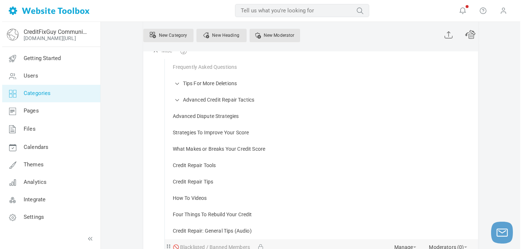
scroll to position [221, 0]
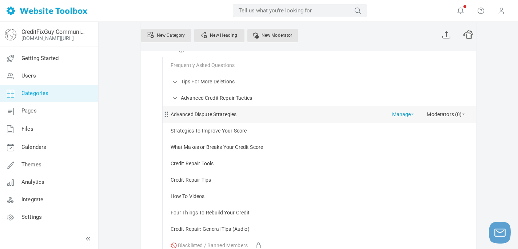
click at [411, 115] on link "Manage" at bounding box center [403, 112] width 22 height 13
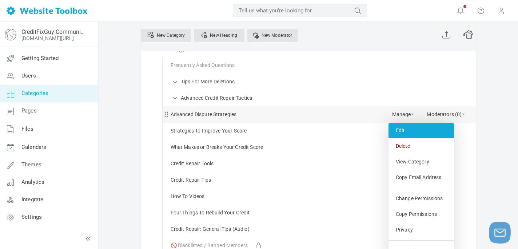
click at [397, 134] on link "Edit" at bounding box center [420, 130] width 65 height 16
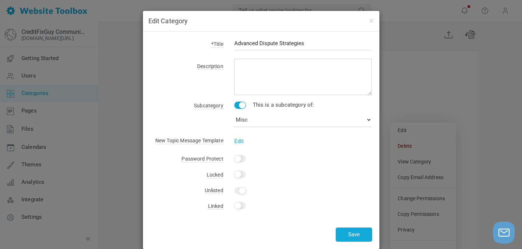
click at [243, 109] on div "Yes This is a subcategory of: No Category Forum Rules & Disclosures Authorized …" at bounding box center [297, 113] width 149 height 27
click at [241, 106] on input "Yes" at bounding box center [240, 104] width 12 height 7
checkbox input "false"
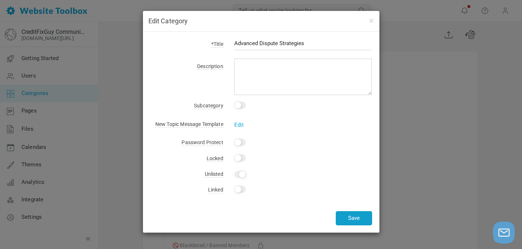
click at [351, 216] on button "Save" at bounding box center [353, 218] width 36 height 14
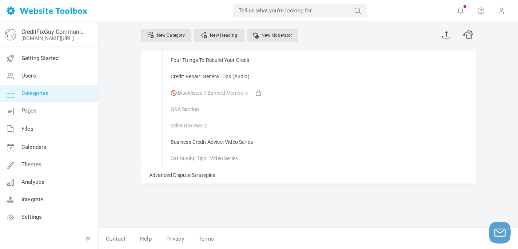
scroll to position [356, 0]
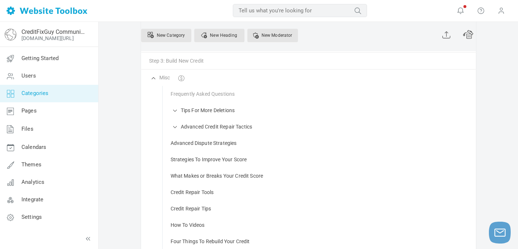
scroll to position [186, 0]
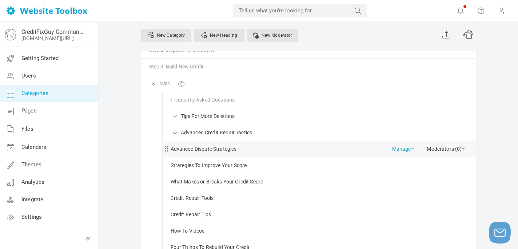
click at [411, 149] on span at bounding box center [412, 148] width 3 height 1
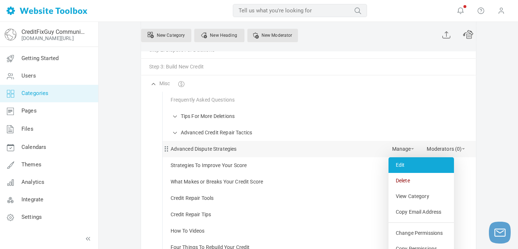
click at [400, 163] on link "Edit" at bounding box center [420, 165] width 65 height 16
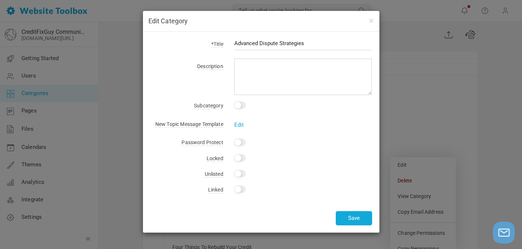
click at [238, 172] on input "Yes" at bounding box center [240, 173] width 12 height 7
checkbox input "true"
click at [358, 218] on button "Save" at bounding box center [353, 218] width 36 height 14
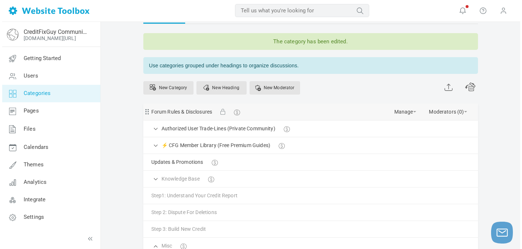
scroll to position [29, 0]
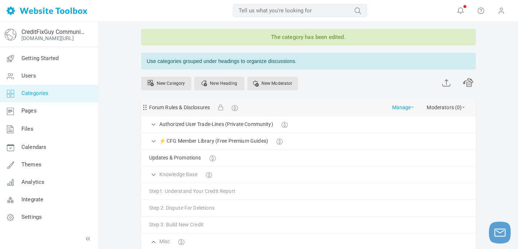
click at [411, 107] on span at bounding box center [412, 106] width 3 height 1
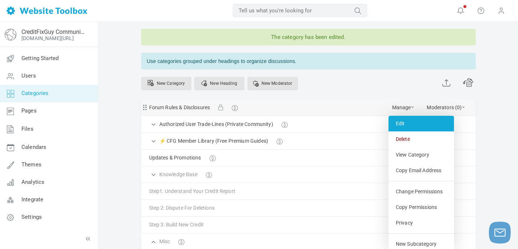
click at [401, 124] on link "Edit" at bounding box center [420, 124] width 65 height 16
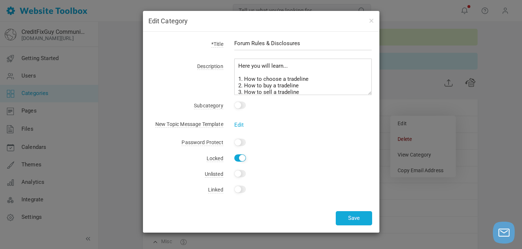
click at [241, 156] on input "Yes" at bounding box center [240, 157] width 12 height 7
checkbox input "false"
click at [237, 107] on input "Yes" at bounding box center [240, 104] width 12 height 7
checkbox input "true"
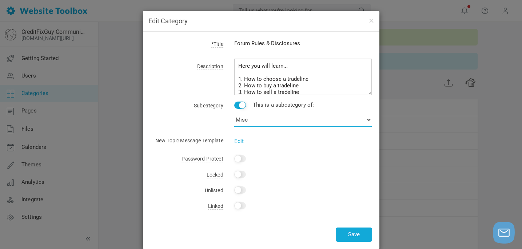
click at [273, 122] on select "No Category Authorized User Trade-Lines (Private Community) Tradeline Seller Re…" at bounding box center [303, 119] width 138 height 15
select select "952748"
click at [234, 112] on select "No Category Authorized User Trade-Lines (Private Community) Tradeline Seller Re…" at bounding box center [303, 119] width 138 height 15
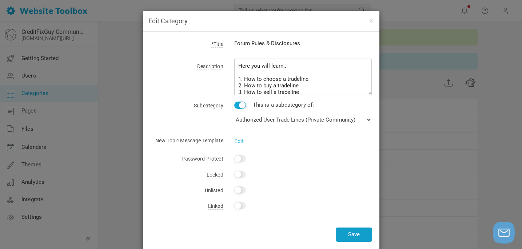
click at [357, 234] on button "Save" at bounding box center [353, 234] width 36 height 14
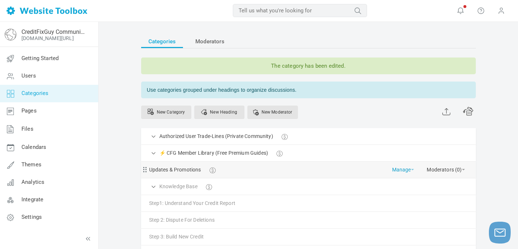
click at [399, 170] on link "Manage" at bounding box center [403, 167] width 22 height 13
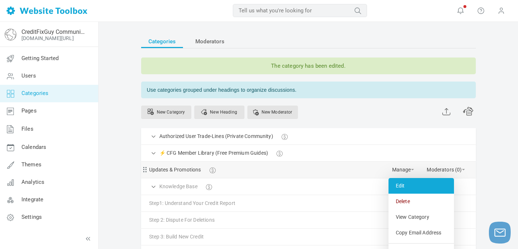
click at [397, 183] on link "Edit" at bounding box center [420, 186] width 65 height 16
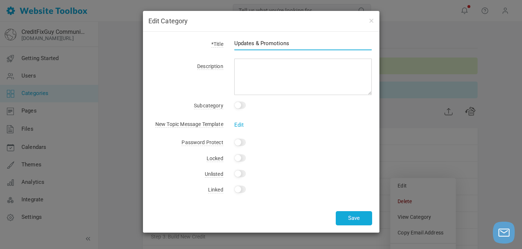
click at [296, 43] on input "Updates & Promotions" at bounding box center [303, 43] width 138 height 14
type input "U"
type input "Community Newsletter"
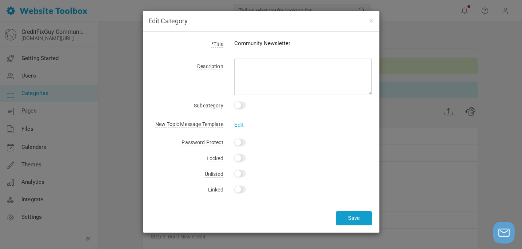
click at [352, 217] on button "Save" at bounding box center [353, 218] width 36 height 14
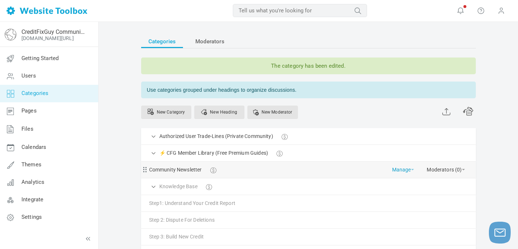
click at [400, 168] on link "Manage" at bounding box center [403, 167] width 22 height 13
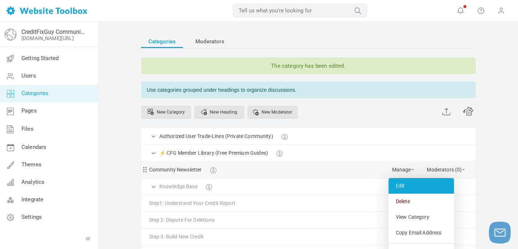
click at [401, 185] on link "Edit" at bounding box center [420, 186] width 65 height 16
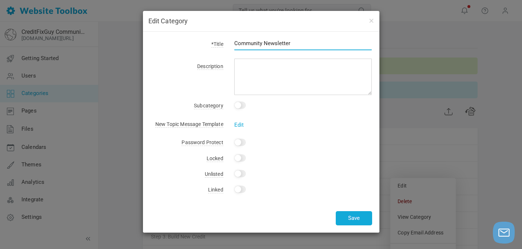
click at [301, 43] on input "Community Newsletter" at bounding box center [303, 43] width 138 height 14
type input "Community Newsletter"
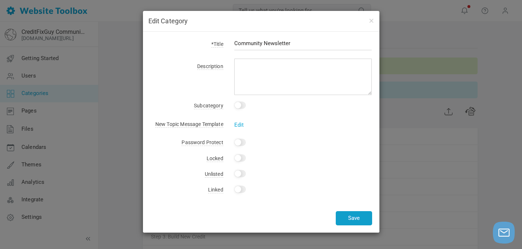
click at [349, 216] on button "Save" at bounding box center [353, 218] width 36 height 14
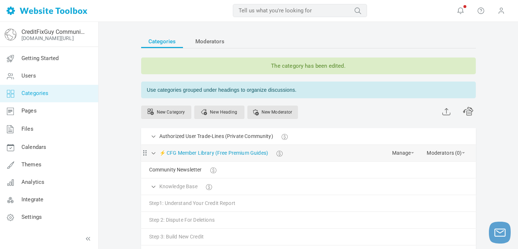
click at [186, 150] on link "⚡ CFG Member Library (Free Premium Guides)" at bounding box center [213, 152] width 109 height 9
